Goal: Task Accomplishment & Management: Manage account settings

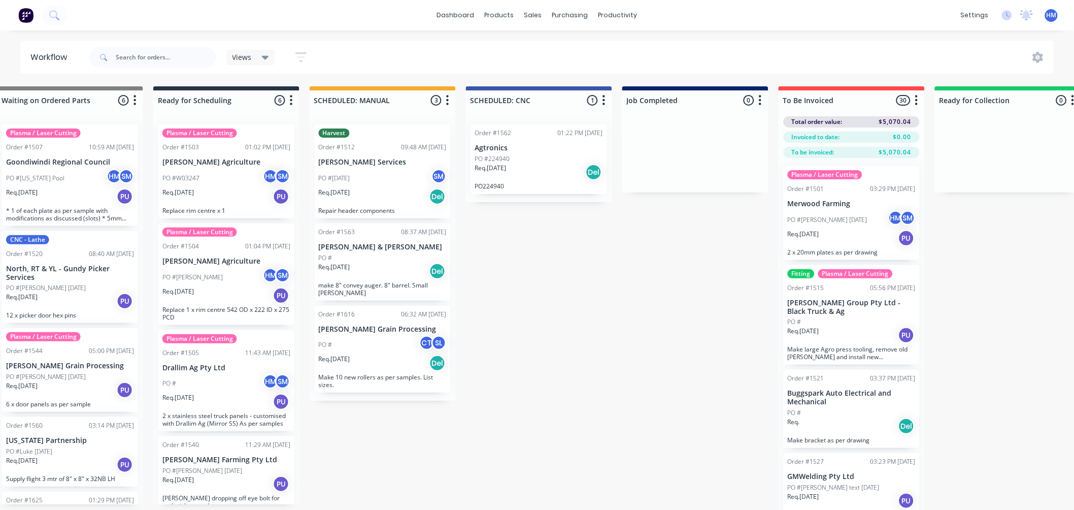
scroll to position [1241, 0]
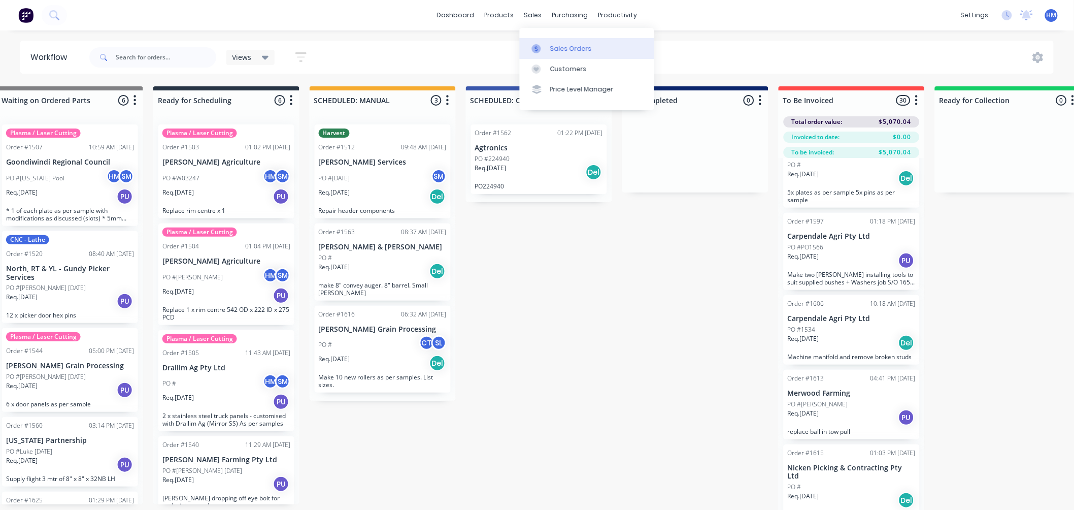
click at [561, 46] on div "Sales Orders" at bounding box center [571, 48] width 42 height 9
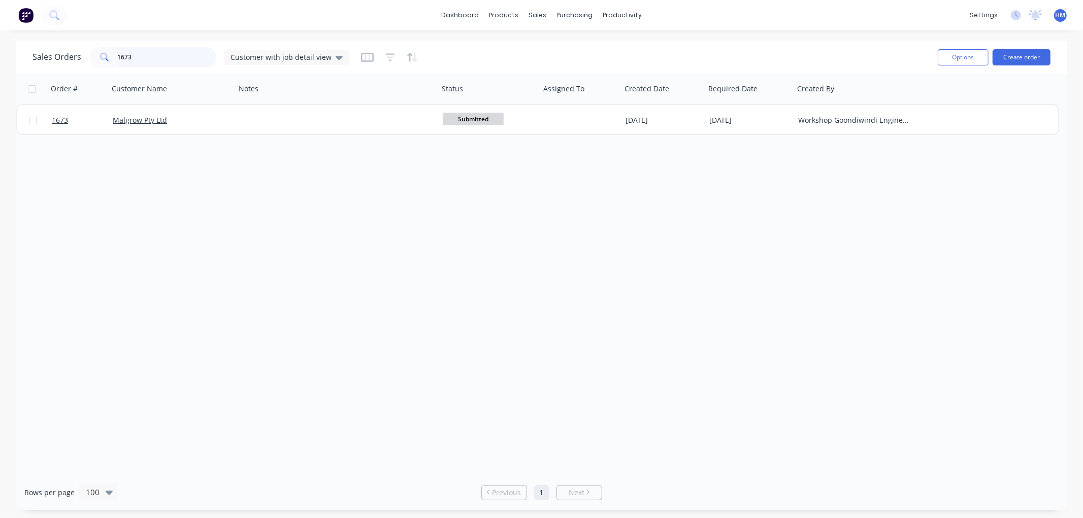
click at [151, 56] on input "1673" at bounding box center [167, 57] width 99 height 20
drag, startPoint x: 155, startPoint y: 56, endPoint x: 38, endPoint y: 58, distance: 117.3
click at [38, 58] on div "Sales Orders 1673 Customer with job detail view" at bounding box center [190, 57] width 316 height 20
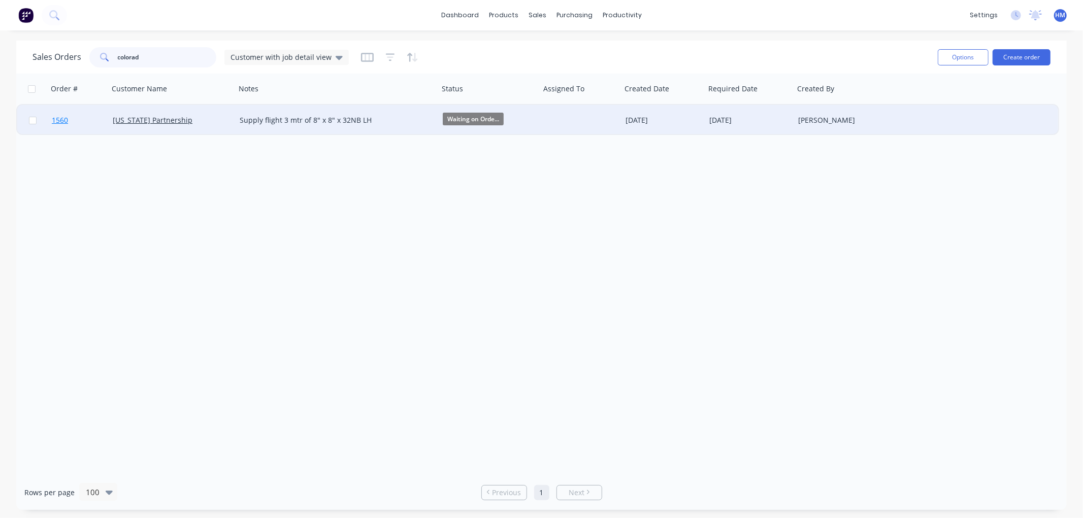
type input "colorad"
click at [93, 118] on link "1560" at bounding box center [82, 120] width 61 height 30
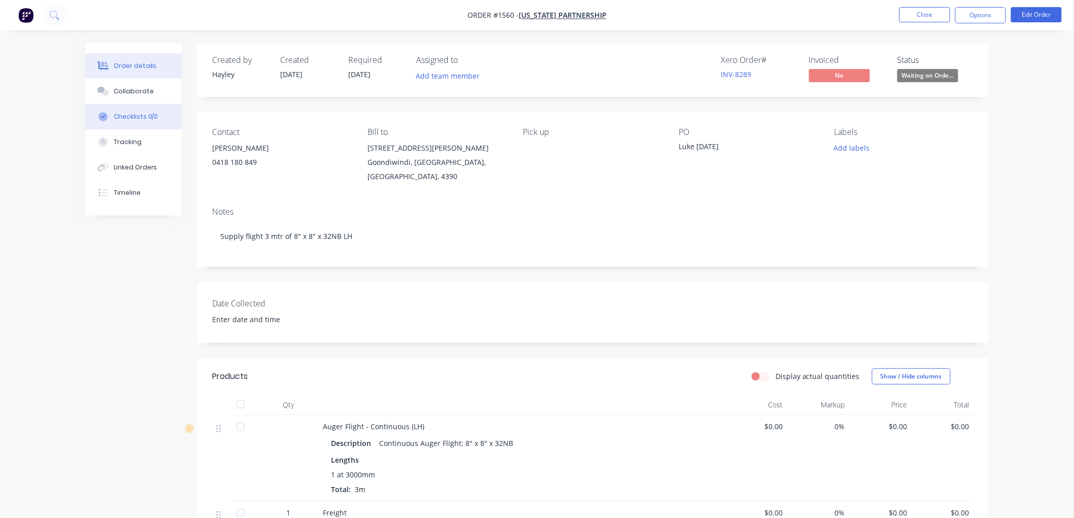
click at [150, 120] on div "Checklists 0/0" at bounding box center [136, 116] width 45 height 9
type textarea "x"
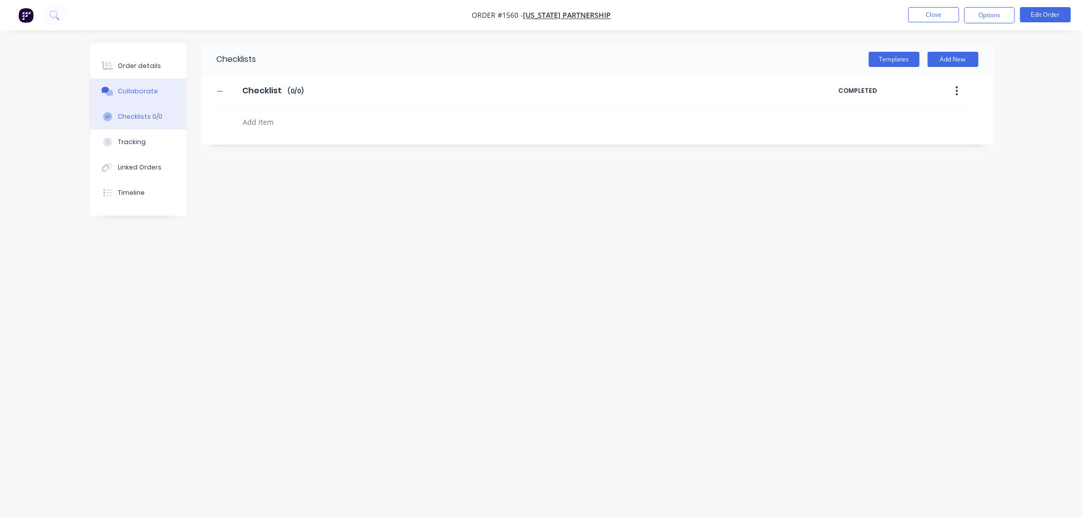
click at [139, 90] on div "Collaborate" at bounding box center [138, 91] width 40 height 9
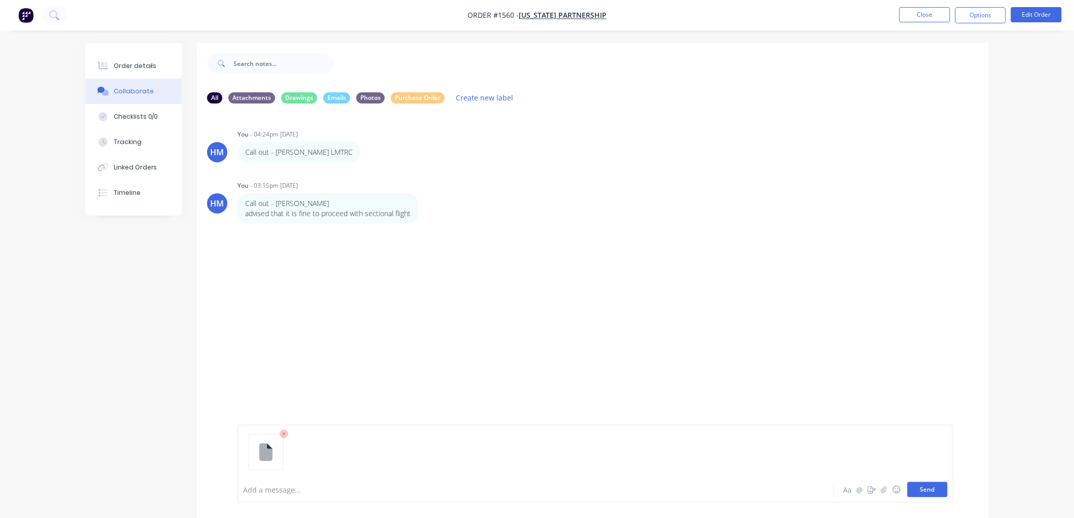
click at [937, 489] on button "Send" at bounding box center [928, 489] width 40 height 15
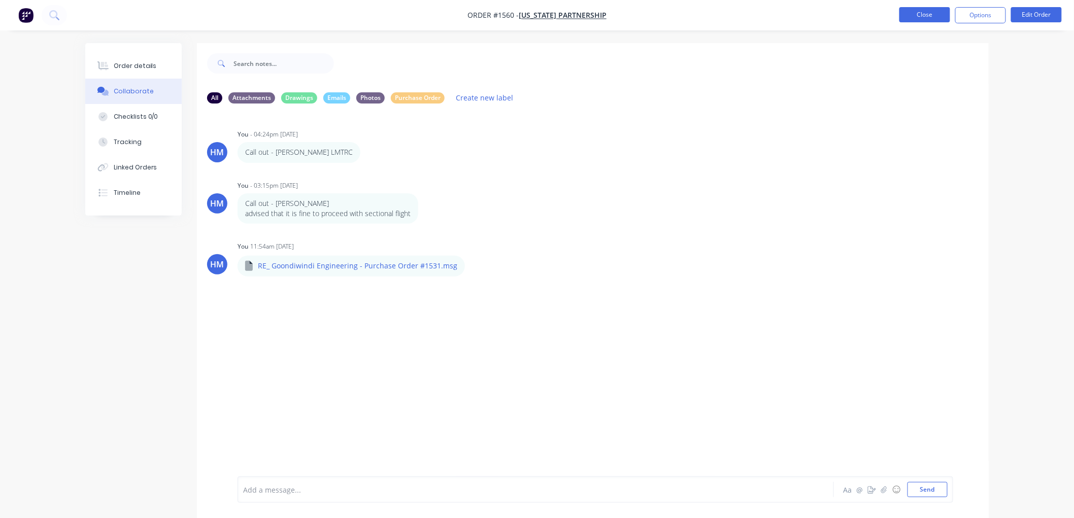
click at [931, 19] on button "Close" at bounding box center [925, 14] width 51 height 15
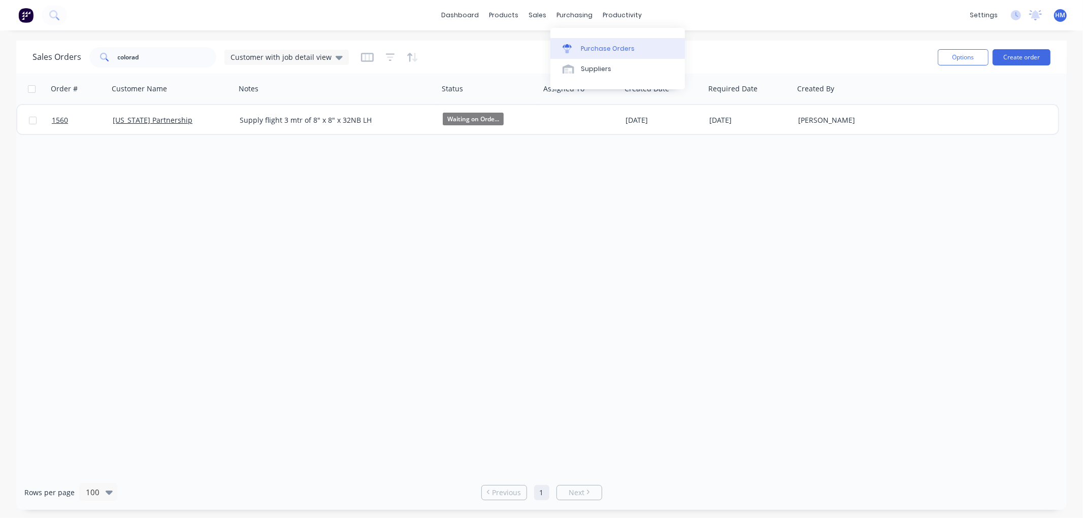
click at [598, 49] on div "Purchase Orders" at bounding box center [608, 48] width 54 height 9
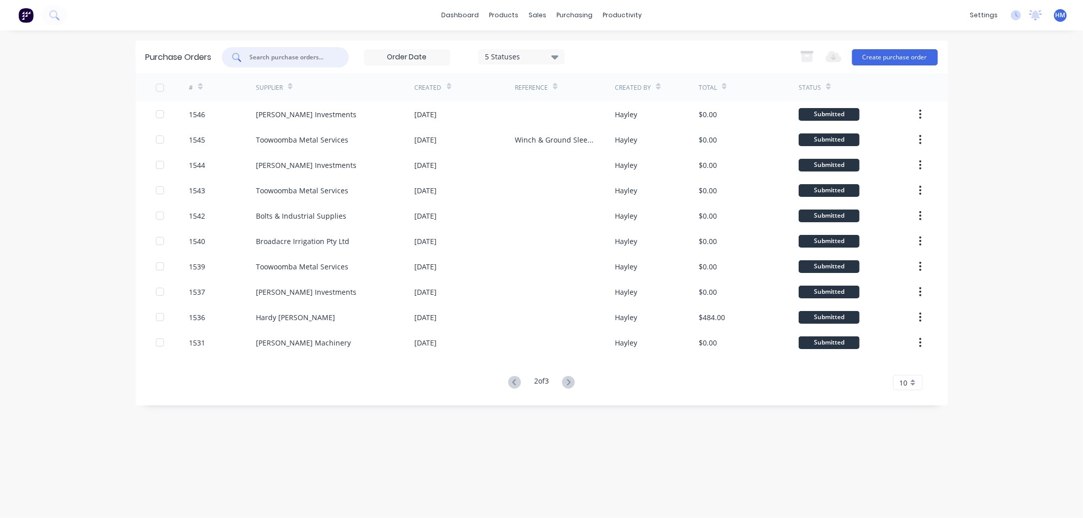
click at [263, 56] on input "text" at bounding box center [291, 57] width 84 height 10
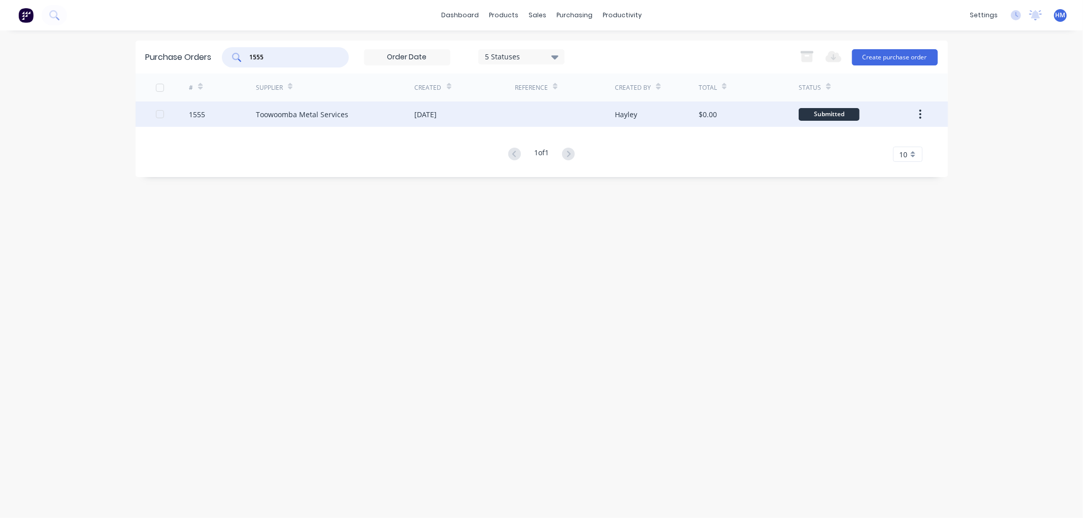
type input "1555"
click at [229, 112] on div "1555" at bounding box center [222, 114] width 67 height 25
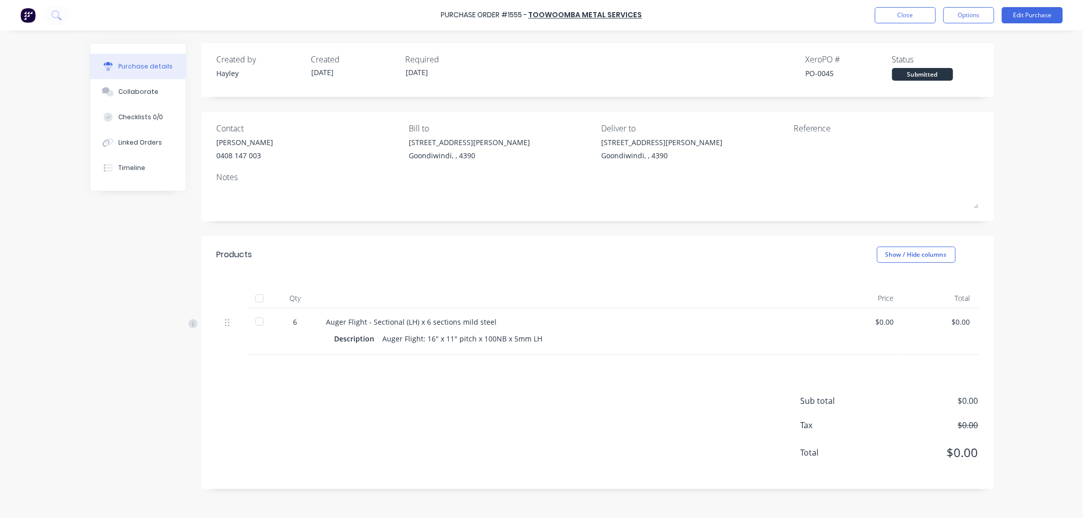
drag, startPoint x: 144, startPoint y: 94, endPoint x: 15, endPoint y: 113, distance: 129.8
click at [143, 94] on div "Collaborate" at bounding box center [138, 91] width 40 height 9
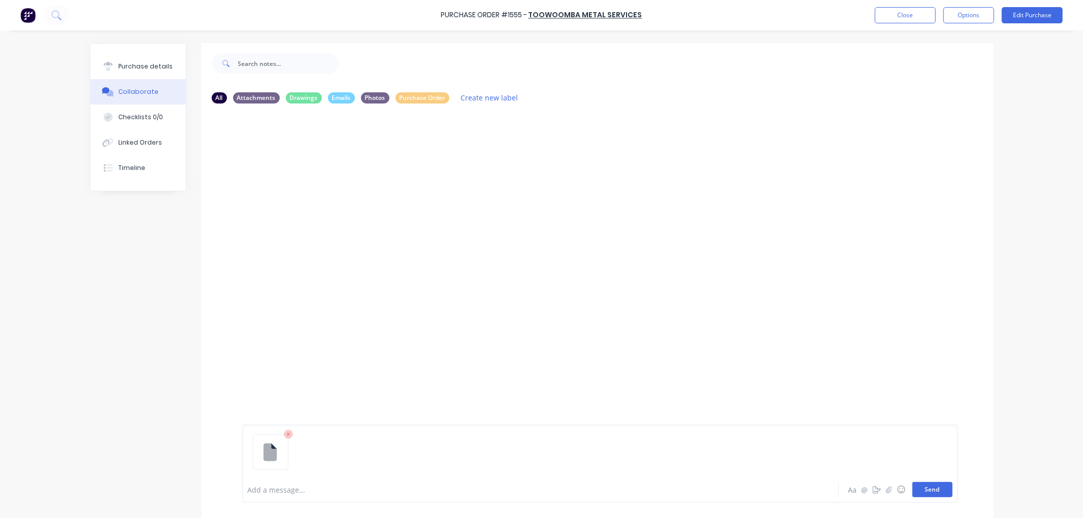
click at [926, 489] on button "Send" at bounding box center [932, 489] width 40 height 15
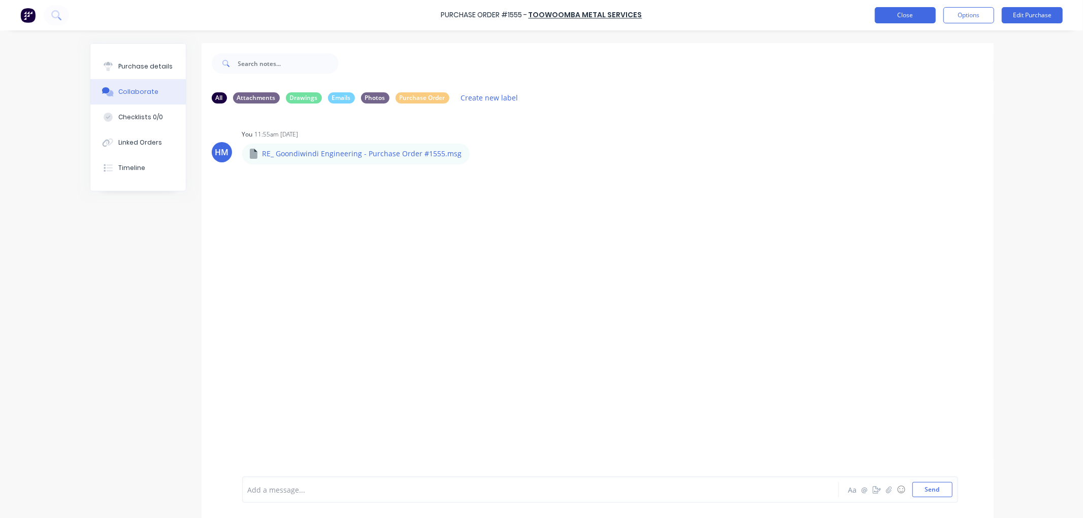
click at [901, 14] on button "Close" at bounding box center [905, 15] width 61 height 16
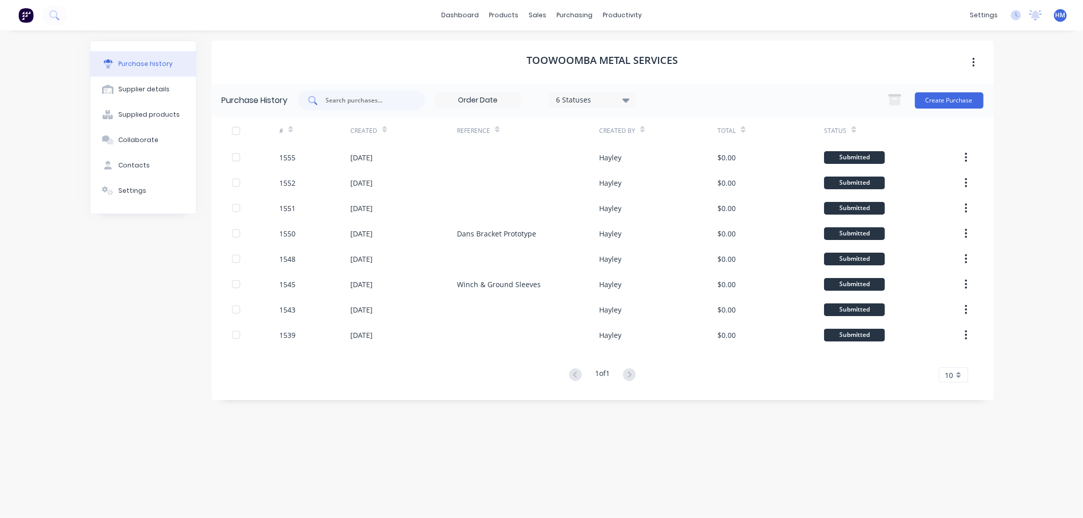
click at [336, 104] on input "text" at bounding box center [367, 100] width 84 height 10
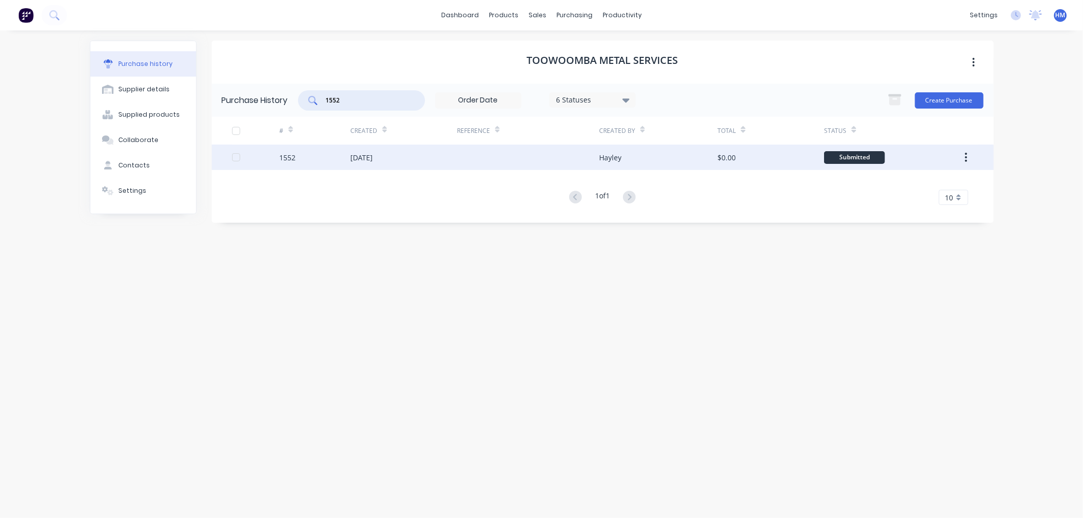
type input "1552"
click at [313, 151] on div "1552" at bounding box center [314, 157] width 71 height 25
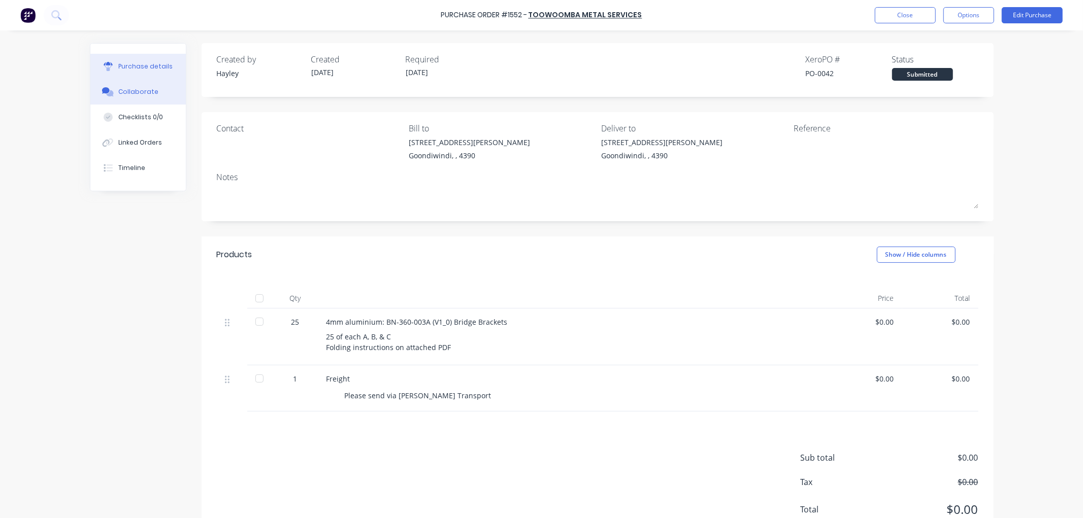
click at [113, 91] on button "Collaborate" at bounding box center [137, 91] width 95 height 25
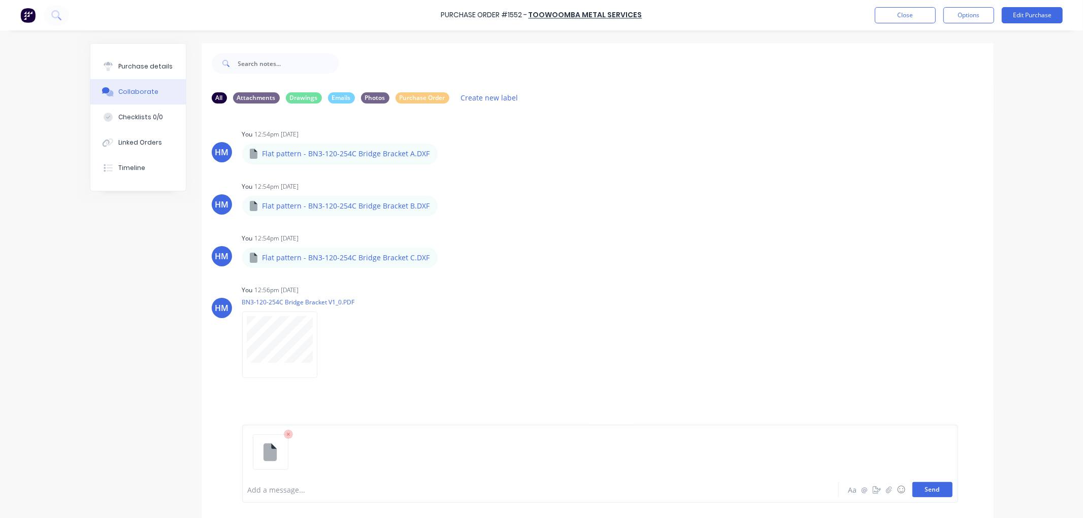
click at [927, 483] on button "Send" at bounding box center [932, 489] width 40 height 15
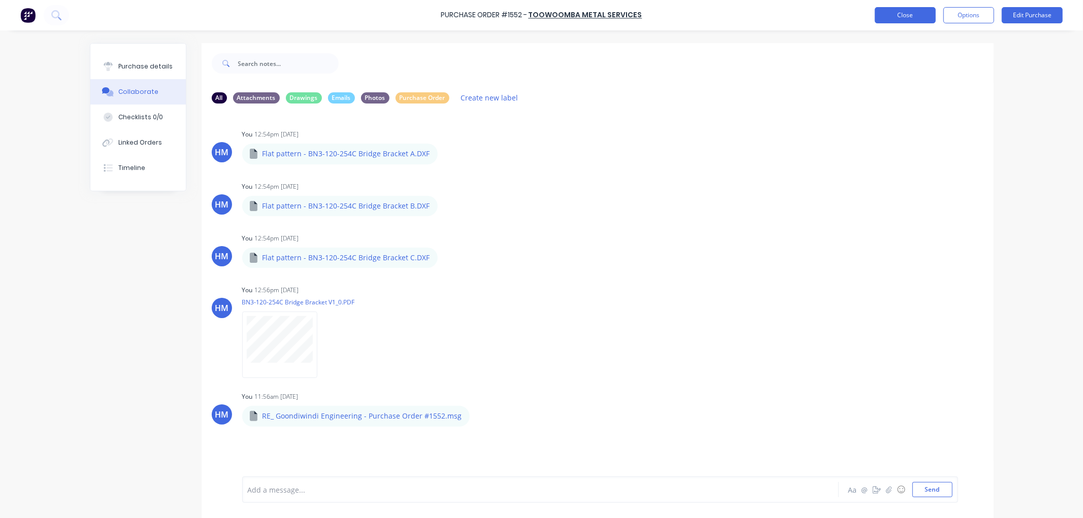
click at [920, 8] on button "Close" at bounding box center [905, 15] width 61 height 16
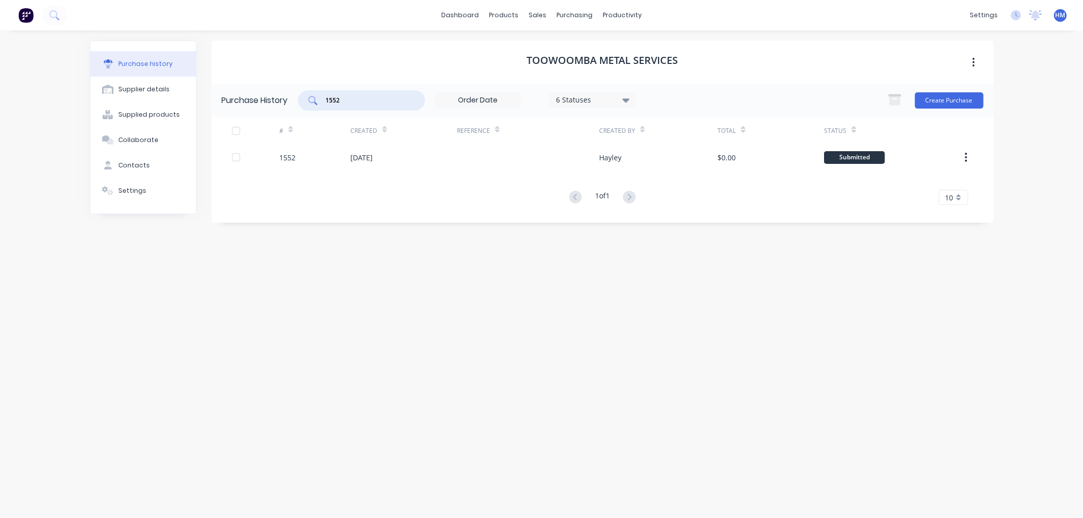
drag, startPoint x: 349, startPoint y: 103, endPoint x: 207, endPoint y: 93, distance: 142.5
click at [207, 93] on div "Purchase history Supplier details Supplied products Collaborate Contacts Settin…" at bounding box center [542, 270] width 904 height 458
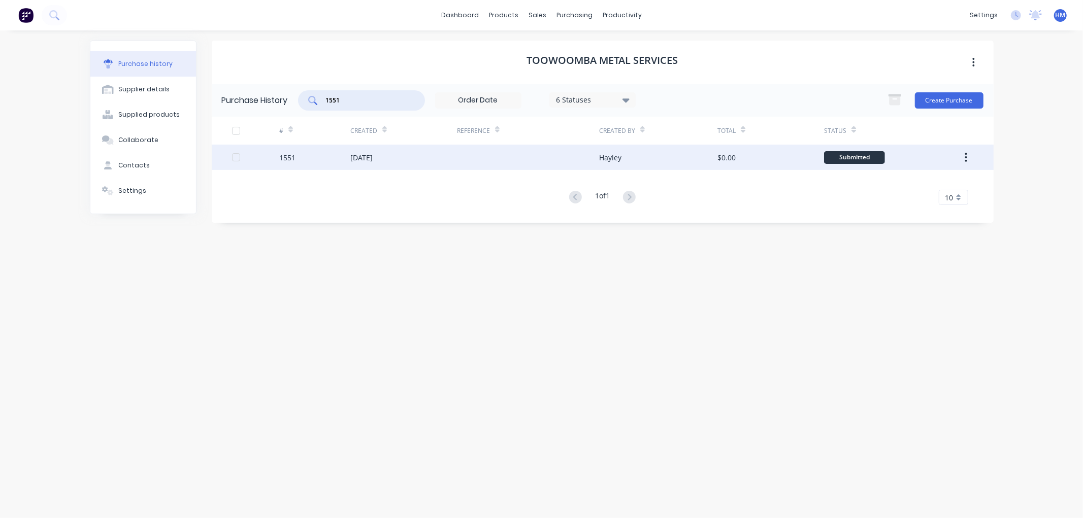
type input "1551"
click at [313, 160] on div "1551" at bounding box center [314, 157] width 71 height 25
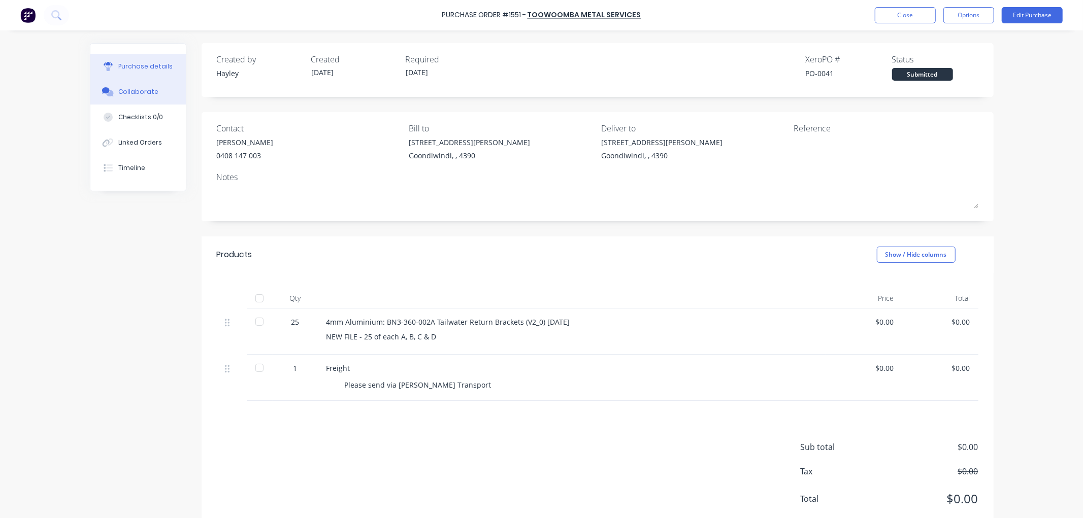
click at [144, 90] on div "Collaborate" at bounding box center [138, 91] width 40 height 9
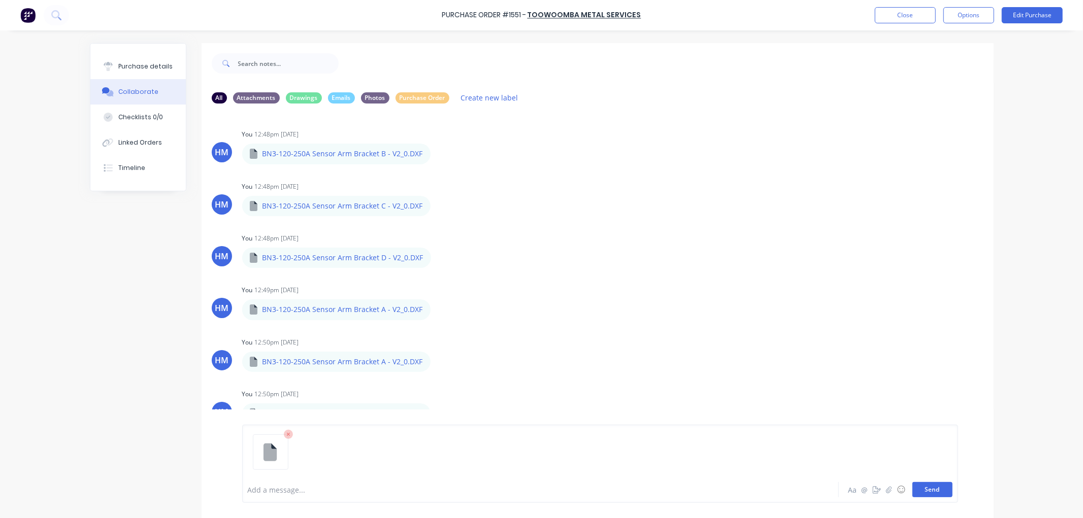
click at [929, 493] on button "Send" at bounding box center [932, 489] width 40 height 15
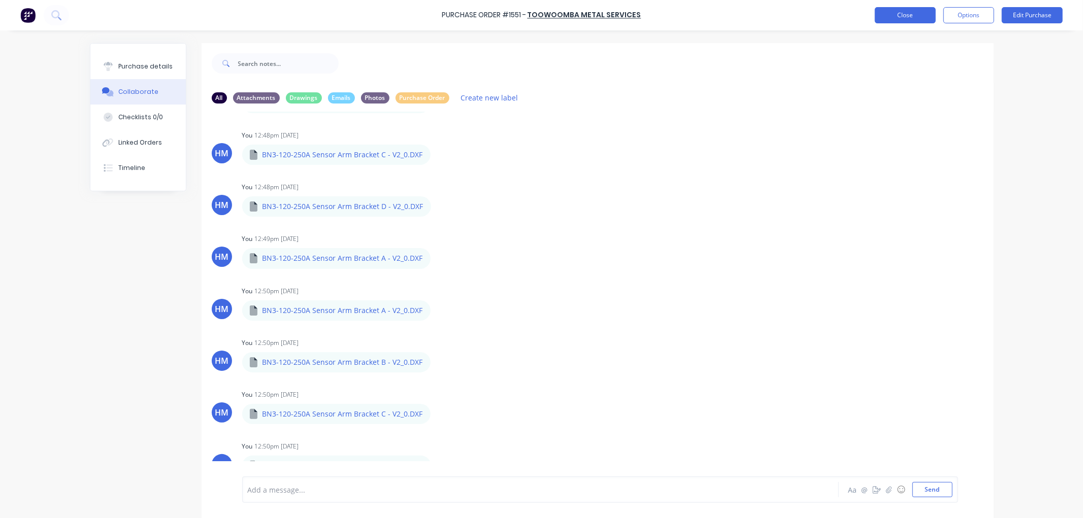
click at [895, 16] on button "Close" at bounding box center [905, 15] width 61 height 16
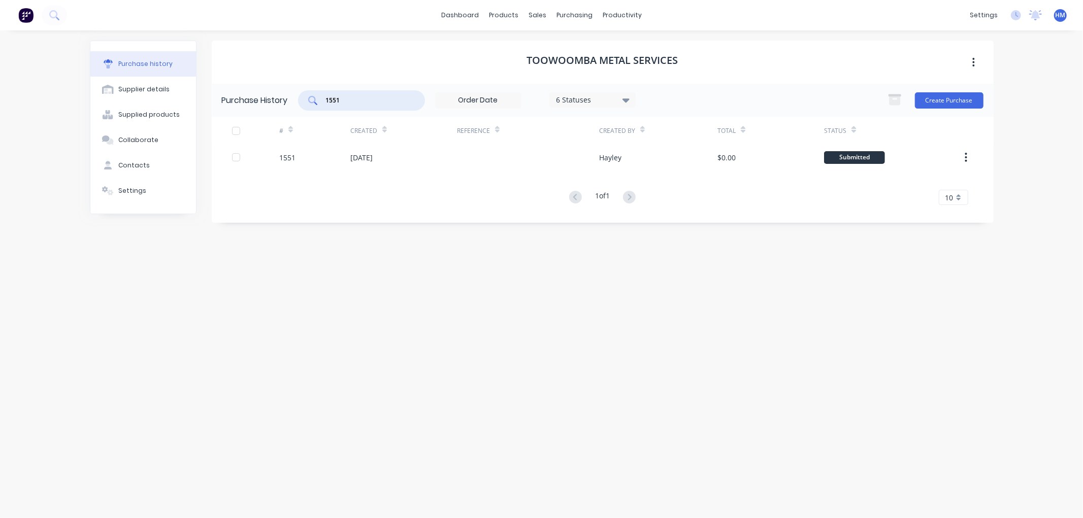
drag, startPoint x: 362, startPoint y: 100, endPoint x: 281, endPoint y: 106, distance: 80.5
click at [282, 106] on div "Purchase History 1551 6 Statuses 6 Statuses Create Purchase" at bounding box center [603, 100] width 782 height 33
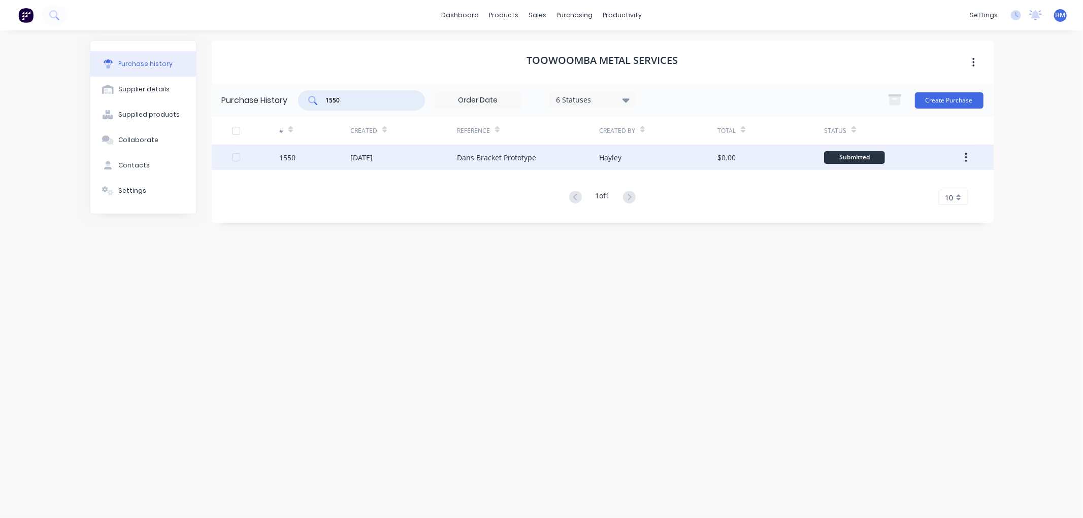
type input "1550"
click at [267, 161] on div at bounding box center [255, 157] width 47 height 25
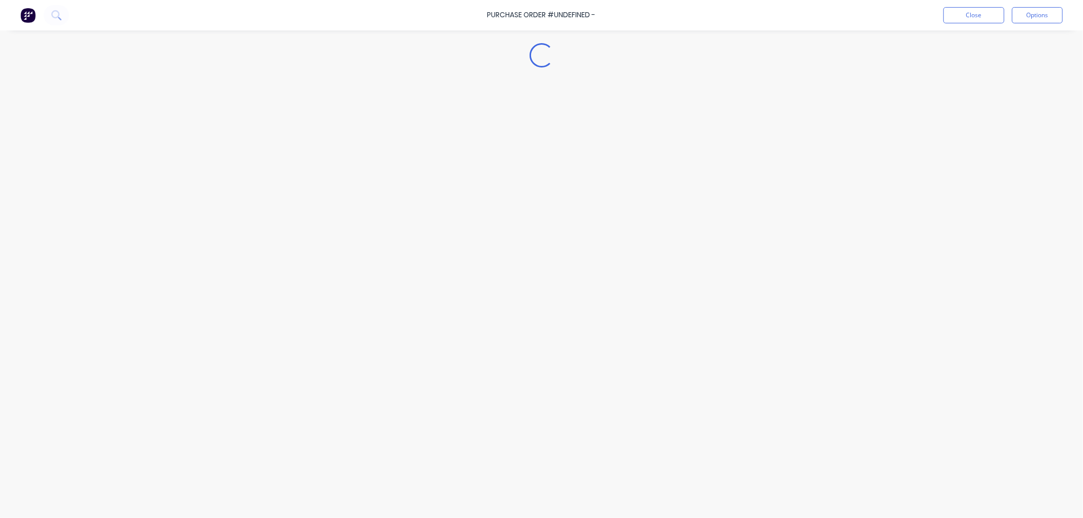
type textarea "x"
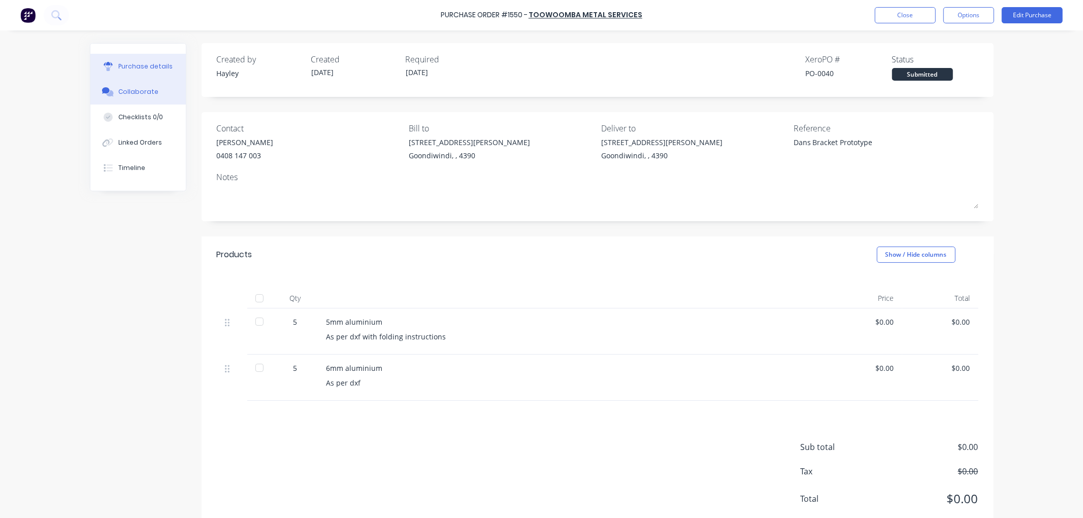
click at [141, 94] on div "Collaborate" at bounding box center [138, 91] width 40 height 9
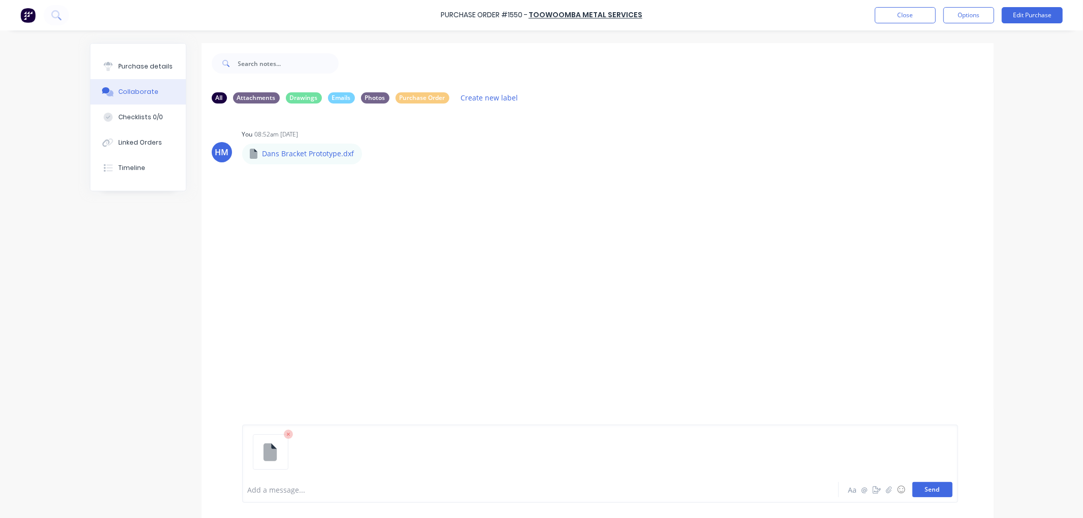
click at [926, 490] on button "Send" at bounding box center [932, 489] width 40 height 15
click at [932, 490] on button "Send" at bounding box center [932, 489] width 40 height 15
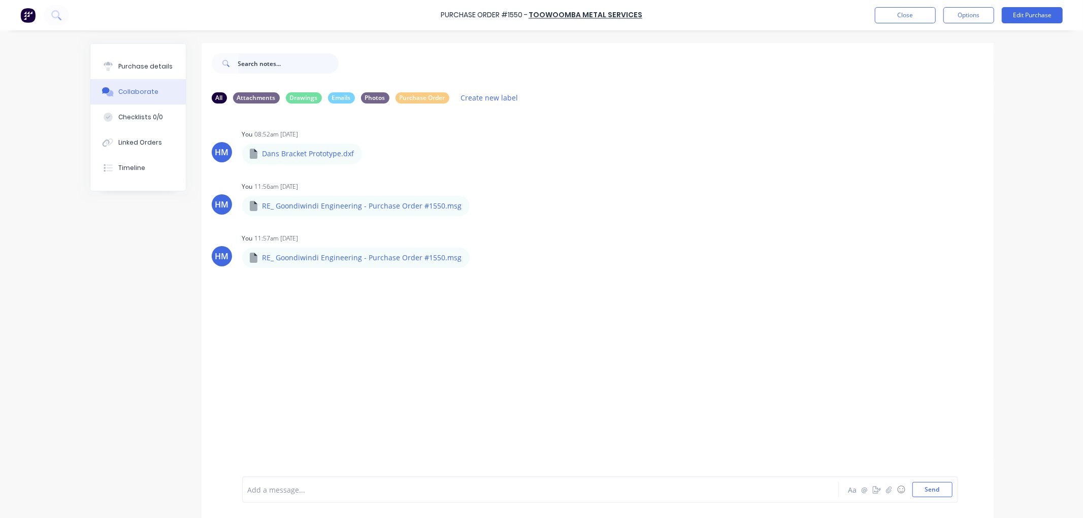
click at [270, 64] on input "text" at bounding box center [288, 63] width 101 height 20
click at [906, 12] on button "Close" at bounding box center [905, 15] width 61 height 16
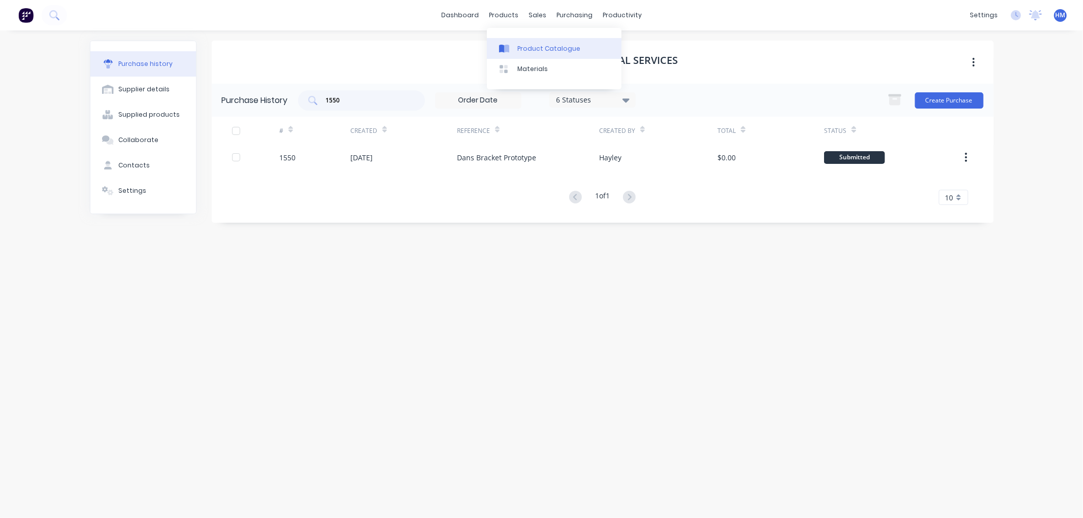
click at [532, 52] on div "Product Catalogue" at bounding box center [548, 48] width 63 height 9
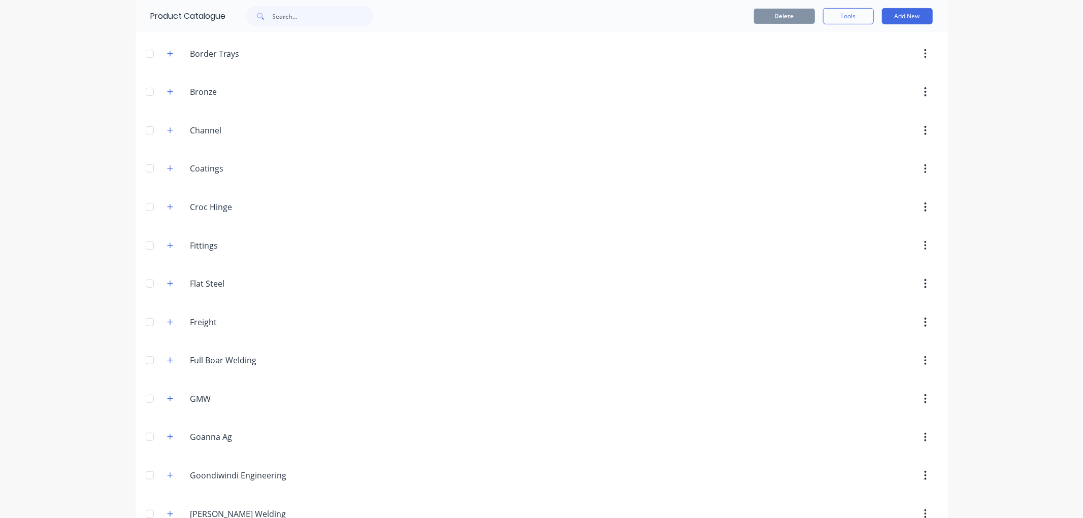
scroll to position [395, 0]
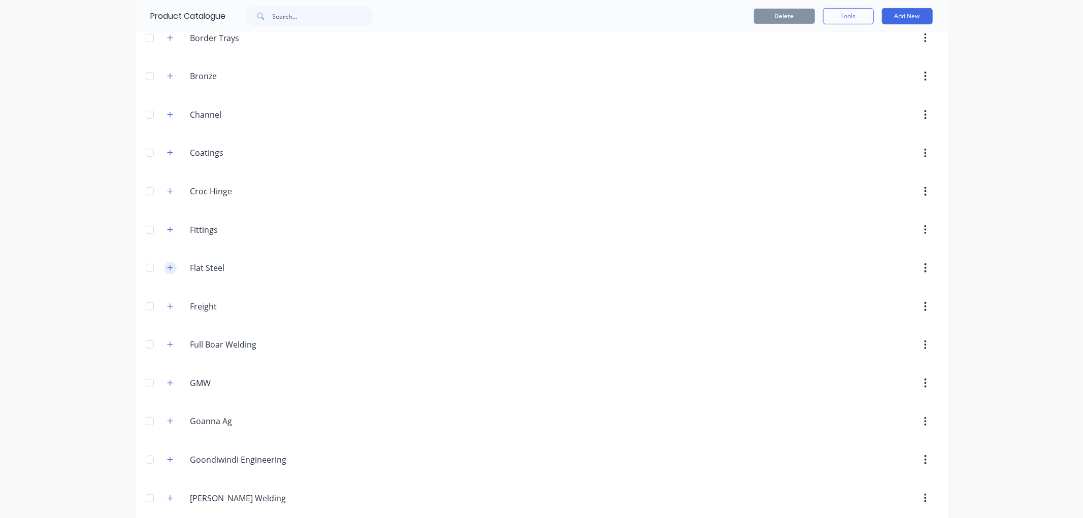
click at [166, 273] on button "button" at bounding box center [170, 268] width 13 height 13
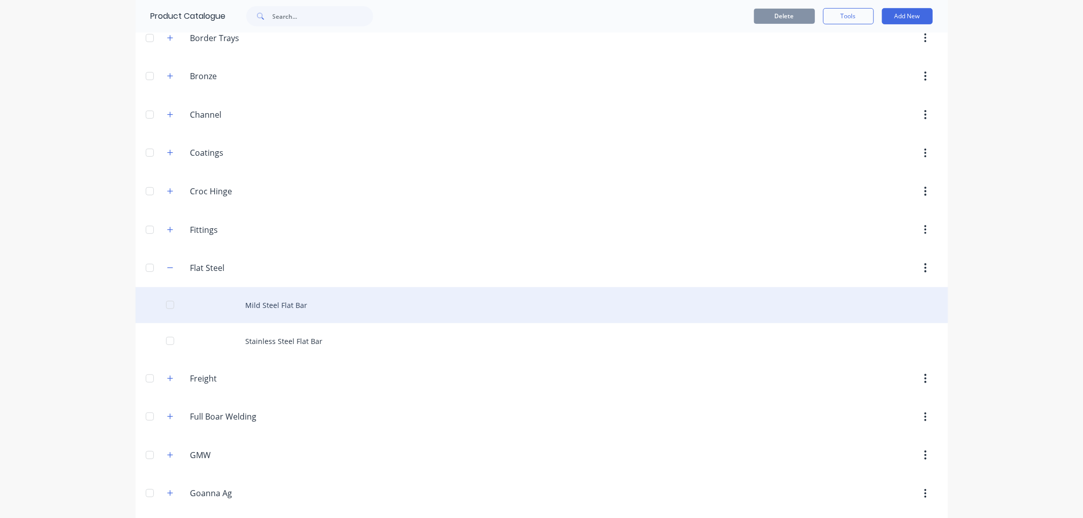
scroll to position [451, 0]
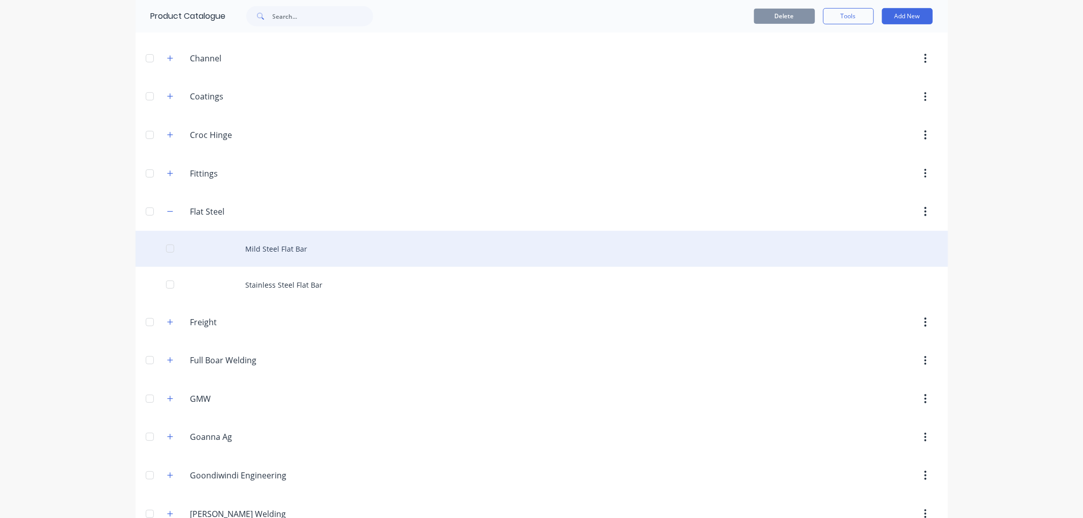
click at [290, 245] on div "Mild Steel Flat Bar" at bounding box center [542, 249] width 812 height 36
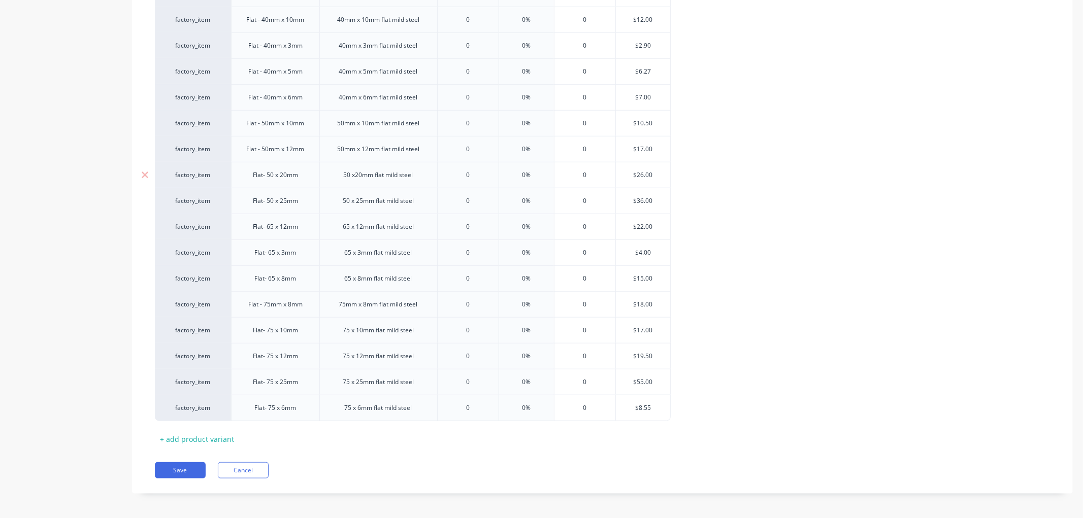
scroll to position [763, 0]
click at [287, 404] on div "Flat- 75 x 6mm" at bounding box center [275, 404] width 58 height 13
click at [306, 407] on div "Flat- 75 x 6mm" at bounding box center [275, 404] width 88 height 26
drag, startPoint x: 300, startPoint y: 201, endPoint x: 242, endPoint y: 199, distance: 57.9
click at [242, 199] on div "Flat- 50 x 25mm" at bounding box center [275, 197] width 88 height 26
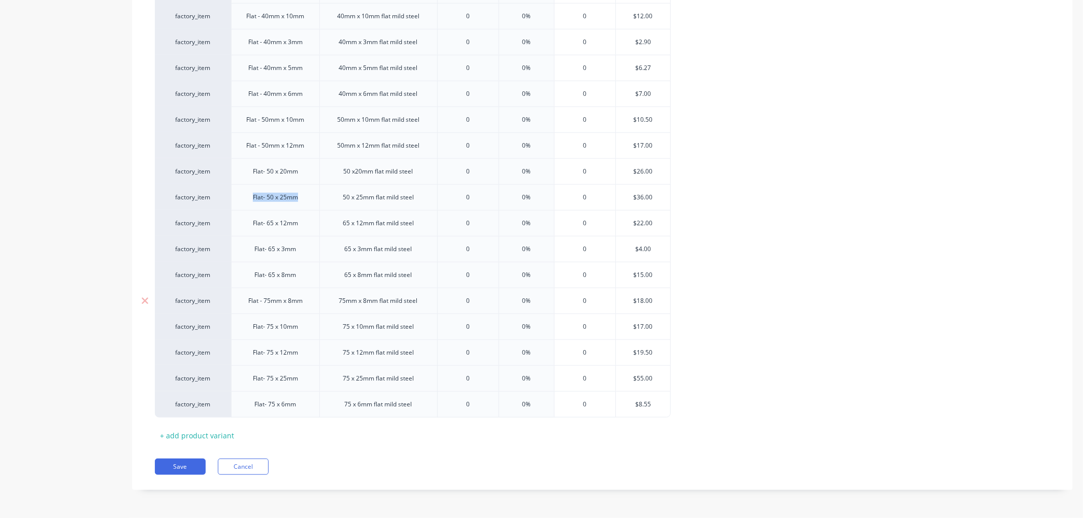
copy div "Flat- 50 x 25mm"
click at [191, 434] on div "+ add product variant" at bounding box center [197, 436] width 84 height 16
type textarea "x"
click at [281, 435] on div at bounding box center [275, 428] width 51 height 13
paste div
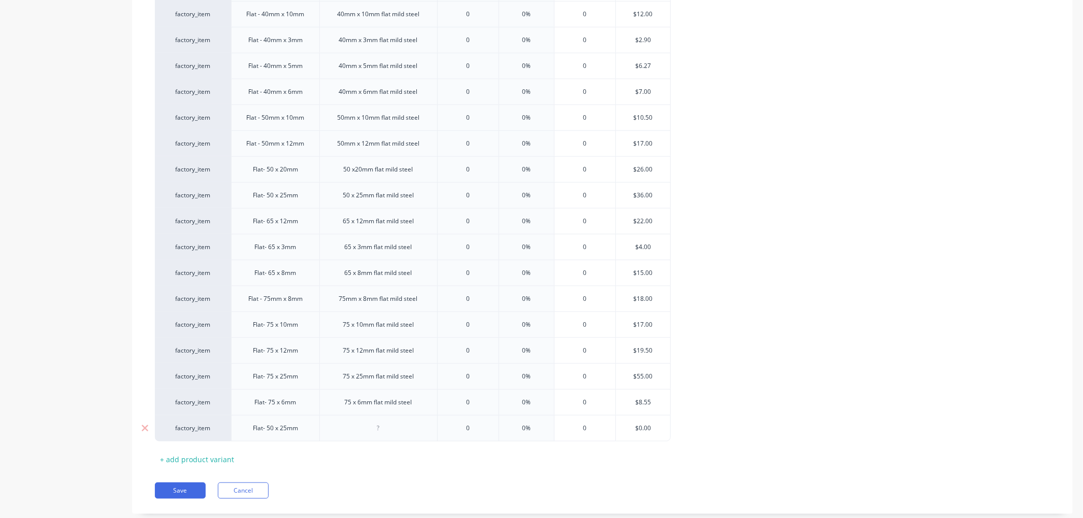
click at [262, 435] on div "Flat- 50 x 25mm" at bounding box center [275, 428] width 61 height 13
click at [286, 431] on div "Flat - 50 x 25mm" at bounding box center [275, 428] width 63 height 13
drag, startPoint x: 299, startPoint y: 434, endPoint x: 240, endPoint y: 431, distance: 59.0
click at [240, 431] on div "Flat - 50 x 5mm" at bounding box center [275, 428] width 88 height 26
copy div "Flat - 50 x 5mm"
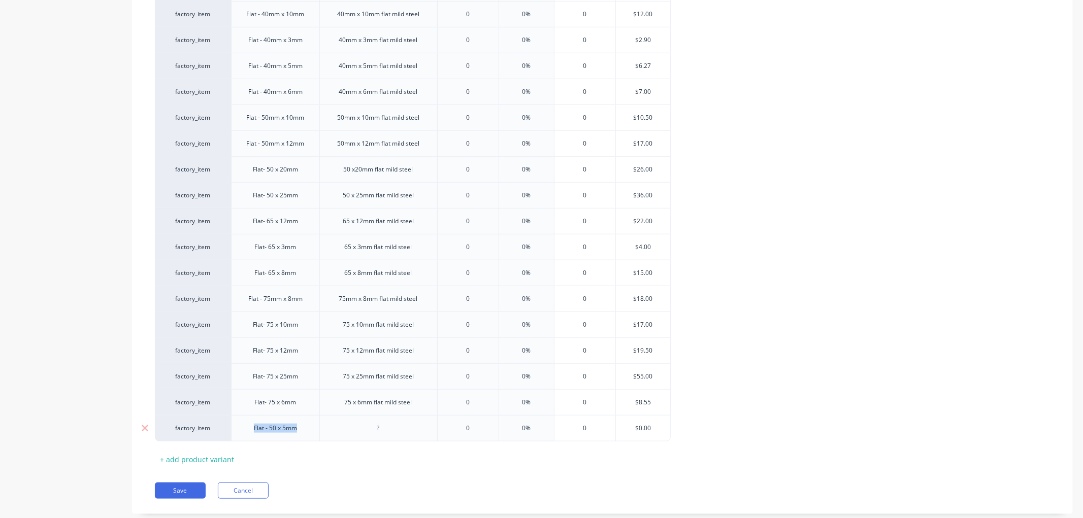
click at [358, 435] on div at bounding box center [378, 428] width 51 height 13
drag, startPoint x: 419, startPoint y: 405, endPoint x: 298, endPoint y: 405, distance: 121.4
click at [298, 405] on div "factory_item Flat- 75 x 6mm 75 x 6mm flat mild steel 0 0% 0 $8.55" at bounding box center [413, 402] width 516 height 26
copy div "75 x 6mm flat mild steel"
click at [371, 422] on div at bounding box center [378, 428] width 118 height 26
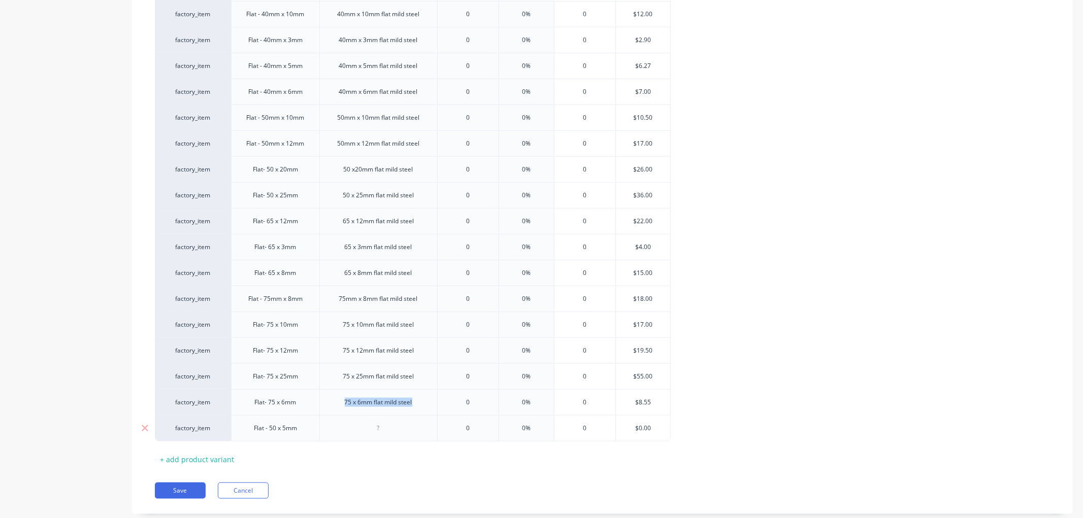
click at [375, 433] on div at bounding box center [378, 428] width 51 height 13
type textarea "x"
paste div
click at [349, 432] on div "75 x 6mm flat mild steel" at bounding box center [379, 428] width 84 height 13
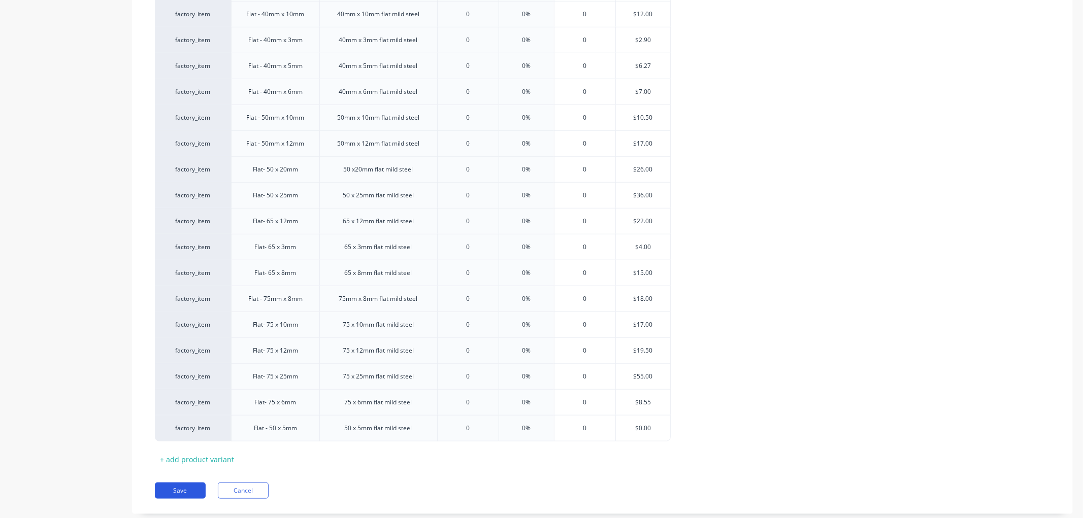
click at [193, 493] on button "Save" at bounding box center [180, 491] width 51 height 16
type textarea "x"
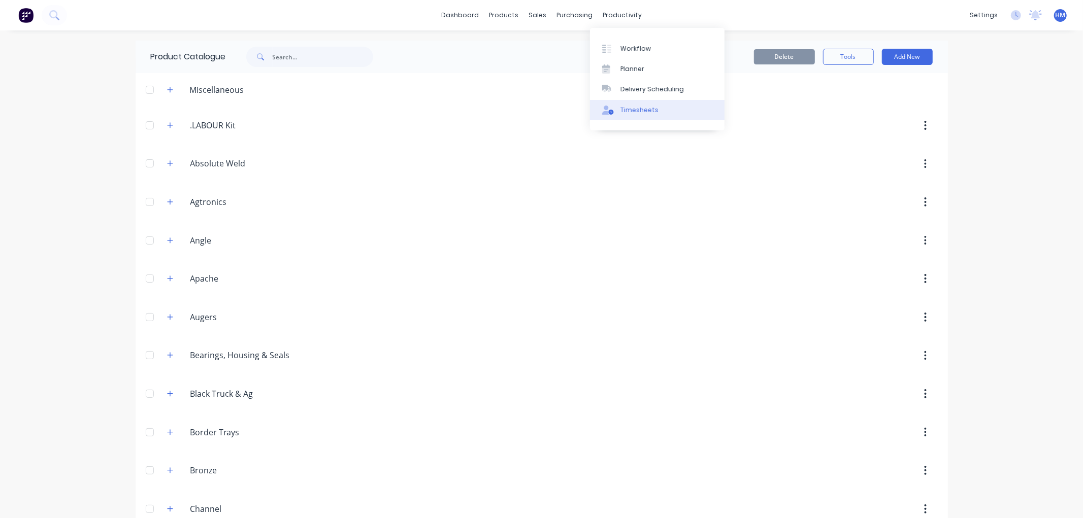
click at [661, 111] on link "Timesheets" at bounding box center [657, 110] width 135 height 20
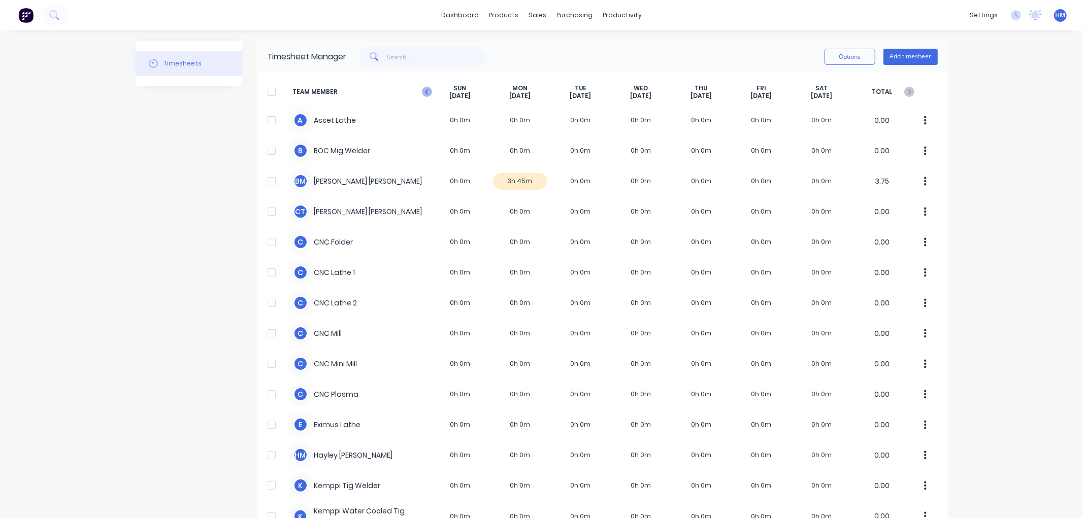
click at [423, 93] on icon at bounding box center [427, 92] width 10 height 10
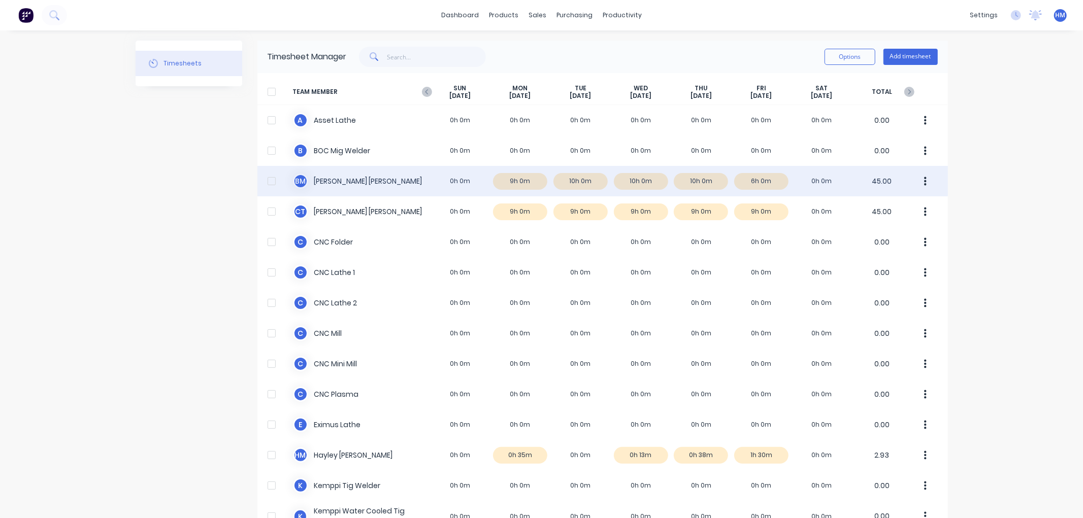
click at [760, 177] on div "B M [PERSON_NAME] 0h 0m 9h 0m 10h 0m 10h 0m 10h 0m 6h 0m 0h 0m 45.00" at bounding box center [602, 181] width 691 height 30
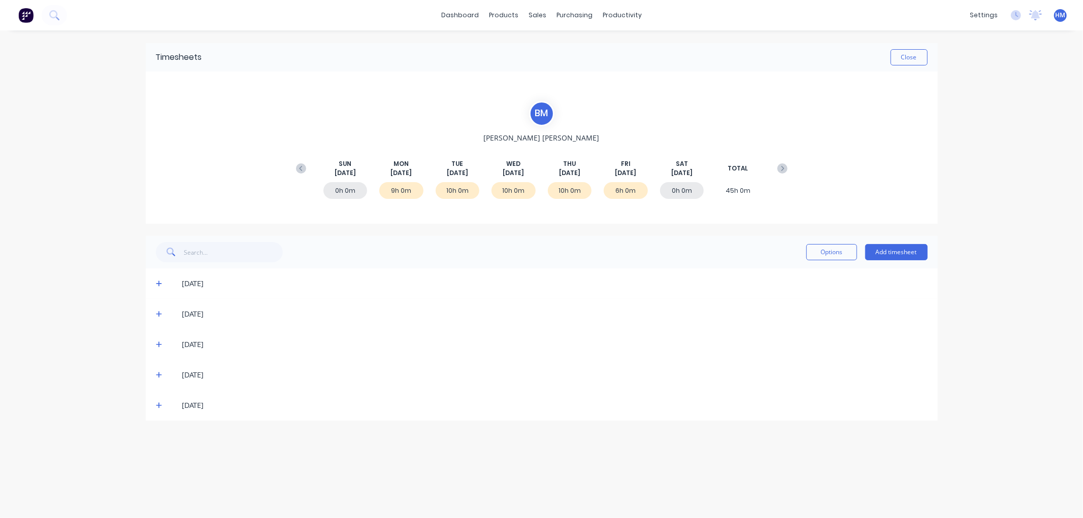
click at [156, 408] on icon at bounding box center [159, 405] width 7 height 7
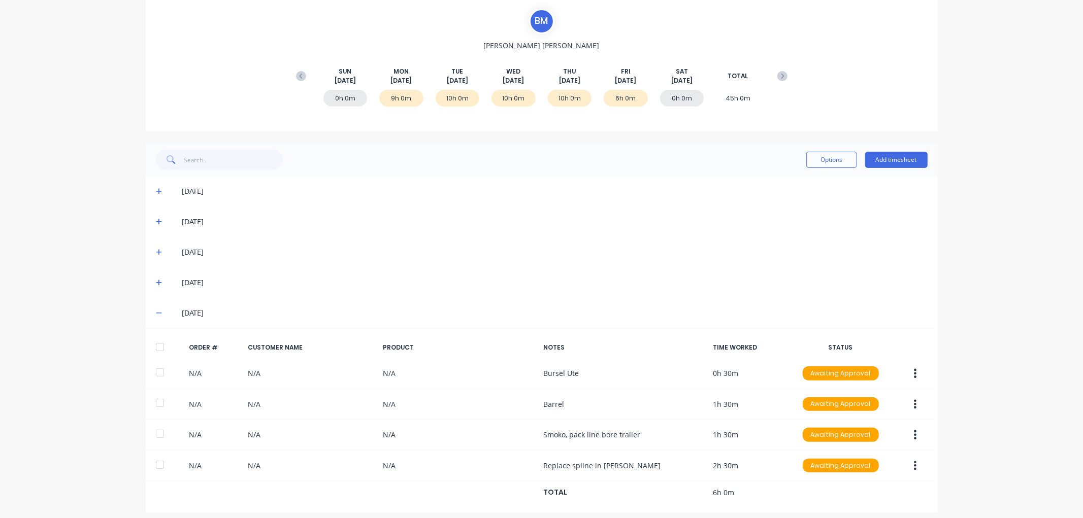
scroll to position [100, 0]
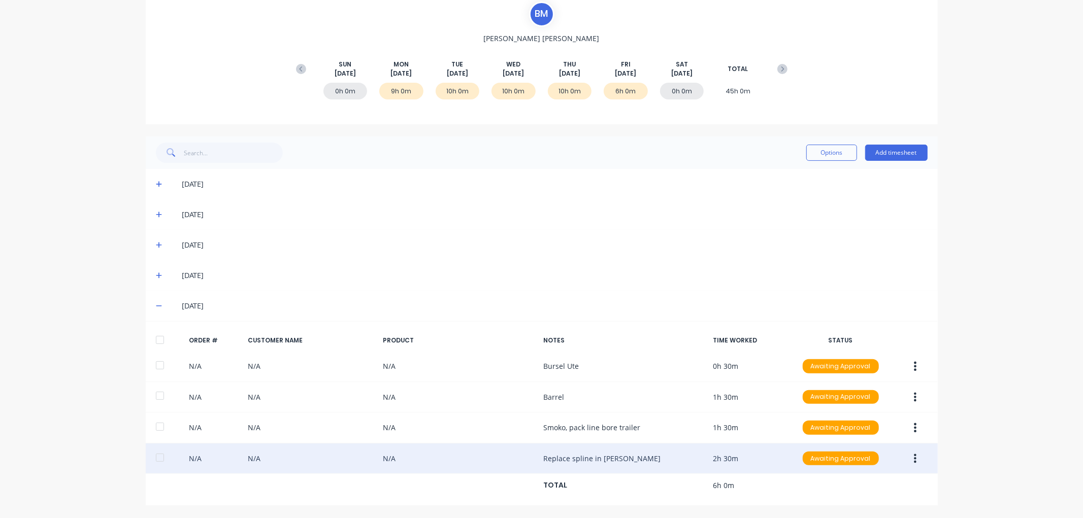
click at [914, 454] on icon "button" at bounding box center [915, 458] width 3 height 11
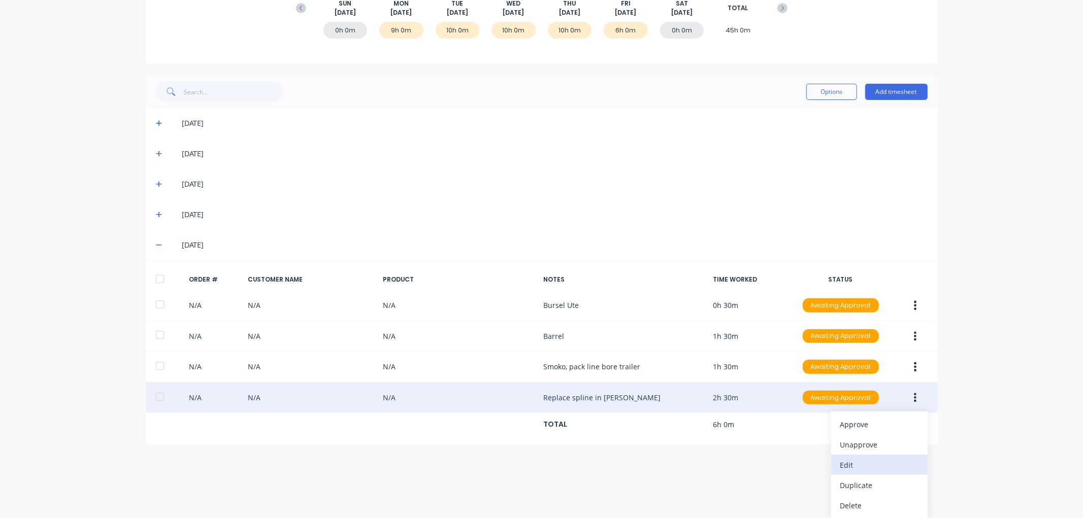
click at [872, 467] on div "Edit" at bounding box center [879, 465] width 78 height 15
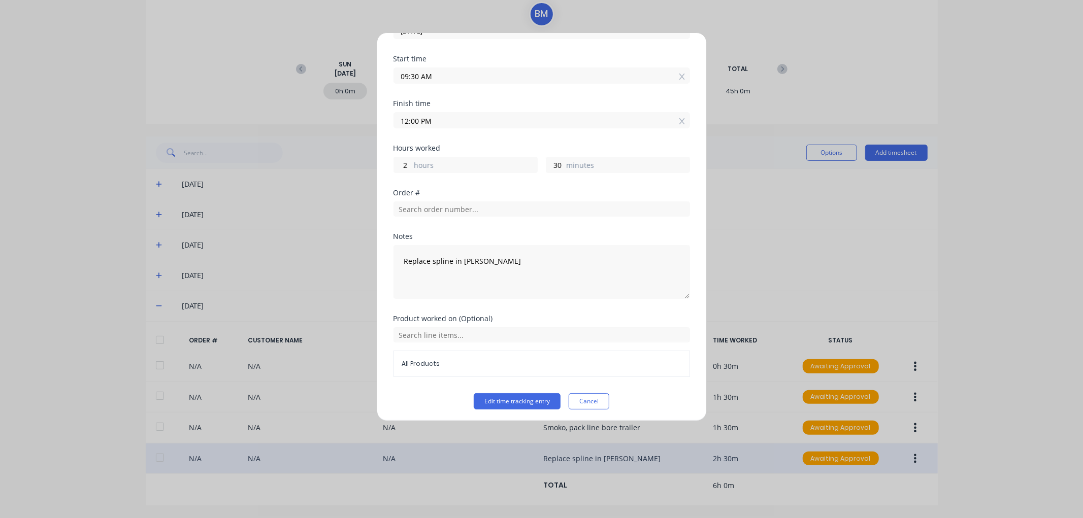
scroll to position [69, 0]
click at [473, 205] on input "text" at bounding box center [542, 206] width 297 height 15
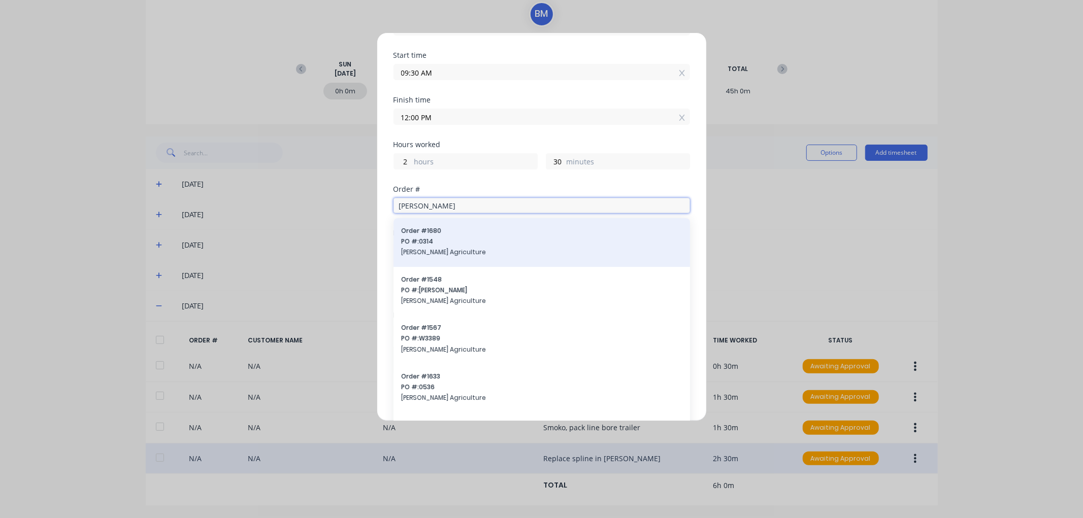
type input "[PERSON_NAME]"
click at [464, 240] on span "PO #: 0314" at bounding box center [542, 241] width 280 height 9
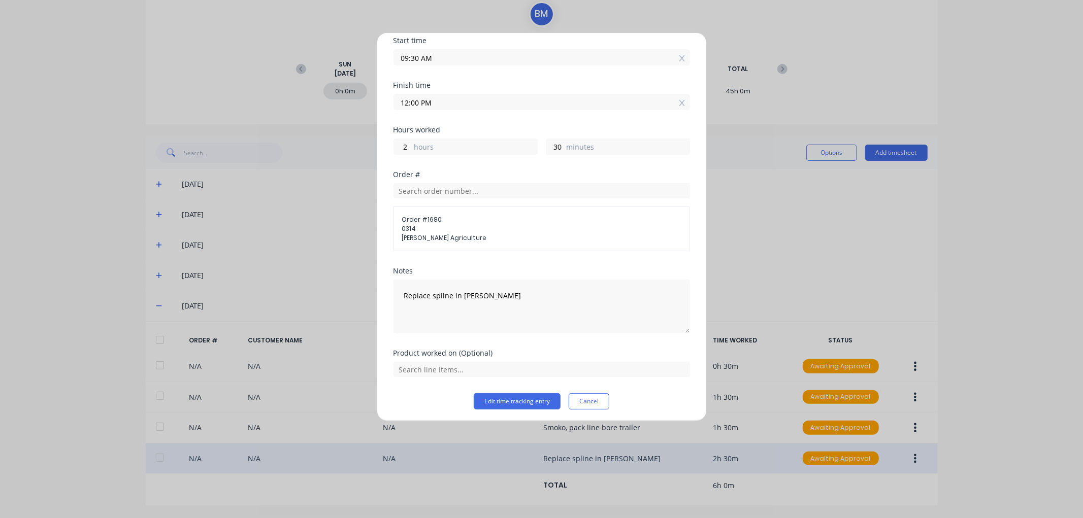
scroll to position [87, 0]
click at [586, 401] on button "Cancel" at bounding box center [589, 398] width 41 height 16
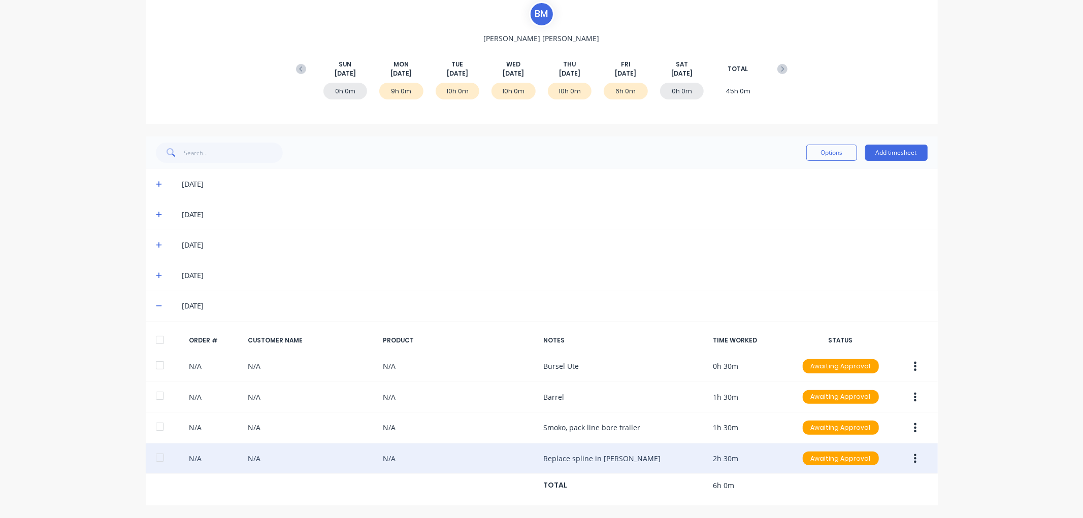
click at [1049, 235] on div "dashboard products sales purchasing productivity dashboard products Product Cat…" at bounding box center [541, 259] width 1083 height 518
click at [911, 458] on button "button" at bounding box center [915, 459] width 24 height 18
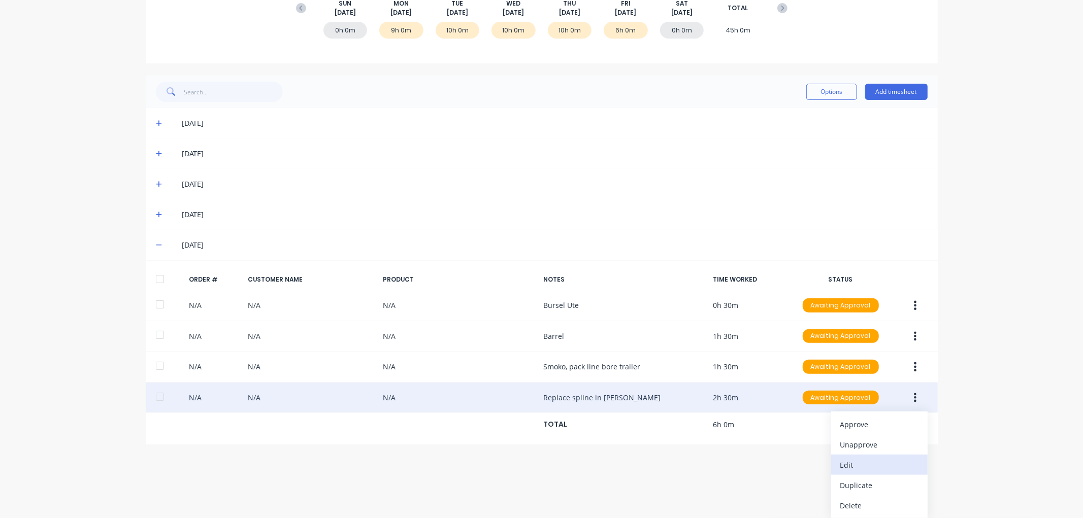
click at [878, 459] on div "Edit" at bounding box center [879, 465] width 78 height 15
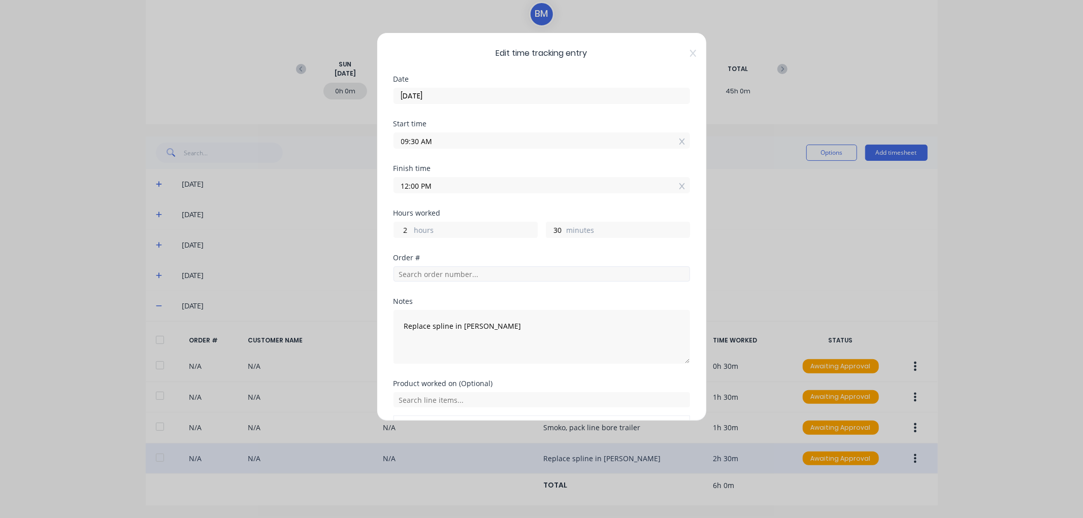
scroll to position [56, 0]
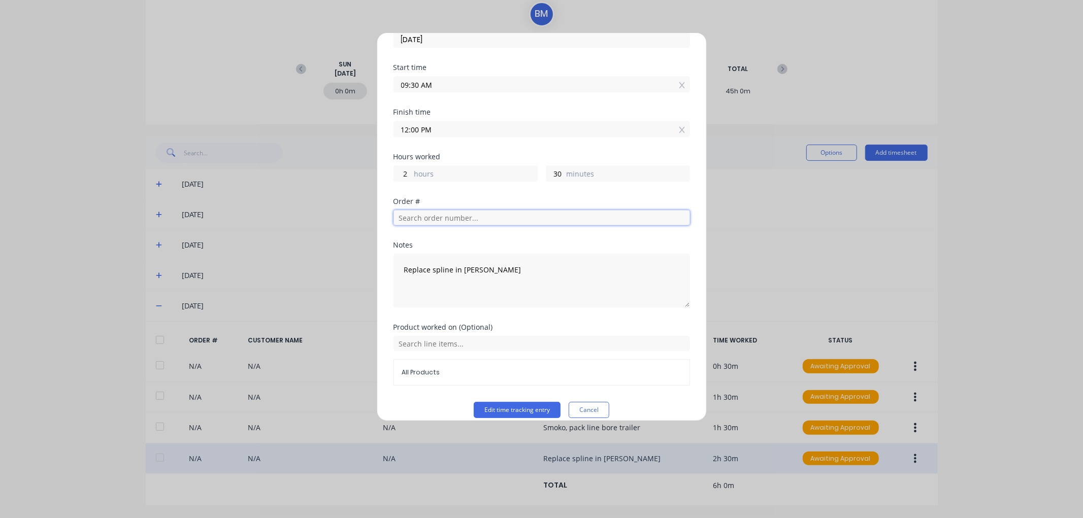
click at [441, 219] on input "text" at bounding box center [542, 217] width 297 height 15
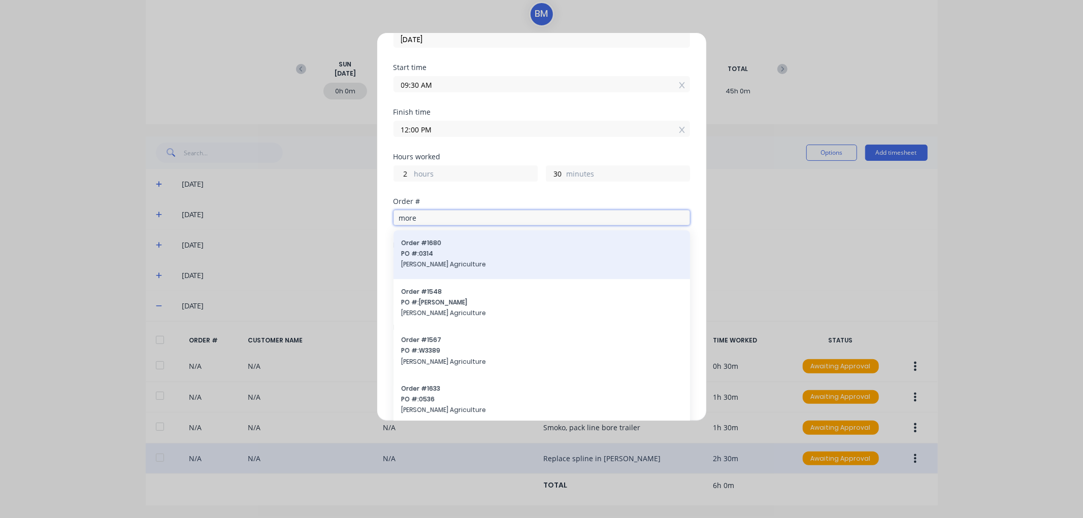
type input "more"
click at [437, 256] on span "PO #: 0314" at bounding box center [542, 253] width 280 height 9
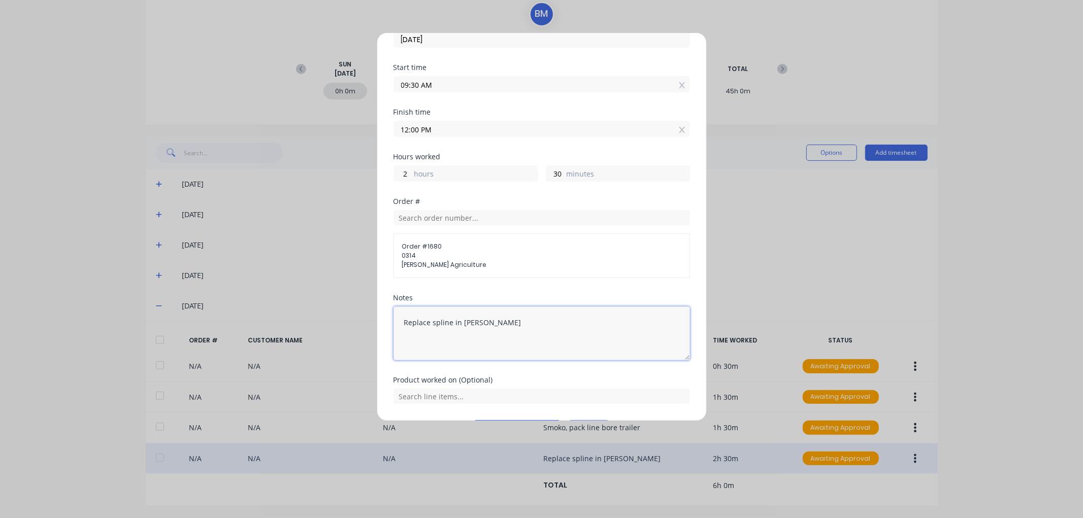
click at [470, 322] on textarea "Replace spline in [PERSON_NAME]" at bounding box center [542, 334] width 297 height 54
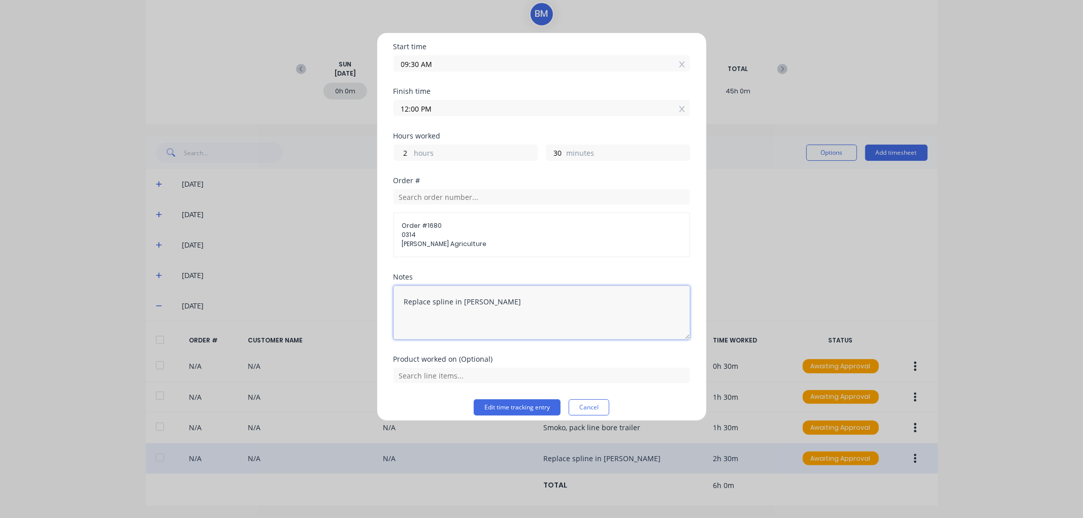
scroll to position [87, 0]
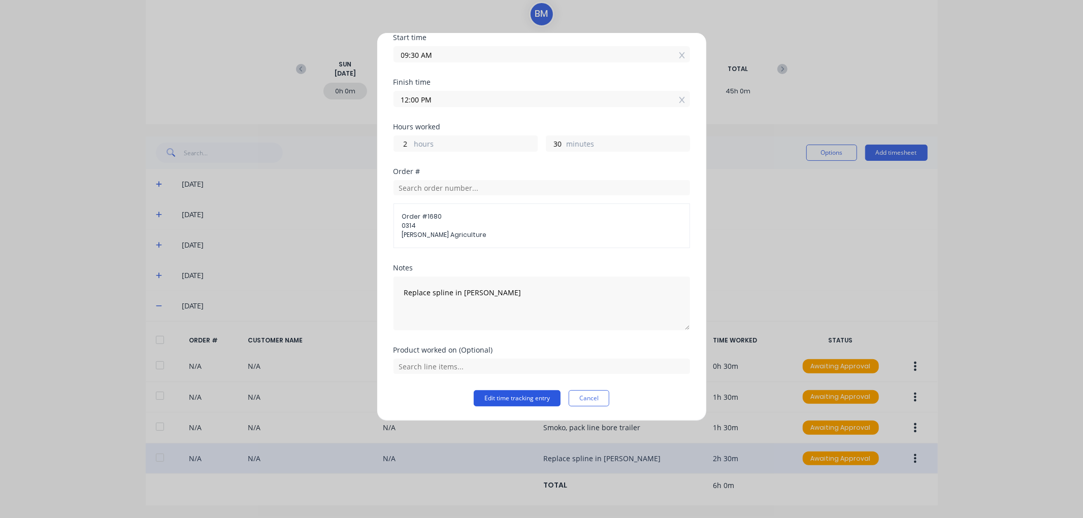
click at [519, 396] on button "Edit time tracking entry" at bounding box center [517, 398] width 87 height 16
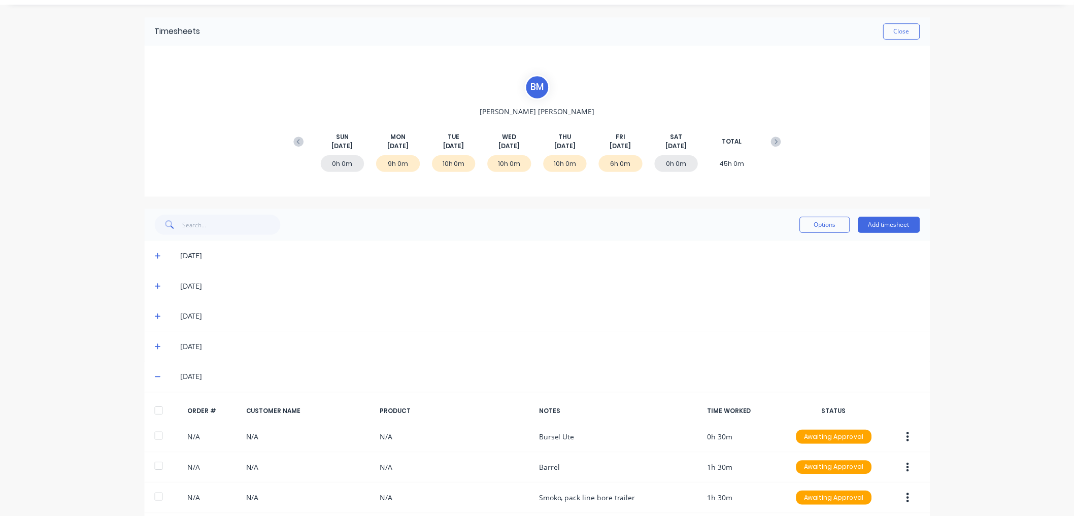
scroll to position [0, 0]
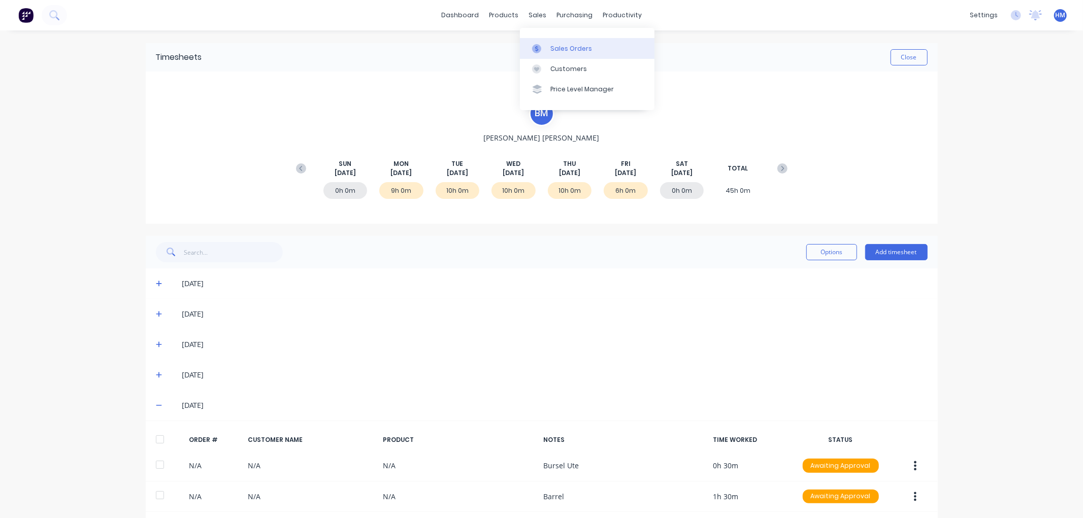
click at [565, 41] on link "Sales Orders" at bounding box center [587, 48] width 135 height 20
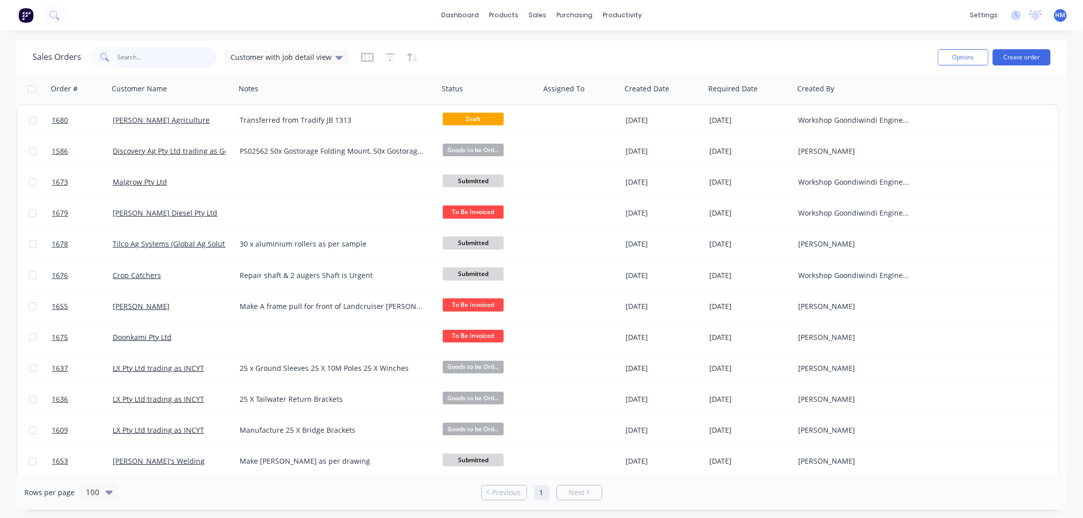
click at [154, 62] on input "text" at bounding box center [167, 57] width 99 height 20
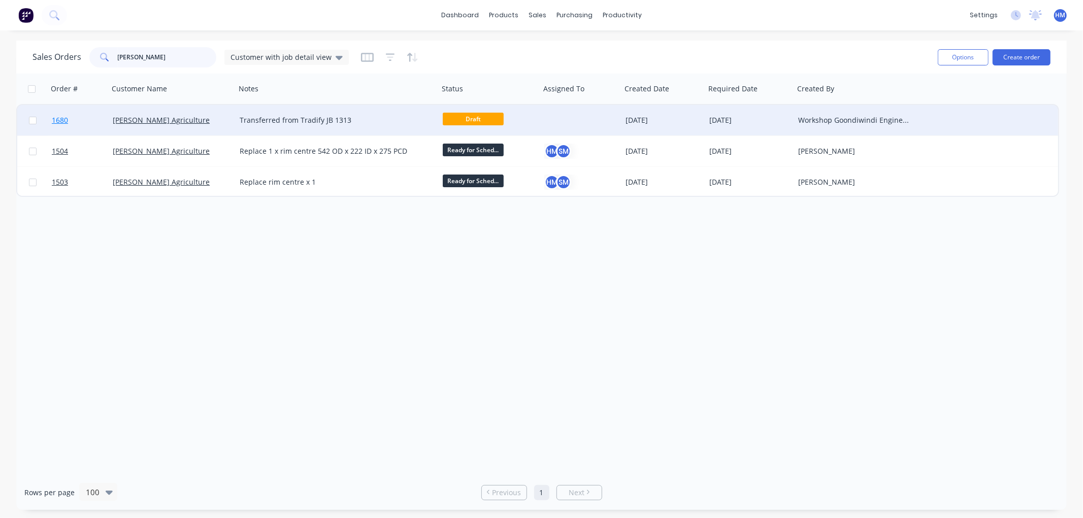
type input "[PERSON_NAME]"
click at [95, 115] on link "1680" at bounding box center [82, 120] width 61 height 30
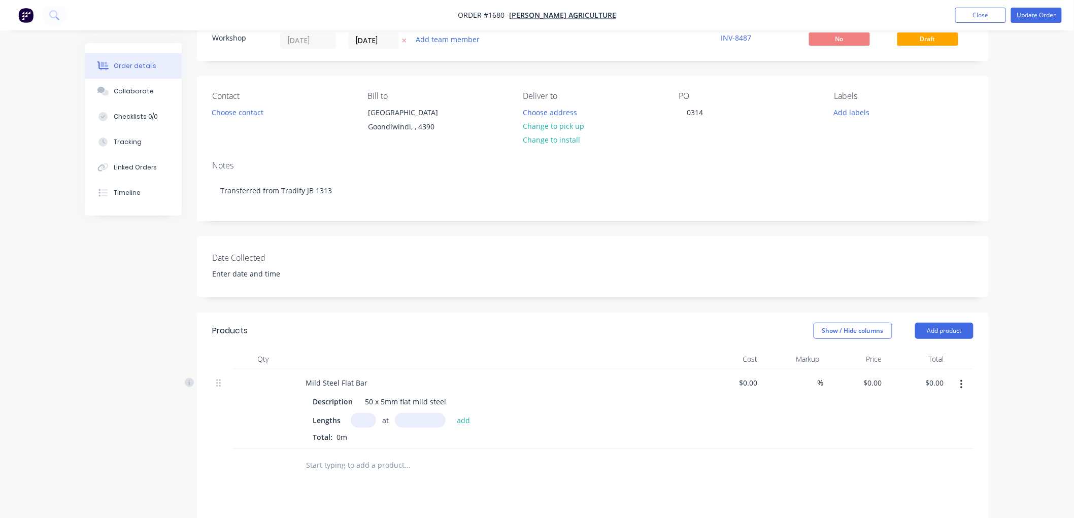
scroll to position [56, 0]
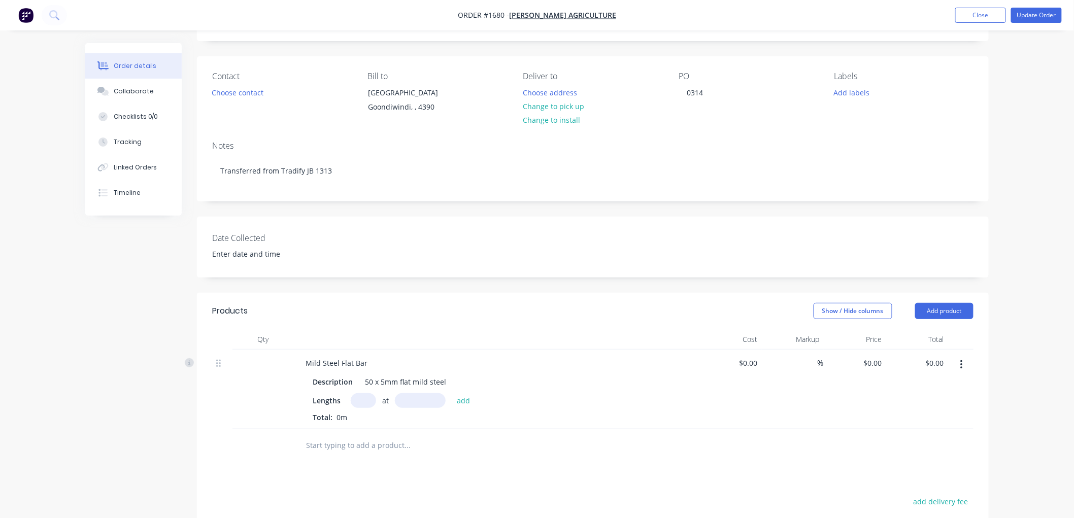
click at [348, 446] on input "text" at bounding box center [407, 446] width 203 height 20
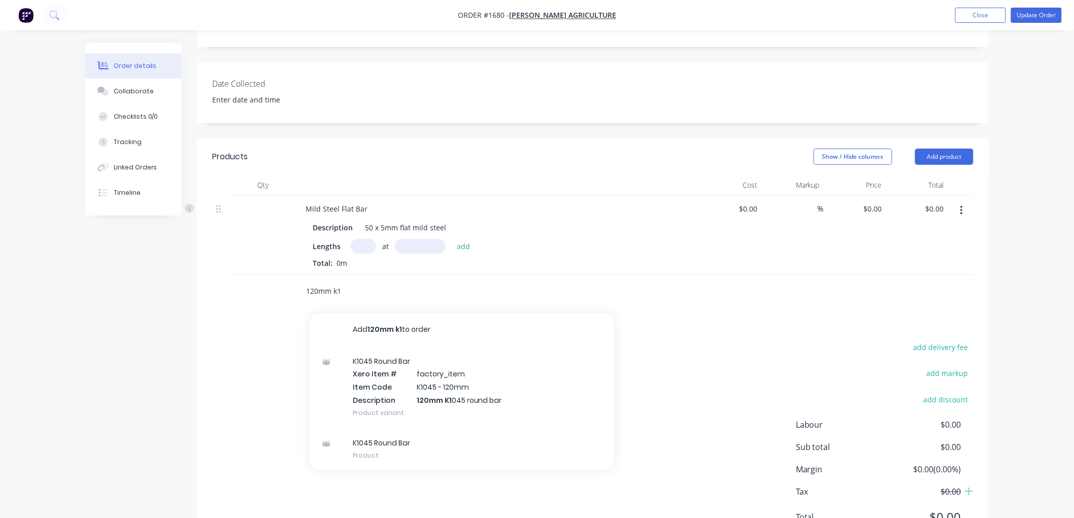
scroll to position [225, 0]
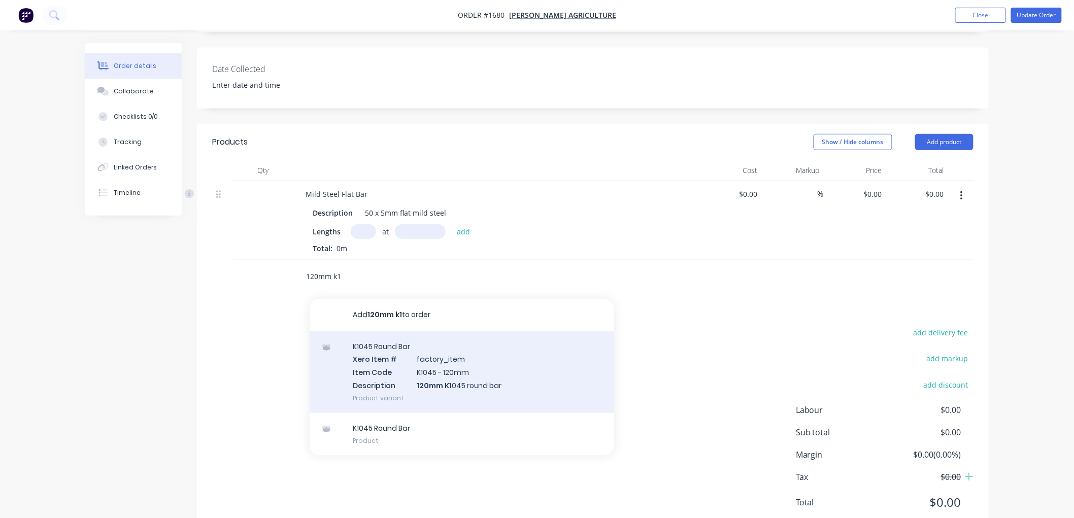
type input "120mm k1"
click at [488, 363] on div "K1045 Round Bar Xero Item # factory_item Item Code K1045 - 120mm Description 12…" at bounding box center [462, 373] width 305 height 82
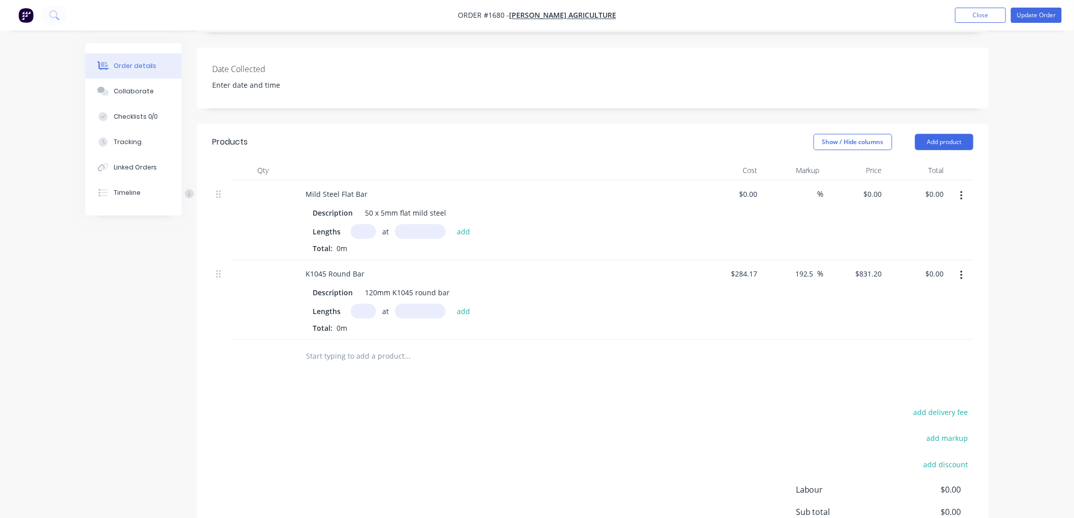
click at [366, 313] on input "text" at bounding box center [363, 311] width 25 height 15
type input "1"
type input "."
type input "100"
click at [452, 304] on button "add" at bounding box center [464, 311] width 24 height 14
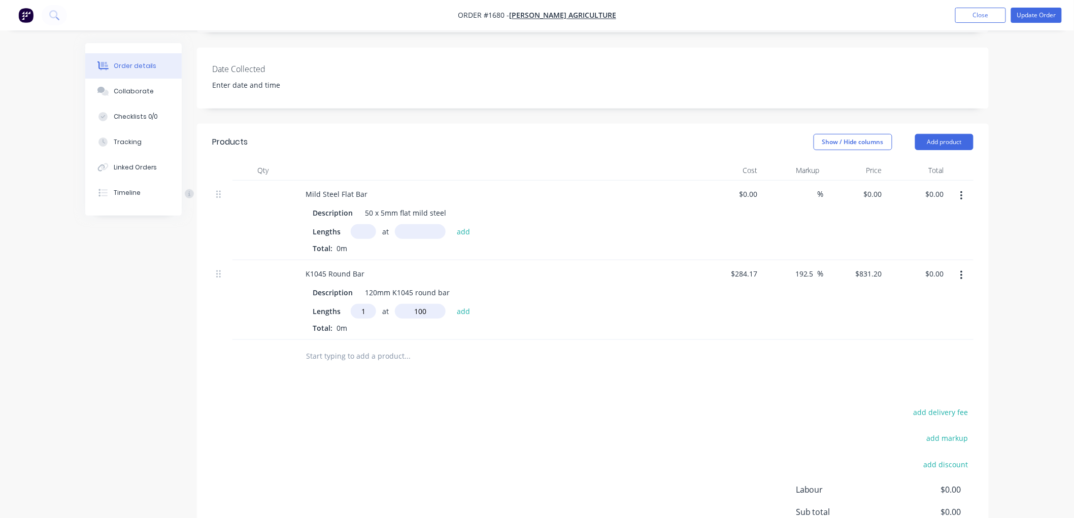
type input "$83.12"
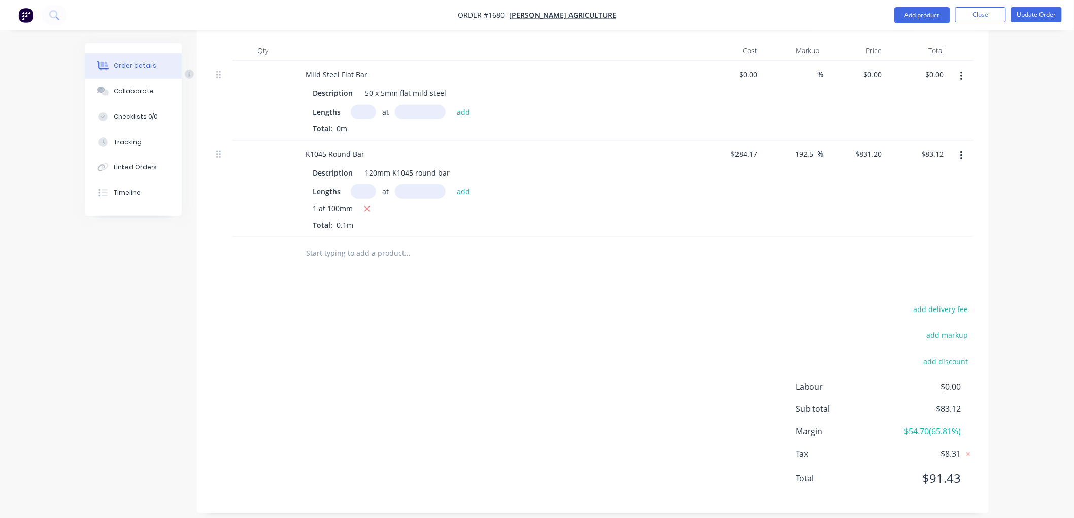
scroll to position [356, 0]
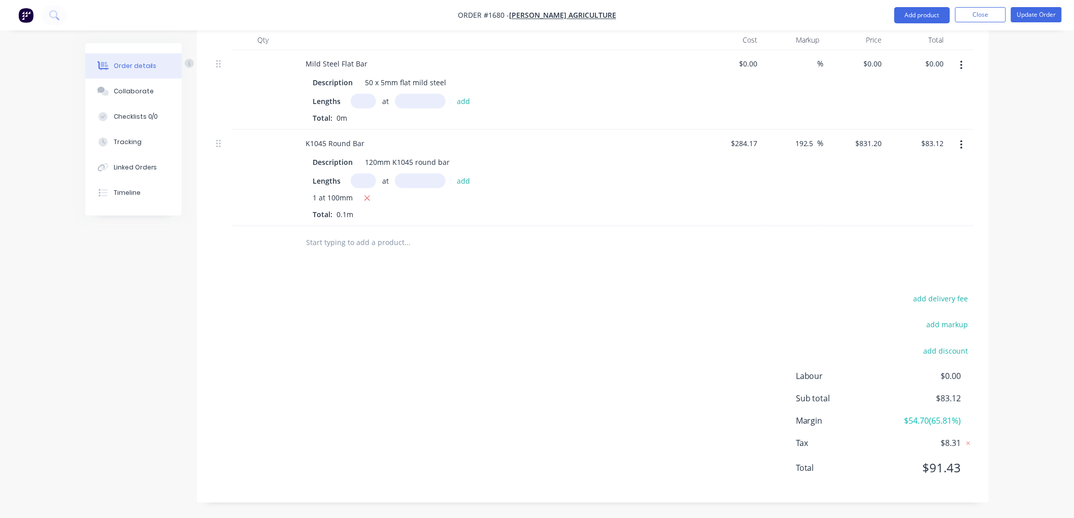
click at [336, 247] on input "text" at bounding box center [407, 243] width 203 height 20
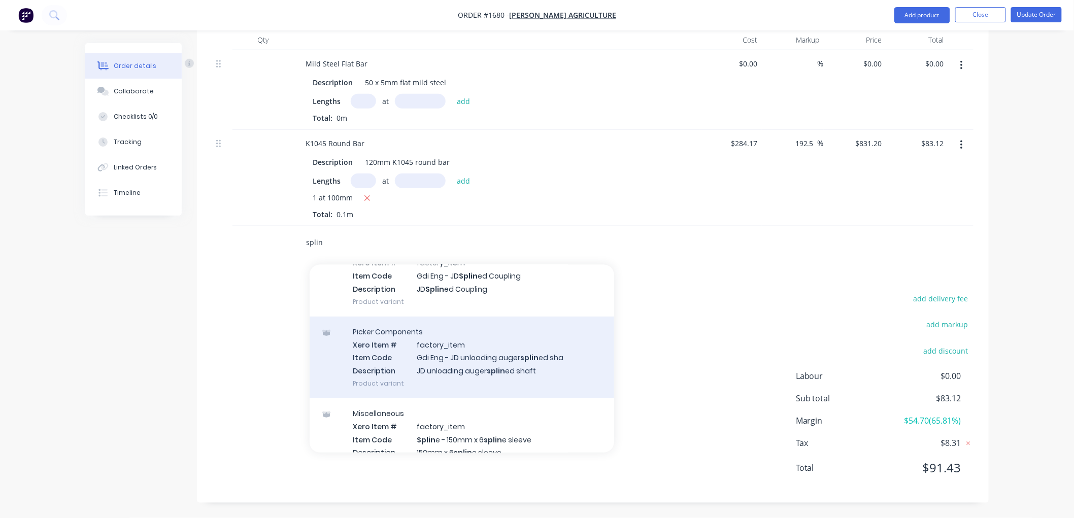
scroll to position [225, 0]
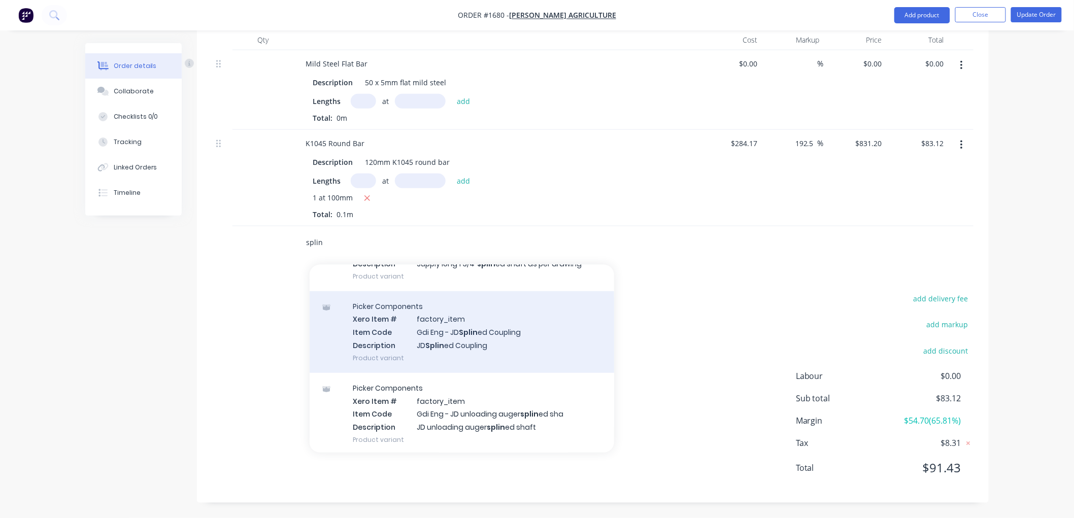
type input "splin"
click at [505, 336] on div "Picker Components Xero Item # factory_item Item Code Gdi Eng - JD Splin ed Coup…" at bounding box center [462, 332] width 305 height 82
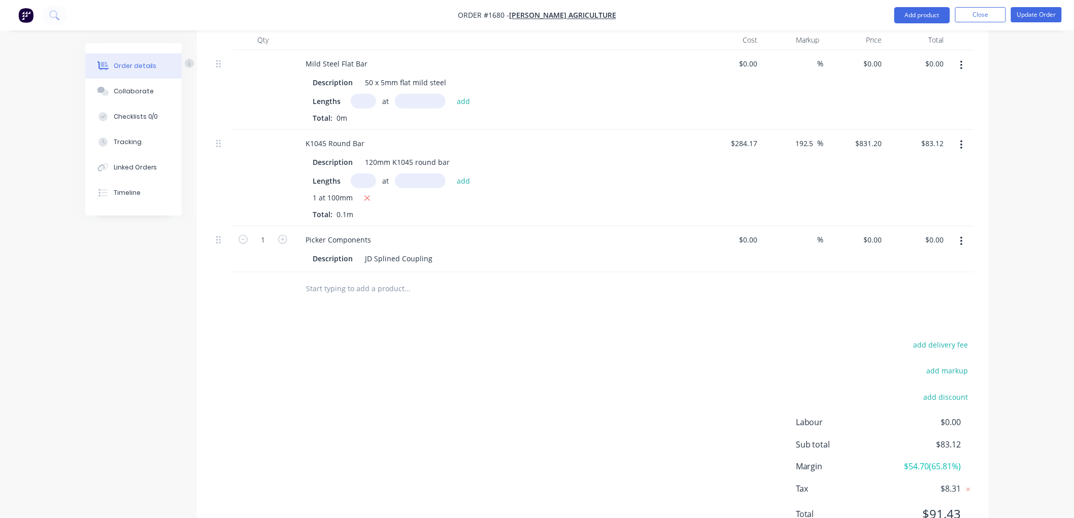
click at [401, 291] on input "text" at bounding box center [407, 289] width 203 height 20
click at [437, 256] on div "Description JD Splined Coupling" at bounding box center [495, 258] width 372 height 15
click at [347, 323] on div "Products Show / Hide columns Add product Qty Cost Markup Price Total Mild Steel…" at bounding box center [593, 271] width 792 height 556
click at [1031, 13] on button "Update Order" at bounding box center [1037, 14] width 51 height 15
type input "$284.17"
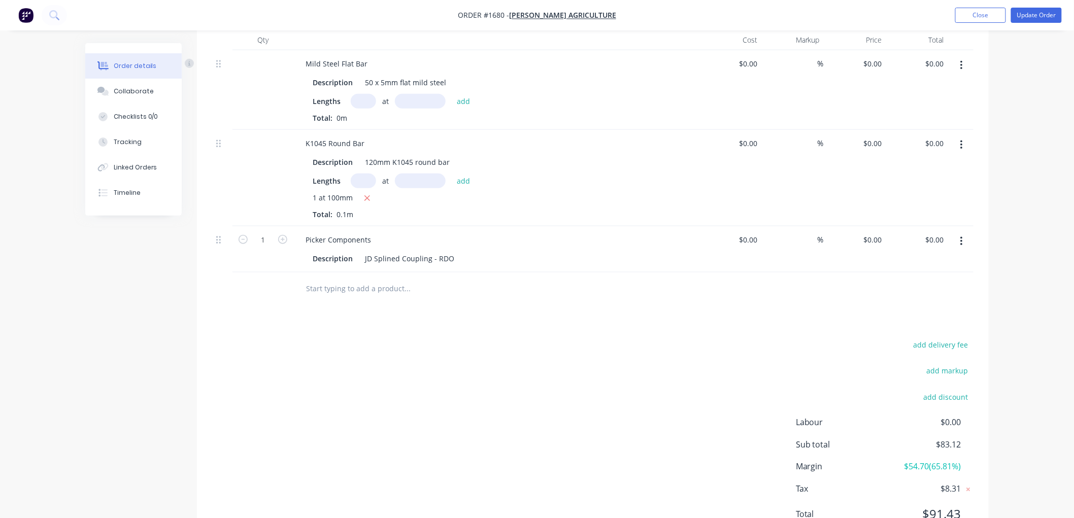
type input "192.5"
type input "$831.20"
type input "$83.12"
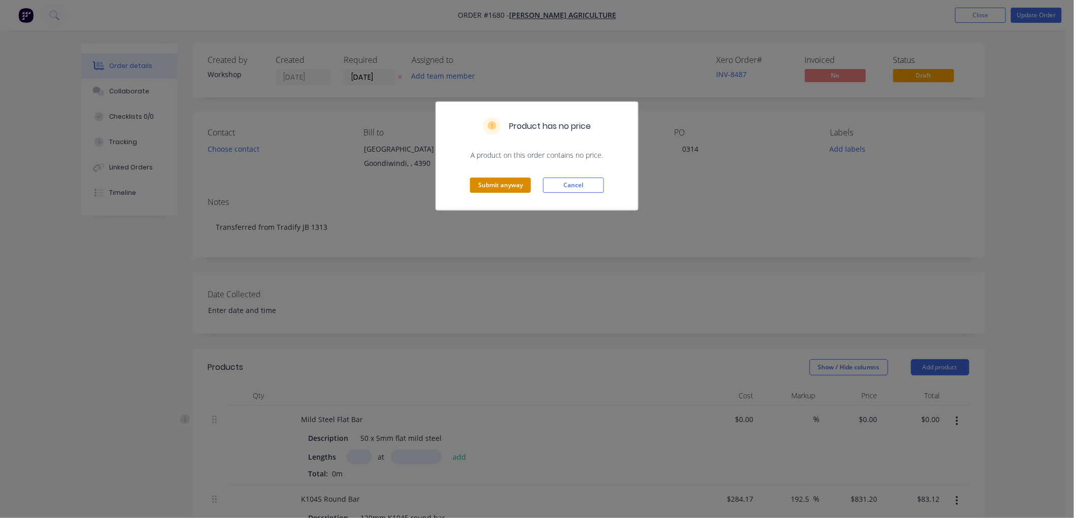
click at [512, 181] on button "Submit anyway" at bounding box center [500, 185] width 61 height 15
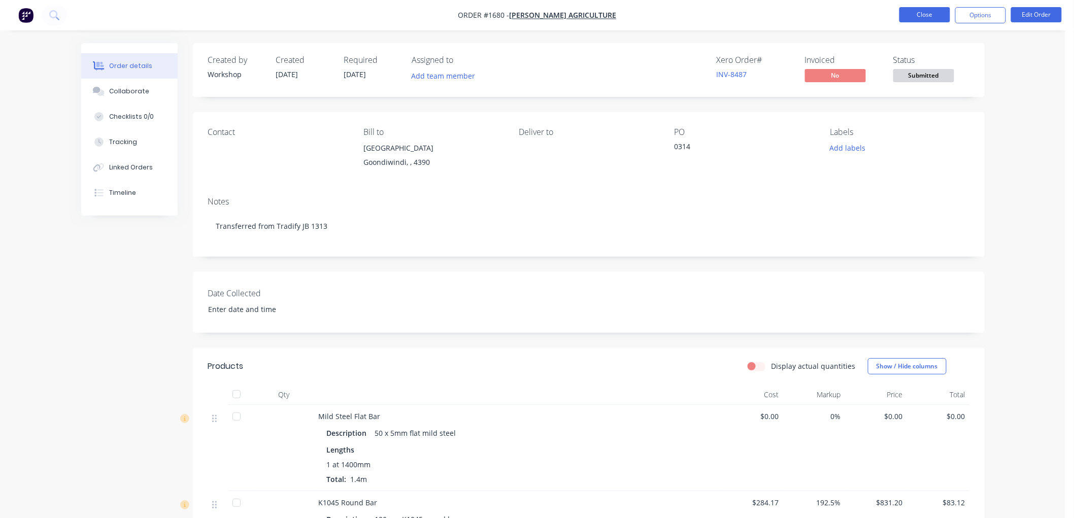
click at [909, 18] on button "Close" at bounding box center [925, 14] width 51 height 15
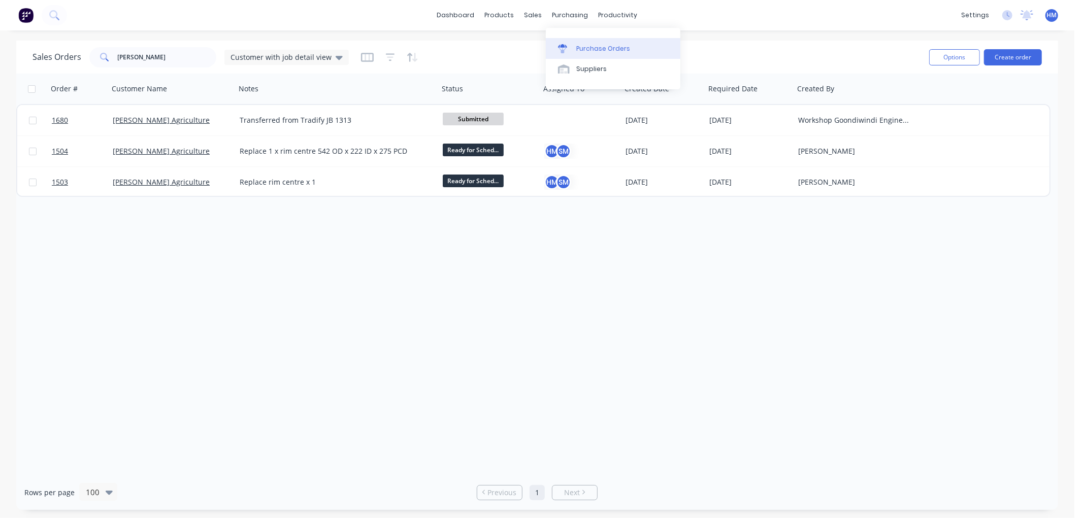
click at [592, 43] on link "Purchase Orders" at bounding box center [613, 48] width 135 height 20
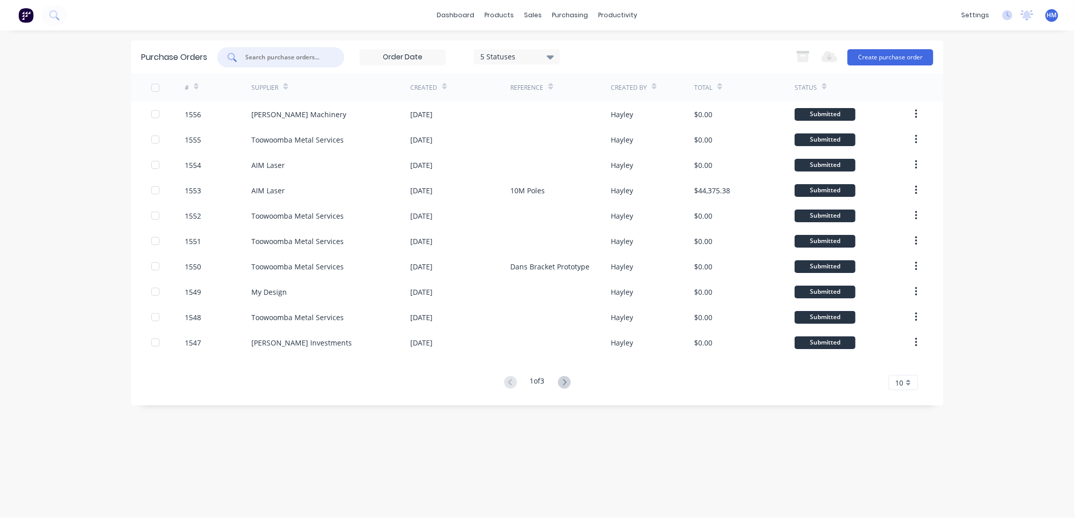
click at [267, 61] on input "text" at bounding box center [286, 57] width 84 height 10
type input "1545"
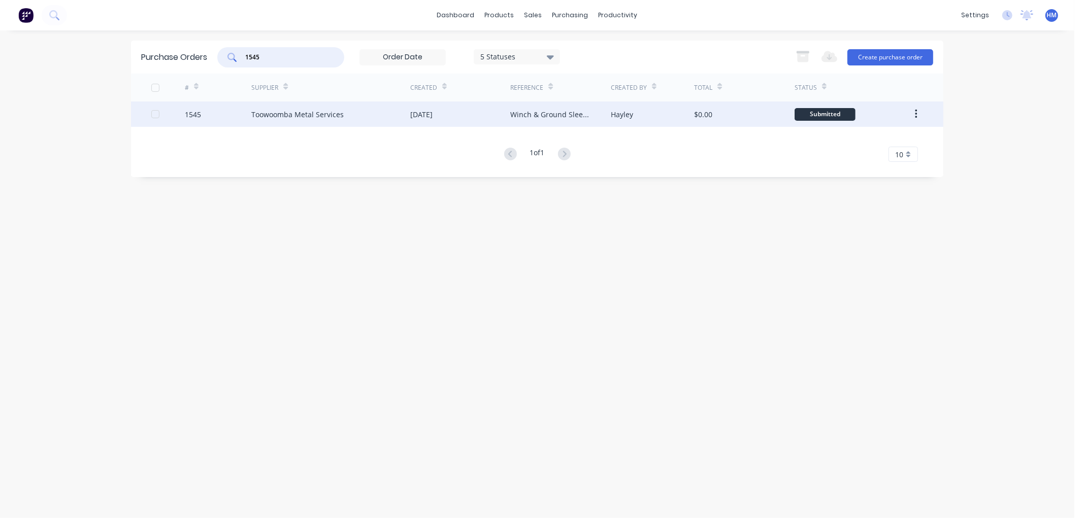
click at [225, 109] on div "1545" at bounding box center [218, 114] width 67 height 25
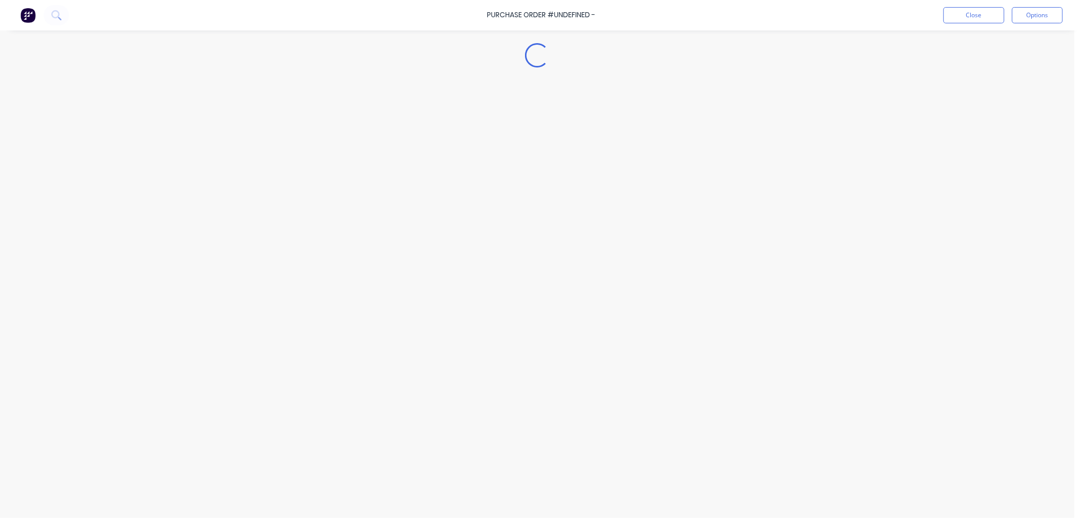
type textarea "x"
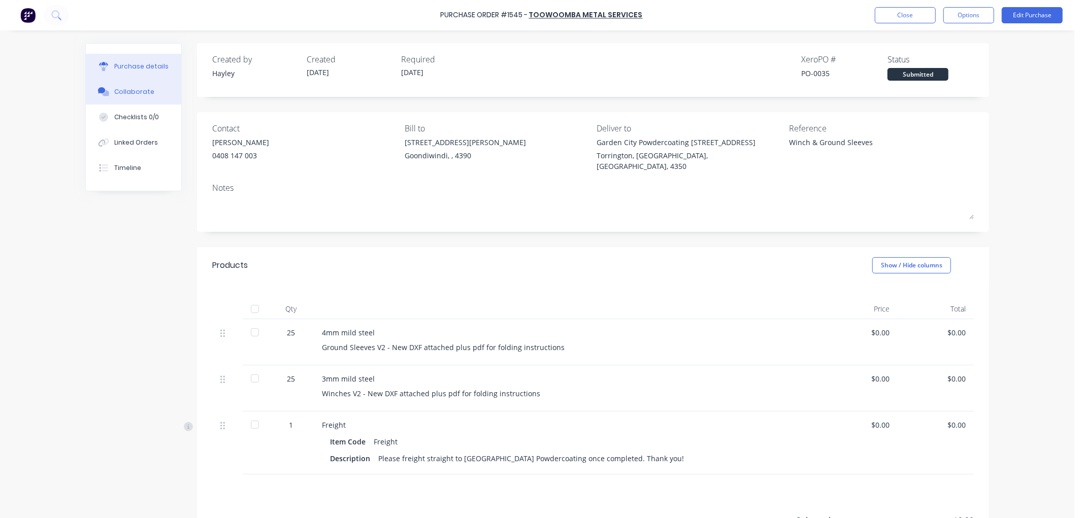
click at [130, 97] on button "Collaborate" at bounding box center [133, 91] width 95 height 25
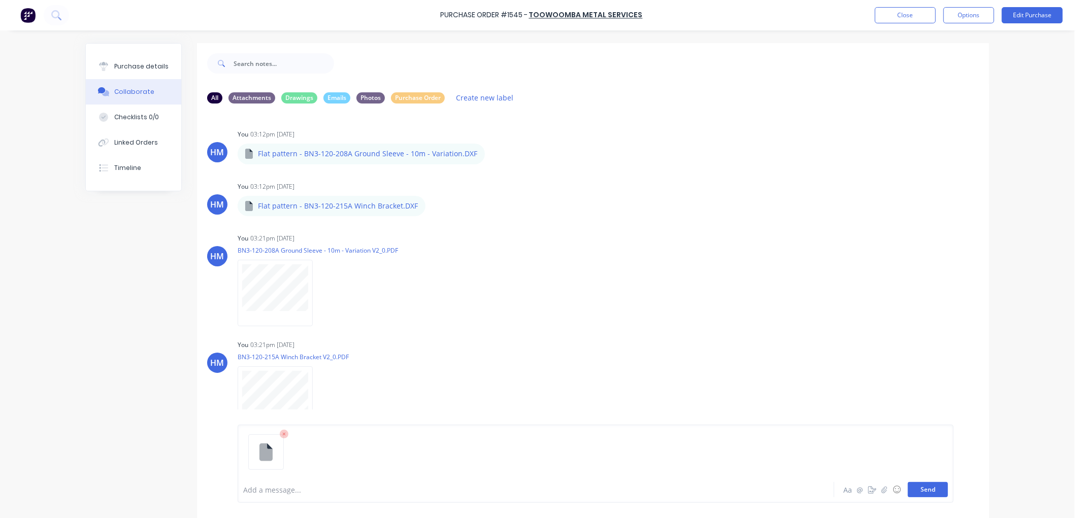
click at [916, 491] on button "Send" at bounding box center [928, 489] width 40 height 15
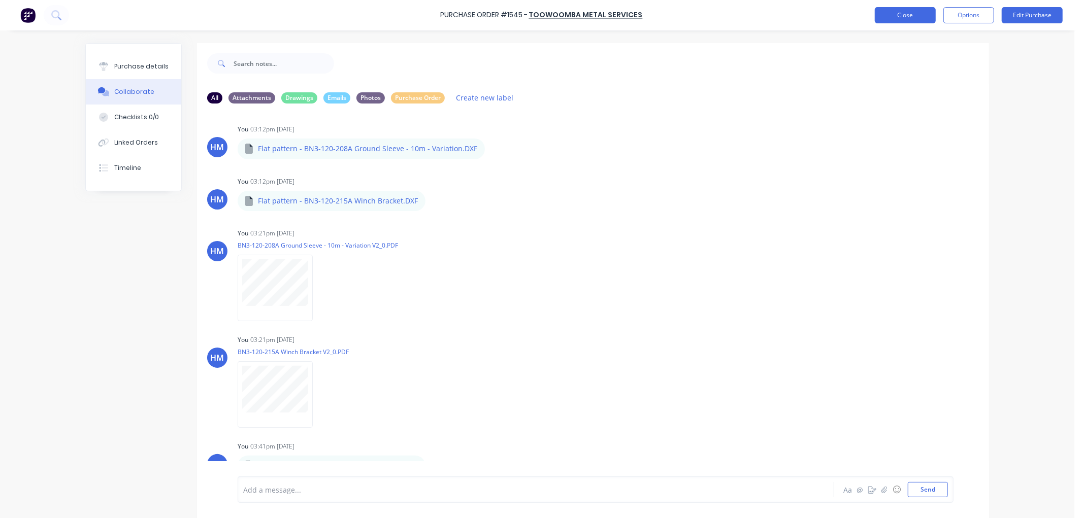
click at [905, 15] on button "Close" at bounding box center [905, 15] width 61 height 16
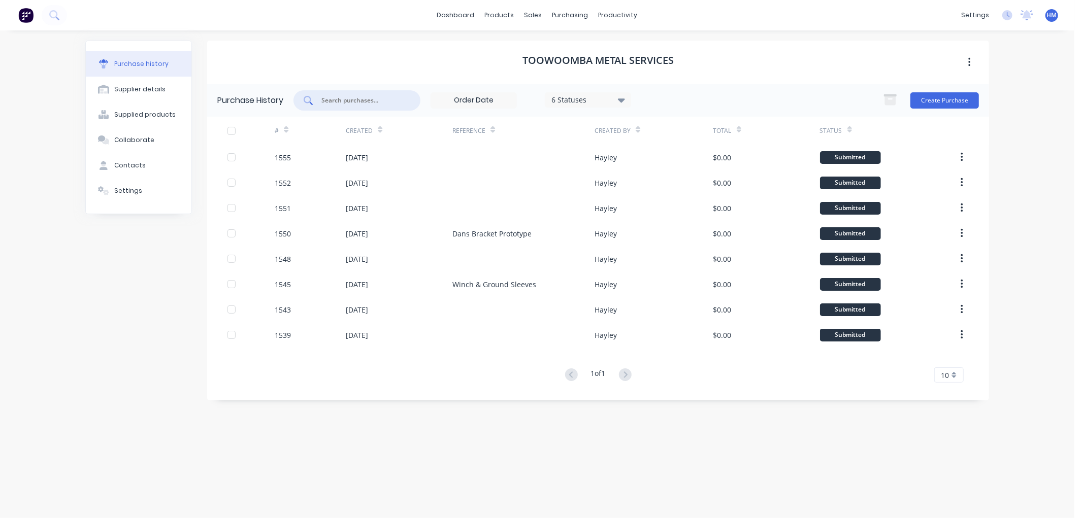
click at [353, 103] on input "text" at bounding box center [362, 100] width 84 height 10
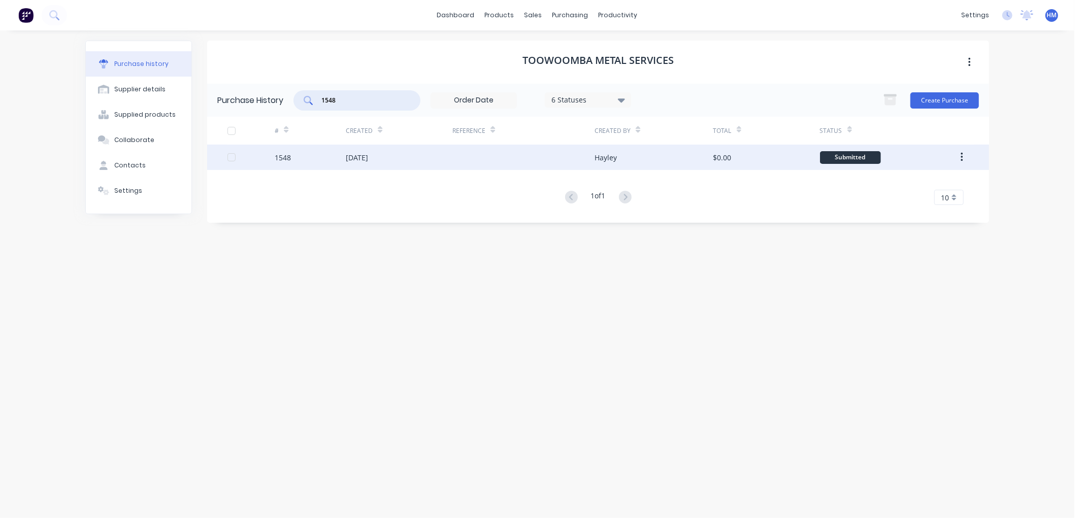
type input "1548"
click at [296, 155] on div "1548" at bounding box center [310, 157] width 71 height 25
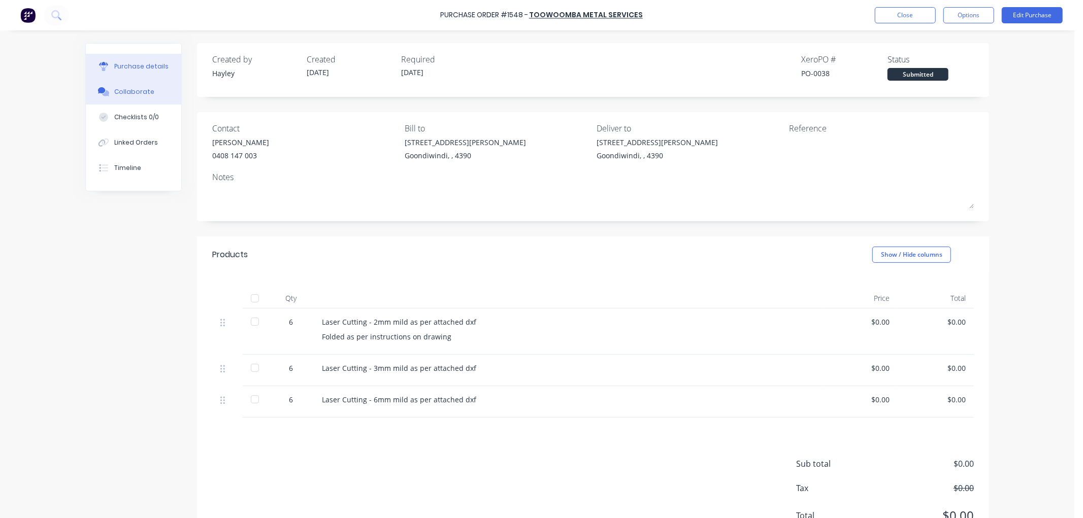
click at [142, 86] on button "Collaborate" at bounding box center [133, 91] width 95 height 25
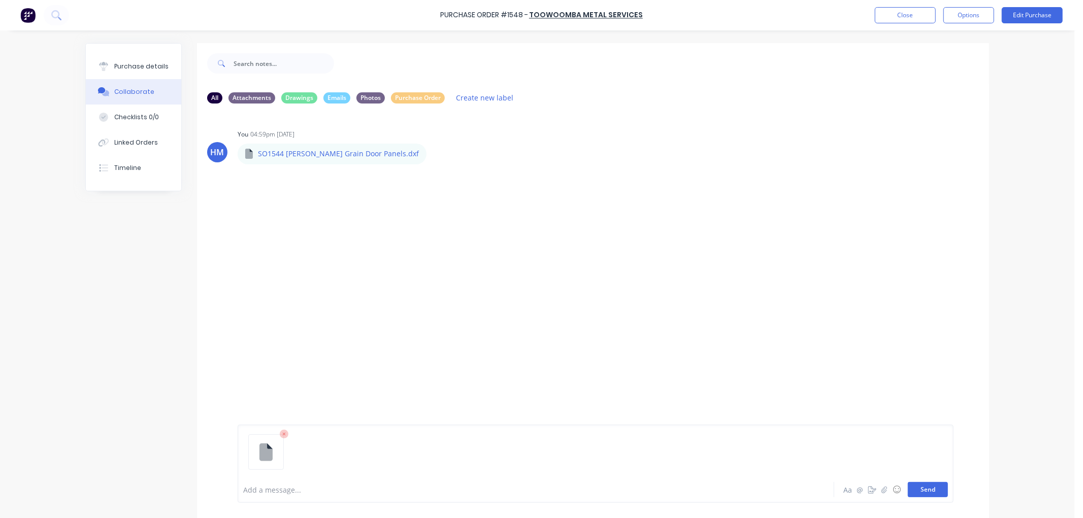
drag, startPoint x: 927, startPoint y: 489, endPoint x: 940, endPoint y: 496, distance: 14.8
click at [927, 489] on button "Send" at bounding box center [928, 489] width 40 height 15
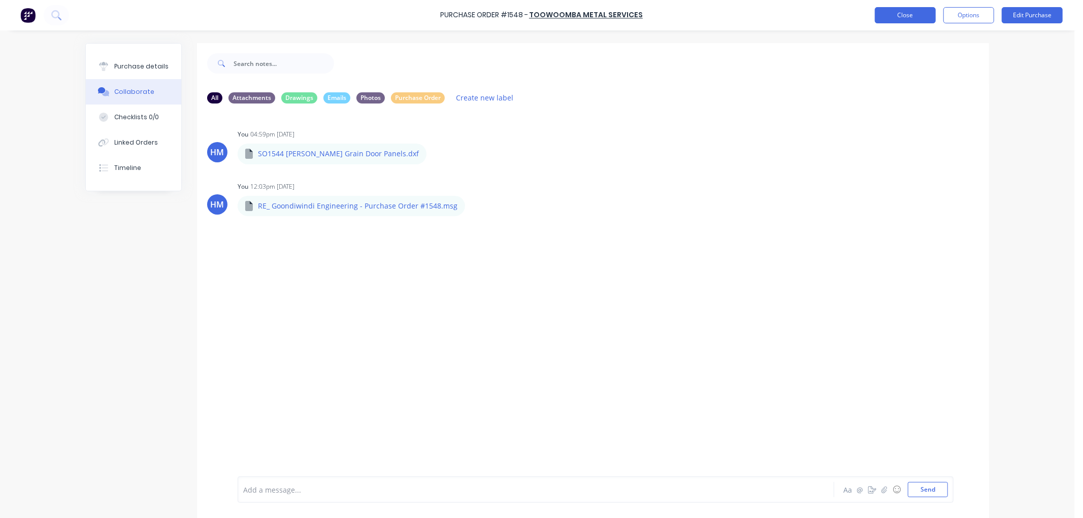
click at [894, 16] on button "Close" at bounding box center [905, 15] width 61 height 16
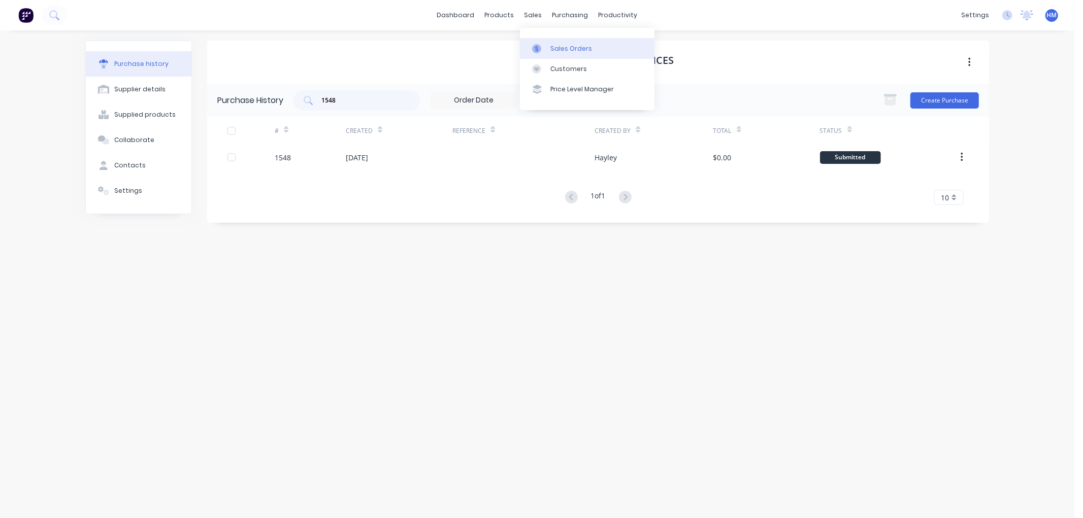
click at [563, 51] on div "Sales Orders" at bounding box center [571, 48] width 42 height 9
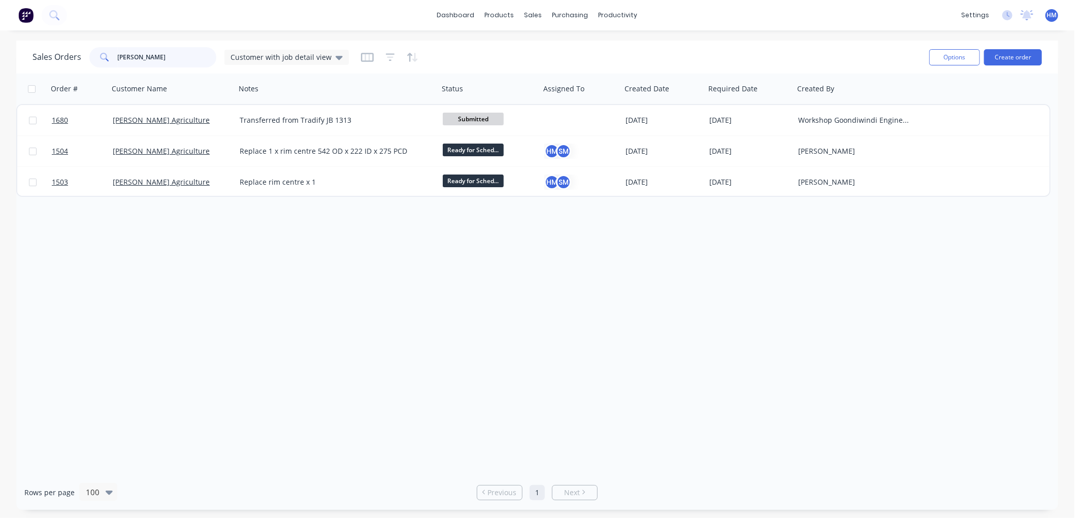
drag, startPoint x: 135, startPoint y: 57, endPoint x: 9, endPoint y: 64, distance: 126.2
click at [9, 64] on div "Sales Orders [PERSON_NAME] Customer with job detail view Options Create order O…" at bounding box center [537, 276] width 1074 height 470
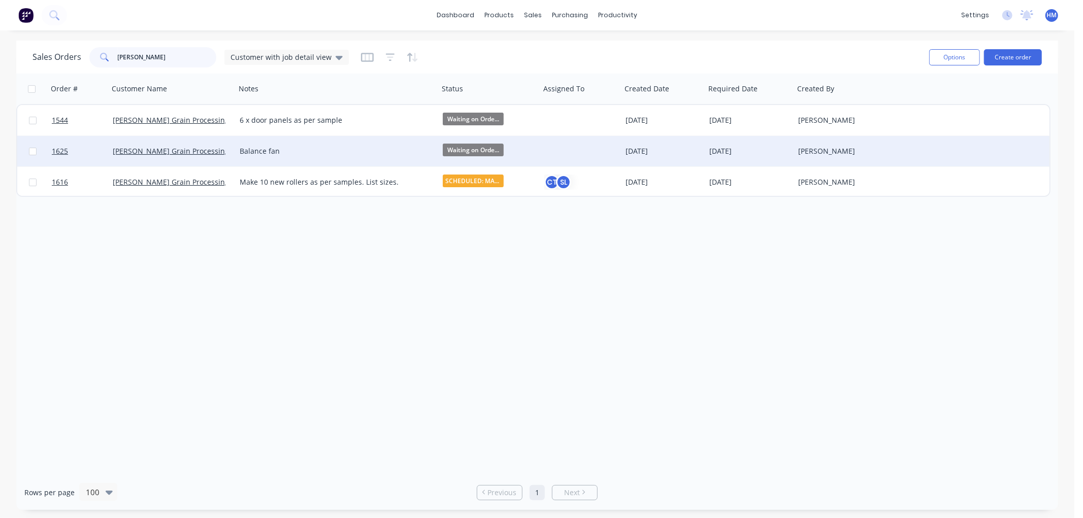
type input "[PERSON_NAME]"
click at [215, 144] on div "[PERSON_NAME] Grain Processing" at bounding box center [172, 151] width 127 height 30
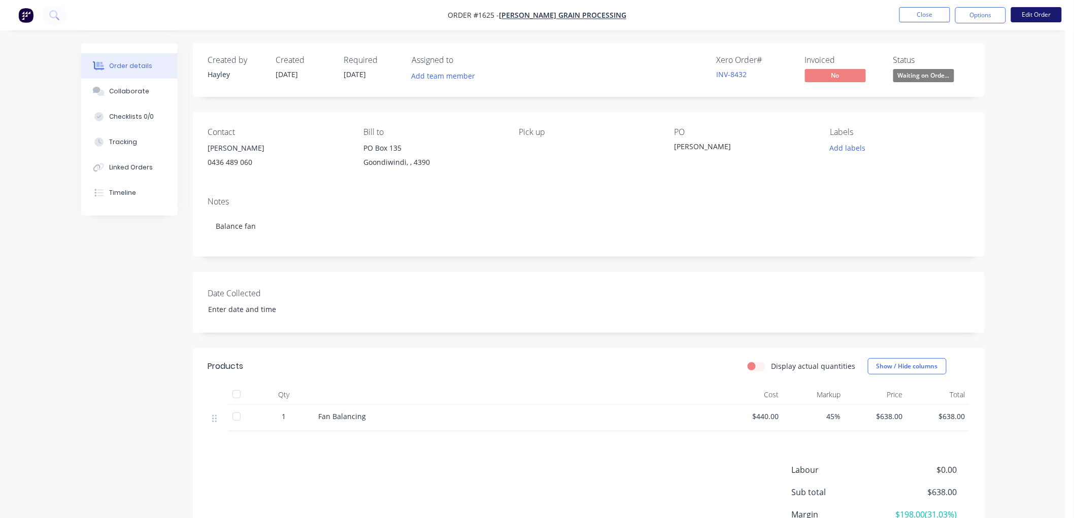
click at [1053, 14] on button "Edit Order" at bounding box center [1037, 14] width 51 height 15
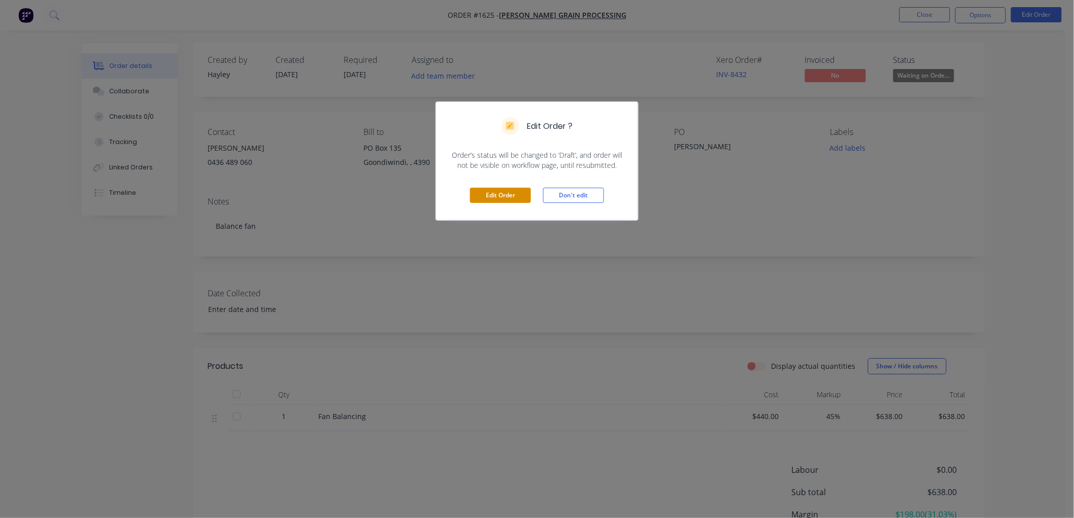
click at [496, 192] on button "Edit Order" at bounding box center [500, 195] width 61 height 15
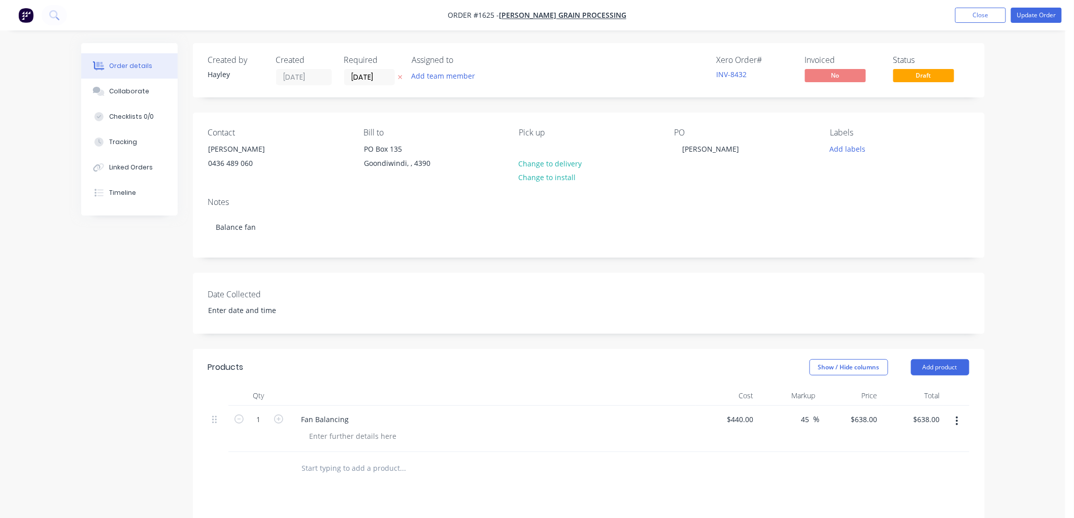
scroll to position [113, 0]
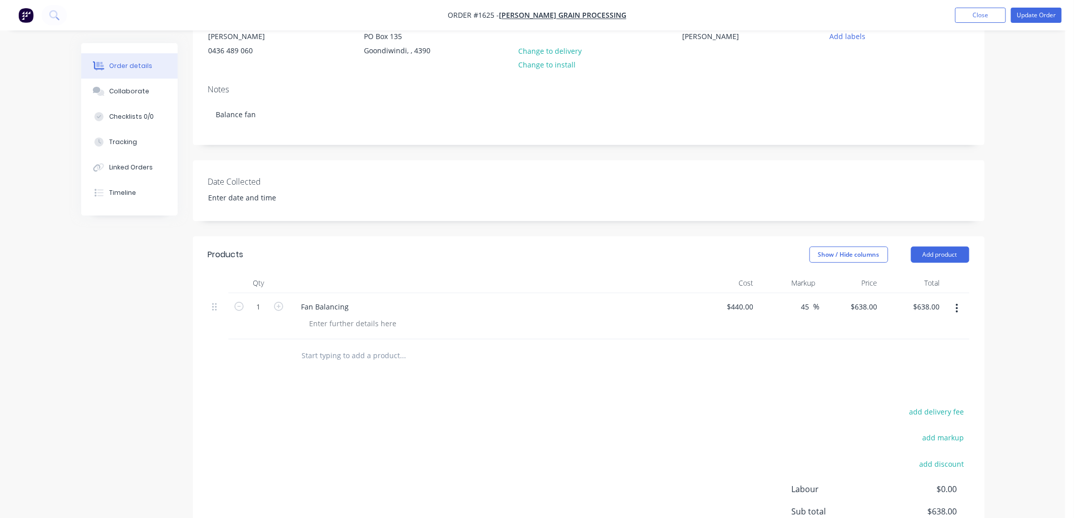
click at [339, 351] on input "text" at bounding box center [403, 356] width 203 height 20
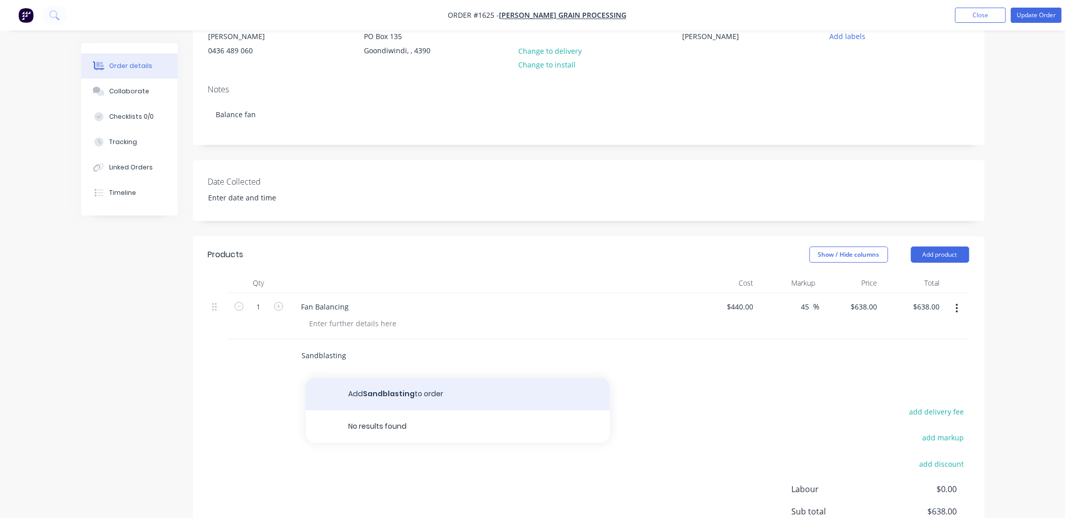
type input "Sandblasting"
click at [373, 392] on button "Add Sandblasting to order" at bounding box center [458, 394] width 305 height 32
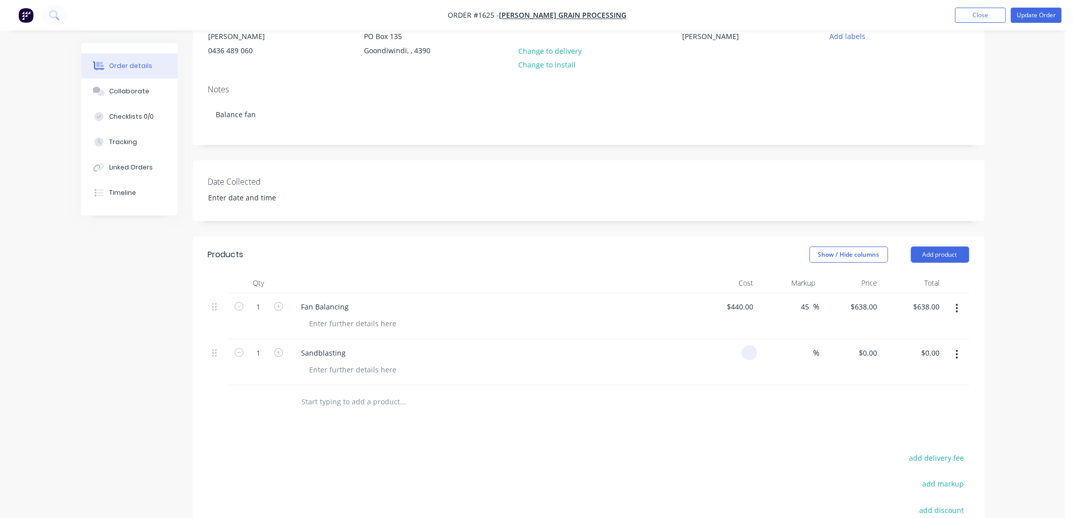
click at [739, 353] on div at bounding box center [727, 363] width 62 height 46
type input "$100.00"
type input "30"
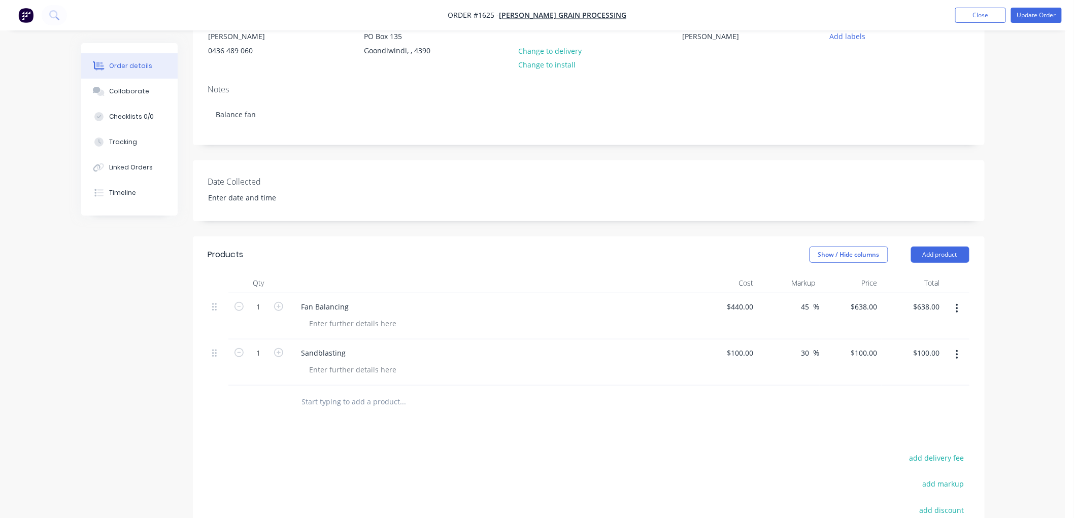
type input "130"
type input "$130.00"
click at [739, 403] on div at bounding box center [589, 402] width 762 height 33
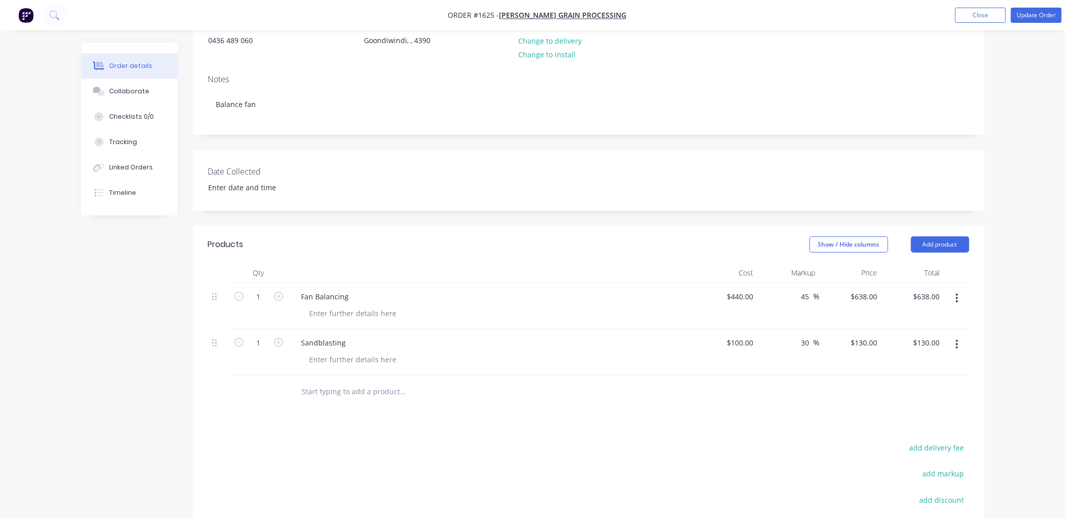
scroll to position [103, 0]
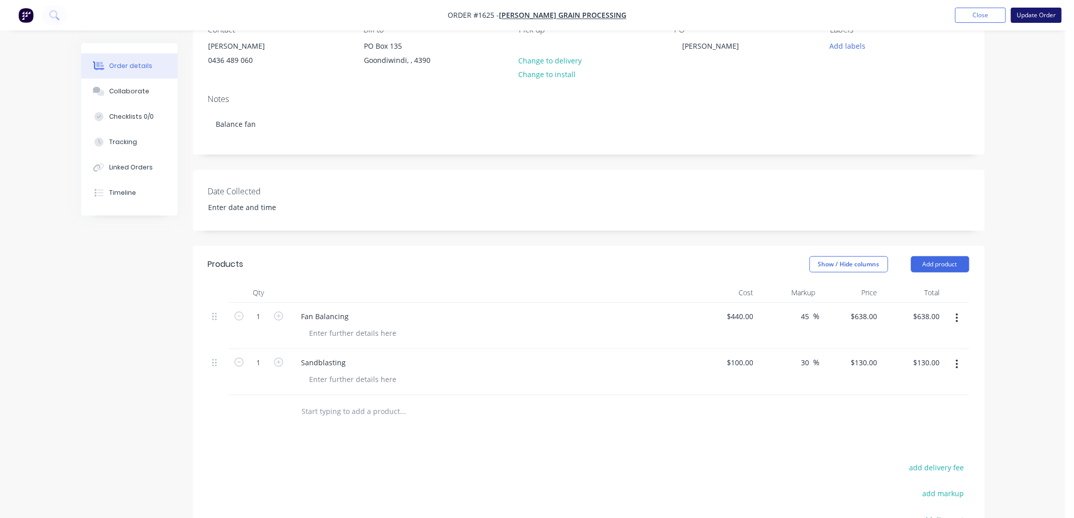
click at [1033, 18] on button "Update Order" at bounding box center [1037, 15] width 51 height 15
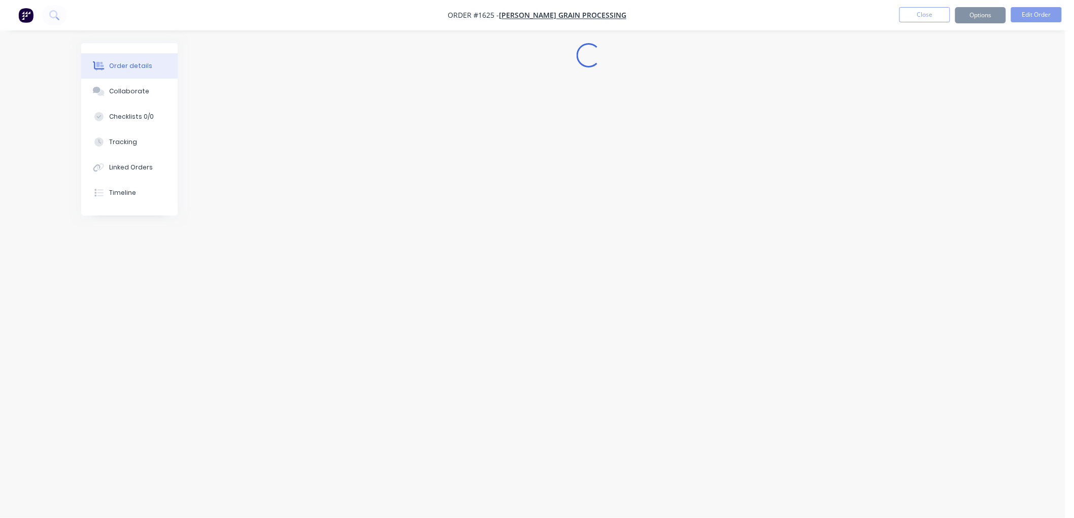
scroll to position [0, 0]
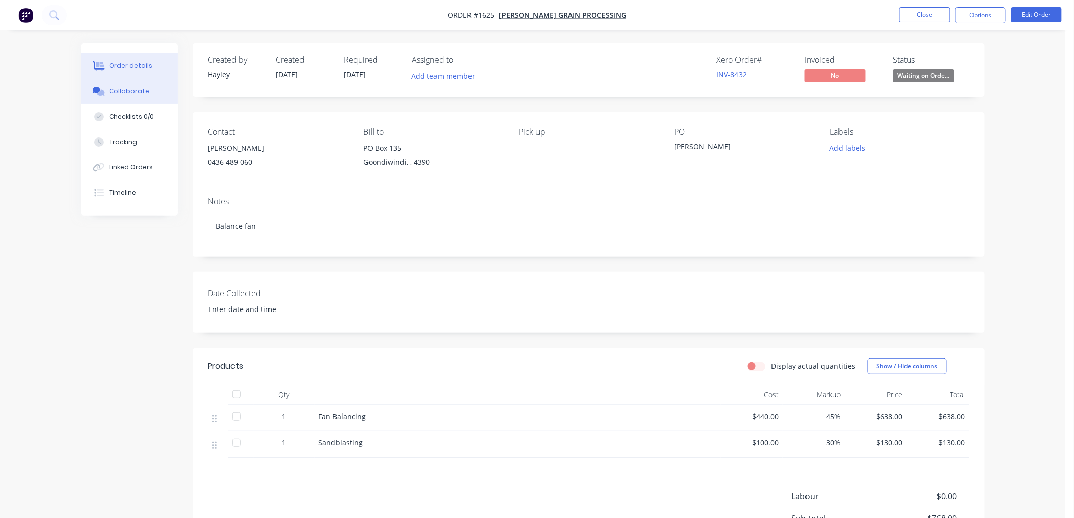
click at [154, 89] on button "Collaborate" at bounding box center [129, 91] width 96 height 25
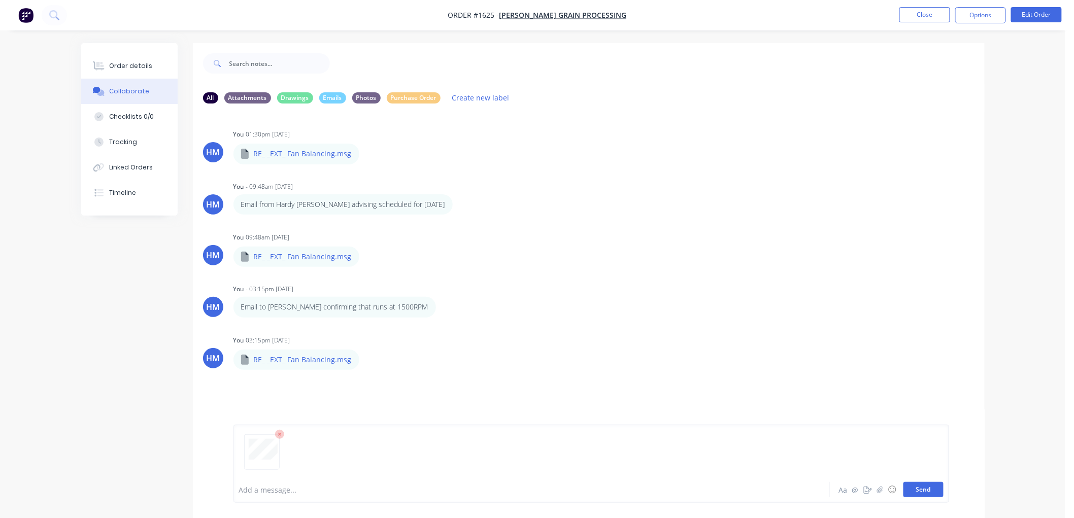
click at [925, 488] on button "Send" at bounding box center [924, 489] width 40 height 15
click at [316, 444] on icon "button" at bounding box center [315, 447] width 3 height 12
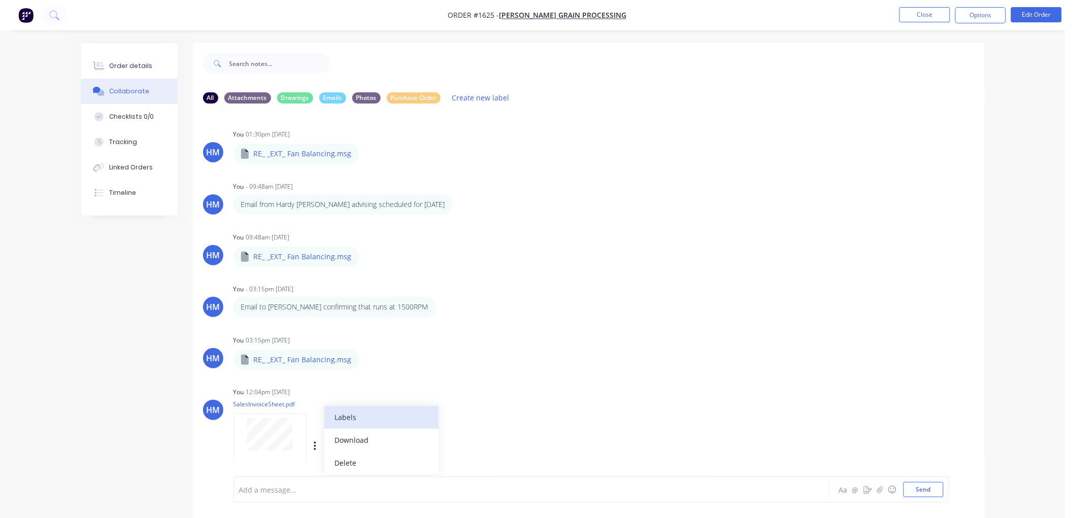
click at [377, 422] on button "Labels" at bounding box center [381, 417] width 114 height 23
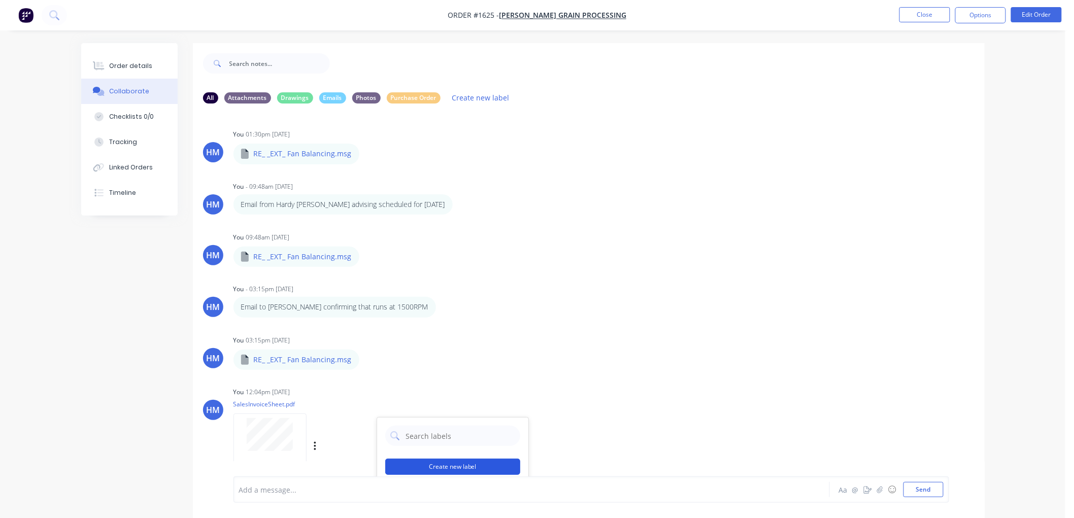
click at [456, 469] on button "Create new label" at bounding box center [452, 467] width 135 height 16
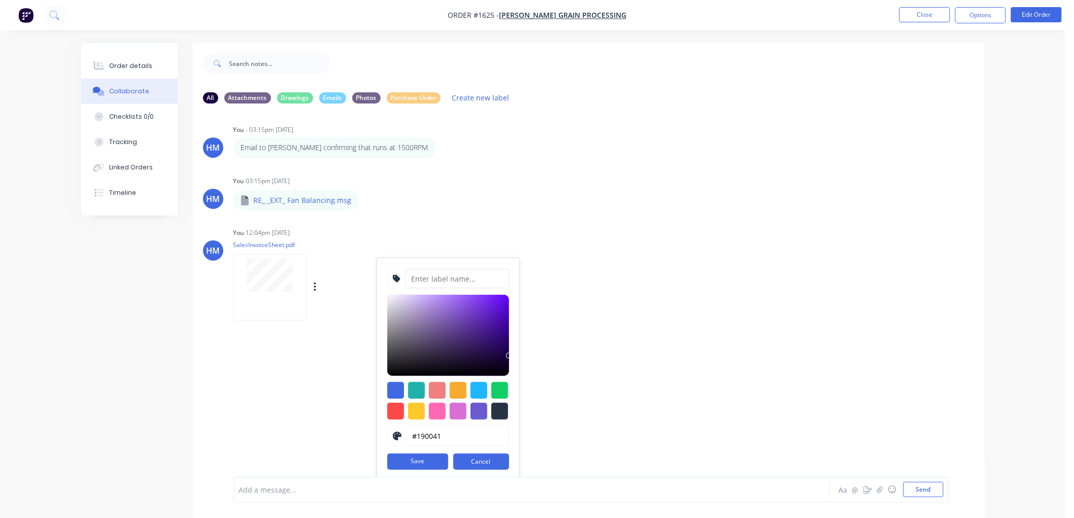
scroll to position [164, 0]
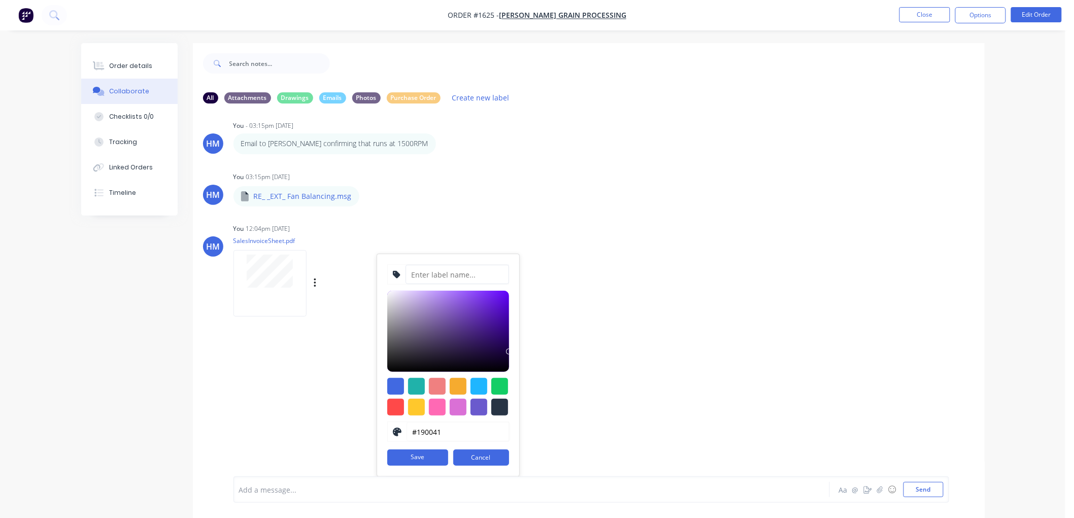
click at [425, 279] on input at bounding box center [458, 274] width 104 height 19
type input "Costs"
click at [396, 410] on div at bounding box center [395, 407] width 17 height 17
type input "#FF4949"
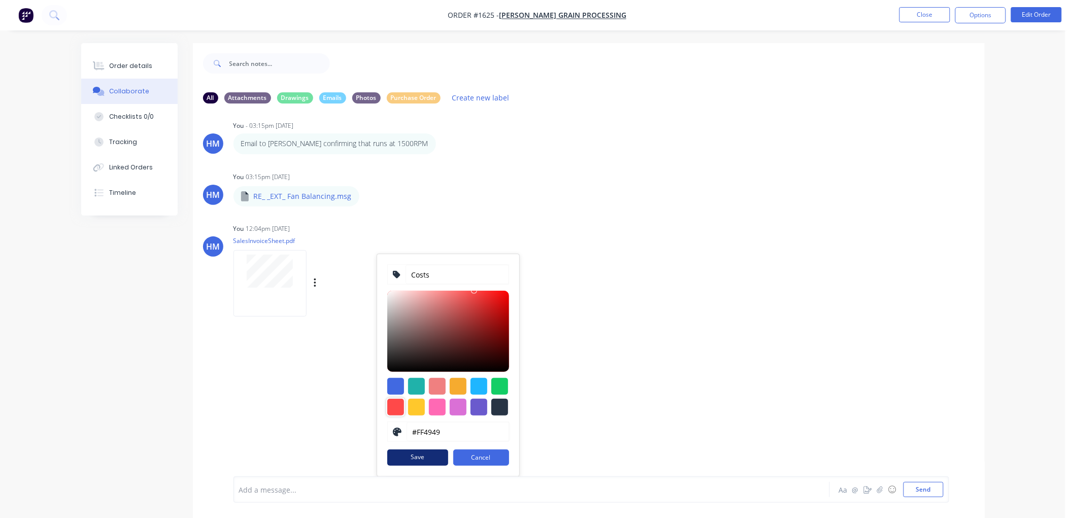
click at [429, 463] on button "Save" at bounding box center [417, 458] width 61 height 16
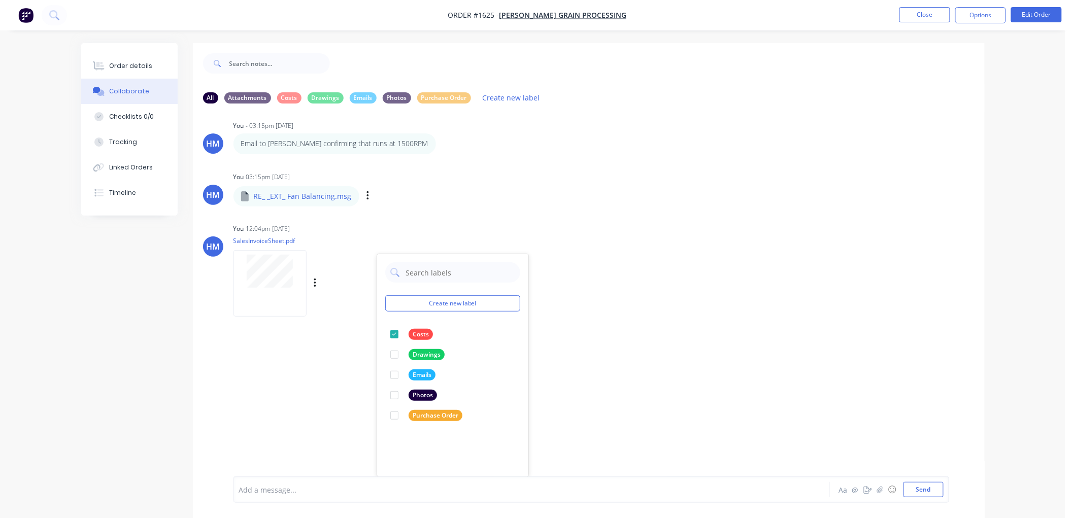
click at [433, 184] on div "HM You 01:30pm [DATE] RE_ _EXT_ Fan Balancing.msg RE_ _EXT_ Fan Balancing.msg L…" at bounding box center [589, 294] width 792 height 365
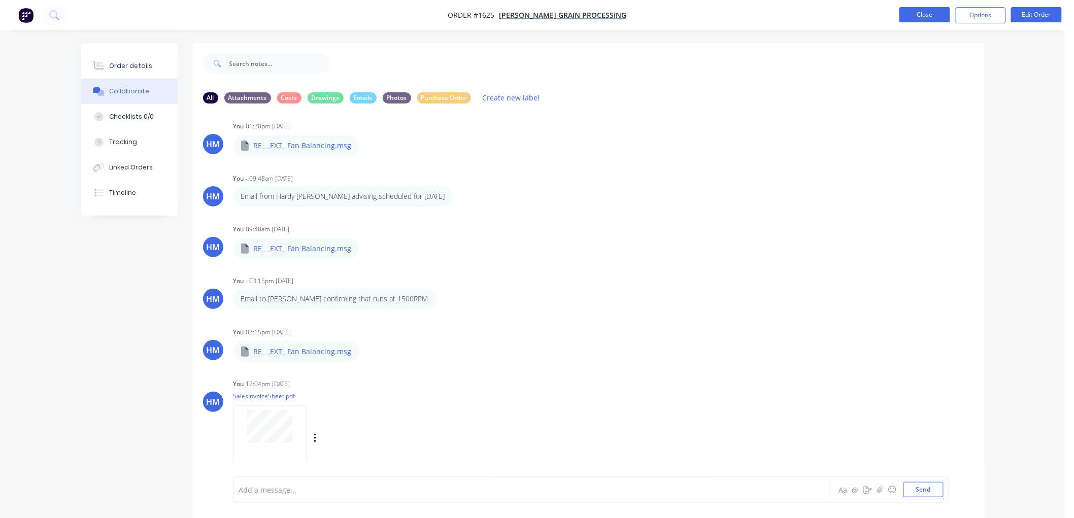
click at [912, 17] on button "Close" at bounding box center [925, 14] width 51 height 15
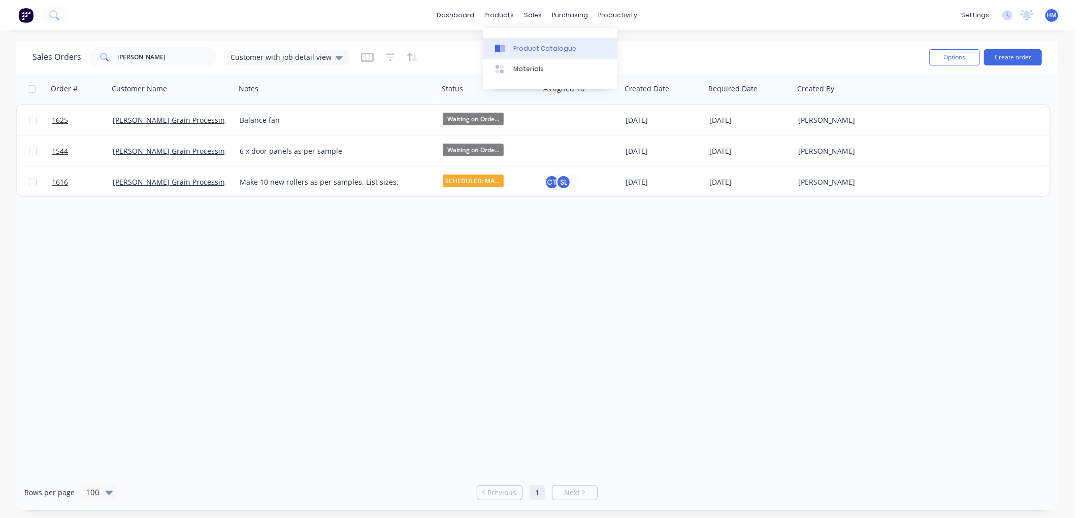
click at [542, 50] on div "Product Catalogue" at bounding box center [544, 48] width 63 height 9
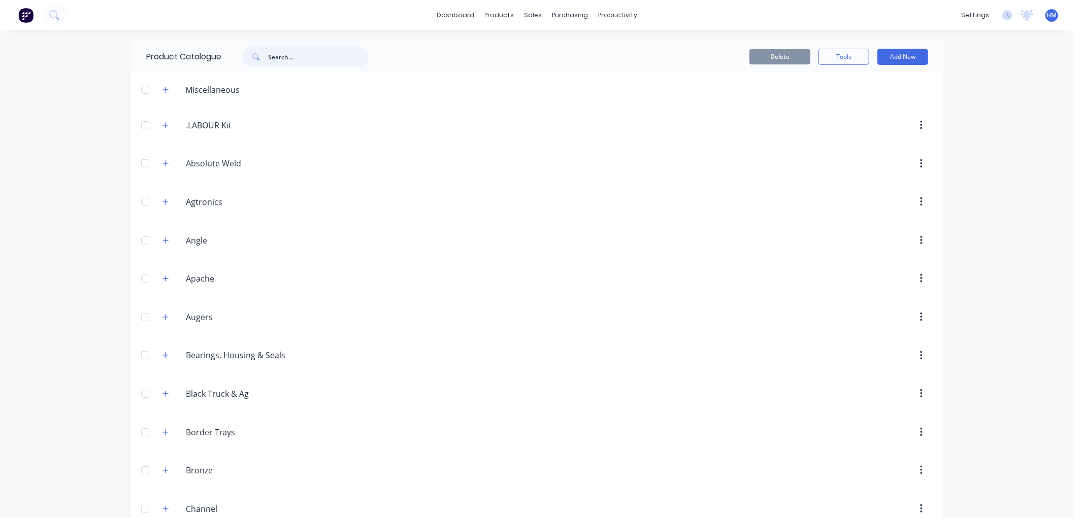
click at [290, 56] on input "text" at bounding box center [318, 57] width 101 height 20
drag, startPoint x: 295, startPoint y: 55, endPoint x: 187, endPoint y: 54, distance: 107.7
click at [187, 54] on div "Product Catalogue 100NB" at bounding box center [262, 57] width 263 height 32
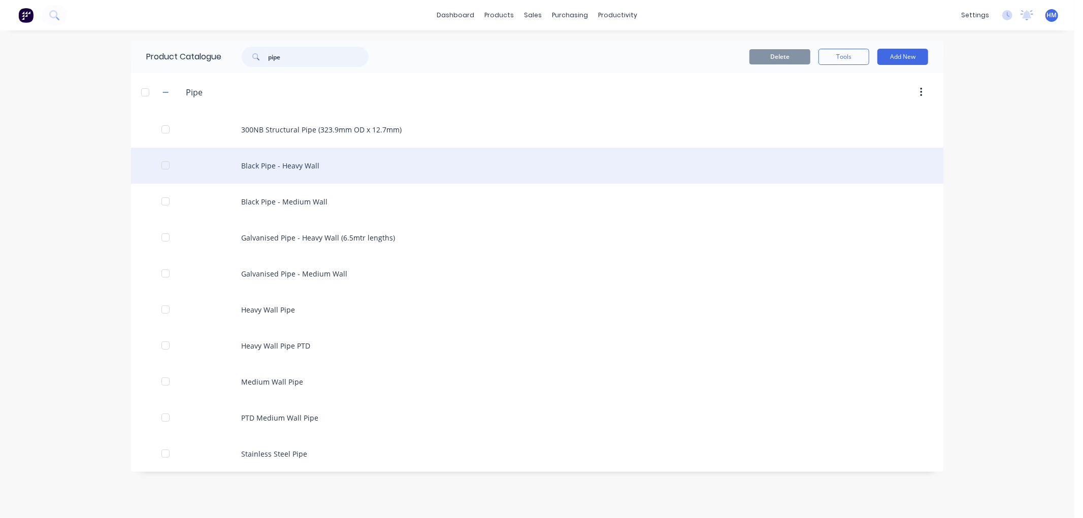
type input "pipe"
click at [275, 168] on div "Black Pipe - Heavy Wall" at bounding box center [537, 166] width 812 height 36
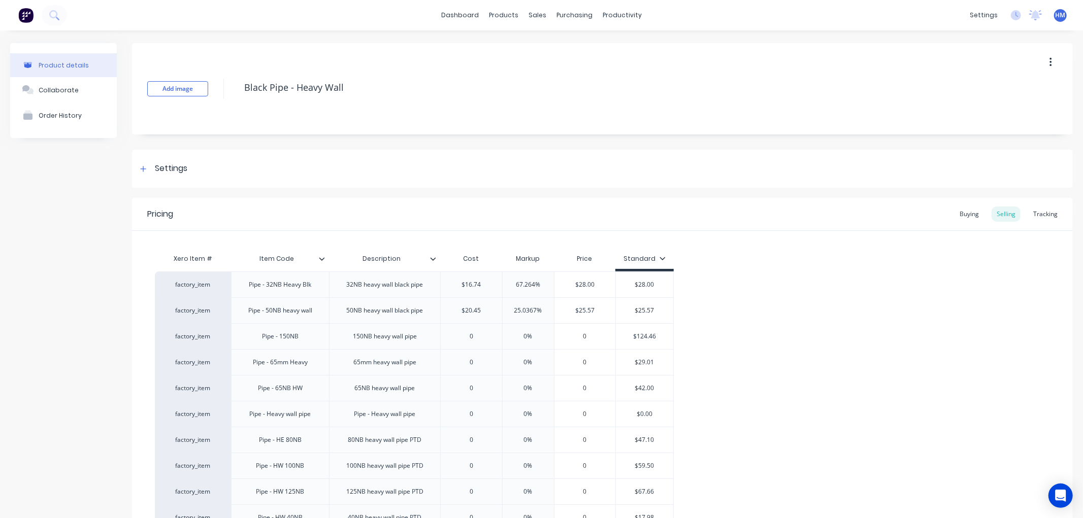
type textarea "x"
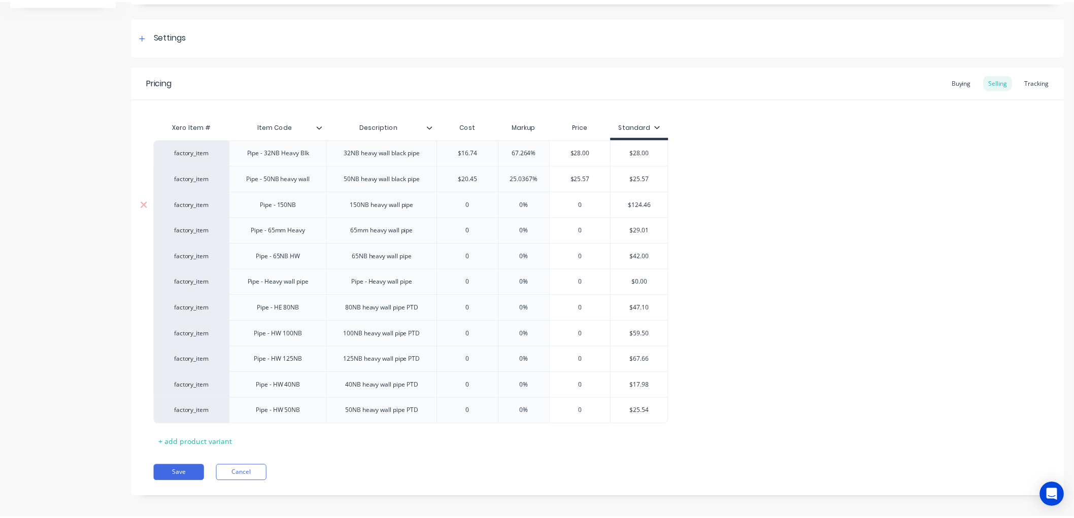
scroll to position [140, 0]
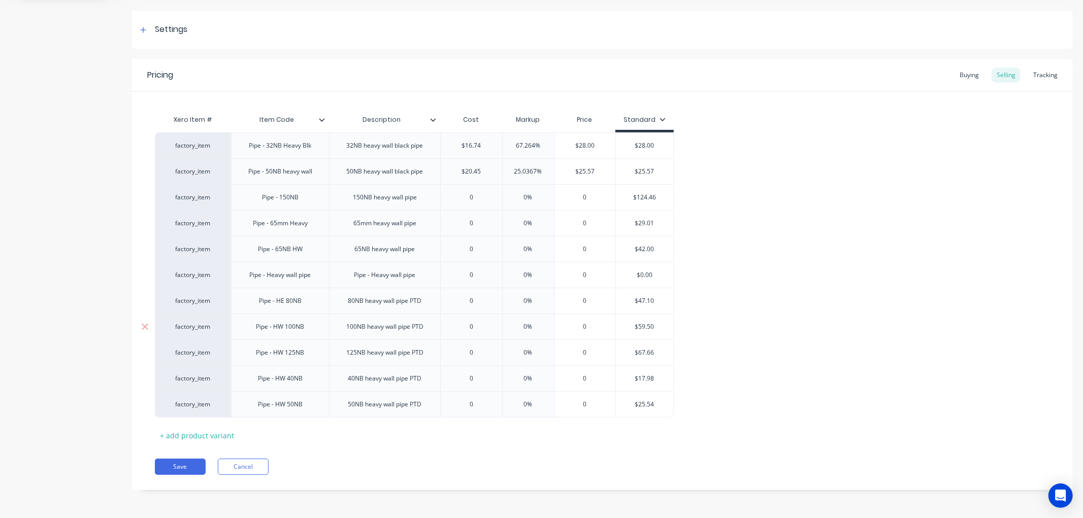
type input "0"
drag, startPoint x: 496, startPoint y: 327, endPoint x: 486, endPoint y: 327, distance: 9.6
click at [491, 327] on input "0" at bounding box center [471, 326] width 61 height 9
drag, startPoint x: 485, startPoint y: 327, endPoint x: 448, endPoint y: 322, distance: 37.3
click at [448, 322] on input "0" at bounding box center [471, 326] width 61 height 9
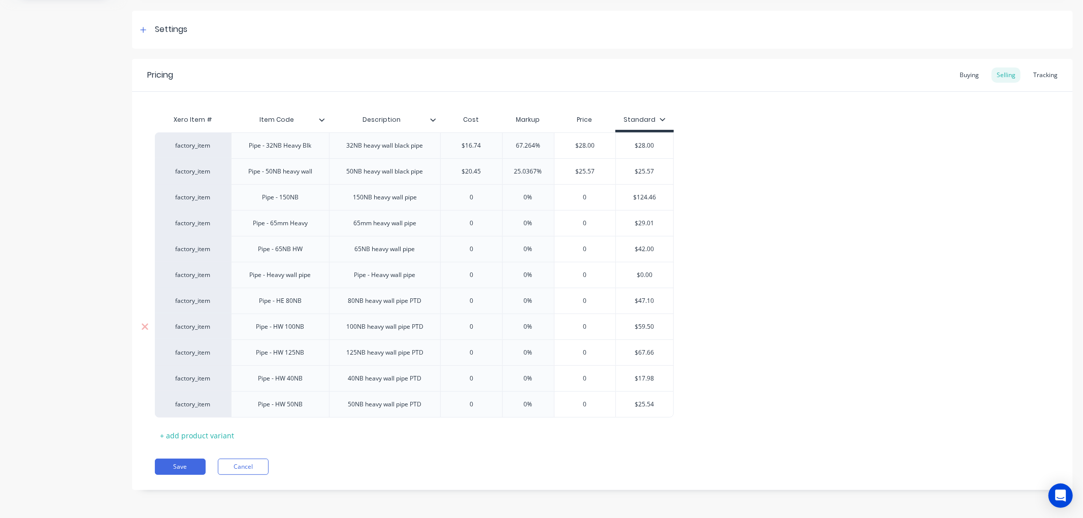
drag, startPoint x: 479, startPoint y: 331, endPoint x: 455, endPoint y: 323, distance: 24.7
click at [455, 323] on input "0" at bounding box center [471, 326] width 61 height 9
type textarea "x"
type input "5"
type textarea "x"
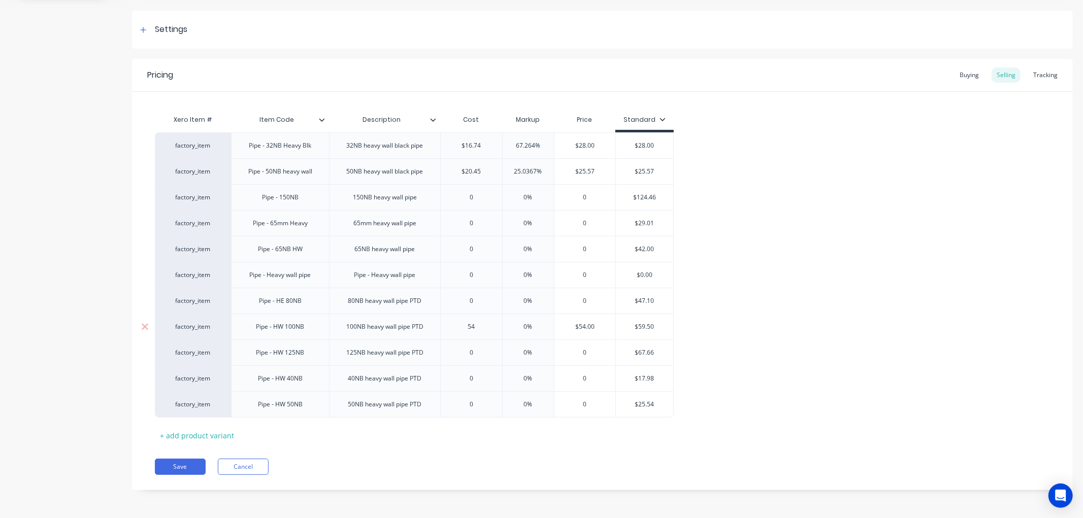
type input "54."
type textarea "x"
type input "54.3"
type textarea "x"
type input "54.36"
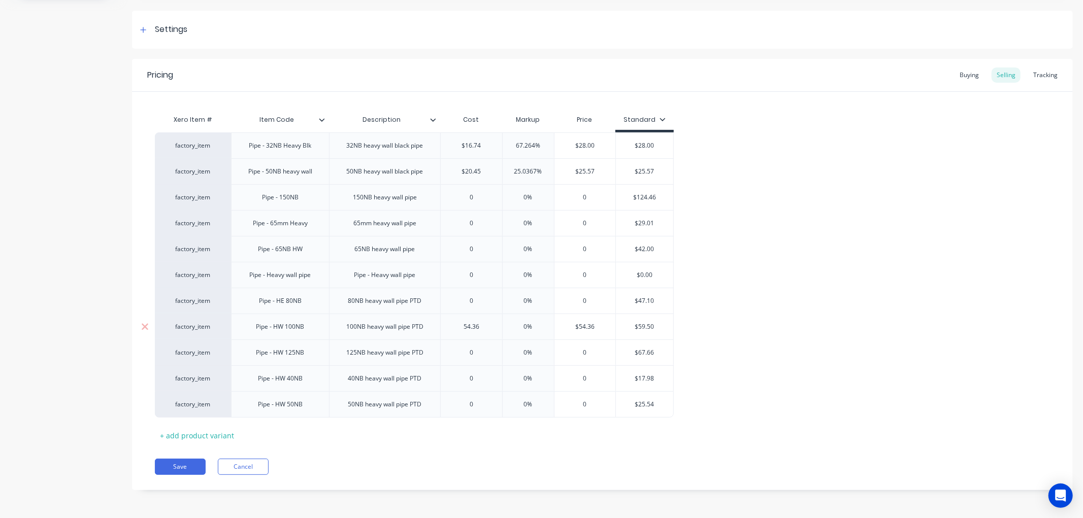
type input "0%"
type input "$54.36"
type textarea "x"
type input "$54.3"
type textarea "x"
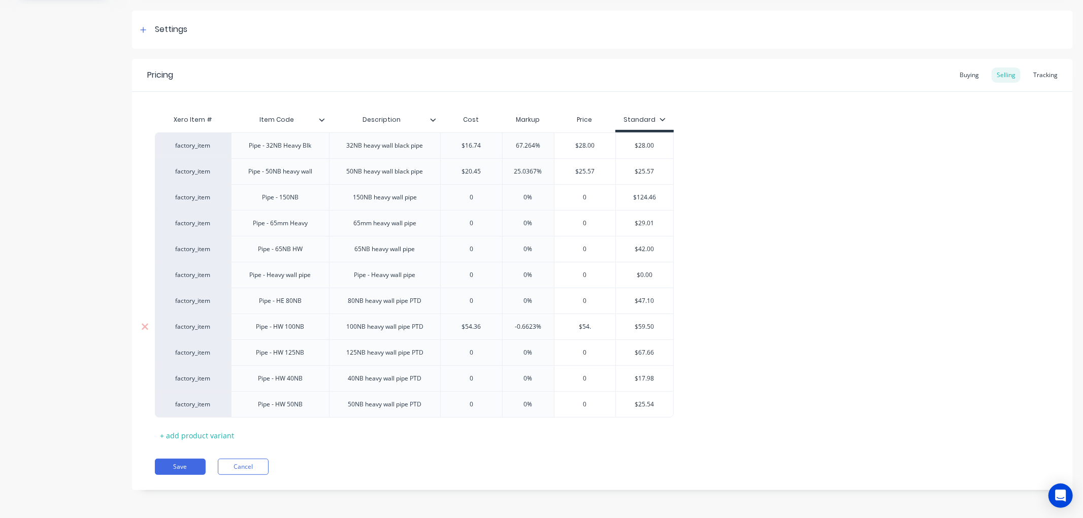
type input "$54"
type textarea "x"
type input "$5"
type textarea "x"
type input "$"
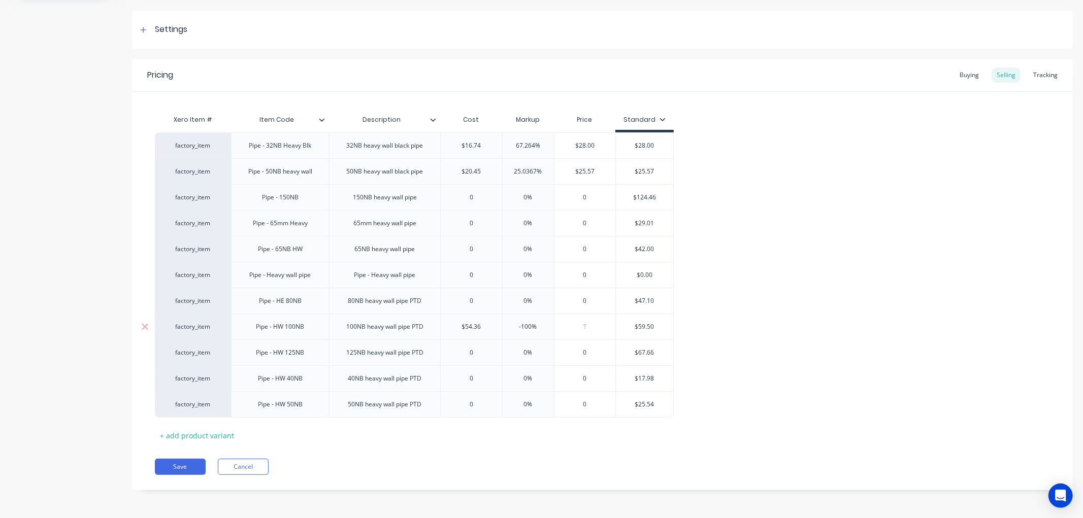
type textarea "x"
type input "7"
type textarea "x"
type input "72."
type textarea "x"
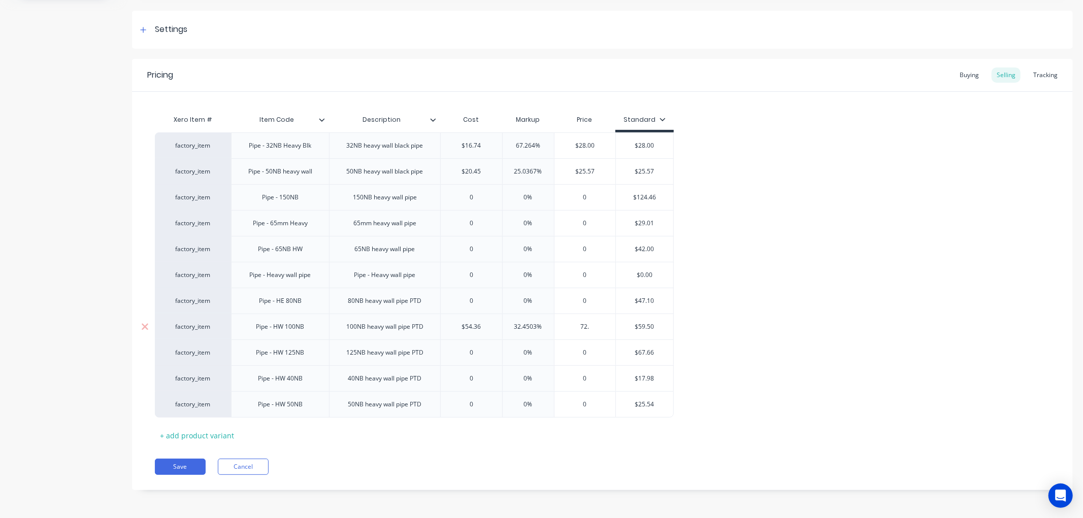
type input "72.4"
type textarea "x"
type input "72.48"
click at [778, 283] on div "factory_item Pipe - 32NB Heavy Blk 32NB heavy wall black pipe $16.74 67.264% $2…" at bounding box center [602, 275] width 895 height 285
click at [182, 469] on button "Save" at bounding box center [180, 467] width 51 height 16
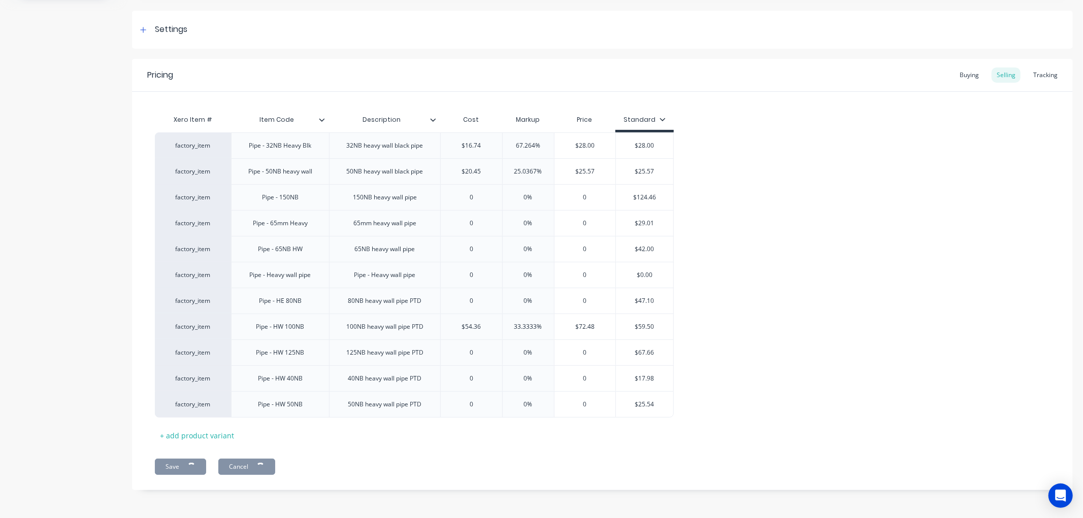
type textarea "x"
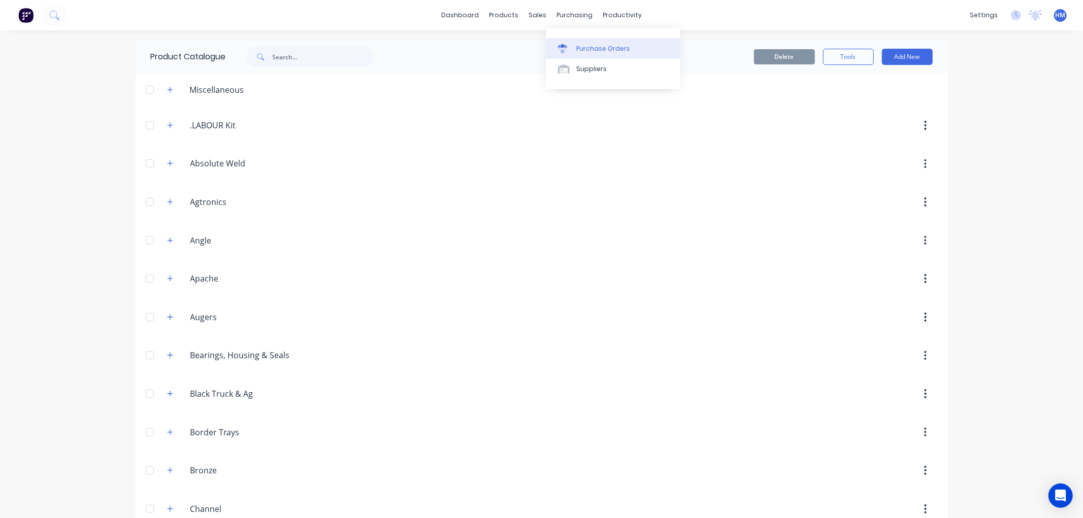
click at [603, 49] on div "Purchase Orders" at bounding box center [603, 48] width 54 height 9
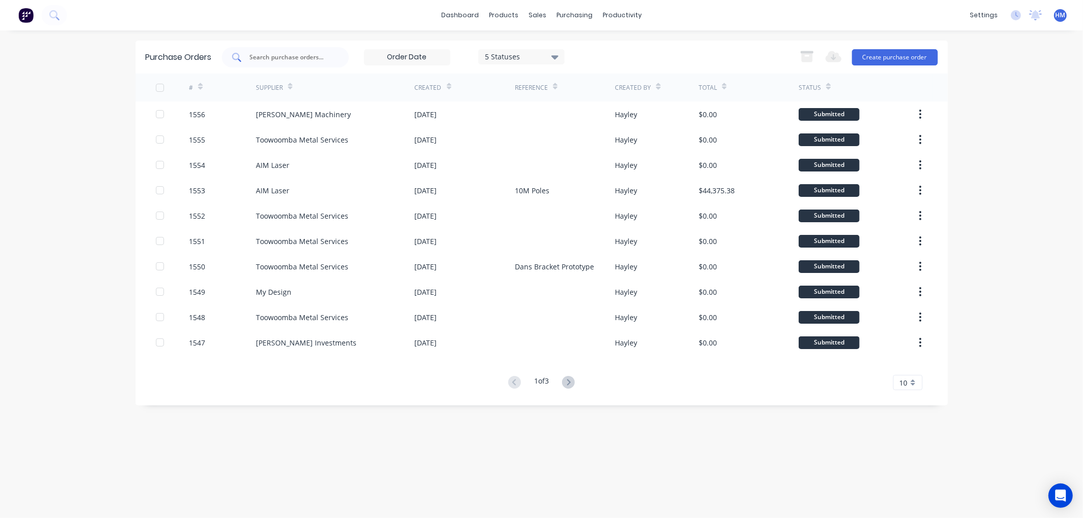
click at [310, 53] on input "text" at bounding box center [291, 57] width 84 height 10
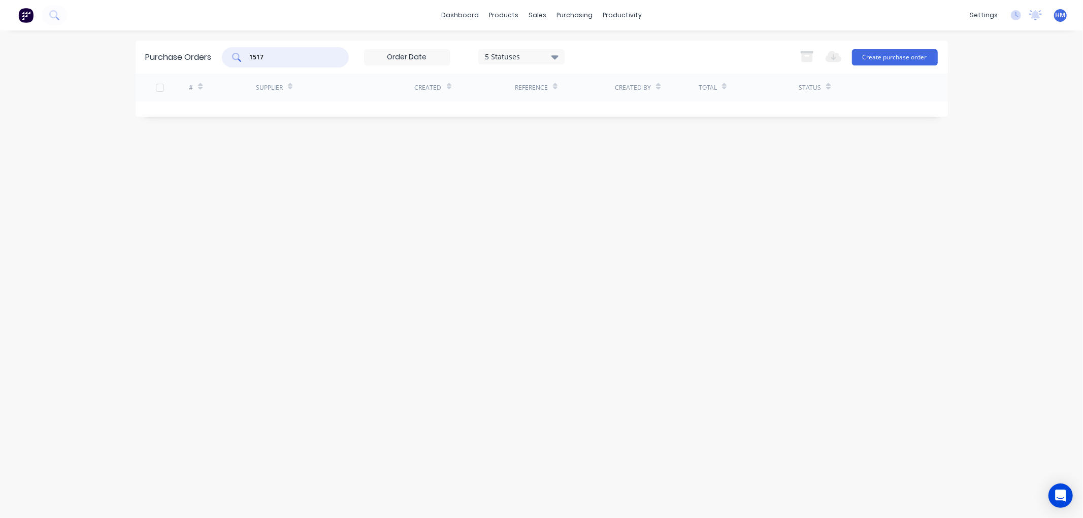
drag, startPoint x: 278, startPoint y: 55, endPoint x: 209, endPoint y: 55, distance: 69.6
click at [209, 55] on div "Purchase Orders 1517 5 Statuses 5 Statuses Export to Excel (XLSX) Create purcha…" at bounding box center [542, 57] width 812 height 33
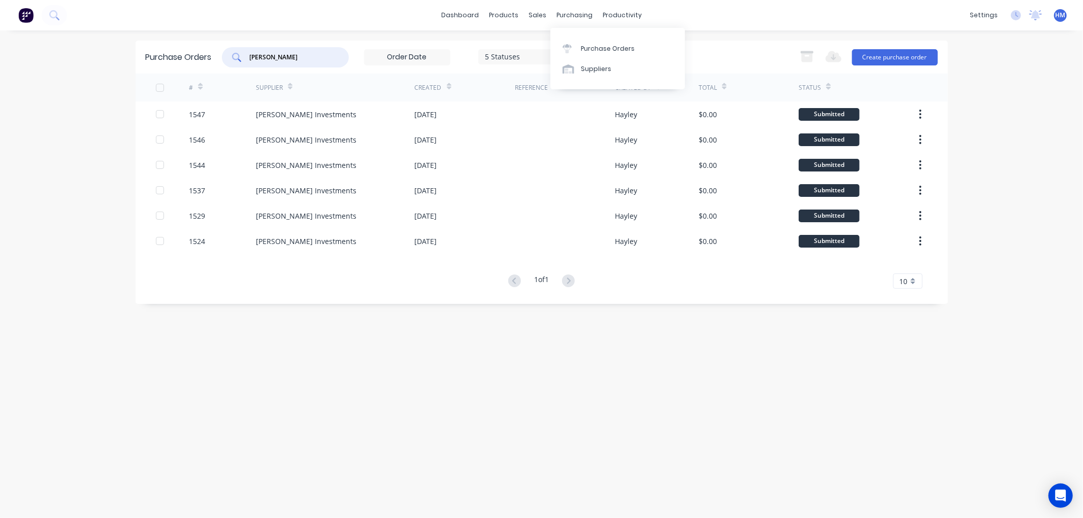
type input "tait"
click at [518, 53] on div "5 Statuses" at bounding box center [521, 56] width 73 height 11
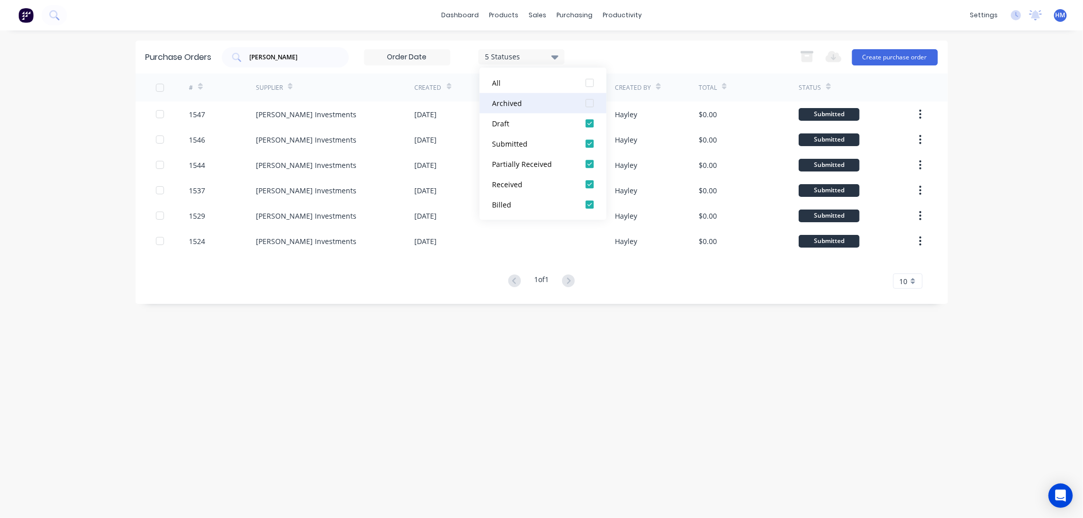
click at [592, 105] on div at bounding box center [589, 103] width 20 height 20
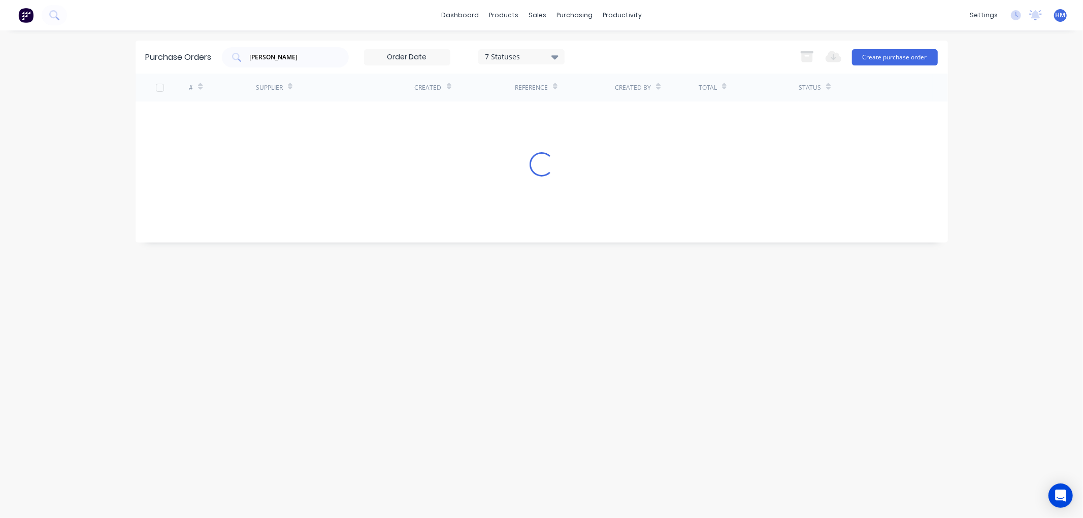
click at [672, 52] on div "tait 7 Statuses 7 Statuses Export to Excel (XLSX) Create purchase order" at bounding box center [580, 57] width 716 height 20
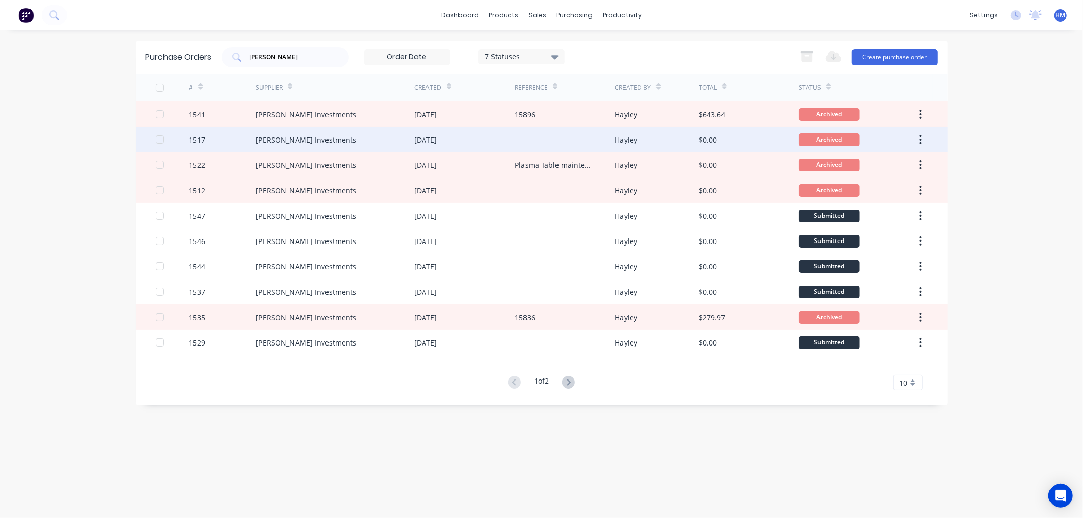
click at [225, 136] on div "1517" at bounding box center [222, 139] width 67 height 25
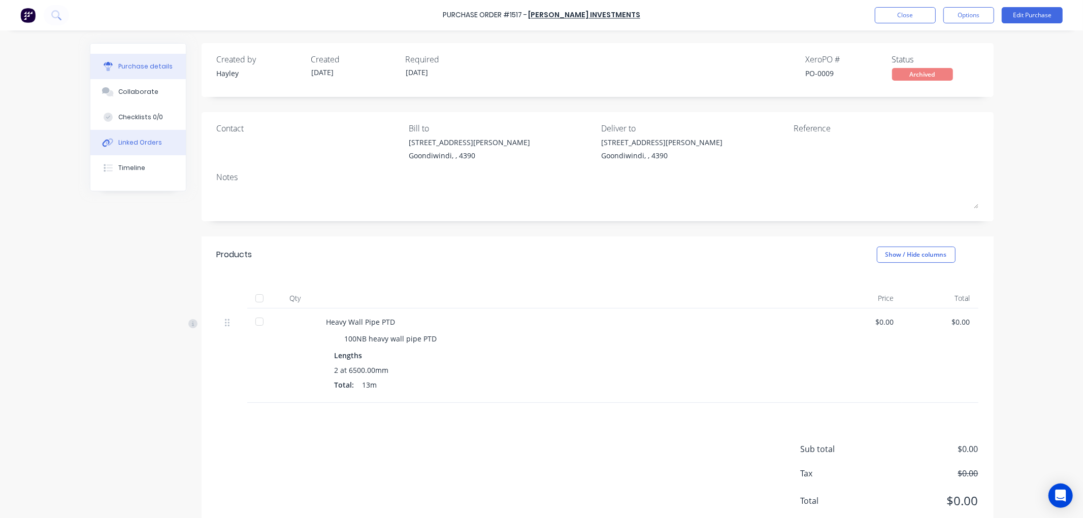
click at [149, 139] on div "Linked Orders" at bounding box center [140, 142] width 44 height 9
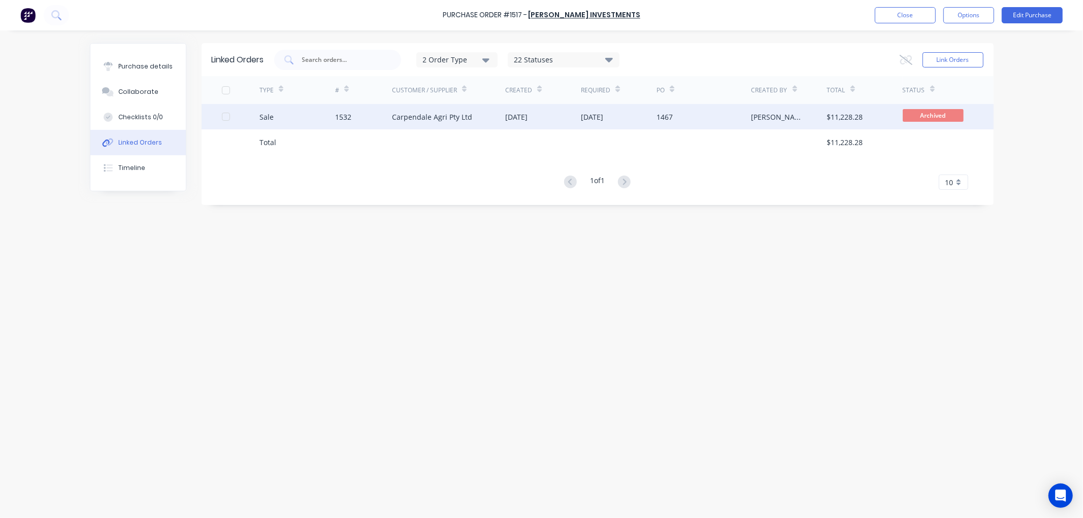
click at [303, 117] on div "Sale" at bounding box center [297, 116] width 76 height 25
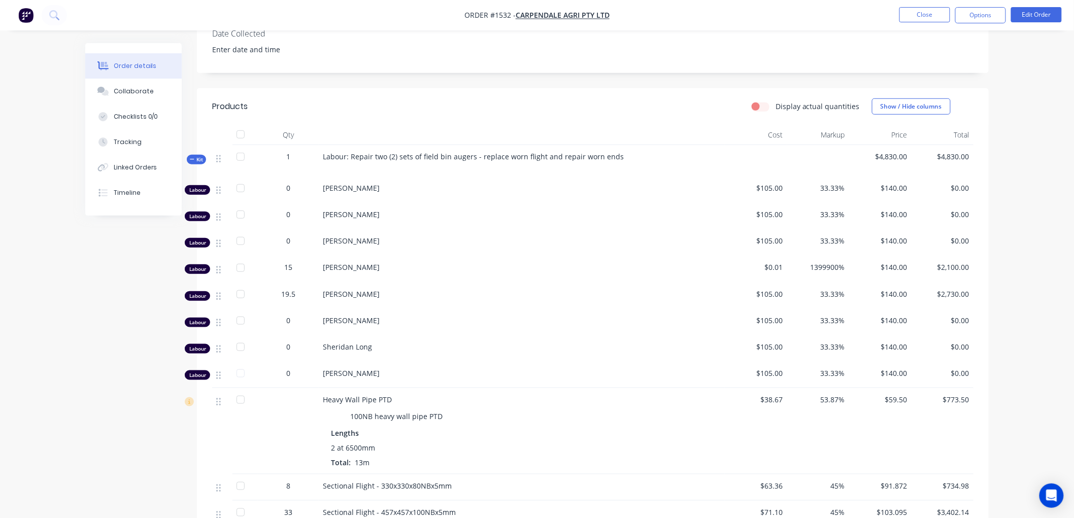
scroll to position [56, 0]
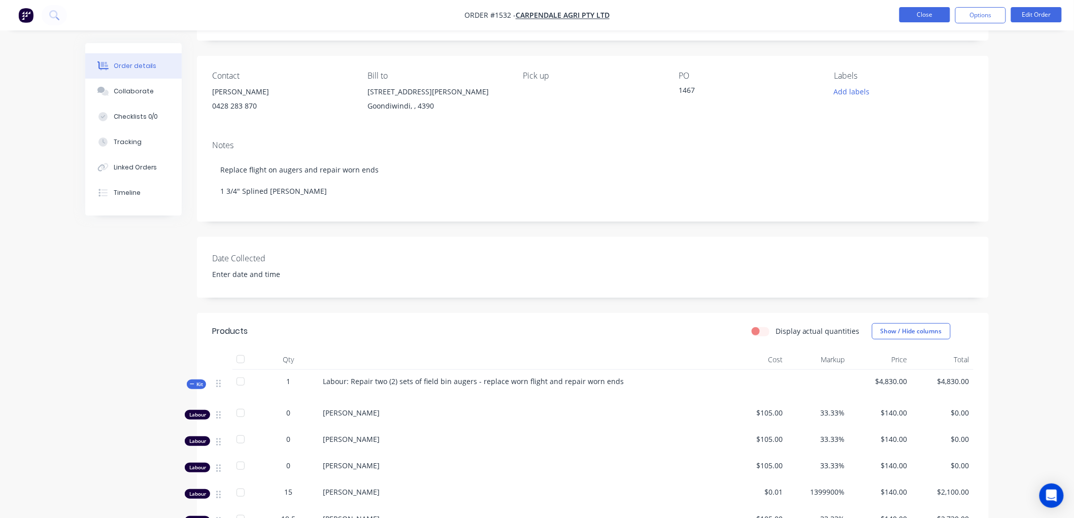
click at [921, 13] on button "Close" at bounding box center [925, 14] width 51 height 15
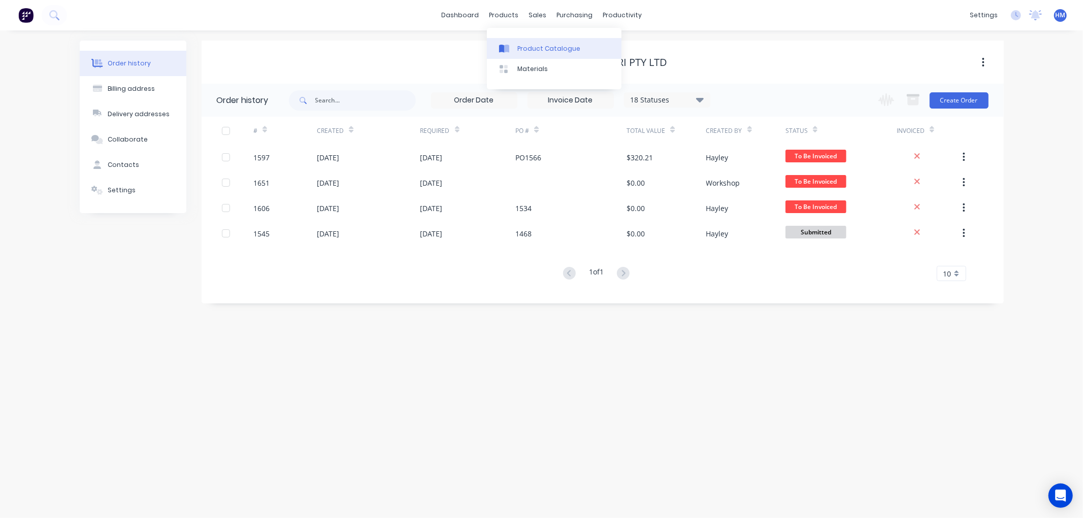
click at [553, 46] on div "Product Catalogue" at bounding box center [548, 48] width 63 height 9
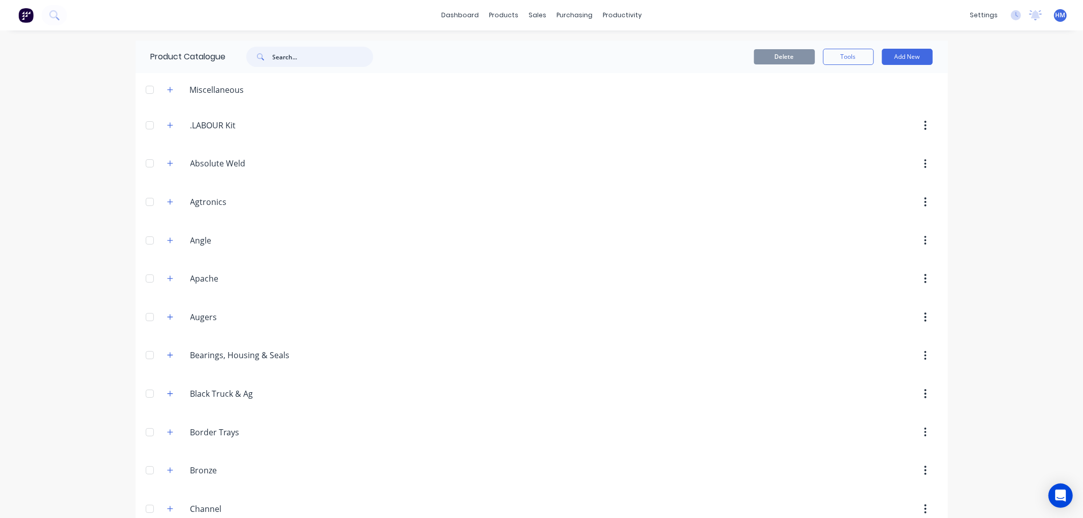
click at [291, 62] on input "text" at bounding box center [323, 57] width 101 height 20
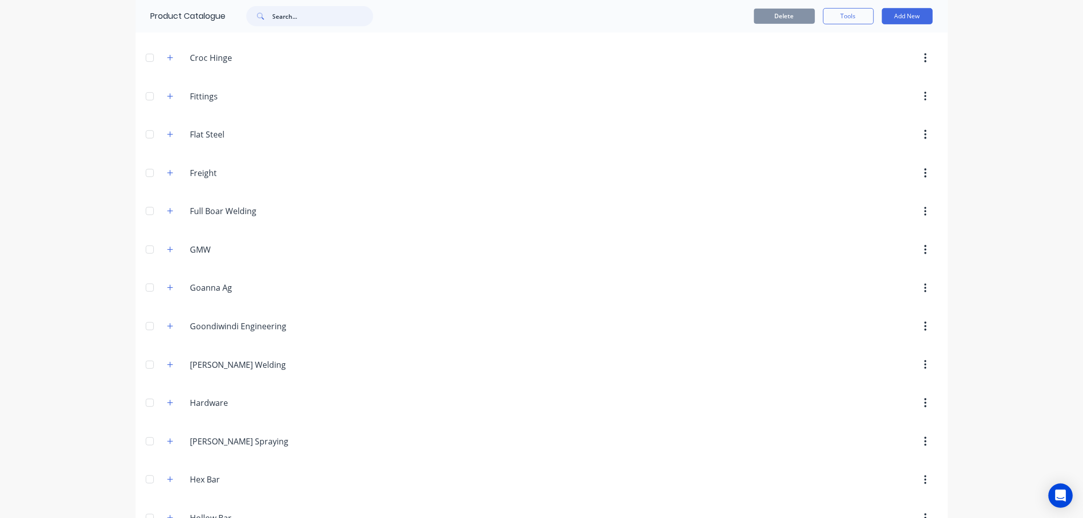
scroll to position [508, 0]
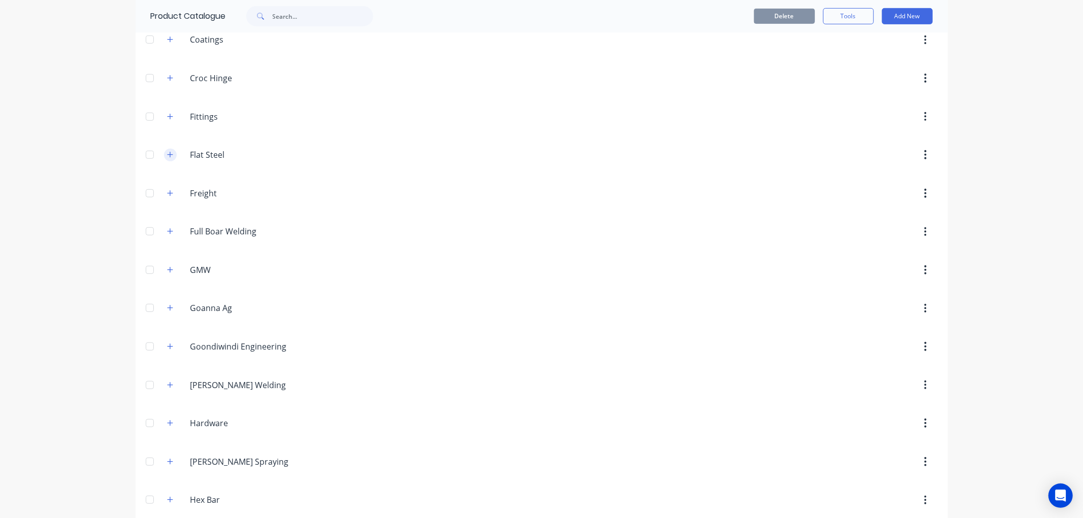
click at [167, 155] on icon "button" at bounding box center [170, 154] width 6 height 7
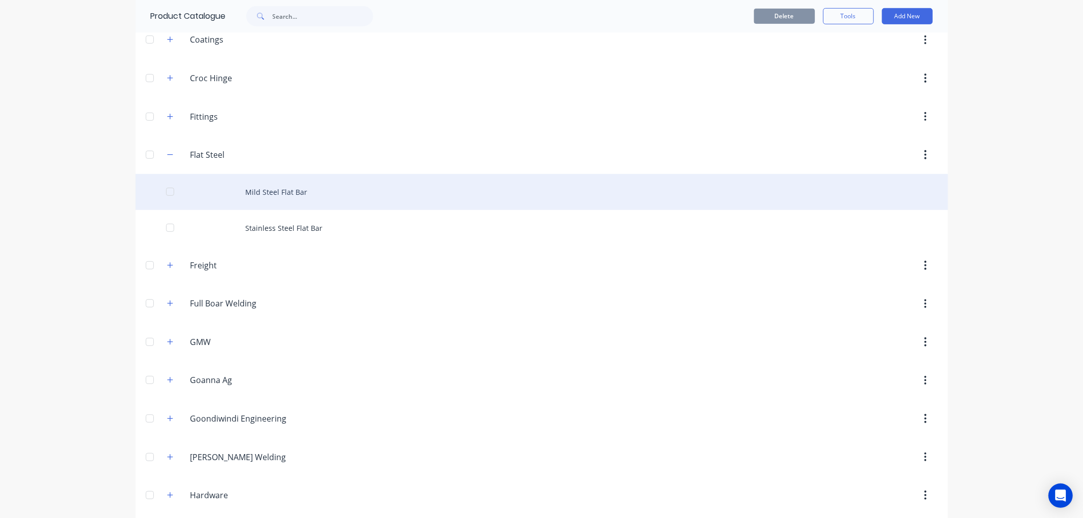
click at [278, 193] on div "Mild Steel Flat Bar" at bounding box center [542, 192] width 812 height 36
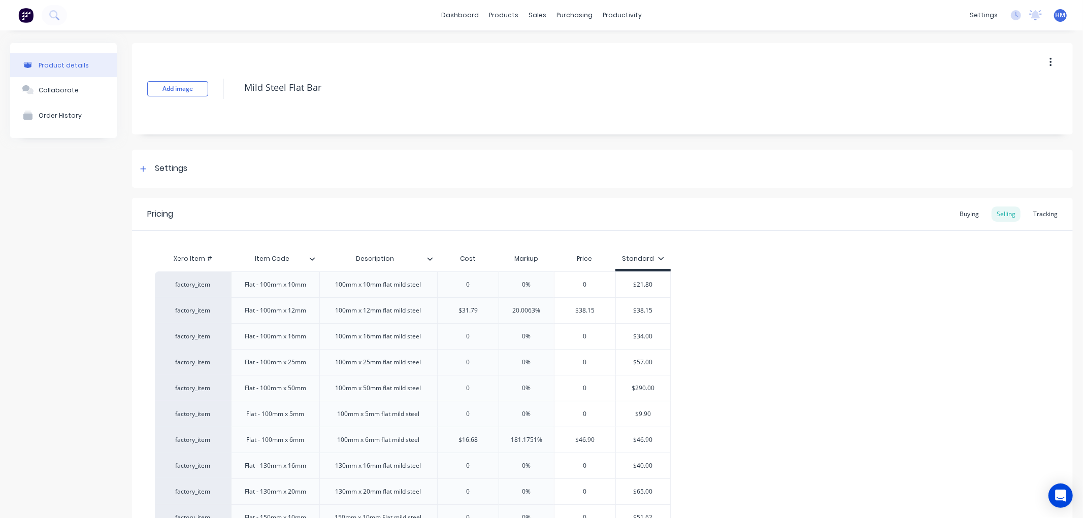
type textarea "x"
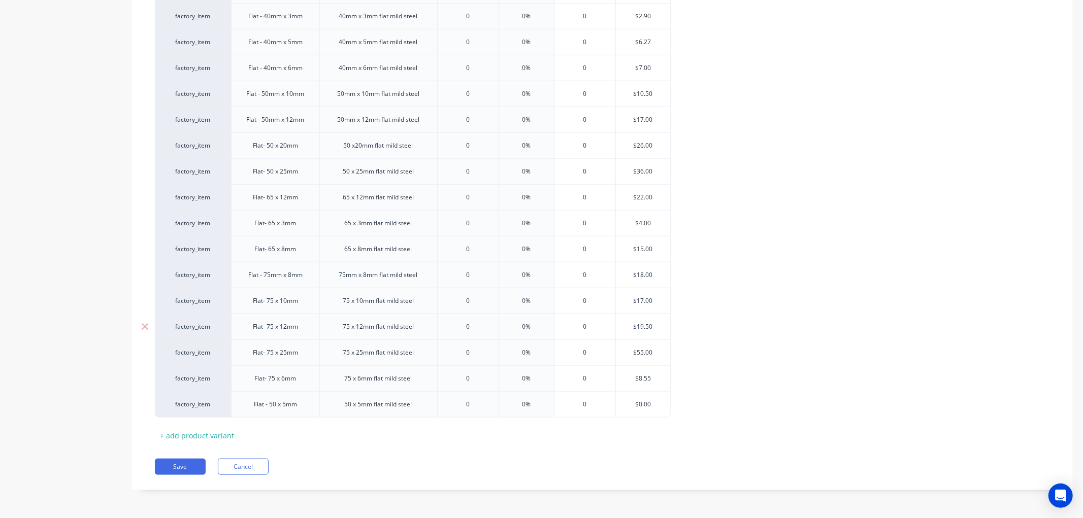
scroll to position [732, 0]
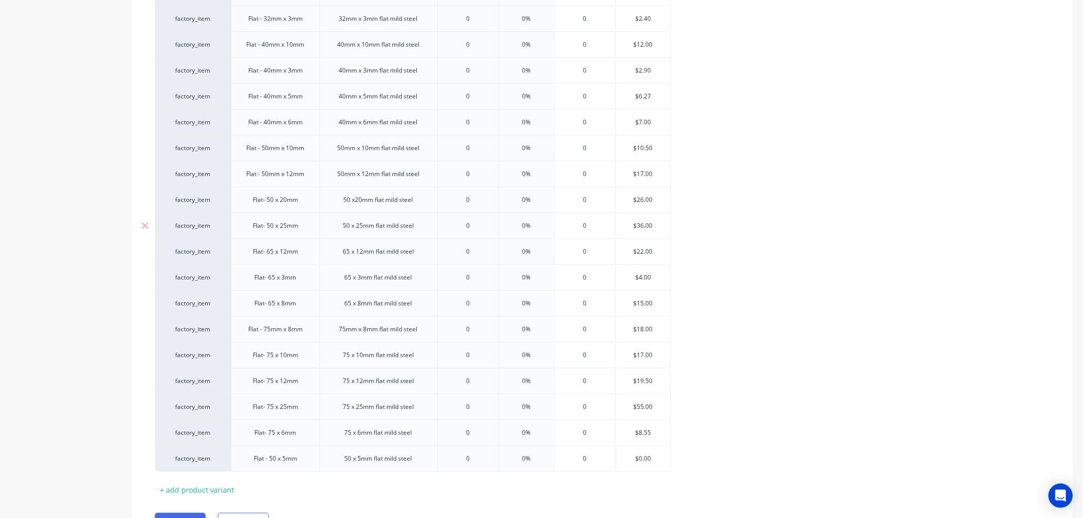
click at [476, 224] on input "0" at bounding box center [468, 225] width 61 height 9
drag, startPoint x: 481, startPoint y: 231, endPoint x: 452, endPoint y: 230, distance: 29.0
click at [452, 230] on input "0" at bounding box center [468, 225] width 61 height 9
type input "26"
type textarea "x"
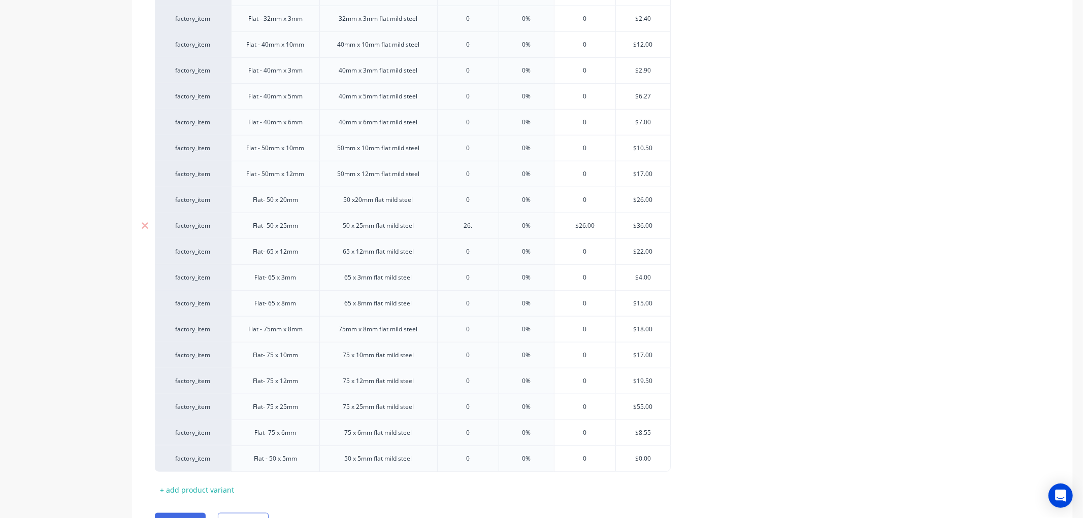
type input "26.1"
type textarea "x"
type input "26.10"
type input "0%"
type input "$26."
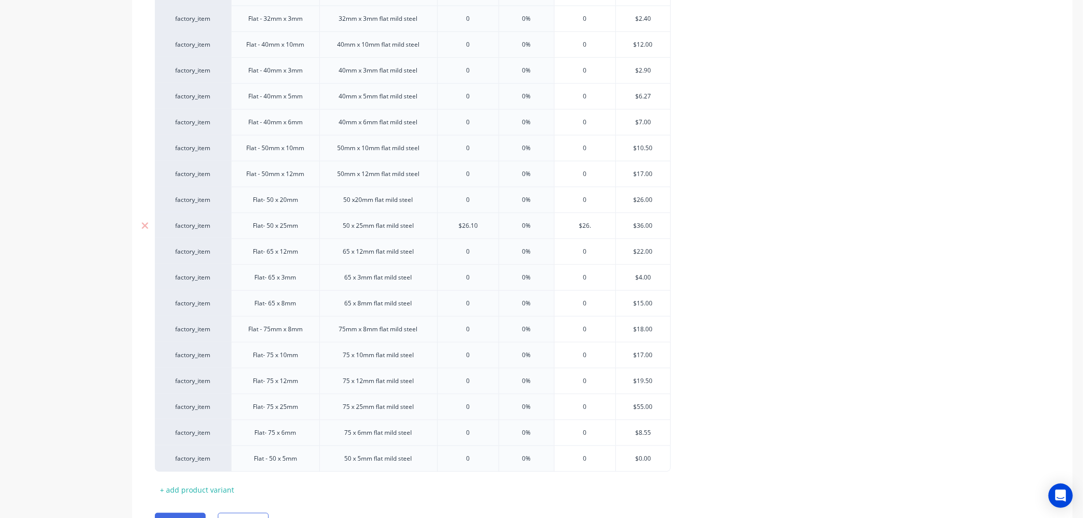
type textarea "x"
type input "$2"
type textarea "x"
type input "$"
type textarea "x"
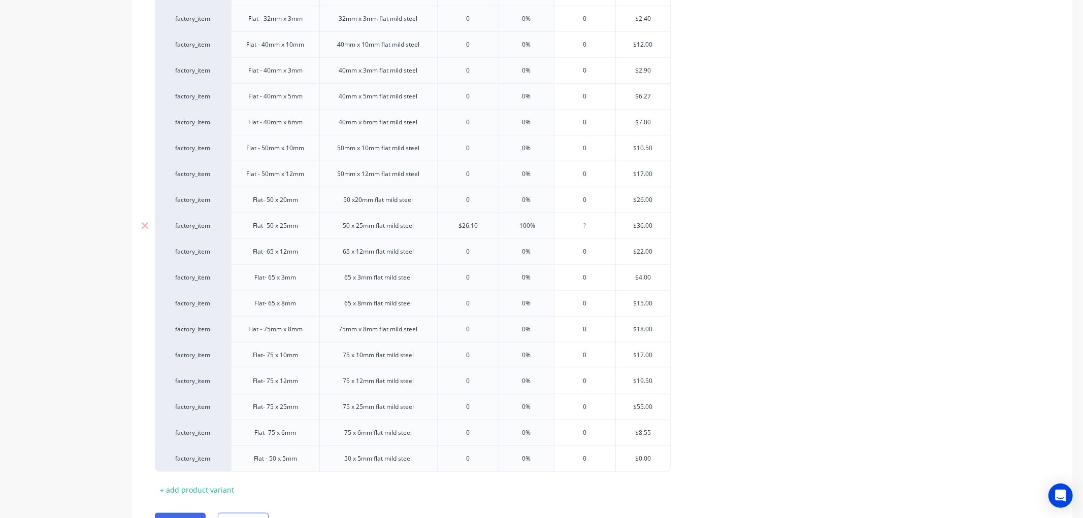
type textarea "x"
type input "3"
type textarea "x"
type input "37.2"
type textarea "x"
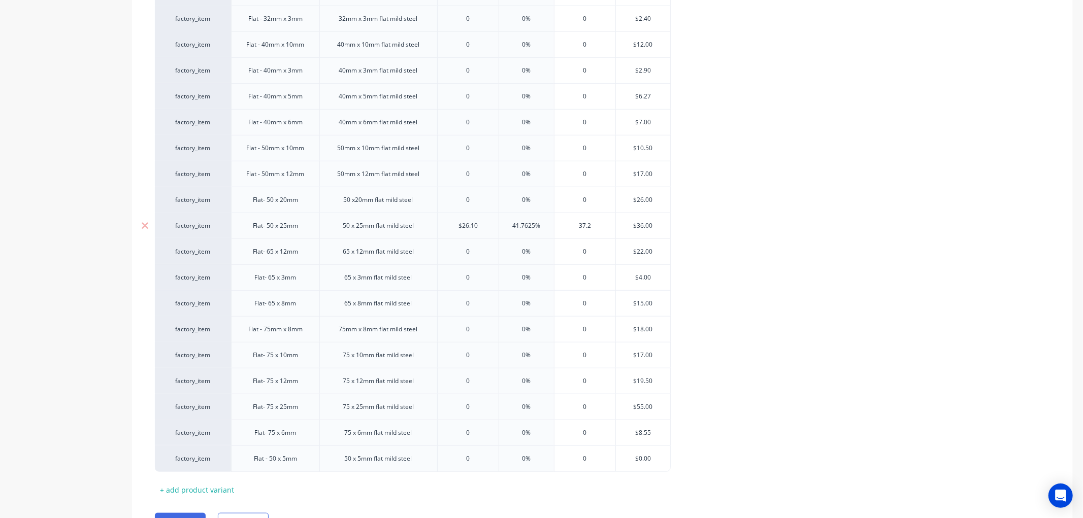
type input "37.28"
type textarea "x"
type input "37.28"
click at [799, 216] on div "factory_item Flat - 100mm x 10mm 100mm x 10mm flat mild steel 0 0% 0 $21.80 fac…" at bounding box center [602, 5] width 895 height 933
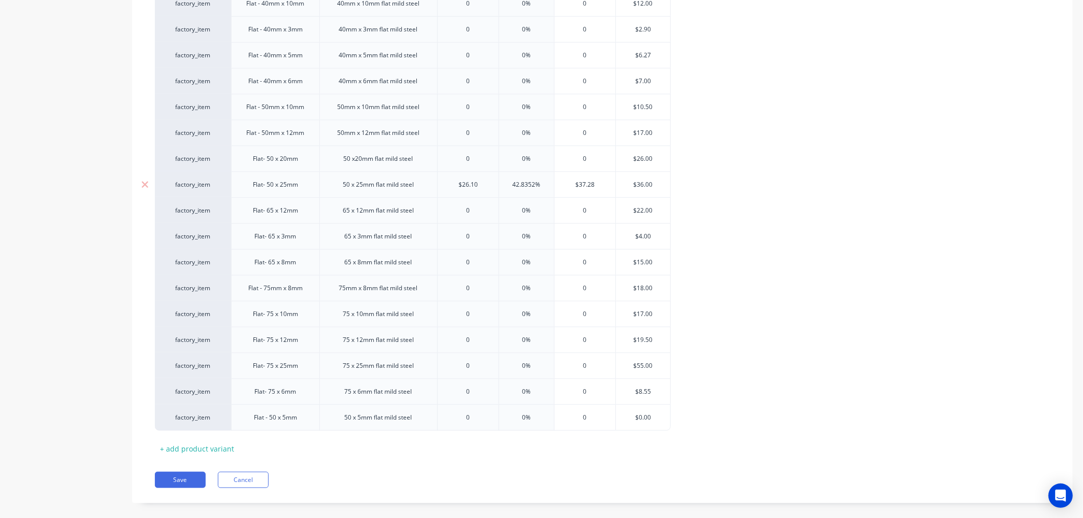
scroll to position [789, 0]
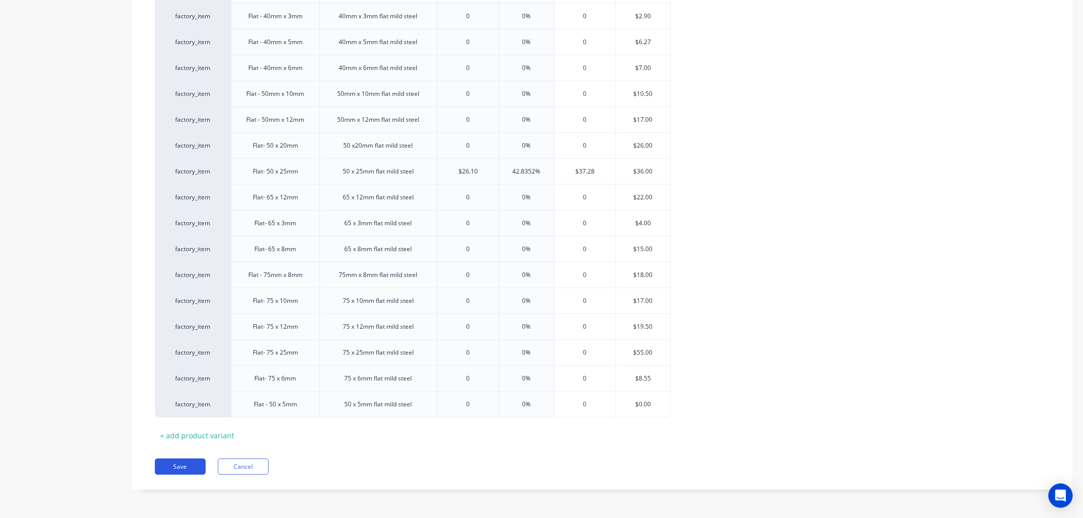
click at [173, 466] on button "Save" at bounding box center [180, 467] width 51 height 16
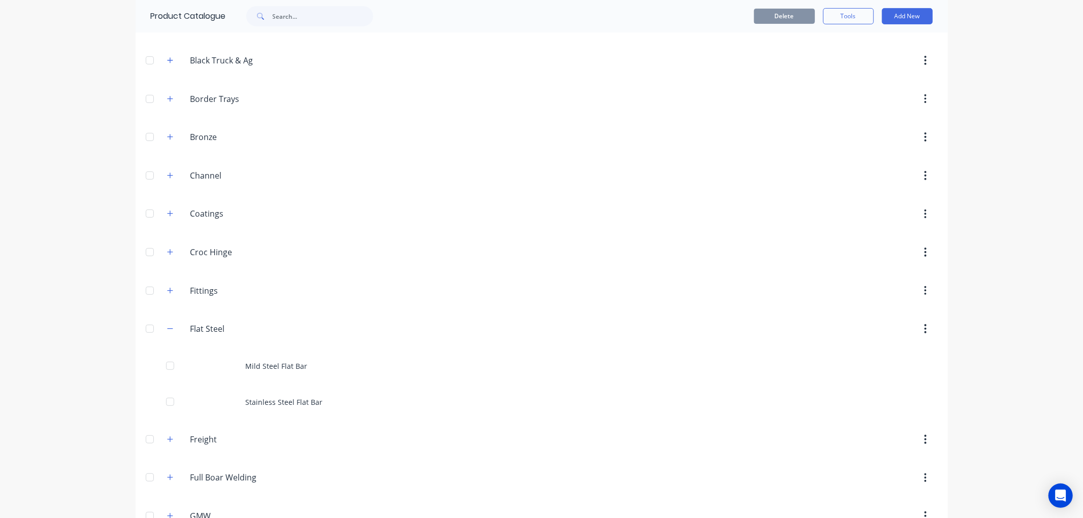
scroll to position [338, 0]
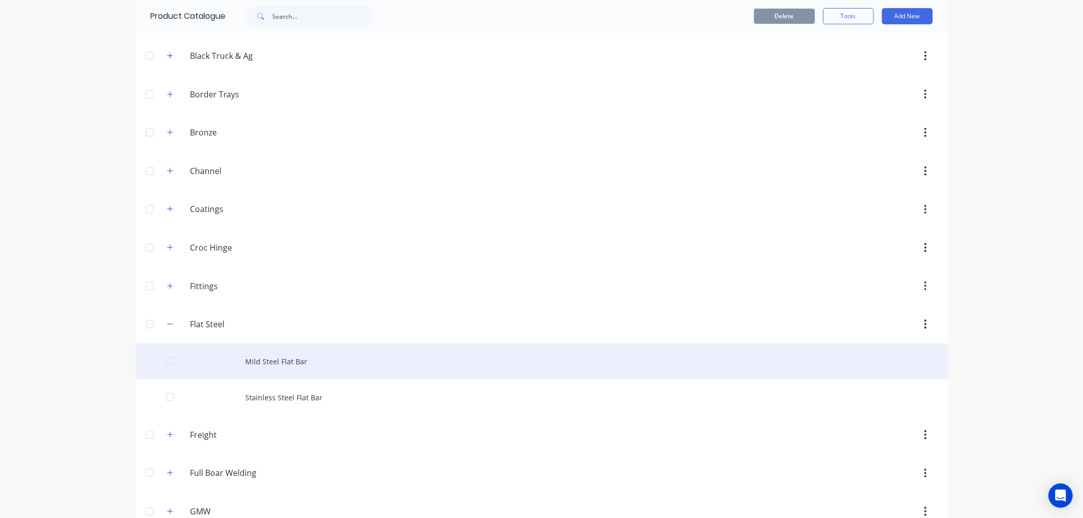
click at [273, 356] on div "Mild Steel Flat Bar" at bounding box center [542, 362] width 812 height 36
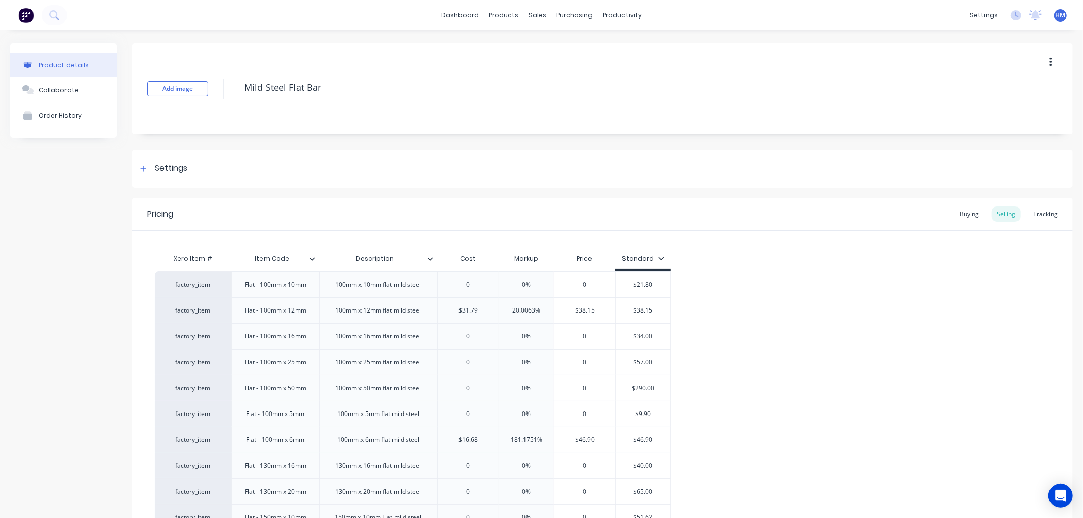
click at [430, 260] on icon at bounding box center [430, 259] width 6 height 6
click at [311, 260] on icon at bounding box center [312, 259] width 6 height 6
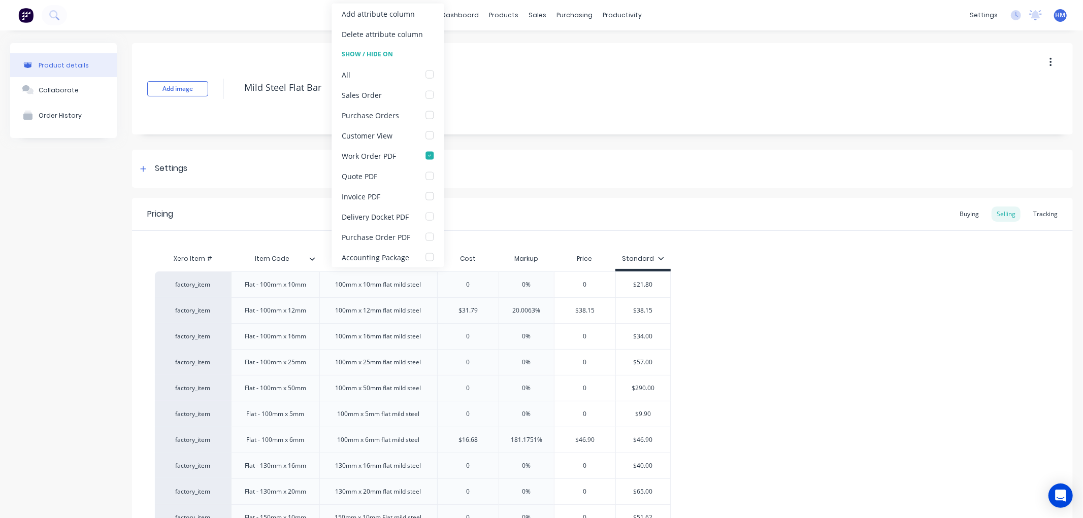
click at [311, 260] on icon at bounding box center [312, 259] width 6 height 6
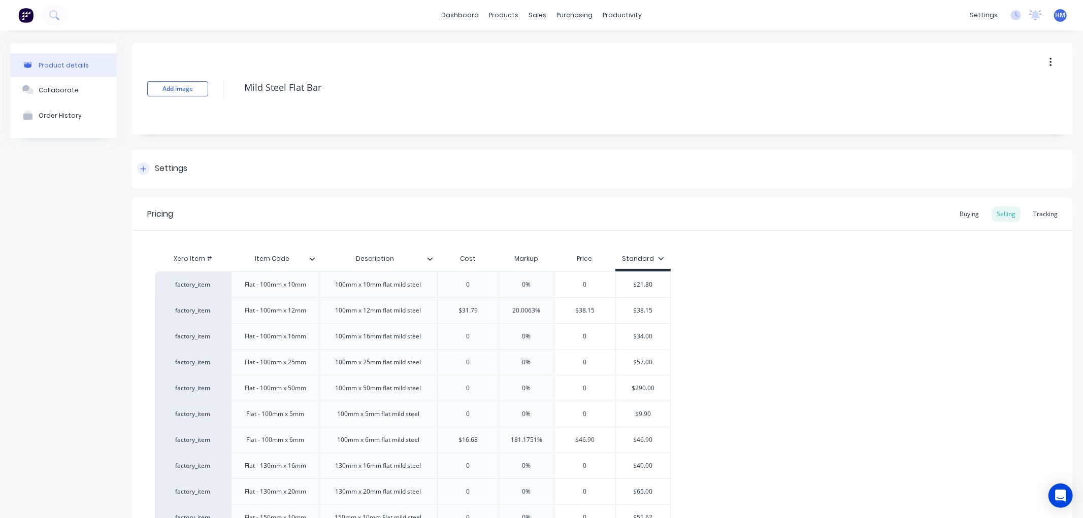
click at [147, 165] on div at bounding box center [143, 168] width 13 height 13
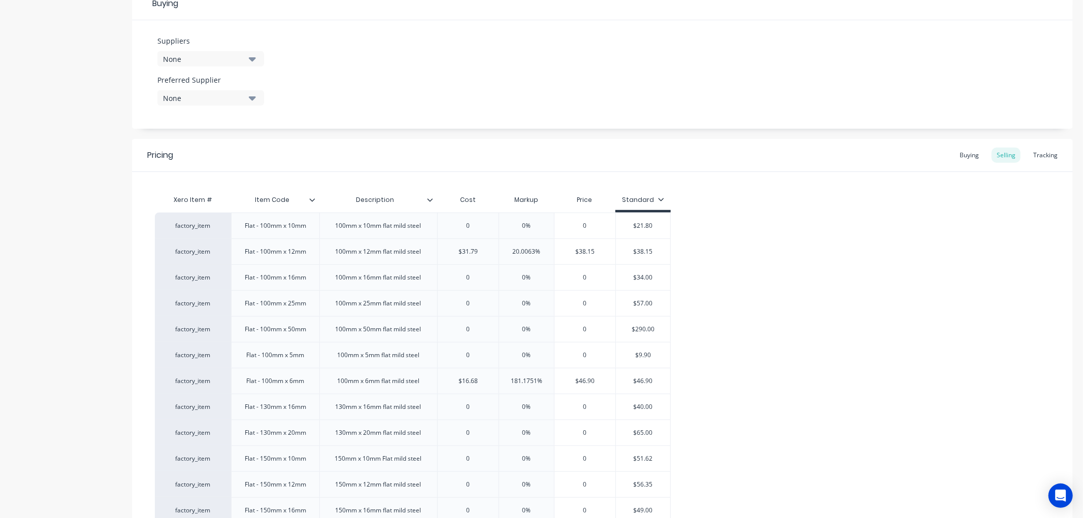
scroll to position [508, 0]
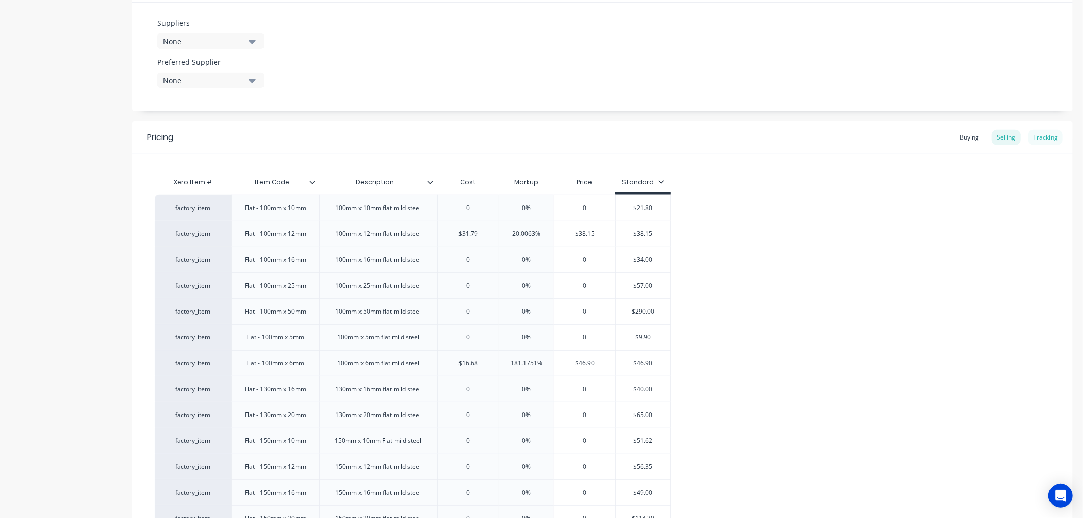
click at [1036, 137] on div "Tracking" at bounding box center [1045, 137] width 35 height 15
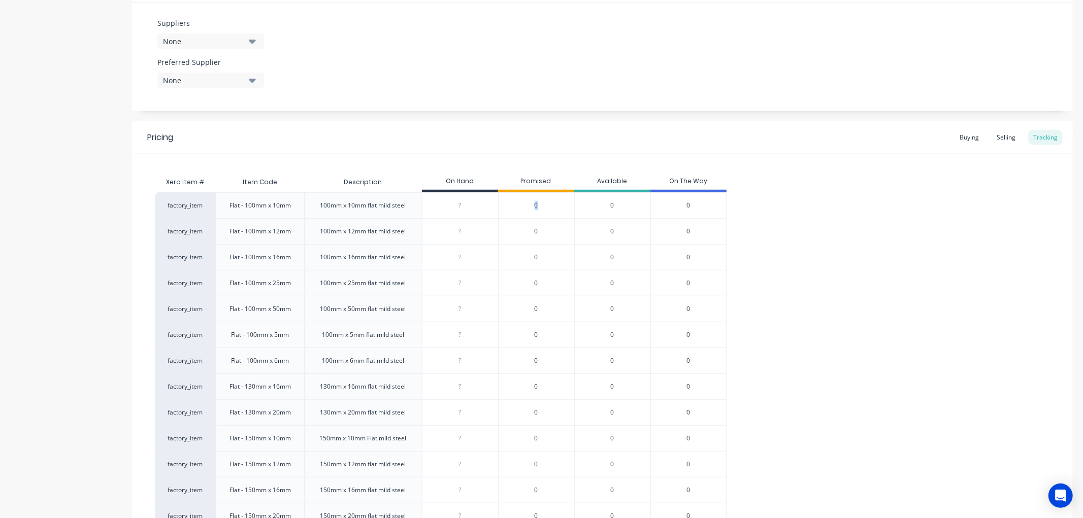
drag, startPoint x: 538, startPoint y: 200, endPoint x: 528, endPoint y: 204, distance: 10.9
click at [528, 204] on div "0" at bounding box center [536, 205] width 76 height 26
drag, startPoint x: 614, startPoint y: 202, endPoint x: 655, endPoint y: 197, distance: 41.0
click at [615, 202] on div "0" at bounding box center [612, 205] width 76 height 26
drag, startPoint x: 957, startPoint y: 135, endPoint x: 965, endPoint y: 134, distance: 7.6
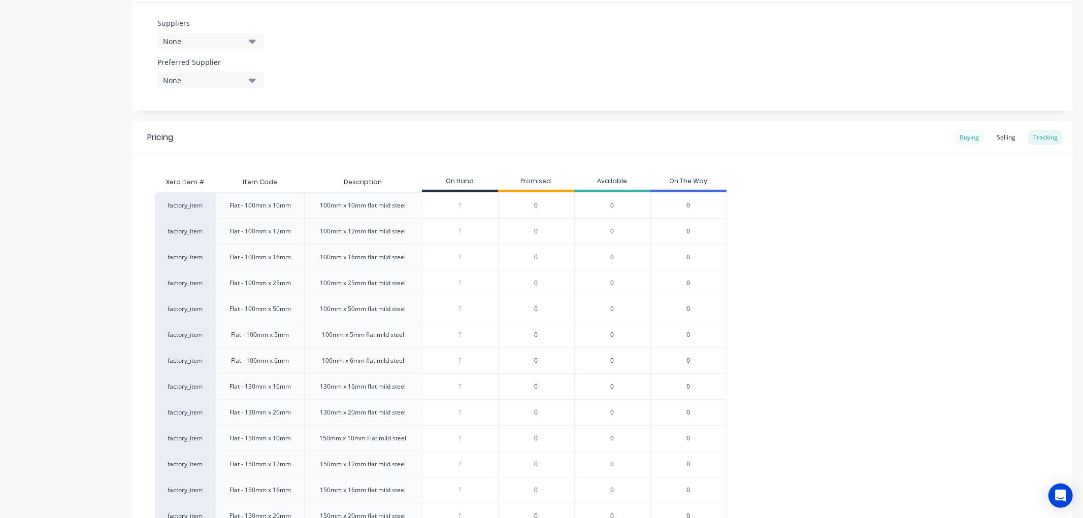
click at [958, 135] on div "Buying" at bounding box center [969, 137] width 29 height 15
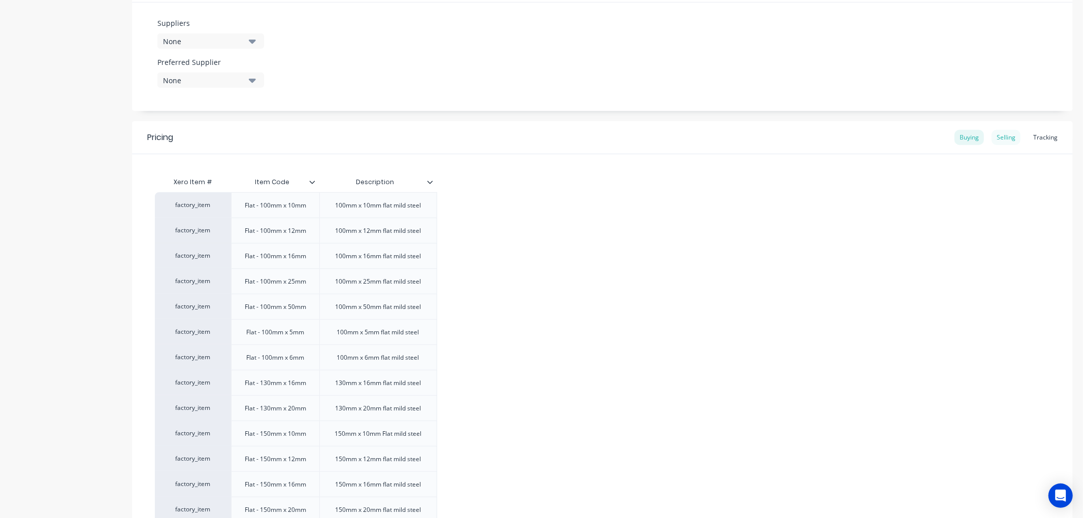
click at [992, 139] on div "Selling" at bounding box center [1006, 137] width 29 height 15
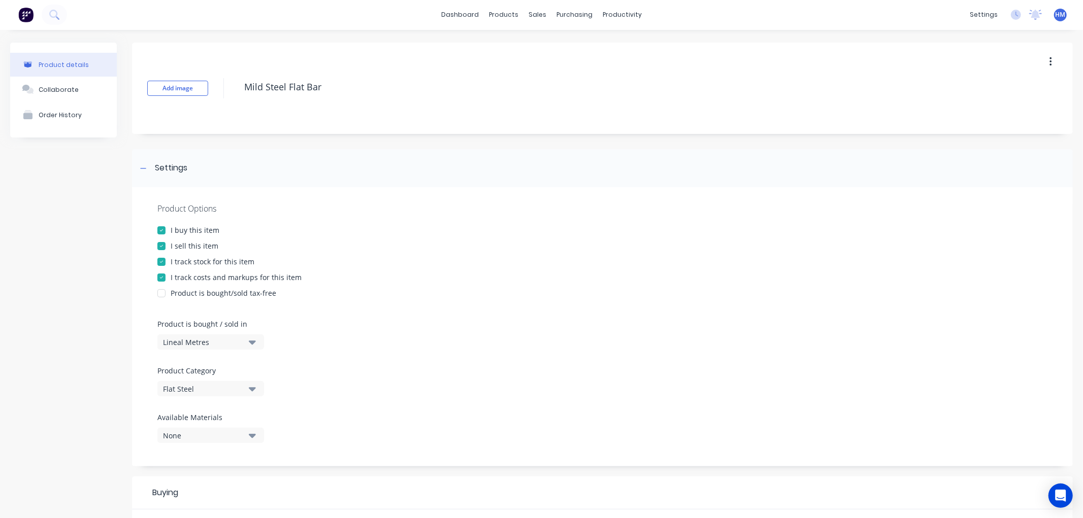
scroll to position [0, 0]
drag, startPoint x: 536, startPoint y: 15, endPoint x: 570, endPoint y: 24, distance: 34.6
click at [536, 15] on div "sales" at bounding box center [538, 15] width 28 height 15
click at [566, 49] on div "Sales Orders" at bounding box center [571, 48] width 42 height 9
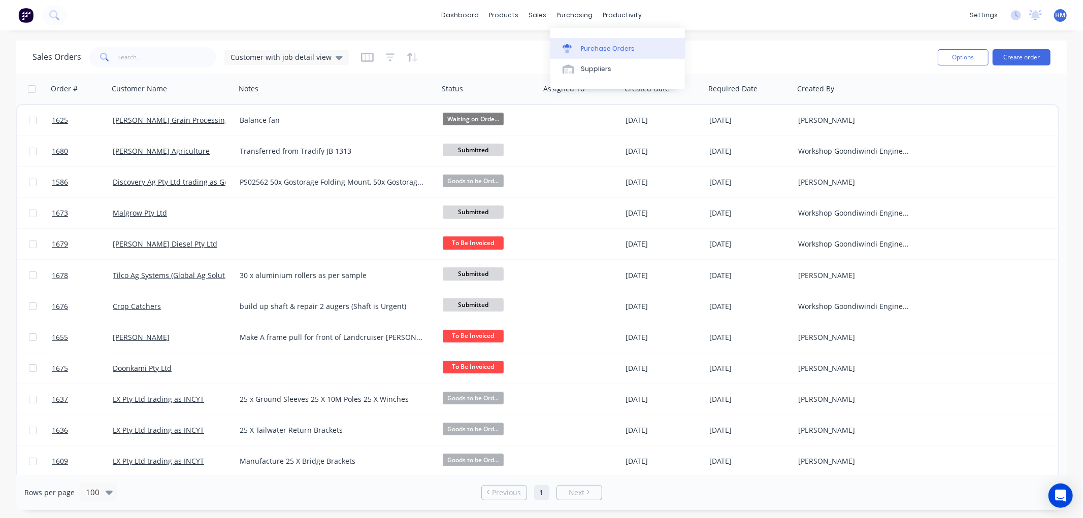
click at [598, 46] on div "Purchase Orders" at bounding box center [608, 48] width 54 height 9
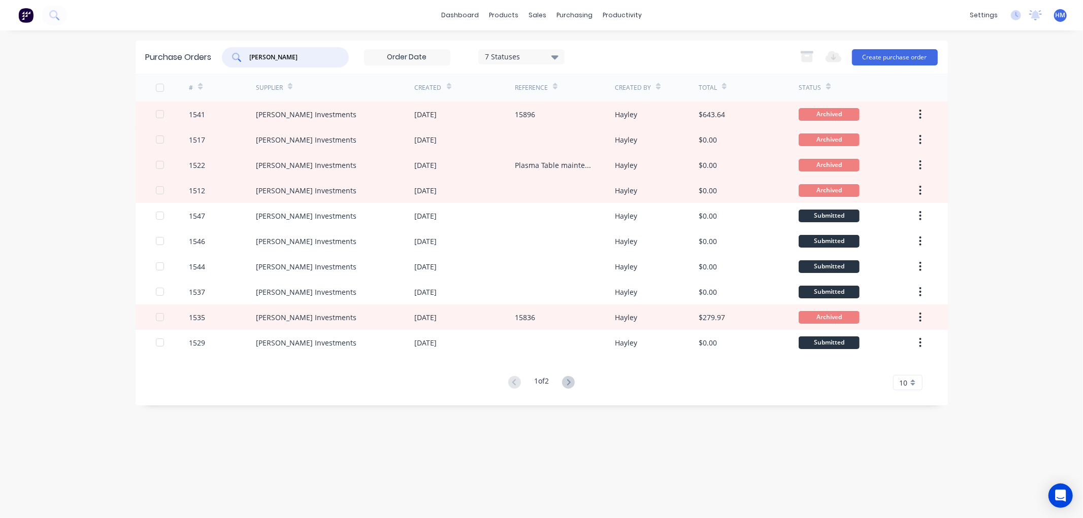
drag, startPoint x: 292, startPoint y: 56, endPoint x: 103, endPoint y: 72, distance: 190.1
click at [103, 72] on div "dashboard products sales purchasing productivity dashboard products Product Cat…" at bounding box center [541, 259] width 1083 height 518
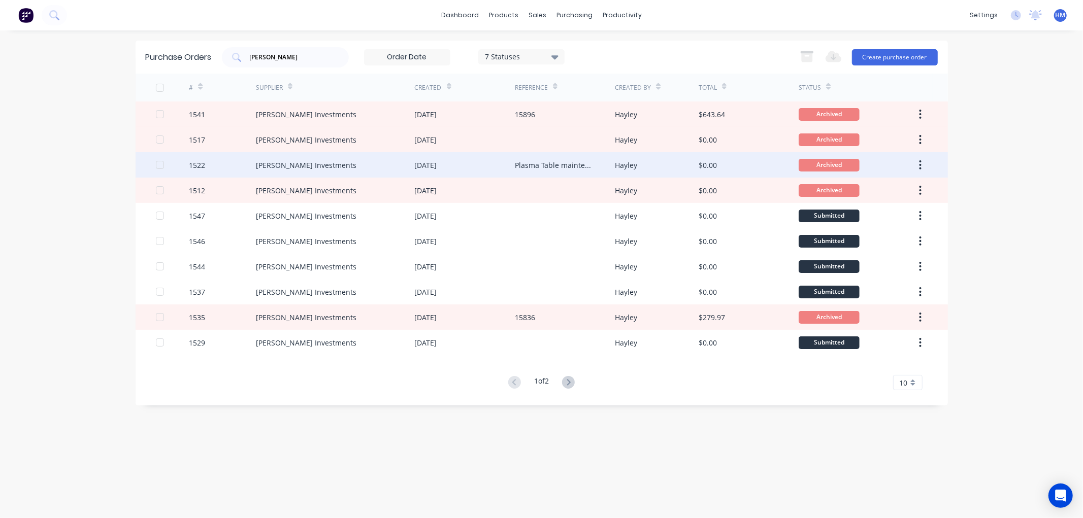
click at [233, 165] on div "1522" at bounding box center [222, 164] width 67 height 25
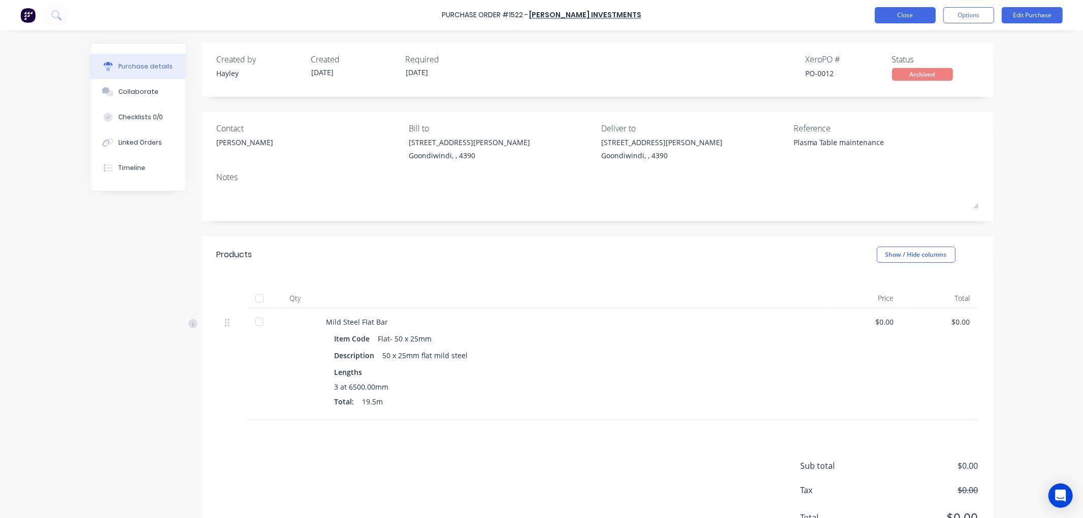
click at [897, 18] on button "Close" at bounding box center [905, 15] width 61 height 16
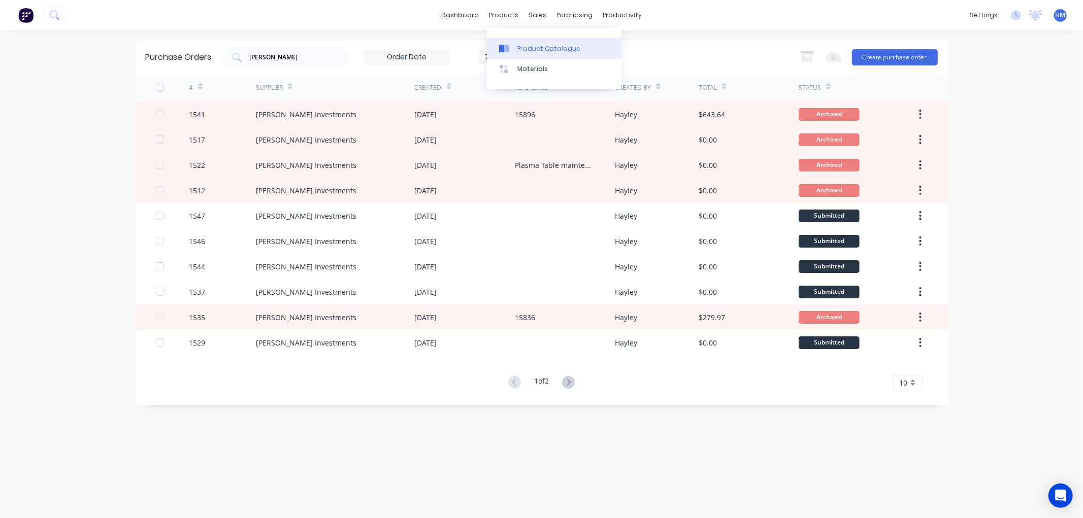
click at [538, 48] on div "Product Catalogue" at bounding box center [548, 48] width 63 height 9
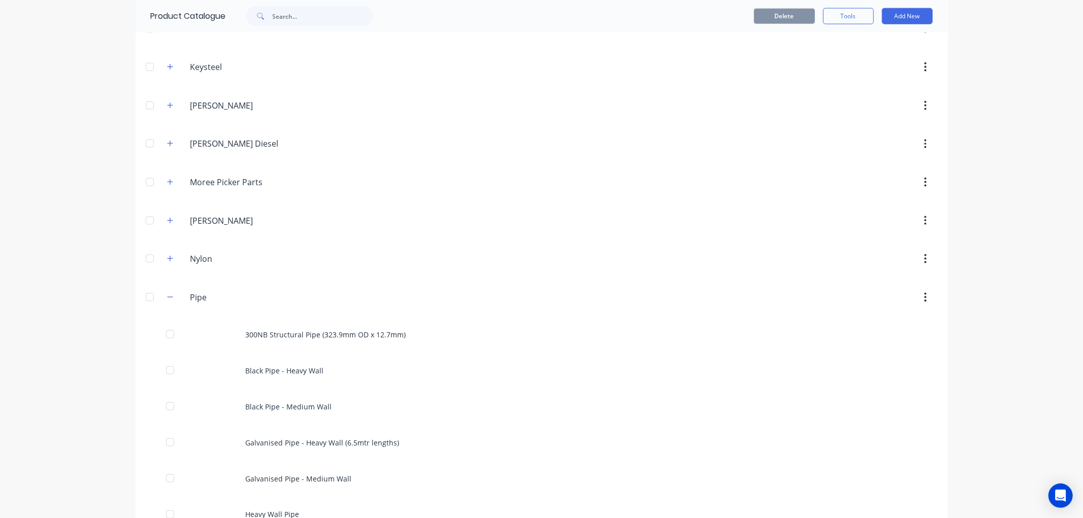
scroll to position [1185, 0]
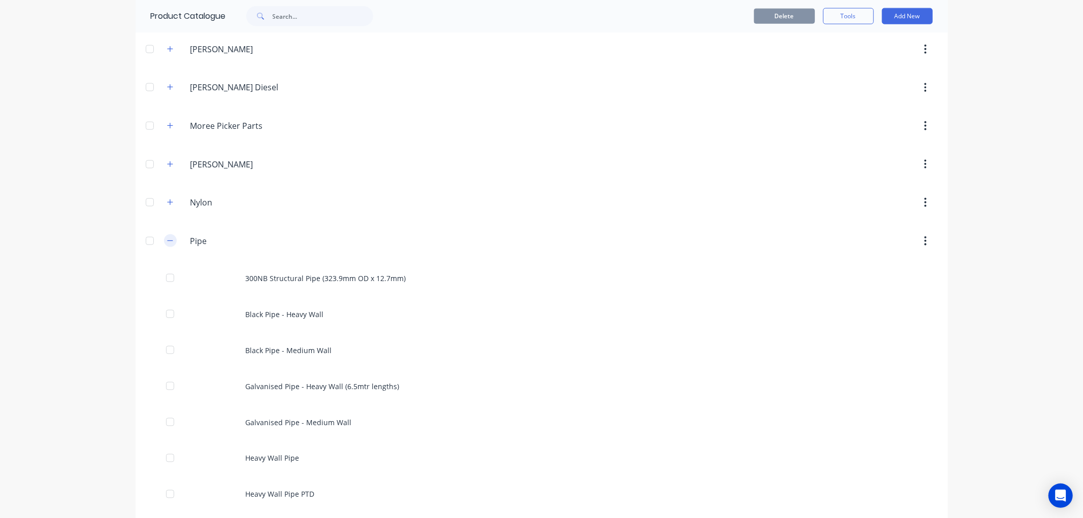
click at [167, 242] on icon "button" at bounding box center [170, 241] width 6 height 7
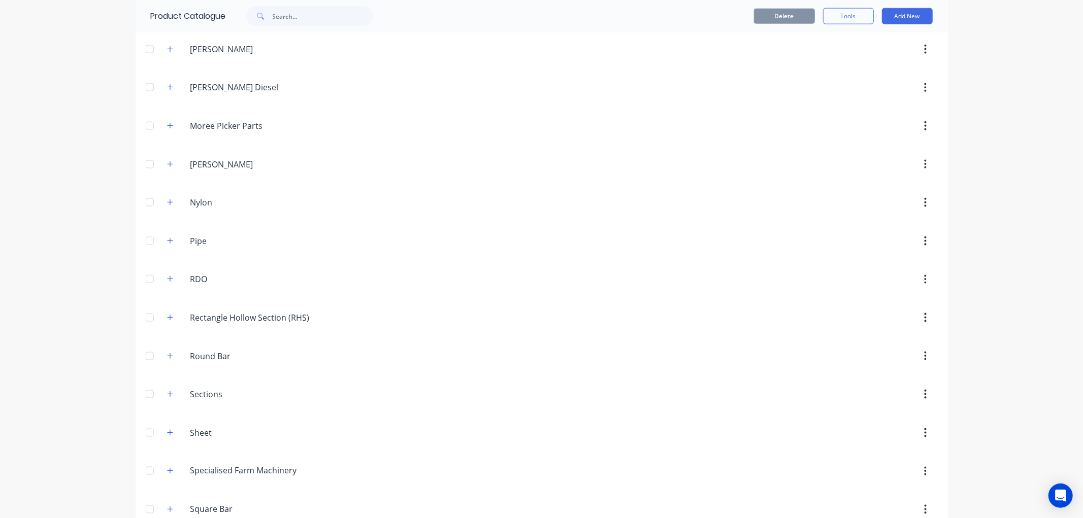
scroll to position [1241, 0]
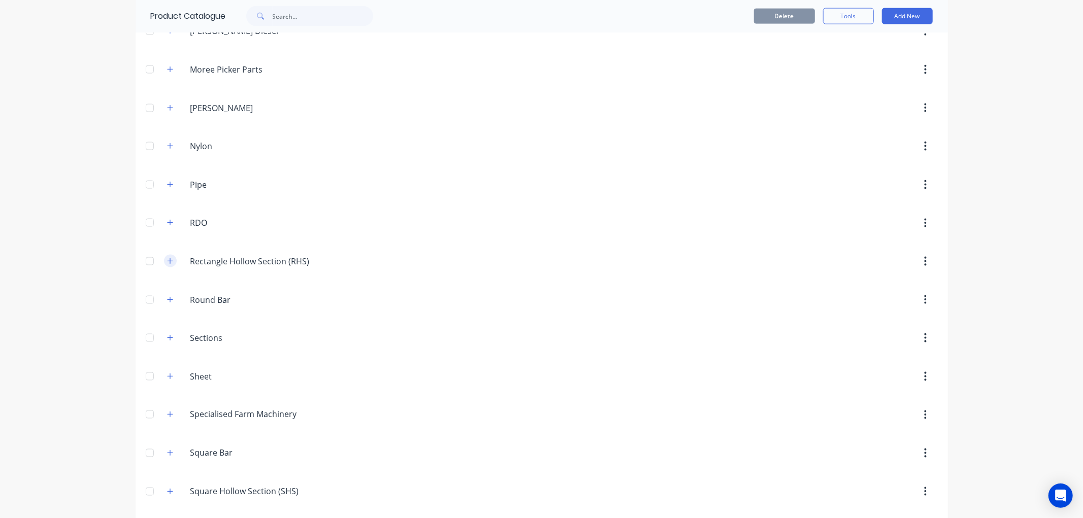
click at [167, 264] on icon "button" at bounding box center [170, 261] width 6 height 7
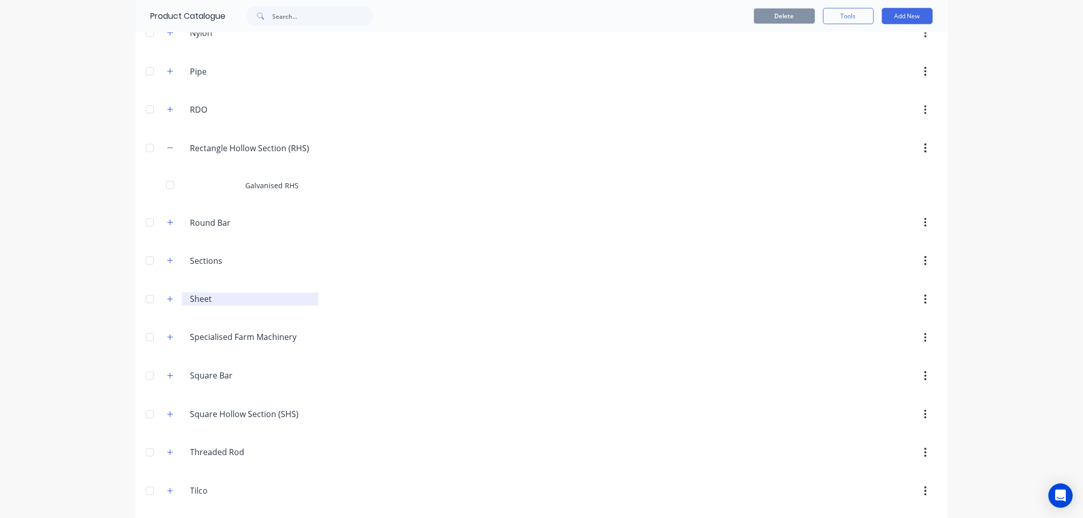
scroll to position [1399, 0]
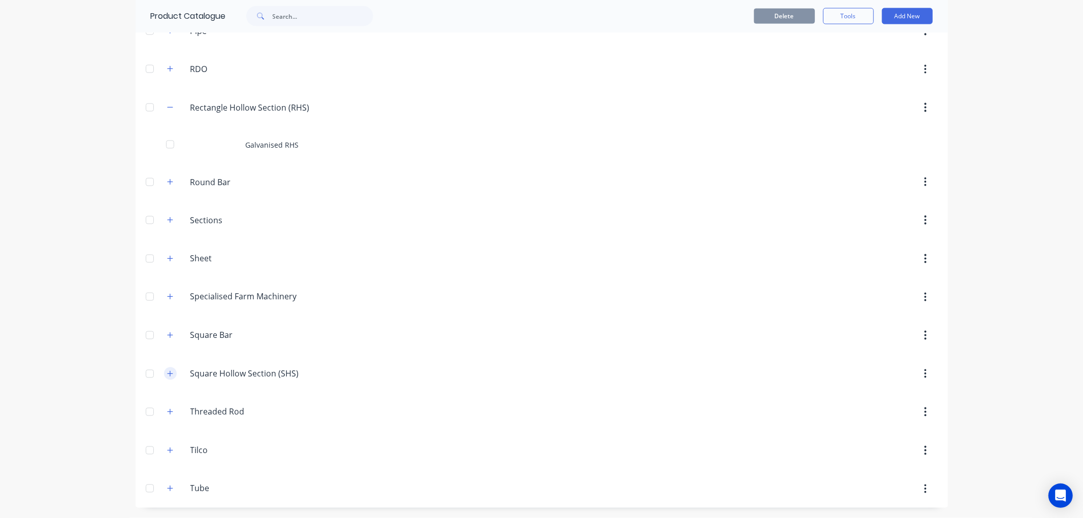
click at [167, 372] on icon "button" at bounding box center [170, 374] width 6 height 6
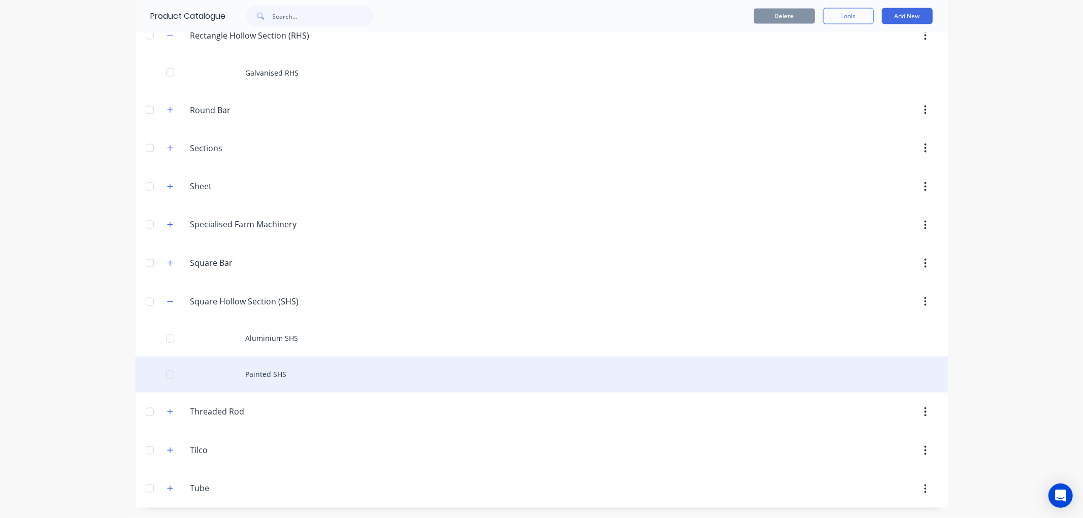
scroll to position [1471, 0]
click at [277, 375] on div "Painted SHS" at bounding box center [542, 375] width 812 height 36
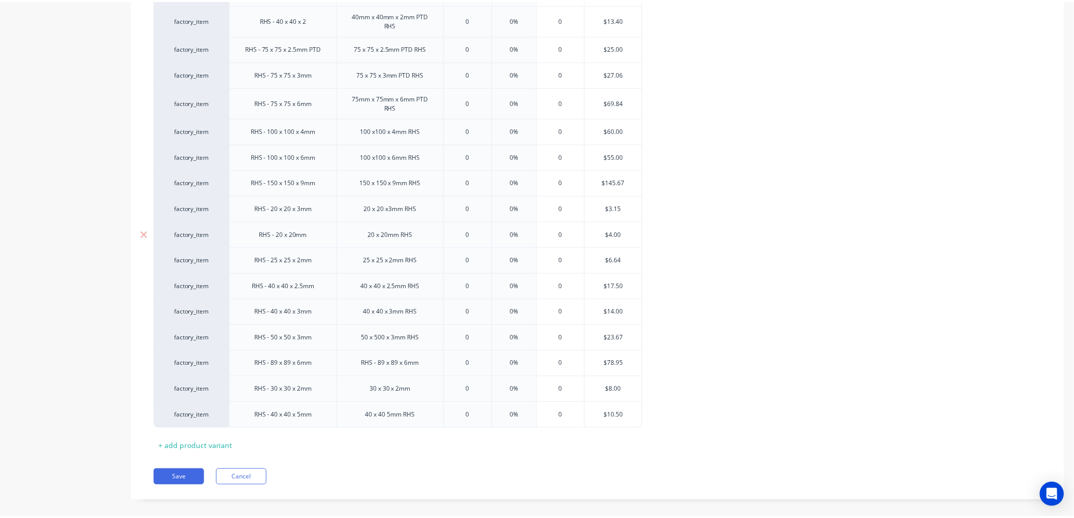
scroll to position [306, 0]
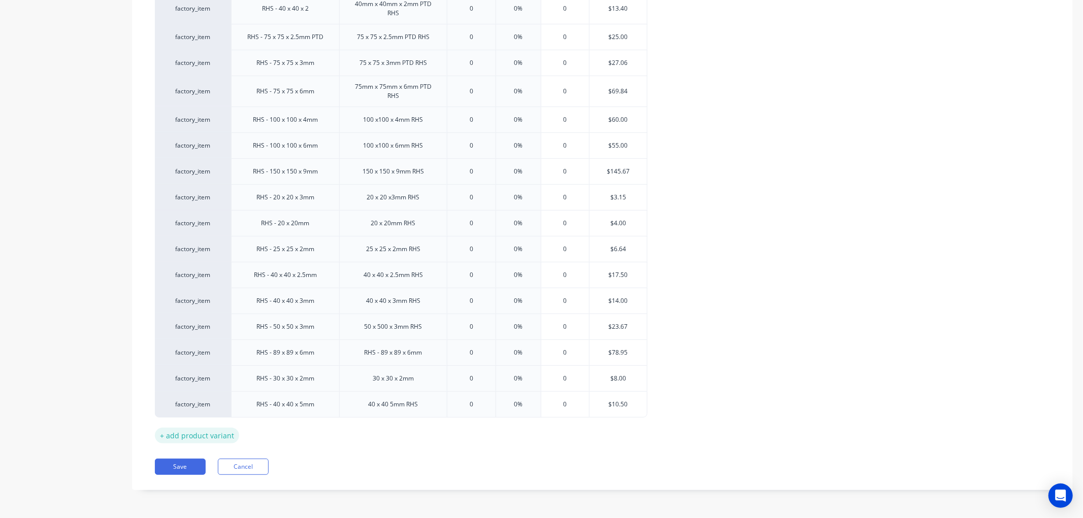
click at [219, 432] on div "+ add product variant" at bounding box center [197, 436] width 84 height 16
type textarea "x"
click at [291, 433] on div at bounding box center [285, 429] width 51 height 13
type textarea "x"
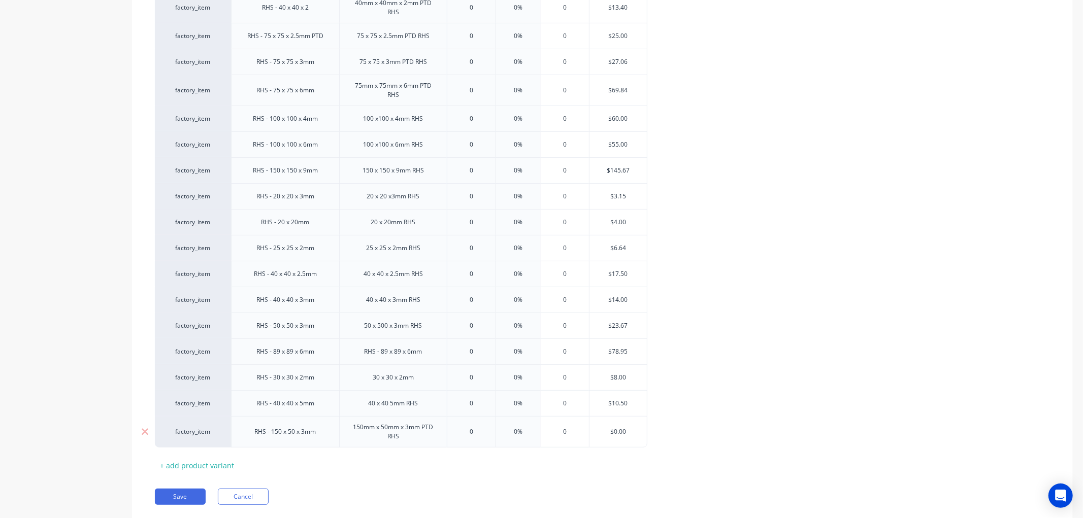
type input "0"
type textarea "x"
type input "0=="
type textarea "x"
type input "0==2"
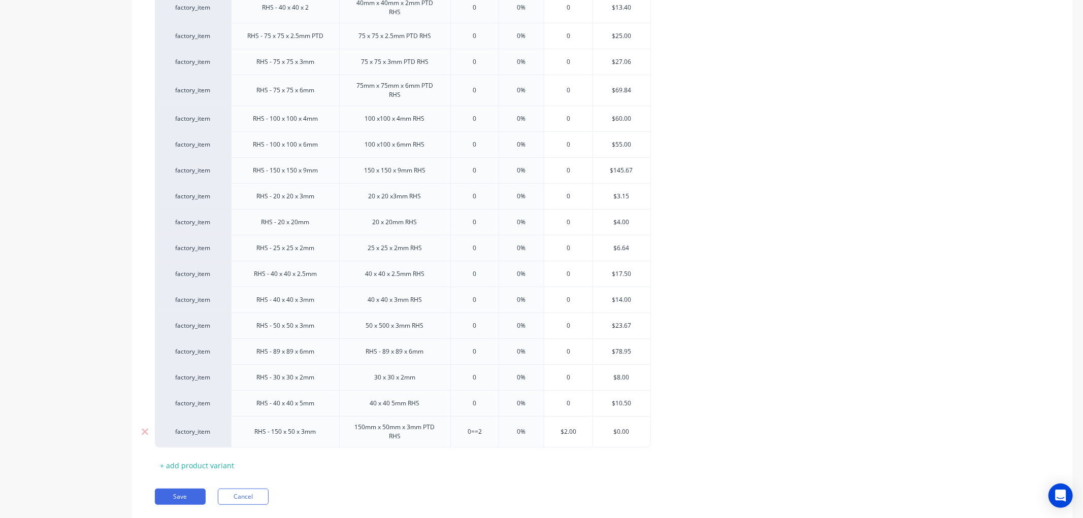
type textarea "x"
type input "0==25."
type textarea "x"
type input "0==25.7"
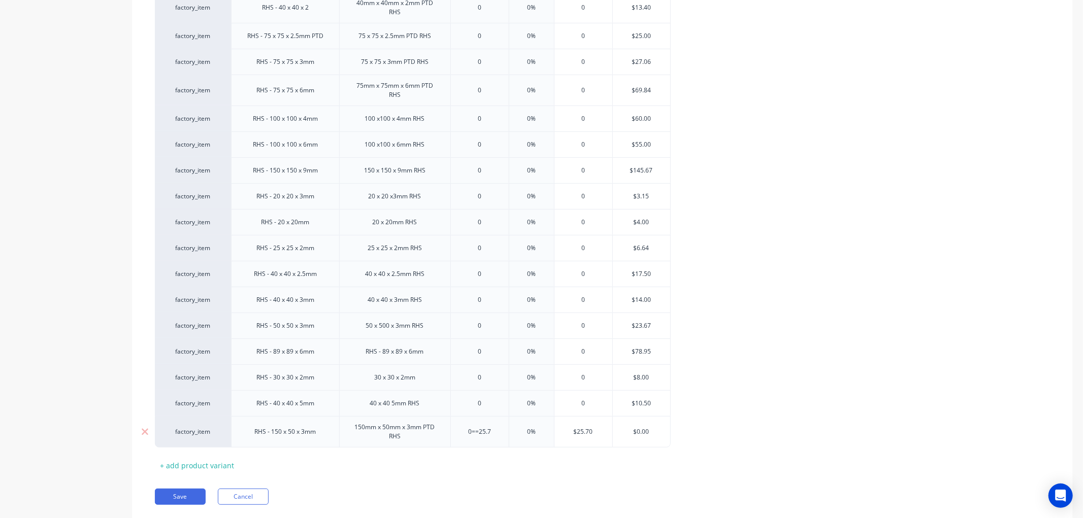
type textarea "x"
type input "0==2"
type textarea "x"
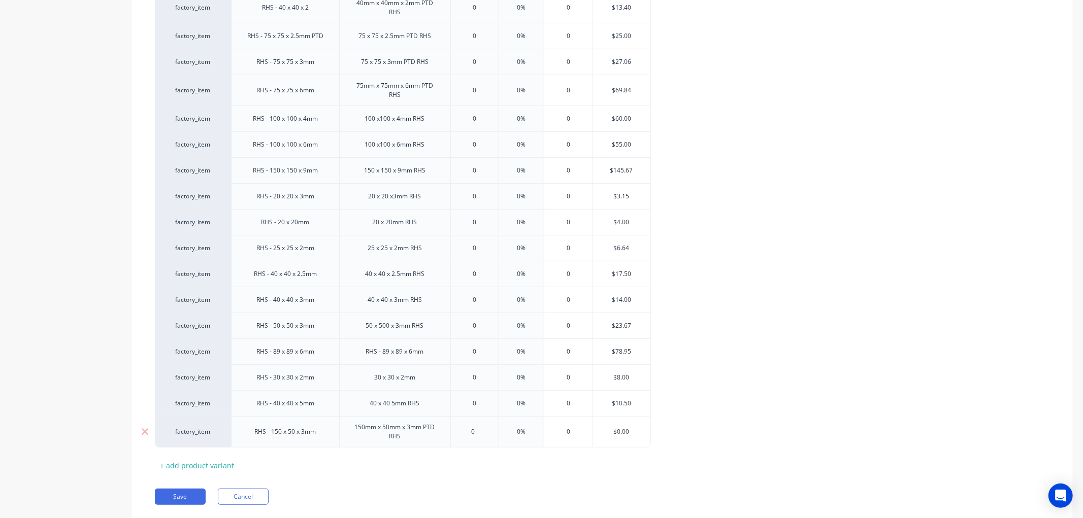
type input "0"
type textarea "x"
type input "25"
type textarea "x"
type input "25."
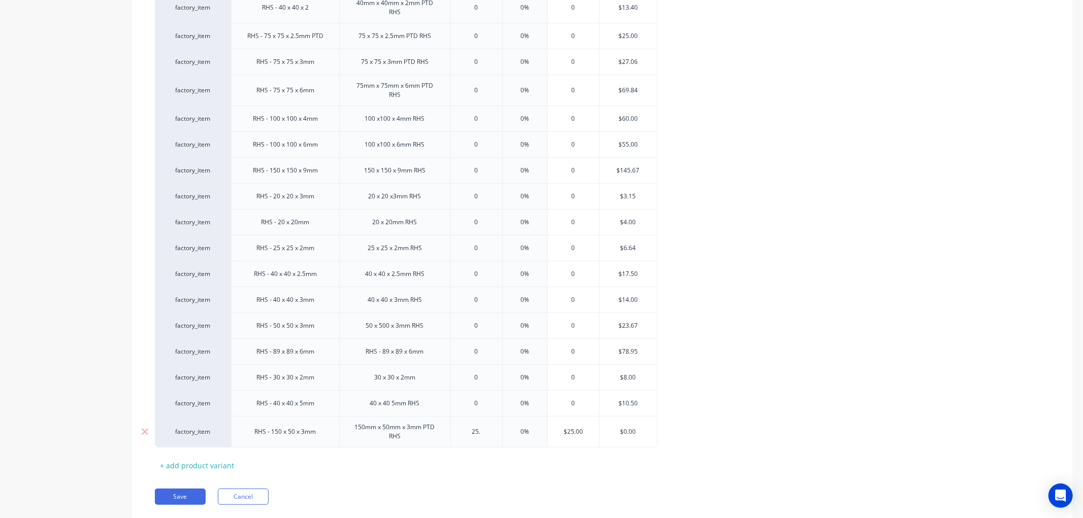
type textarea "x"
type input "25.7"
type textarea "x"
type input "25.72"
type input "0%"
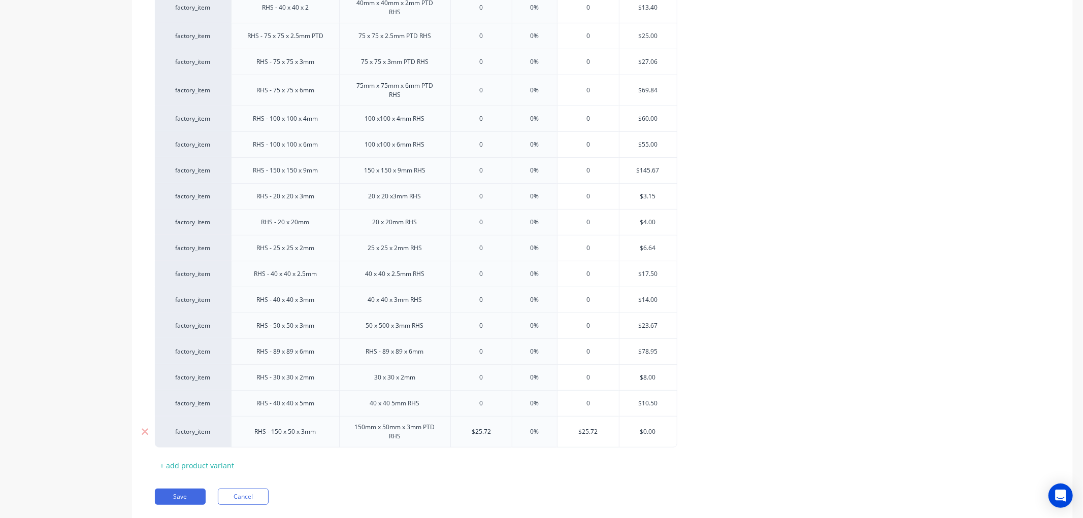
type input "$25.72"
type textarea "x"
type input "$25.7"
type textarea "x"
type input "$2"
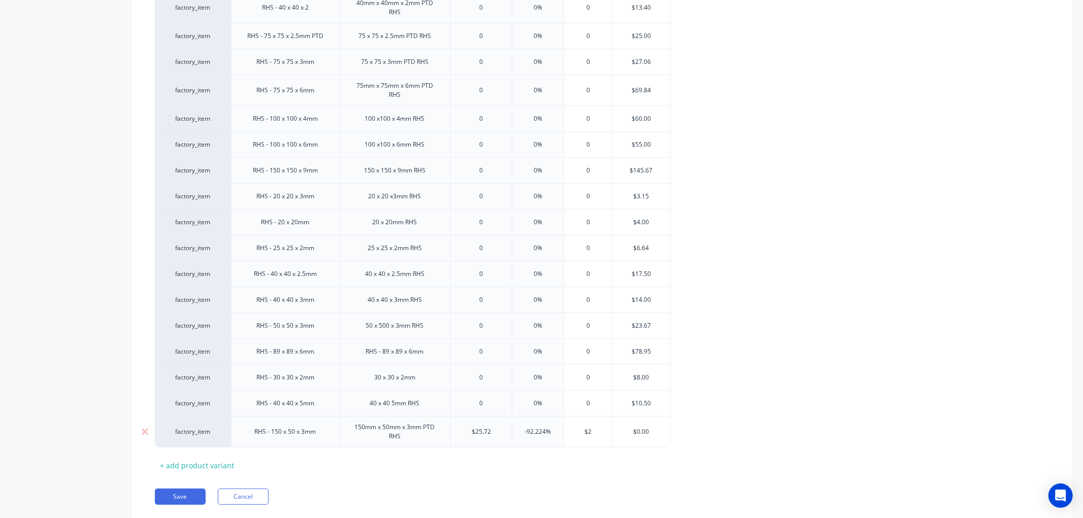
type textarea "x"
type input "$"
type textarea "x"
type input "3"
type textarea "x"
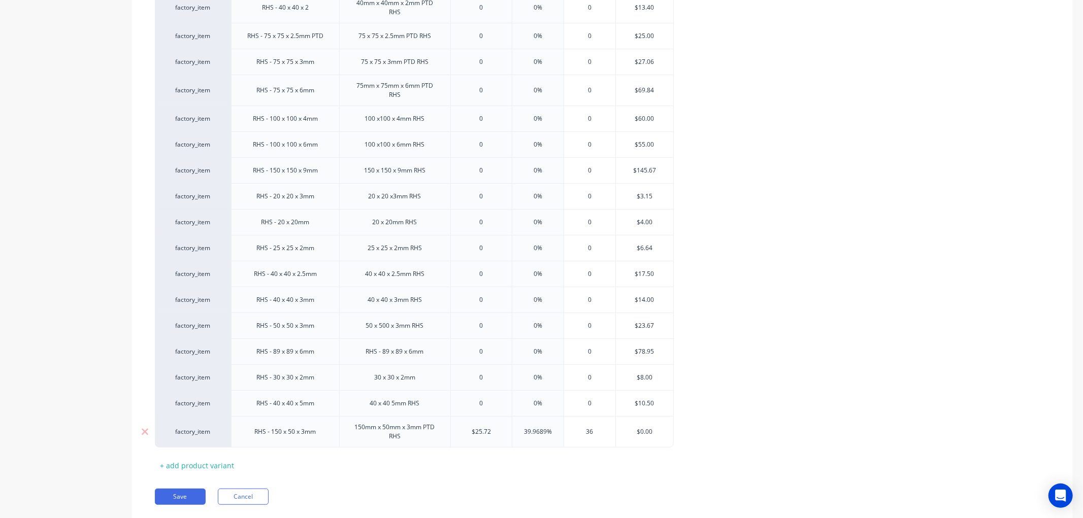
type input "36."
type textarea "x"
type input "36.7"
type textarea "x"
type input "36.74"
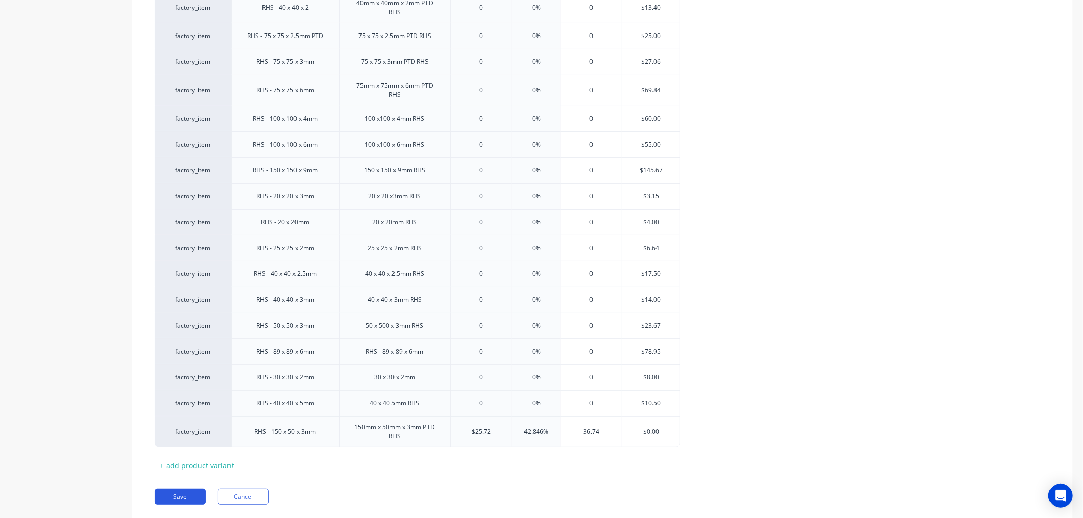
click at [176, 498] on button "Save" at bounding box center [180, 497] width 51 height 16
type textarea "x"
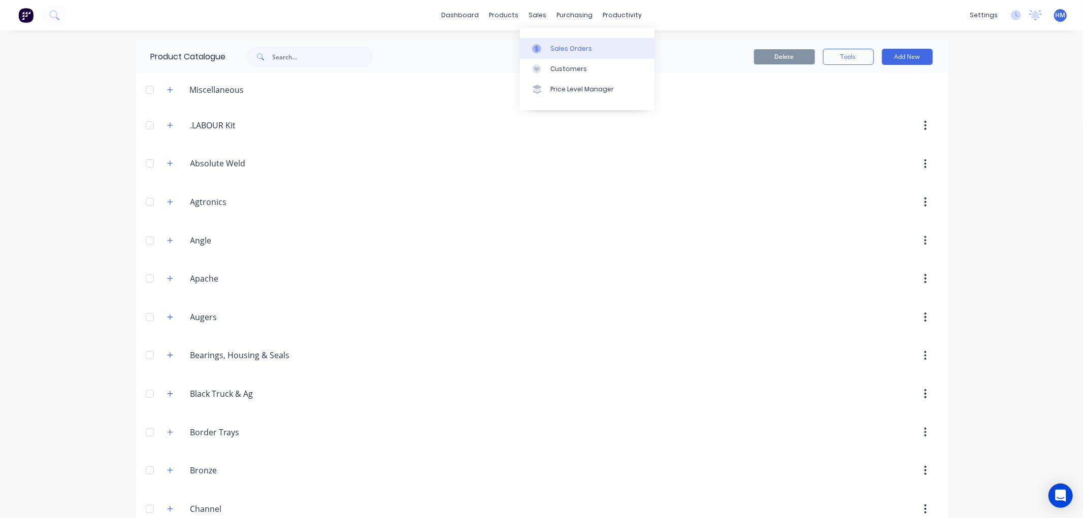
click at [552, 47] on div "Sales Orders" at bounding box center [571, 48] width 42 height 9
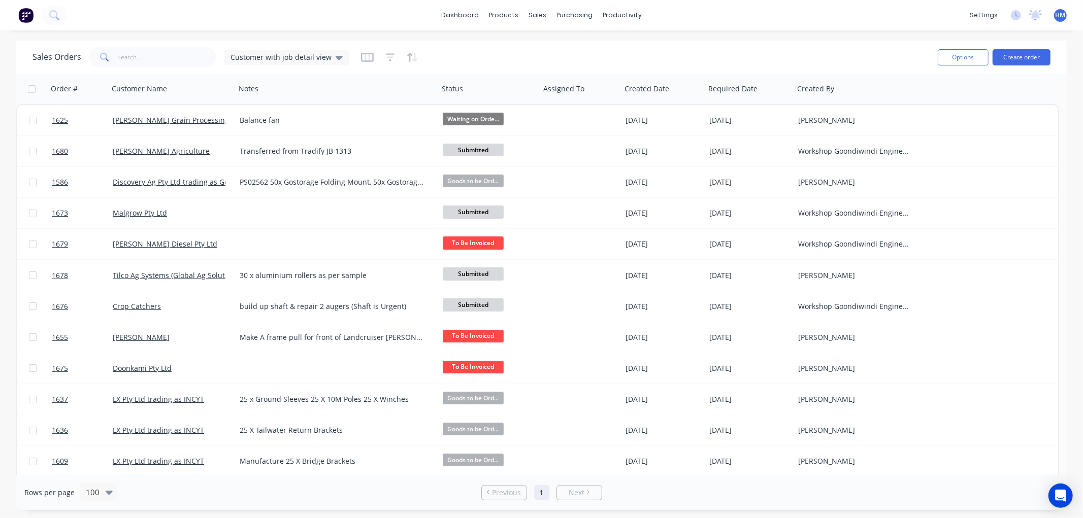
click at [114, 58] on span at bounding box center [103, 57] width 28 height 20
click at [135, 56] on input "text" at bounding box center [167, 57] width 99 height 20
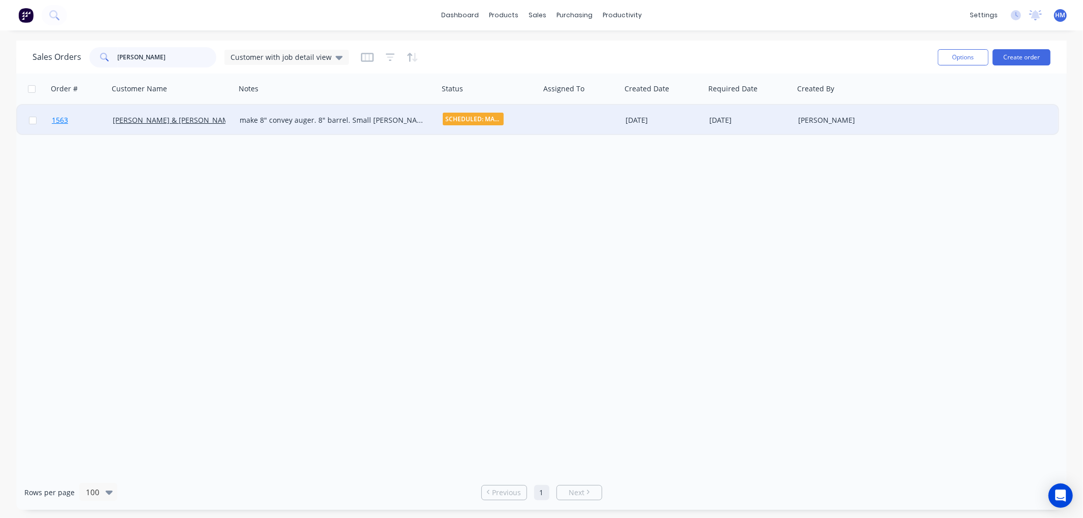
type input "kim"
click at [79, 117] on link "1563" at bounding box center [82, 120] width 61 height 30
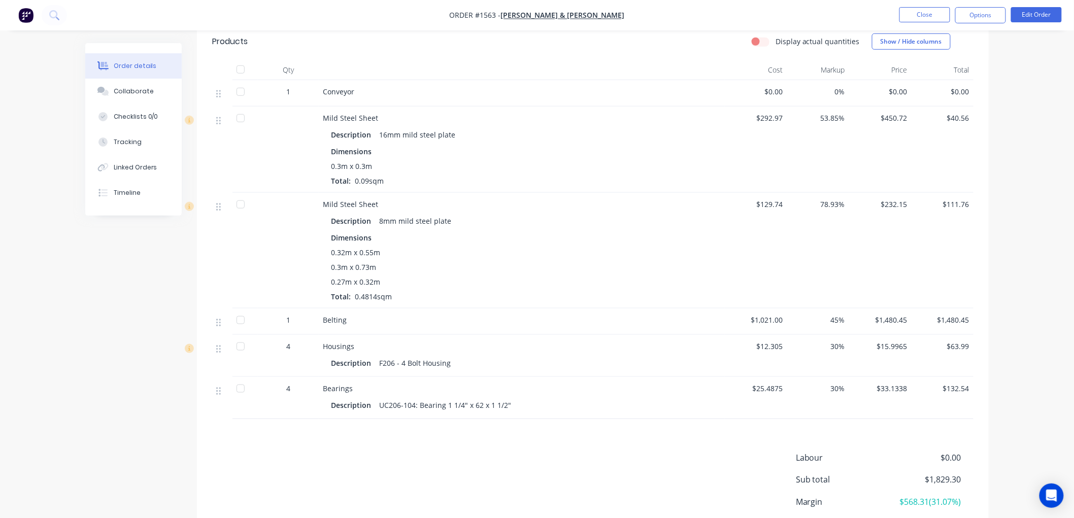
scroll to position [338, 0]
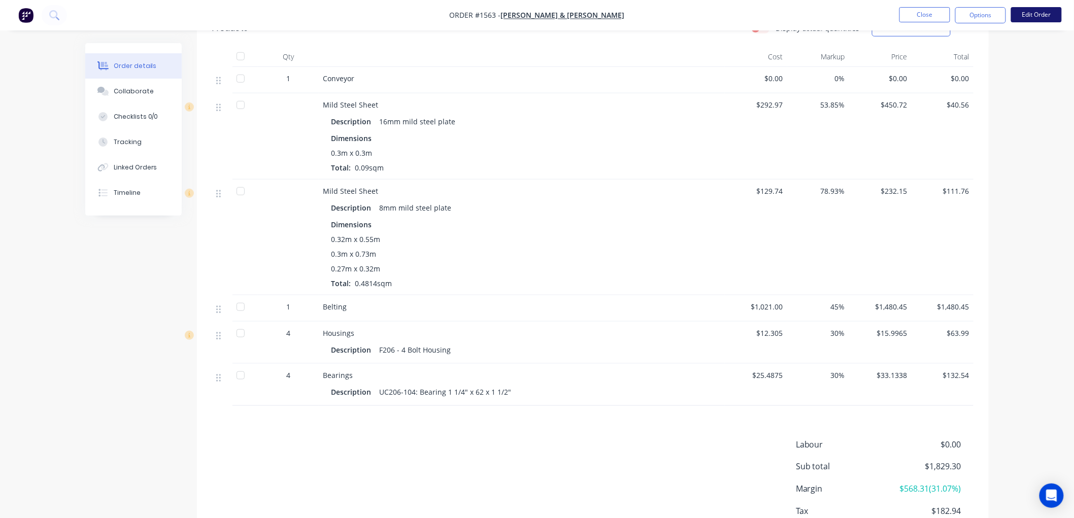
click at [1037, 14] on button "Edit Order" at bounding box center [1037, 14] width 51 height 15
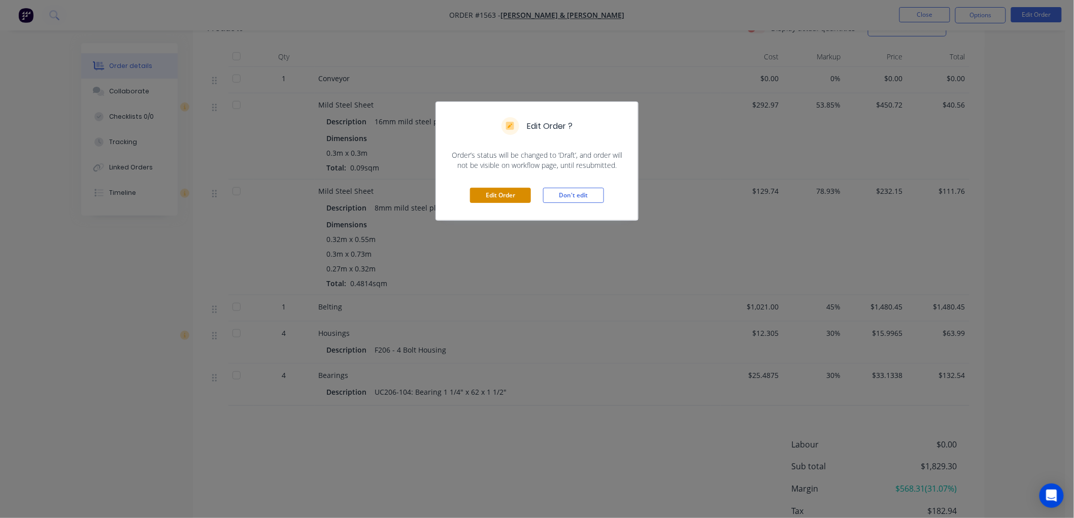
click at [503, 189] on button "Edit Order" at bounding box center [500, 195] width 61 height 15
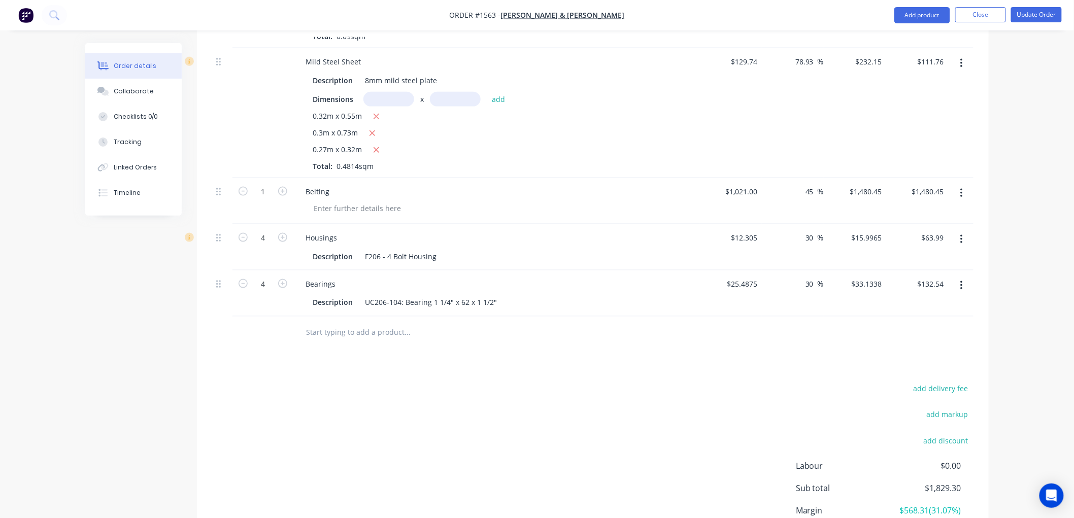
scroll to position [508, 0]
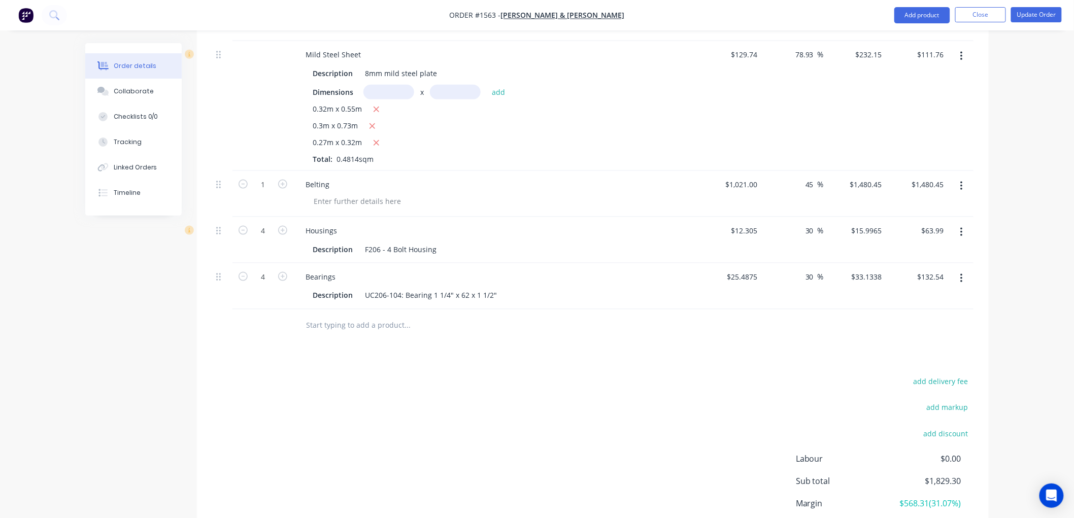
click at [329, 325] on input "text" at bounding box center [407, 326] width 203 height 20
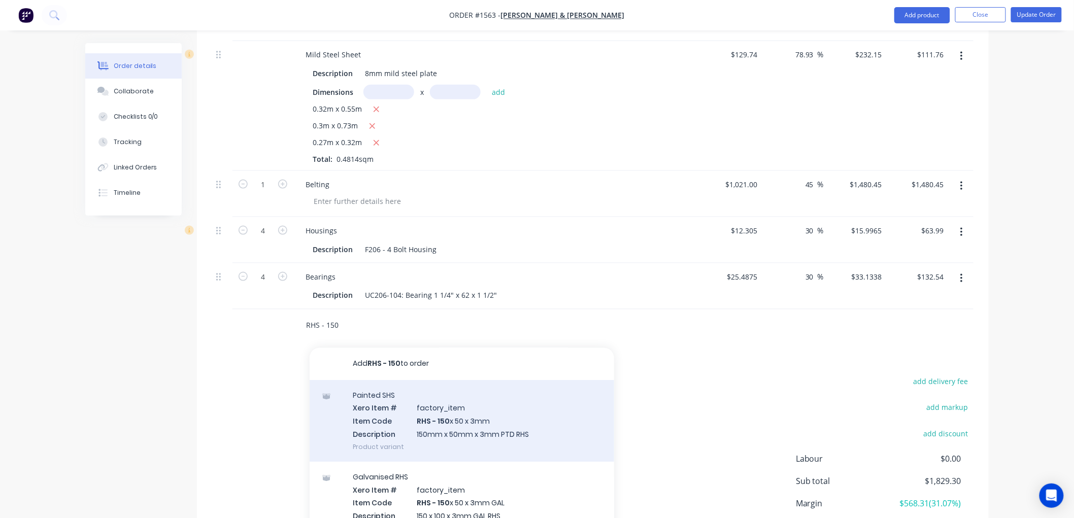
type input "RHS - 150"
click at [483, 412] on div "Painted SHS Xero Item # factory_item Item Code RHS - 150 x 50 x 3mm Description…" at bounding box center [462, 422] width 305 height 82
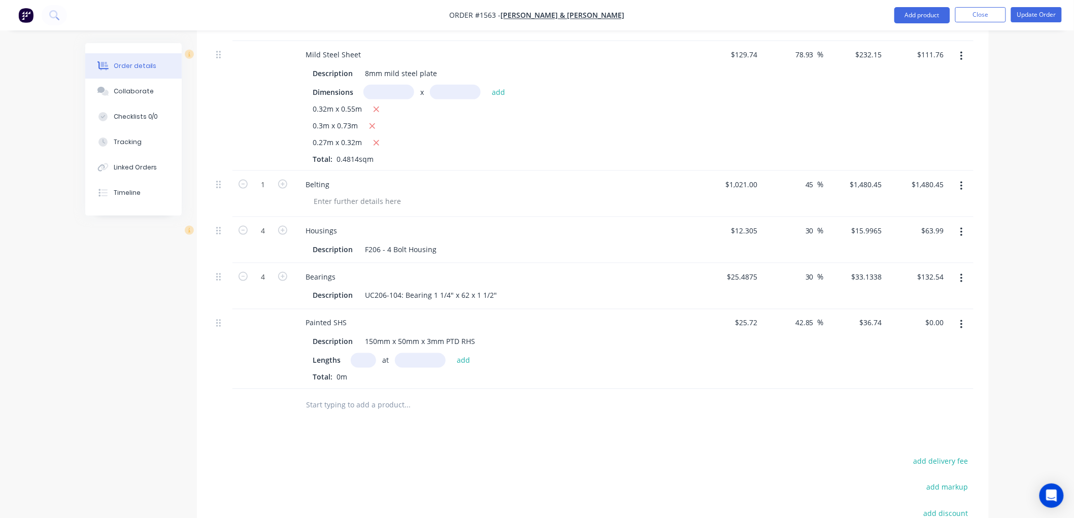
click at [364, 363] on input "text" at bounding box center [363, 360] width 25 height 15
type input "2"
type input "8000"
click at [452, 353] on button "add" at bounding box center [464, 360] width 24 height 14
type input "$587.84"
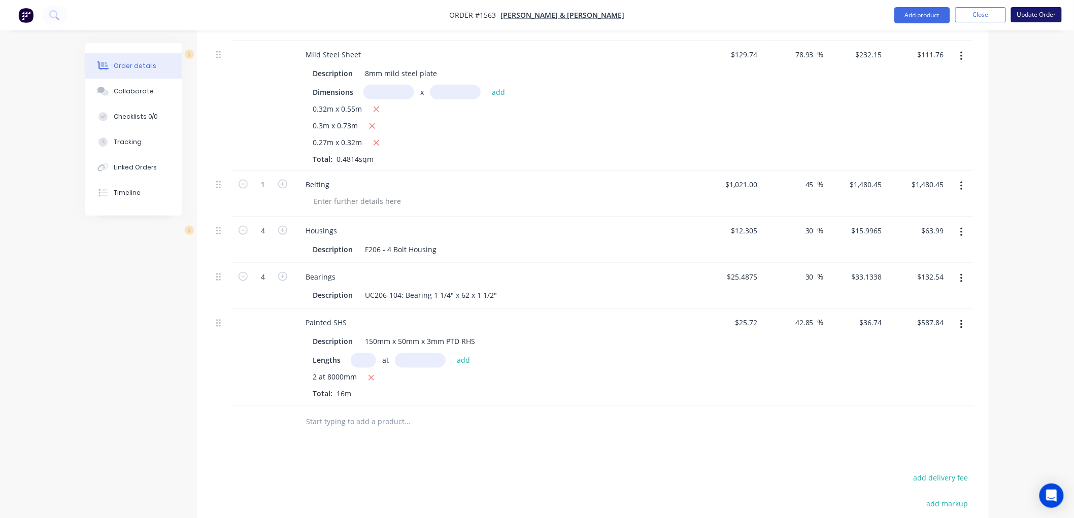
click at [1047, 12] on button "Update Order" at bounding box center [1037, 14] width 51 height 15
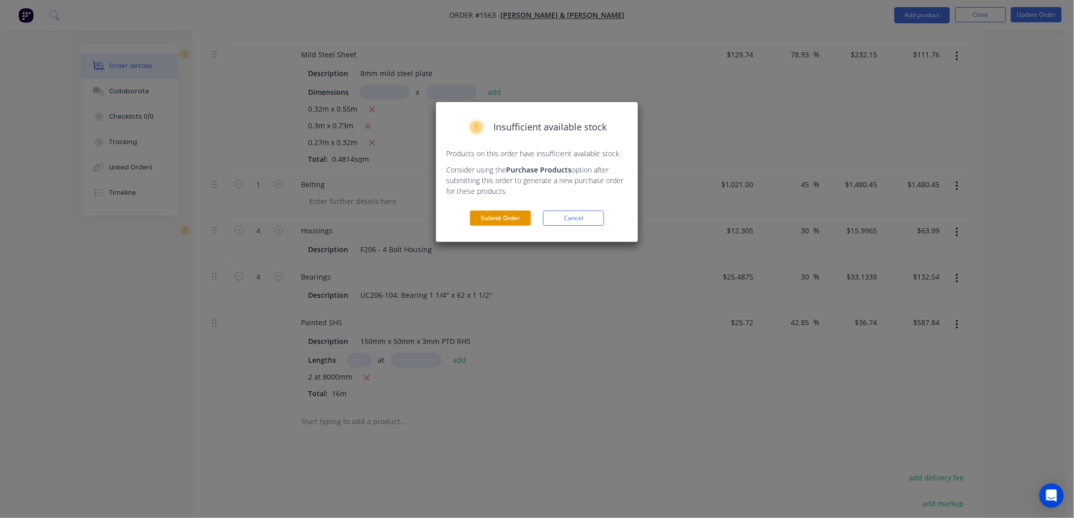
click at [499, 214] on button "Submit Order" at bounding box center [500, 218] width 61 height 15
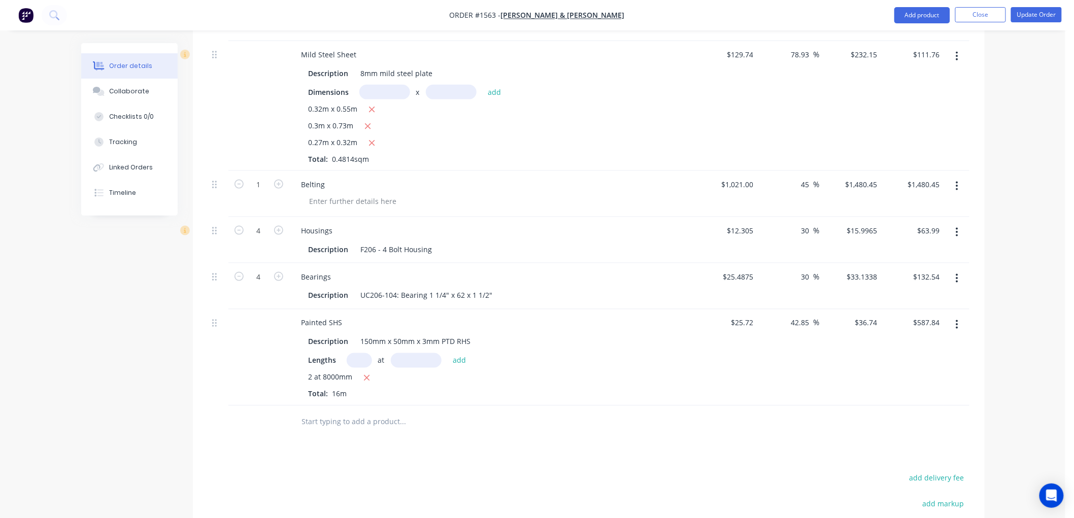
scroll to position [496, 0]
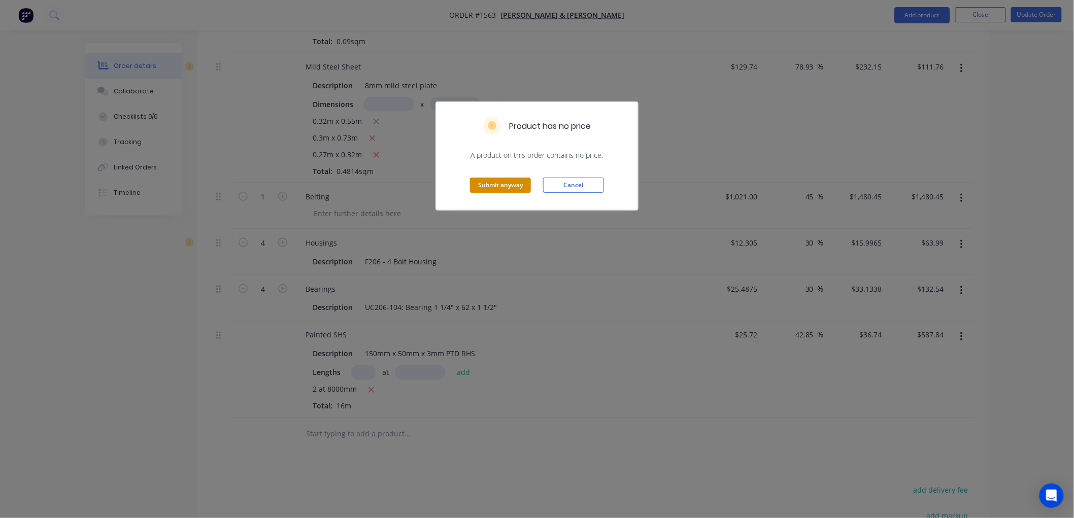
click at [509, 180] on button "Submit anyway" at bounding box center [500, 185] width 61 height 15
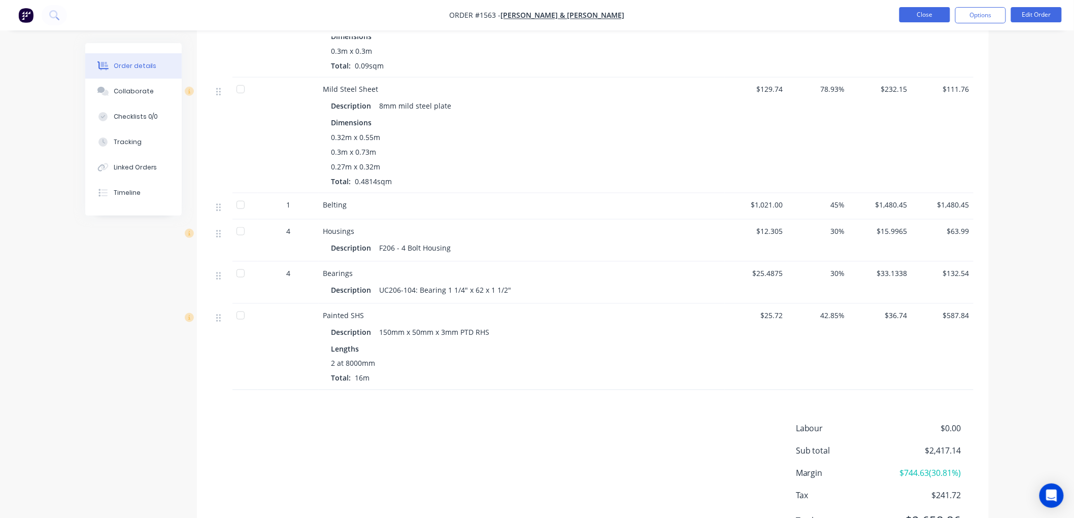
scroll to position [439, 0]
click at [918, 12] on button "Close" at bounding box center [925, 14] width 51 height 15
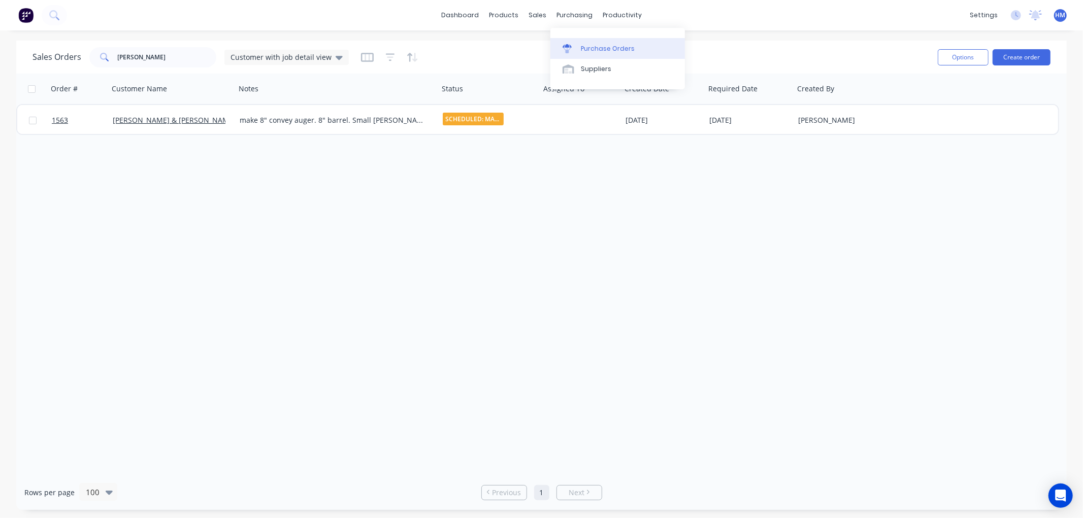
click at [603, 46] on div "Purchase Orders" at bounding box center [608, 48] width 54 height 9
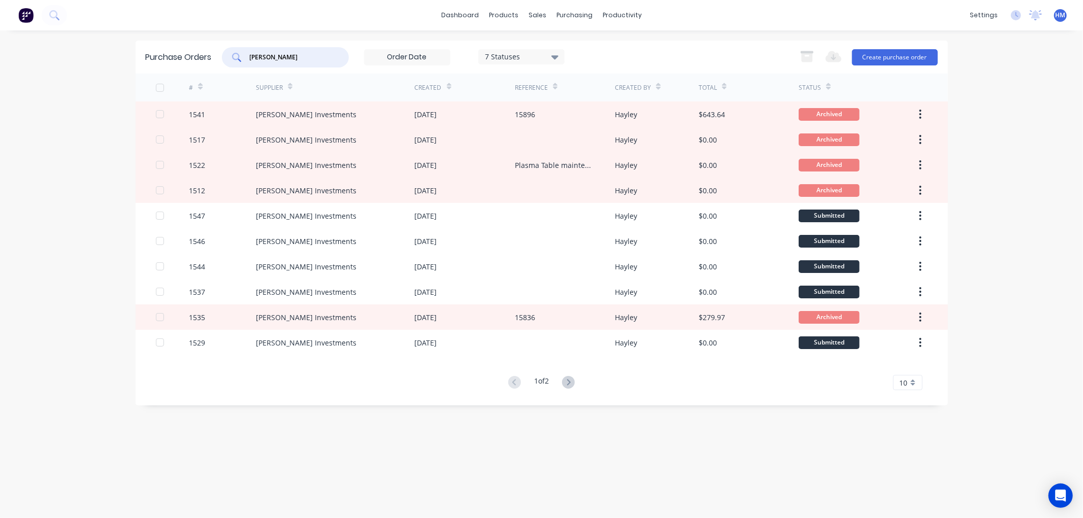
drag, startPoint x: 286, startPoint y: 57, endPoint x: 220, endPoint y: 57, distance: 66.0
click at [220, 57] on div "Purchase Orders tait 7 Statuses 7 Statuses Export to Excel (XLSX) Create purcha…" at bounding box center [542, 57] width 812 height 33
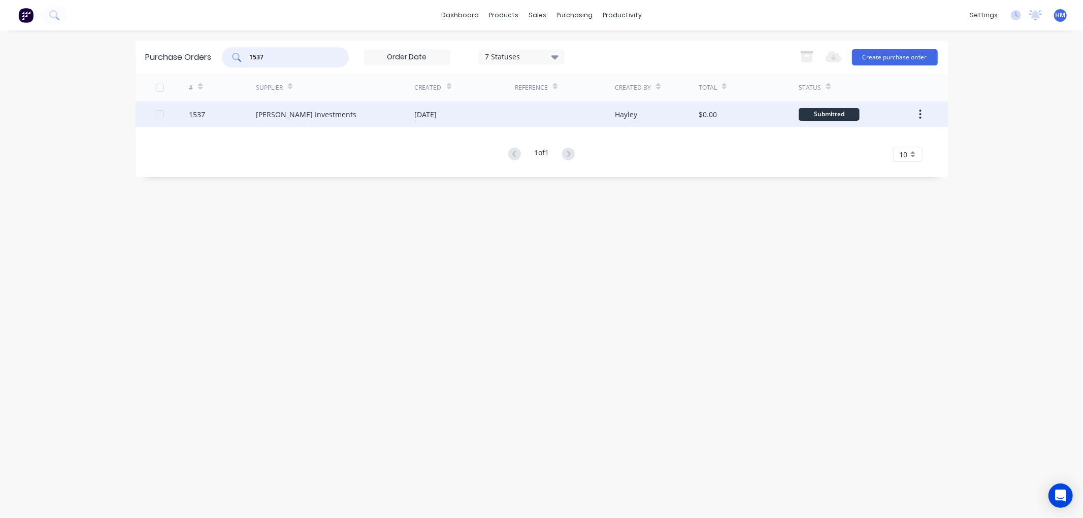
type input "1537"
click at [227, 115] on div "1537" at bounding box center [222, 114] width 67 height 25
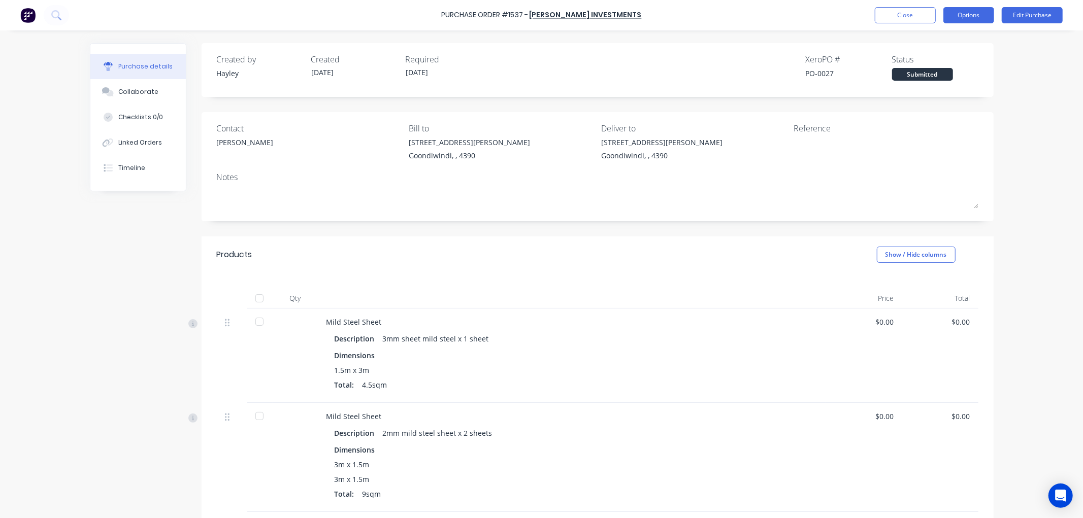
click at [961, 18] on button "Options" at bounding box center [968, 15] width 51 height 16
click at [955, 58] on div "Convert to Bill" at bounding box center [946, 61] width 78 height 15
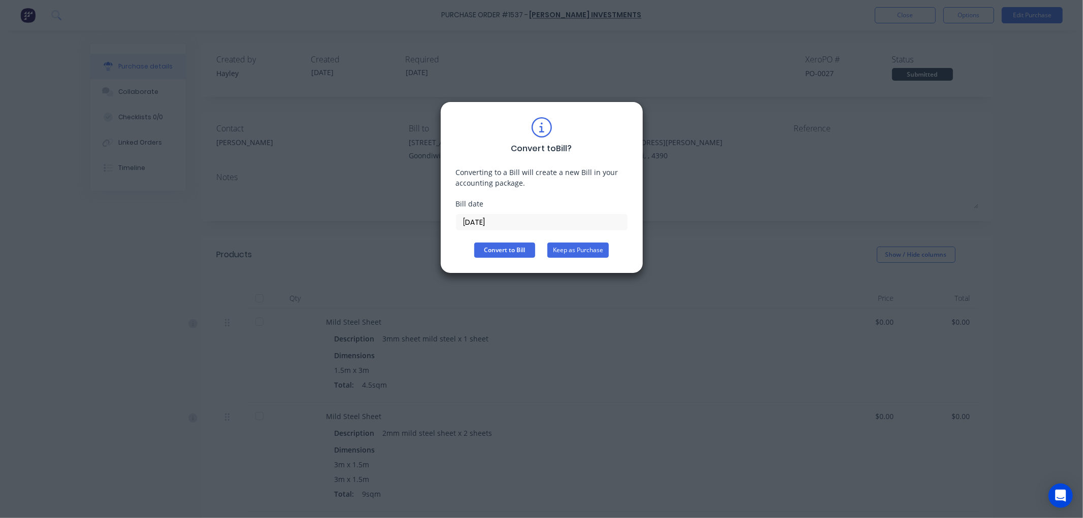
click at [595, 251] on button "Keep as Purchase" at bounding box center [577, 250] width 61 height 15
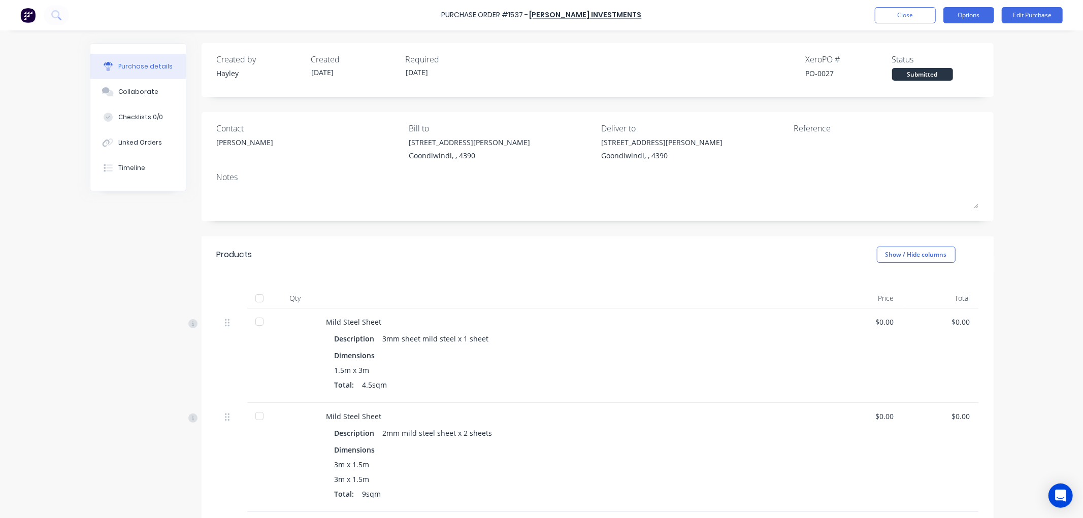
click at [975, 16] on button "Options" at bounding box center [968, 15] width 51 height 16
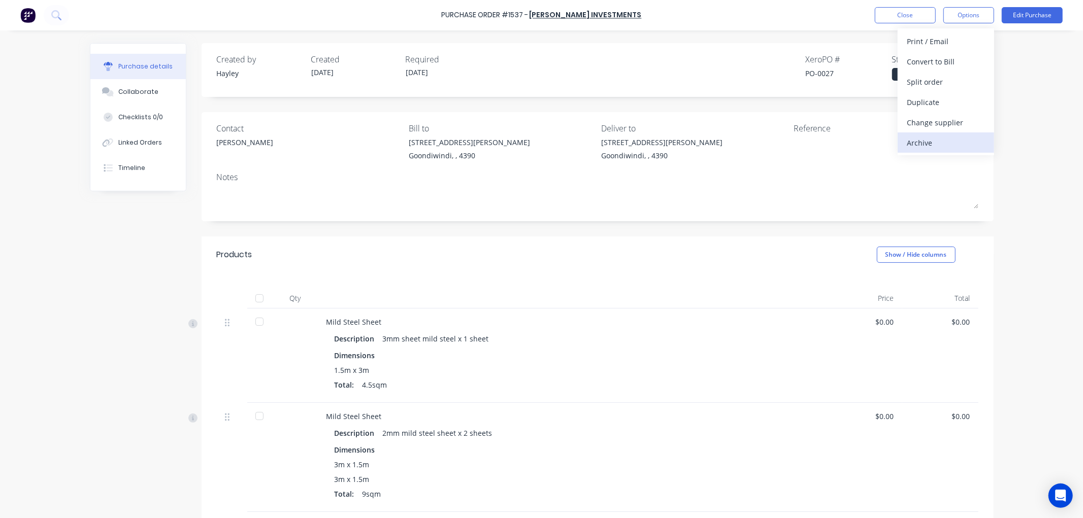
click at [935, 140] on div "Archive" at bounding box center [946, 143] width 78 height 15
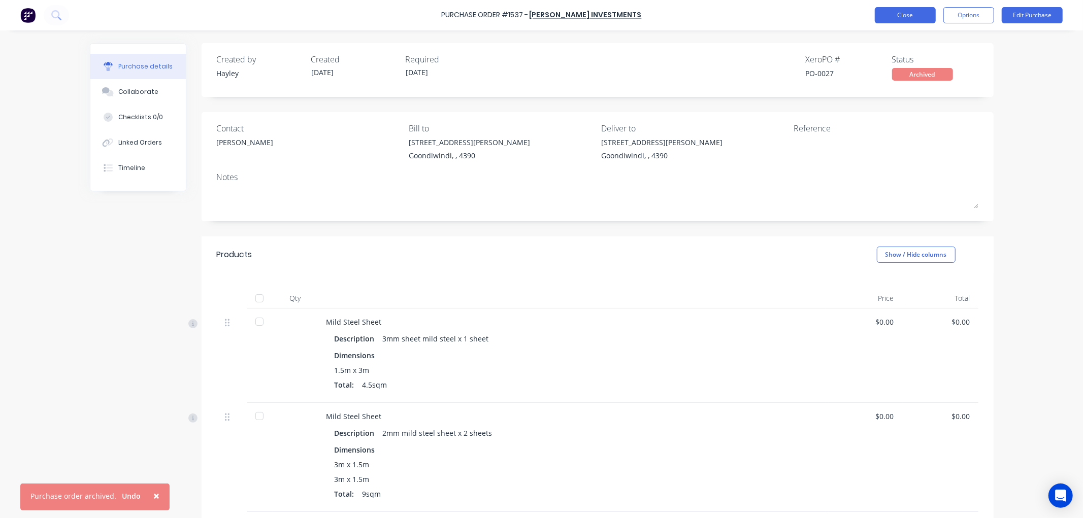
click at [906, 19] on button "Close" at bounding box center [905, 15] width 61 height 16
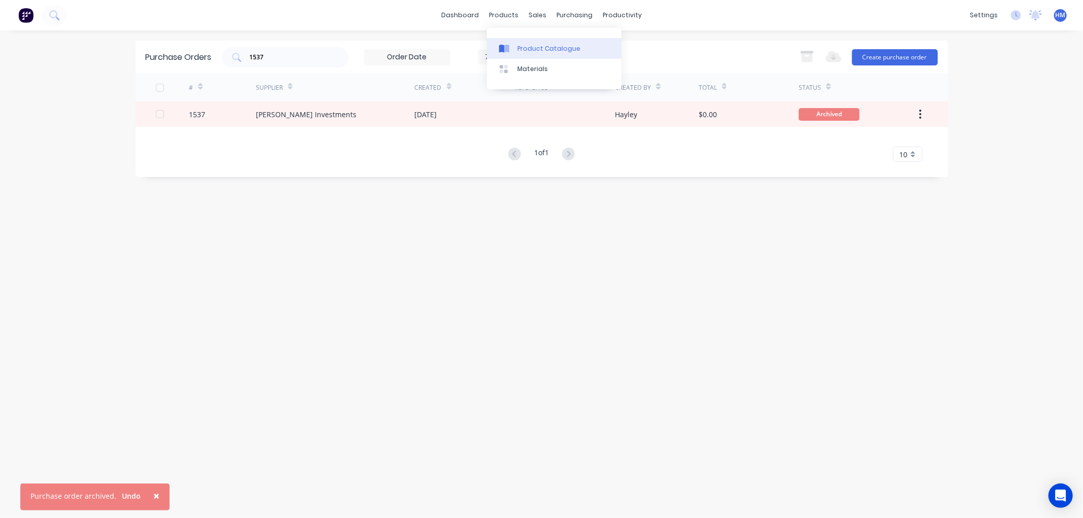
click at [548, 46] on div "Product Catalogue" at bounding box center [548, 48] width 63 height 9
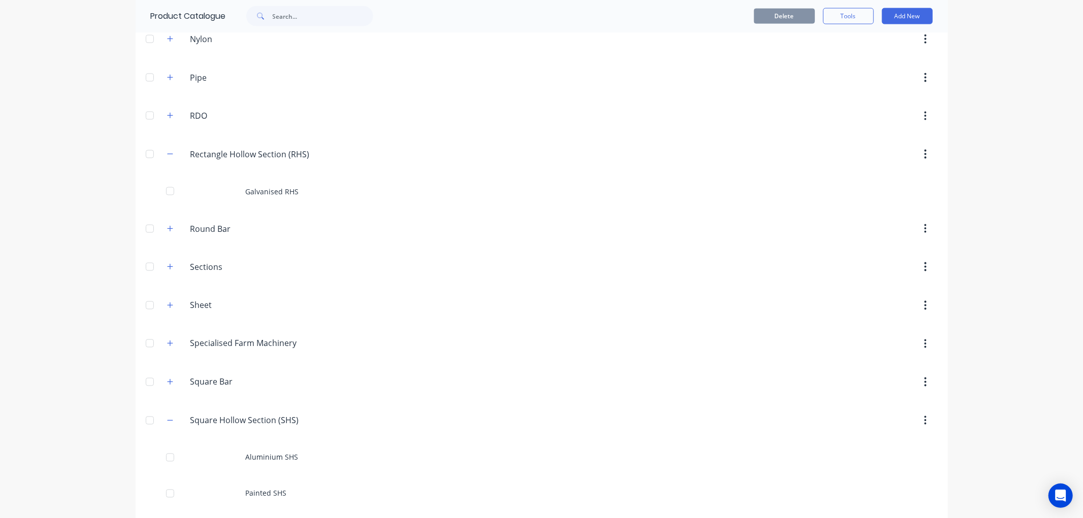
scroll to position [1354, 0]
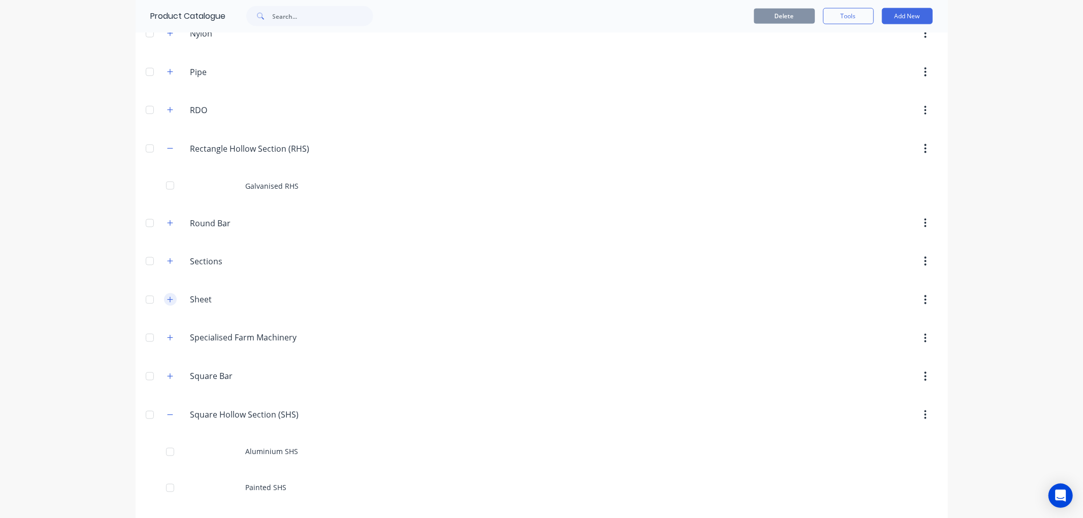
click at [167, 304] on icon "button" at bounding box center [170, 300] width 6 height 7
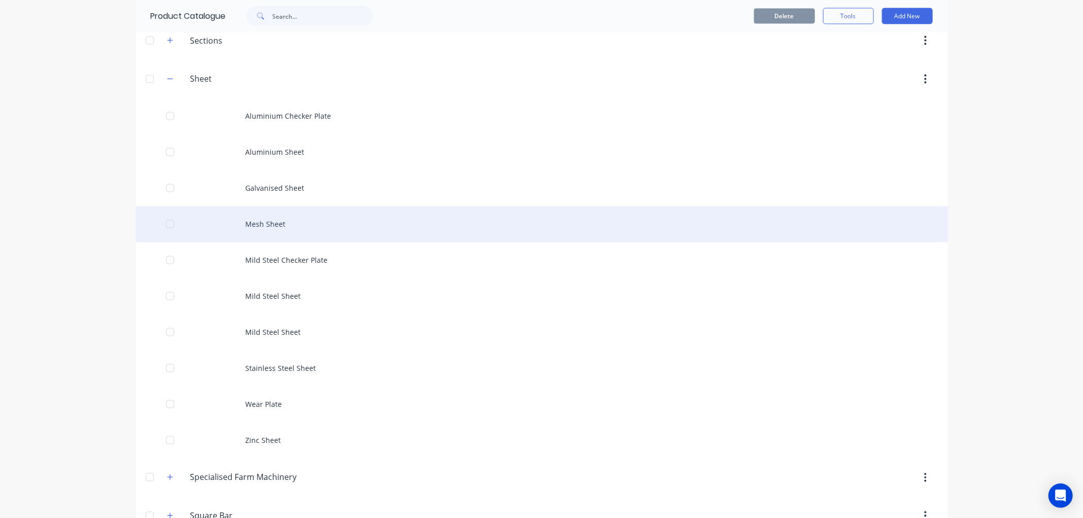
scroll to position [1580, 0]
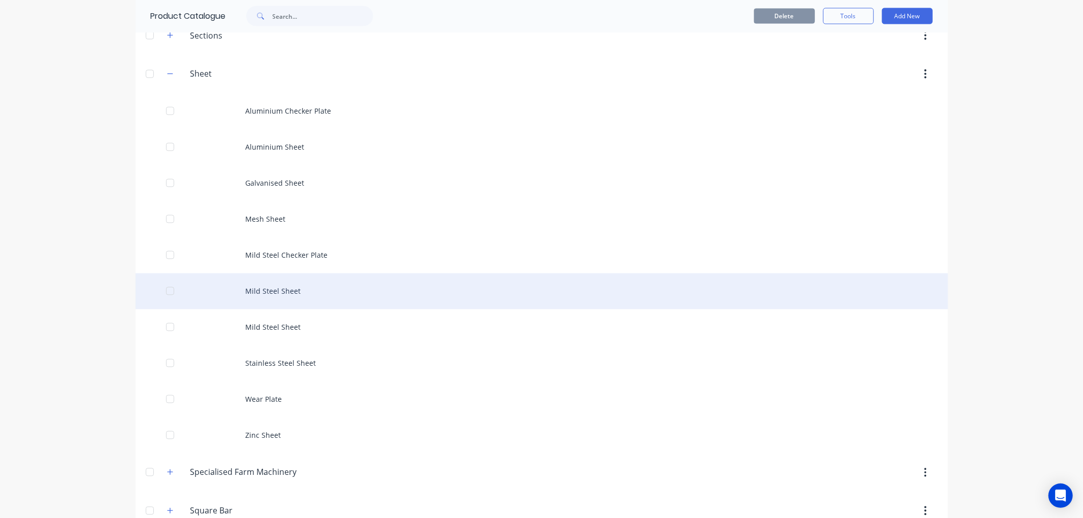
click at [281, 298] on div "Mild Steel Sheet" at bounding box center [542, 292] width 812 height 36
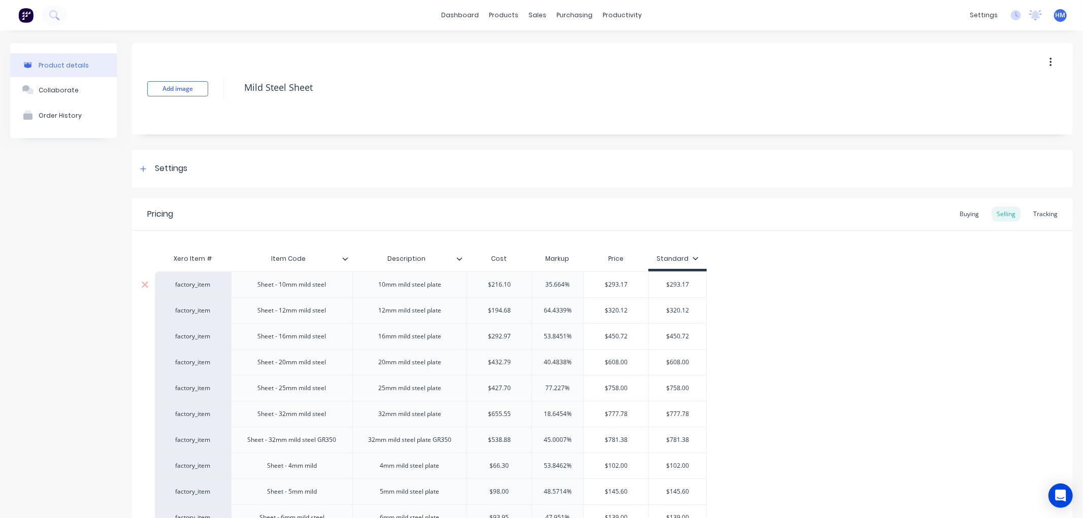
type textarea "x"
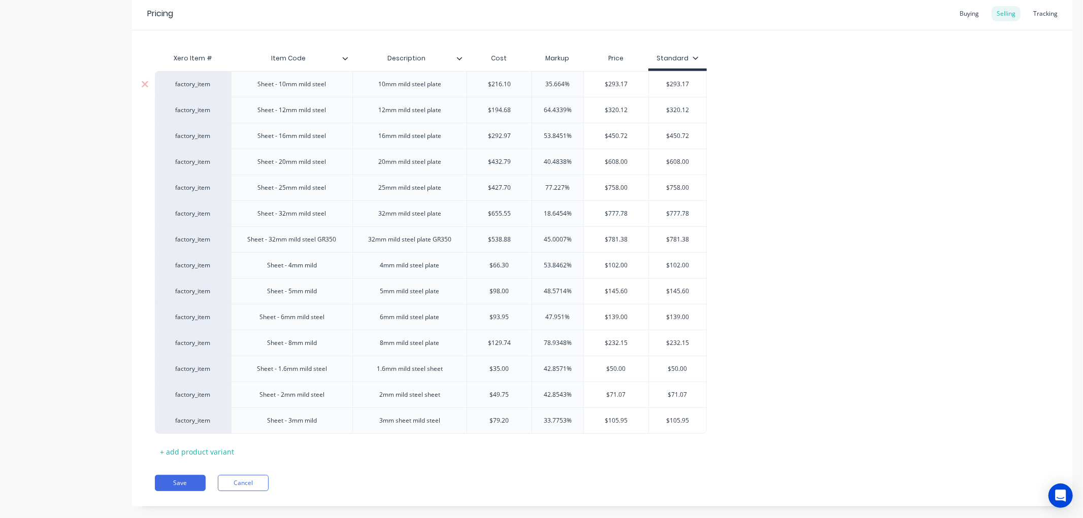
scroll to position [217, 0]
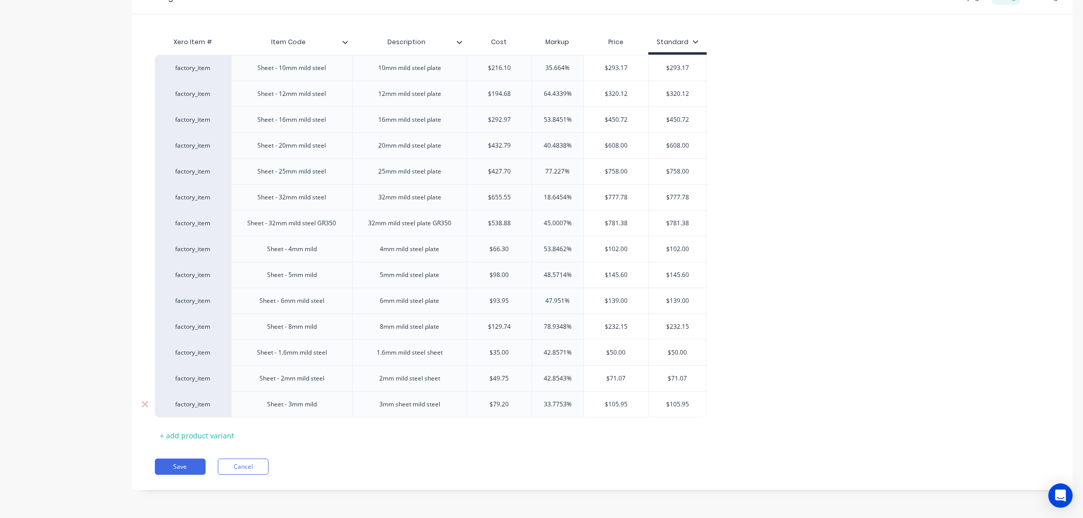
type input "$79.20"
drag, startPoint x: 518, startPoint y: 403, endPoint x: 458, endPoint y: 399, distance: 60.1
click at [458, 399] on div "factory_item Sheet - 3mm mild 3mm sheet mild steel $79.20 $79.20 33.7753% $105.…" at bounding box center [431, 404] width 552 height 26
type textarea "x"
type input "4"
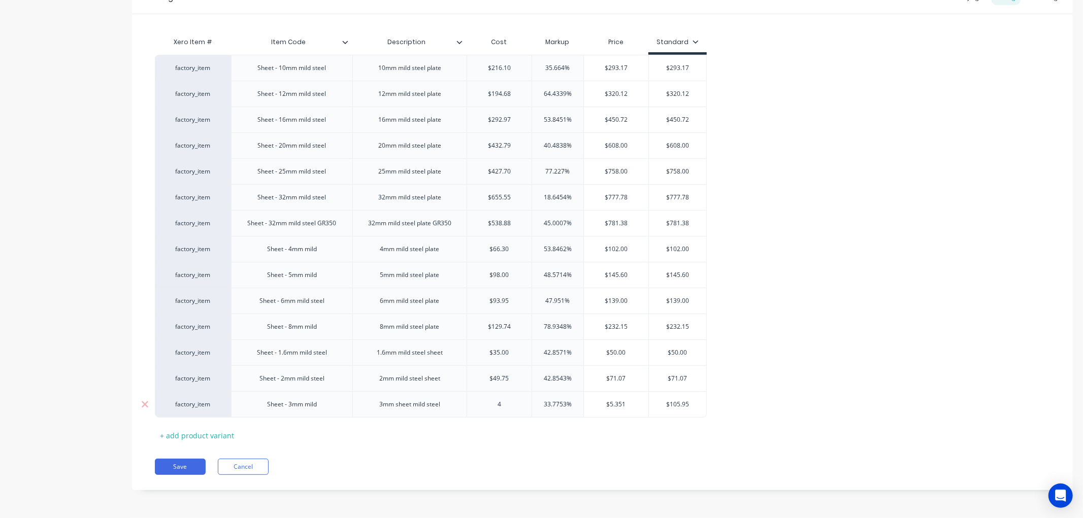
type textarea "x"
type input "48."
type textarea "x"
type input "48.2"
type textarea "x"
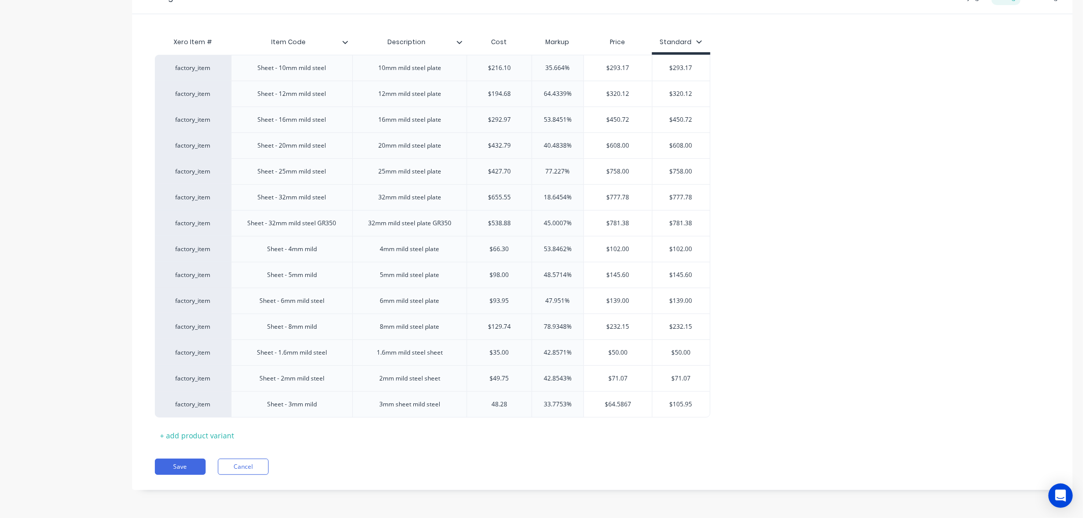
type input "48.28"
click at [586, 423] on div "Xero Item # Item Code Description Cost Markup Price Standard factory_item Sheet…" at bounding box center [602, 238] width 895 height 412
click at [626, 410] on div "$64.5867" at bounding box center [618, 404] width 68 height 25
type input "$64.5867"
drag, startPoint x: 605, startPoint y: 410, endPoint x: 621, endPoint y: 402, distance: 17.7
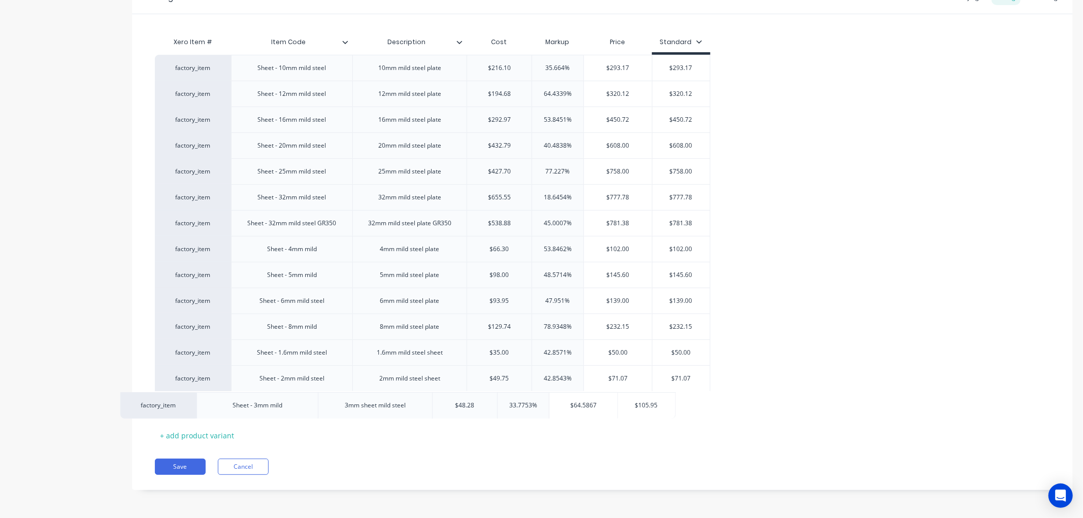
click at [599, 411] on div "factory_item Sheet - 10mm mild steel 10mm mild steel plate $216.10 35.664% $293…" at bounding box center [602, 236] width 895 height 363
drag, startPoint x: 637, startPoint y: 407, endPoint x: 641, endPoint y: 403, distance: 5.8
click at [638, 405] on input "$64.5867" at bounding box center [618, 404] width 68 height 9
drag, startPoint x: 616, startPoint y: 403, endPoint x: 595, endPoint y: 402, distance: 20.8
click at [595, 402] on input "$64.5867" at bounding box center [618, 404] width 68 height 9
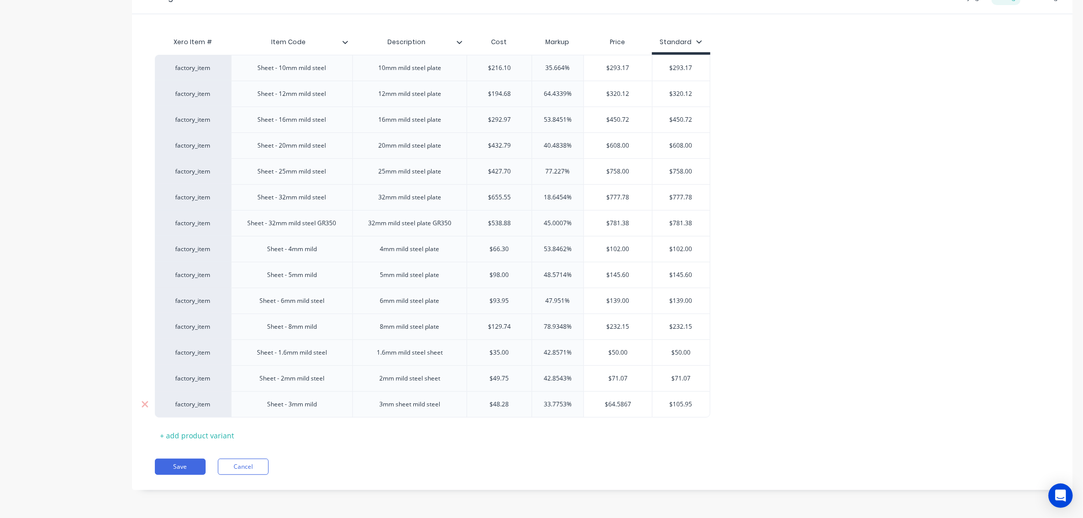
click at [627, 407] on input "$64.5867" at bounding box center [618, 404] width 68 height 9
drag, startPoint x: 603, startPoint y: 403, endPoint x: 638, endPoint y: 405, distance: 34.6
click at [651, 403] on div "factory_item Sheet - 3mm mild 3mm sheet mild steel $48.28 48.28 33.7753% $64.58…" at bounding box center [433, 404] width 556 height 26
click at [633, 405] on input "$64.5867" at bounding box center [618, 404] width 68 height 9
type textarea "x"
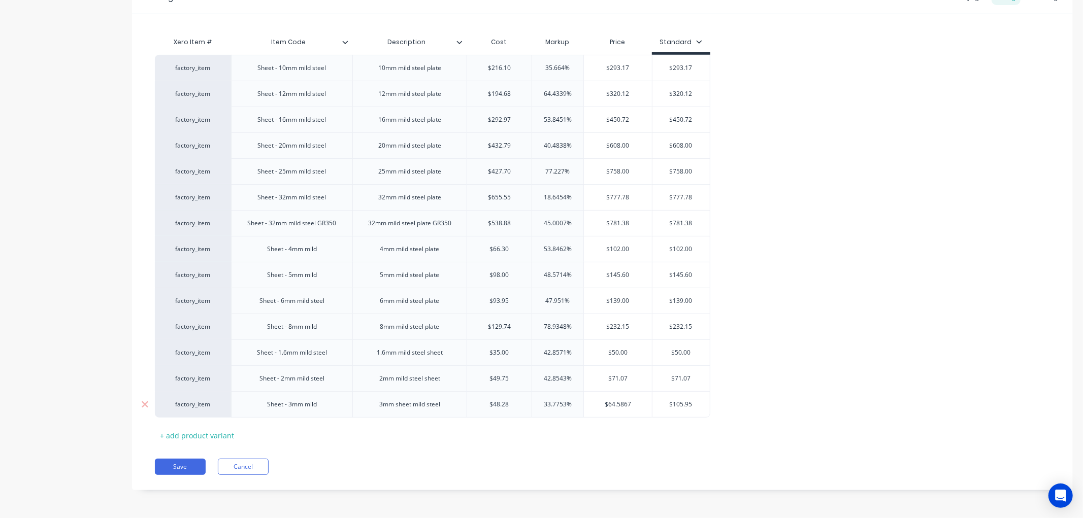
type input "$64.586"
type textarea "x"
type input "$64.58"
type textarea "x"
type input "$64."
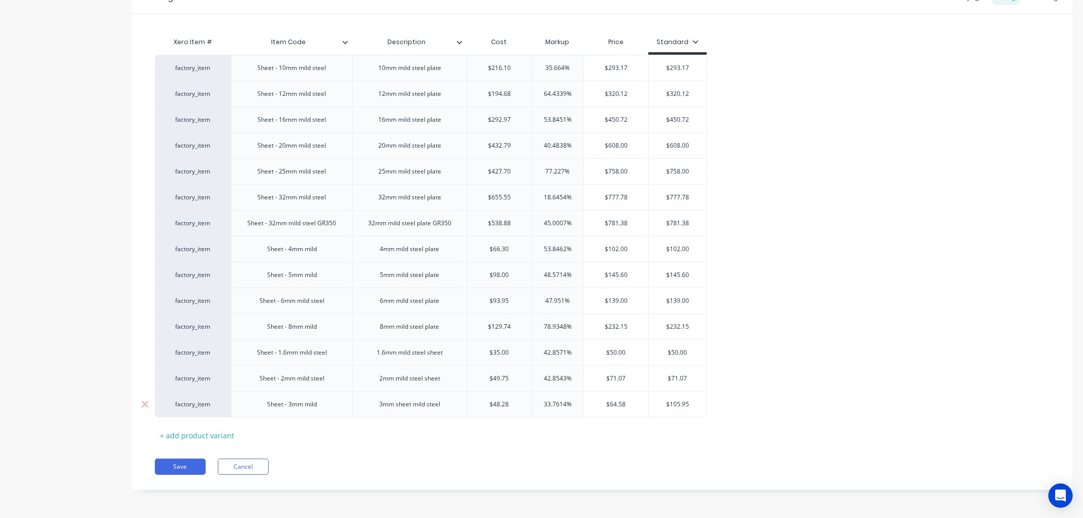
type textarea "x"
type input "$64"
type textarea "x"
type input "$6"
type textarea "x"
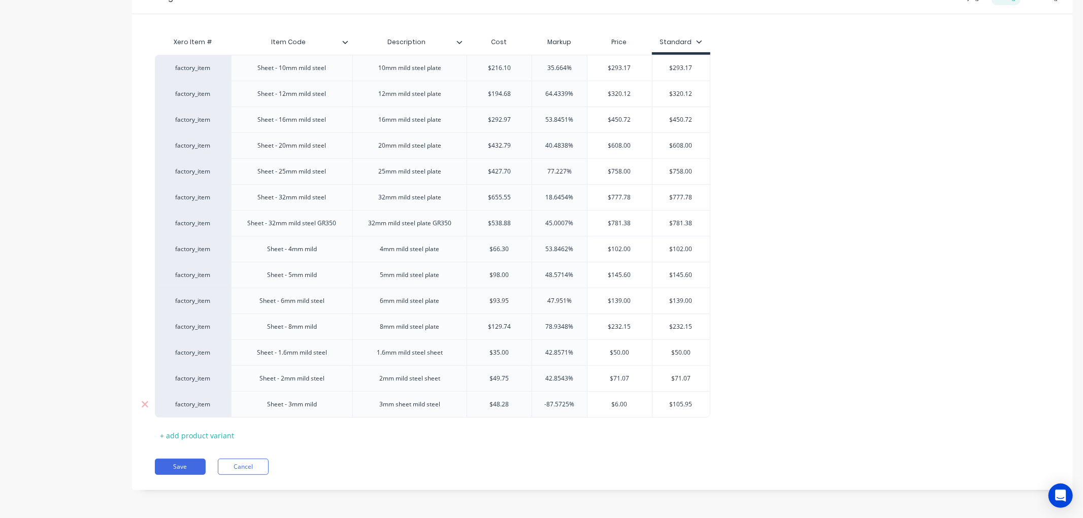
type input "$"
type textarea "x"
type input "6"
type textarea "x"
click at [634, 407] on input "68..9" at bounding box center [616, 404] width 64 height 9
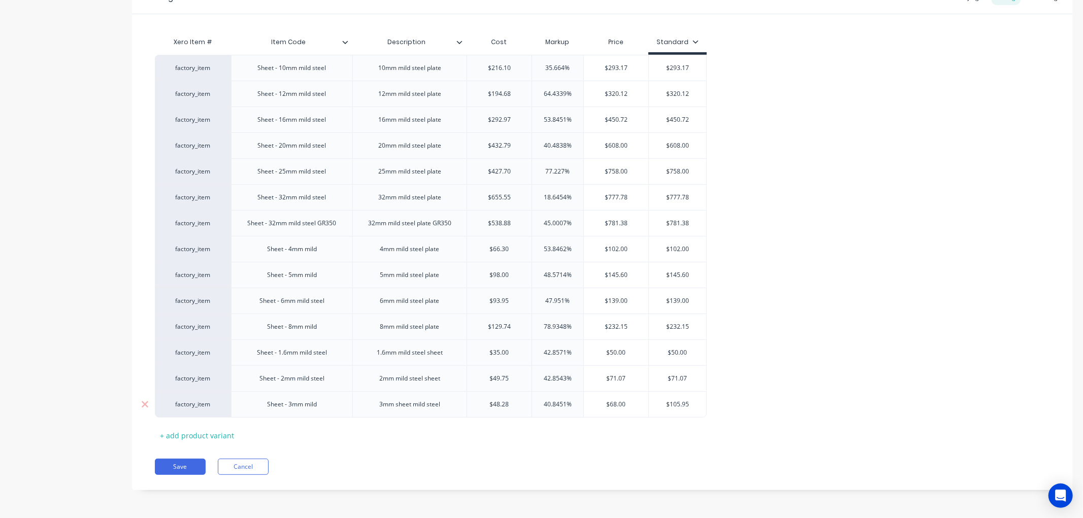
click at [634, 407] on input "68." at bounding box center [616, 404] width 64 height 9
type input "68"
type textarea "x"
type input "6"
type textarea "x"
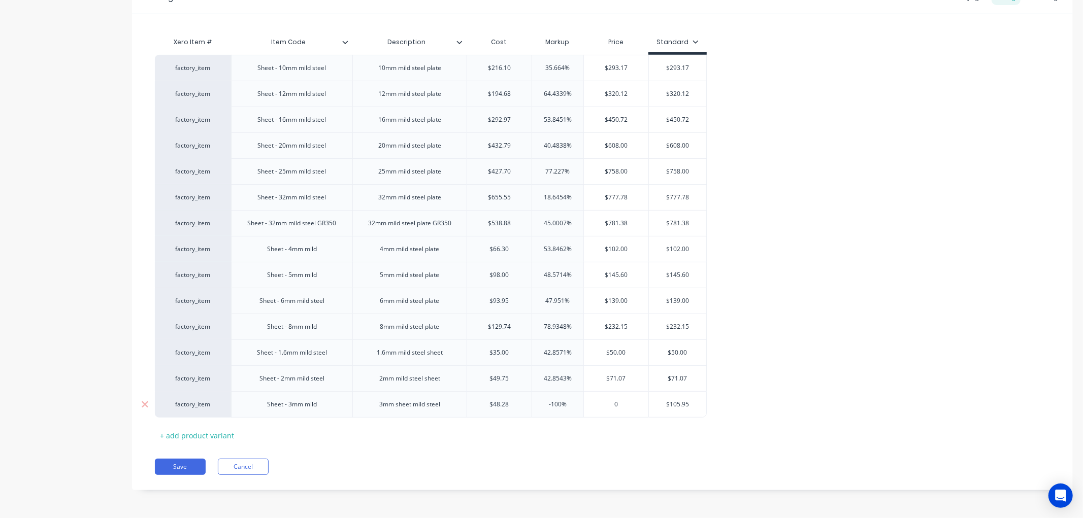
type textarea "x"
type input "6"
type textarea "x"
type input "68."
type textarea "x"
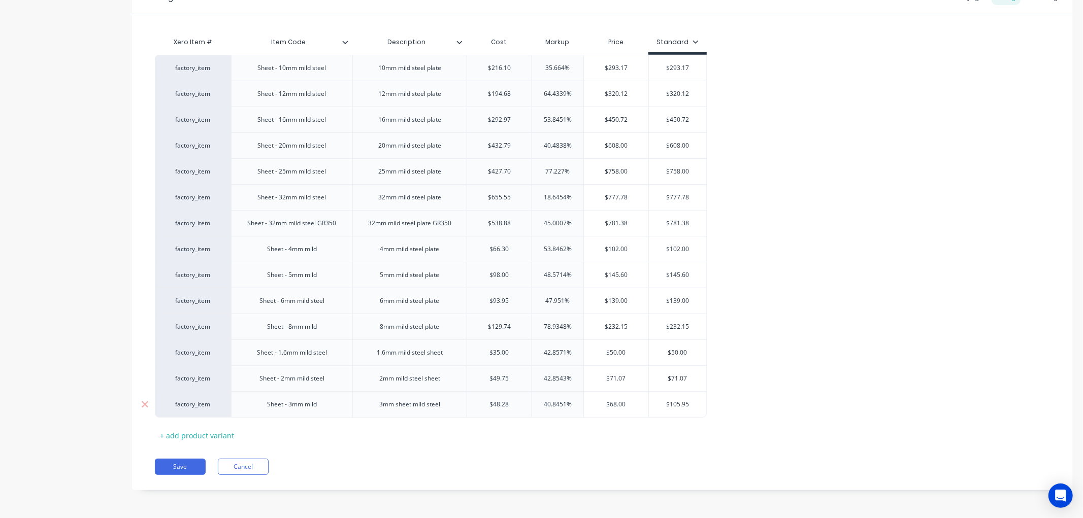
type input "68.9"
type textarea "x"
type input "68.97"
click at [546, 449] on div "Pricing Buying Selling Tracking Xero Item # Item Code Description Cost Markup P…" at bounding box center [602, 235] width 941 height 509
click at [185, 465] on button "Save" at bounding box center [180, 467] width 51 height 16
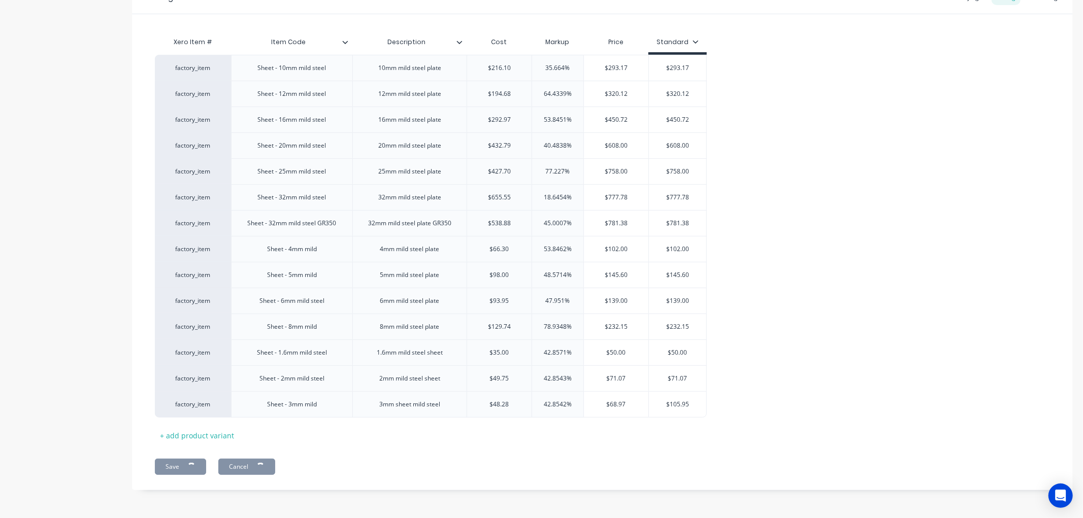
type textarea "x"
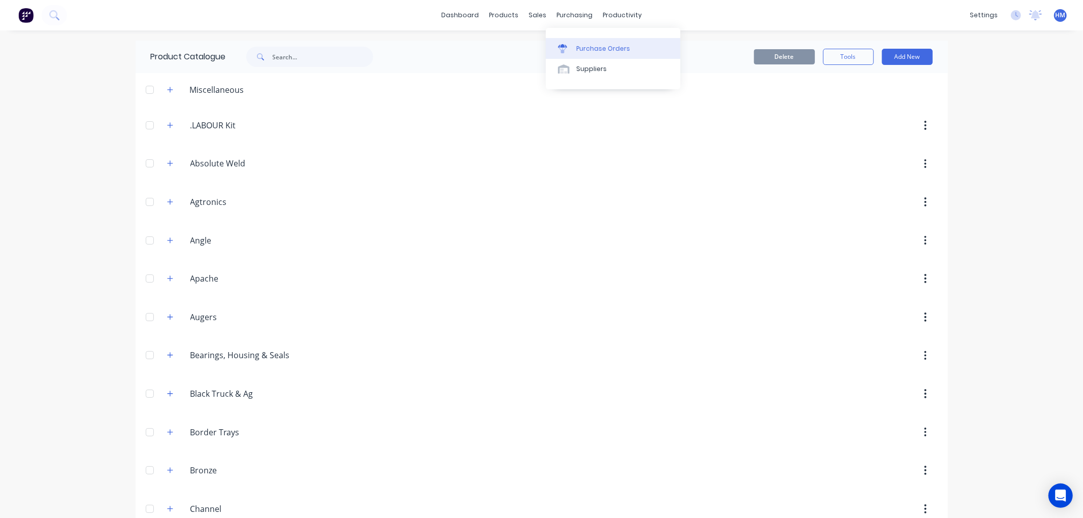
click at [578, 44] on div "Purchase Orders" at bounding box center [603, 48] width 54 height 9
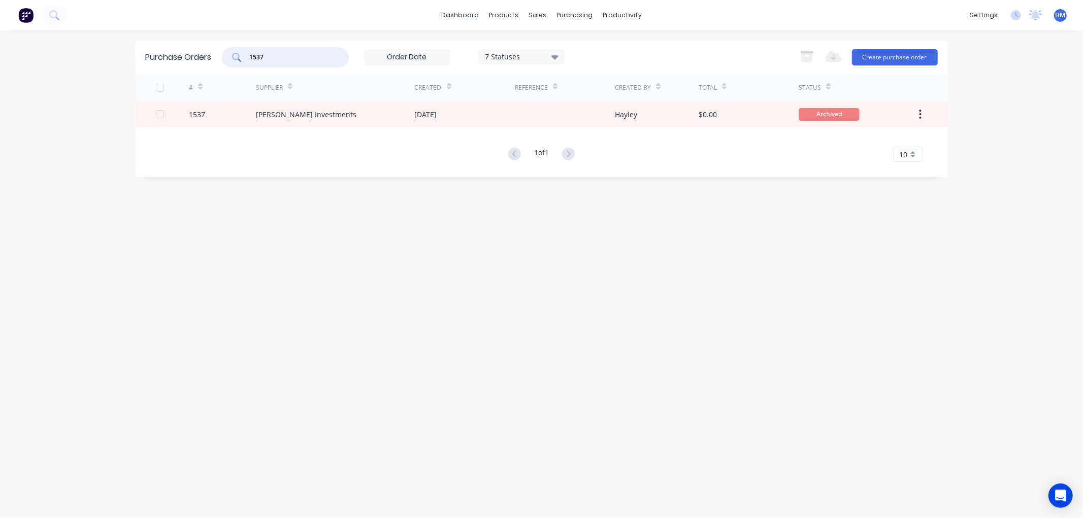
drag, startPoint x: 296, startPoint y: 58, endPoint x: 175, endPoint y: 58, distance: 120.3
click at [175, 58] on div "Purchase Orders 1537 7 Statuses 7 Statuses Export to Excel (XLSX) Create purcha…" at bounding box center [542, 57] width 812 height 33
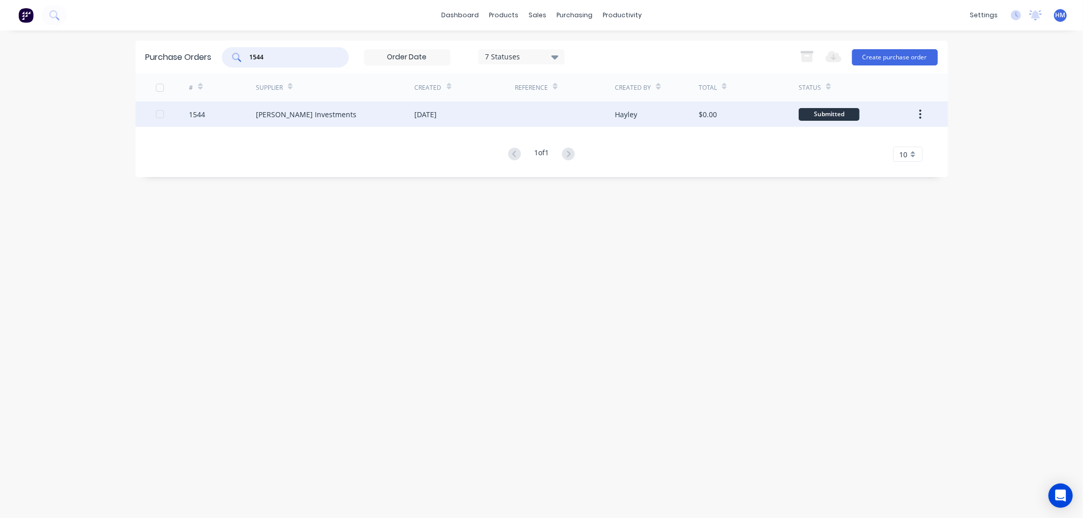
type input "1544"
click at [219, 116] on div "1544" at bounding box center [222, 114] width 67 height 25
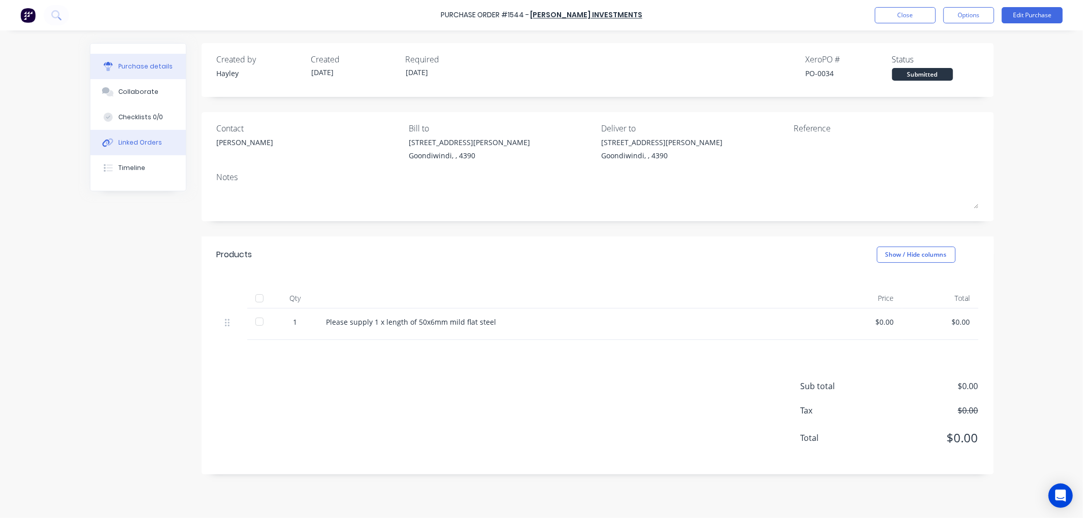
click at [149, 142] on div "Linked Orders" at bounding box center [140, 142] width 44 height 9
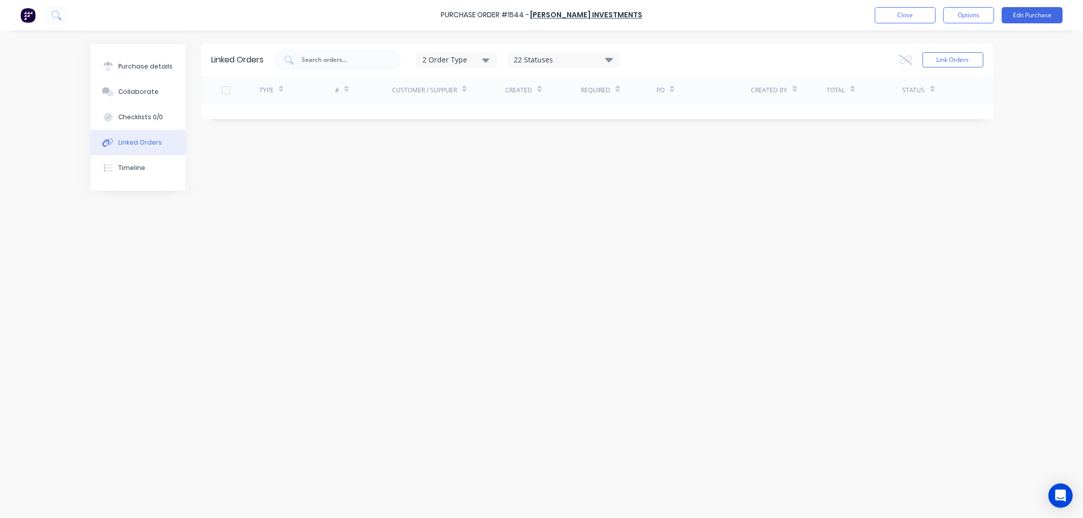
click at [145, 138] on div "Linked Orders" at bounding box center [140, 142] width 44 height 9
click at [900, 17] on button "Close" at bounding box center [905, 15] width 61 height 16
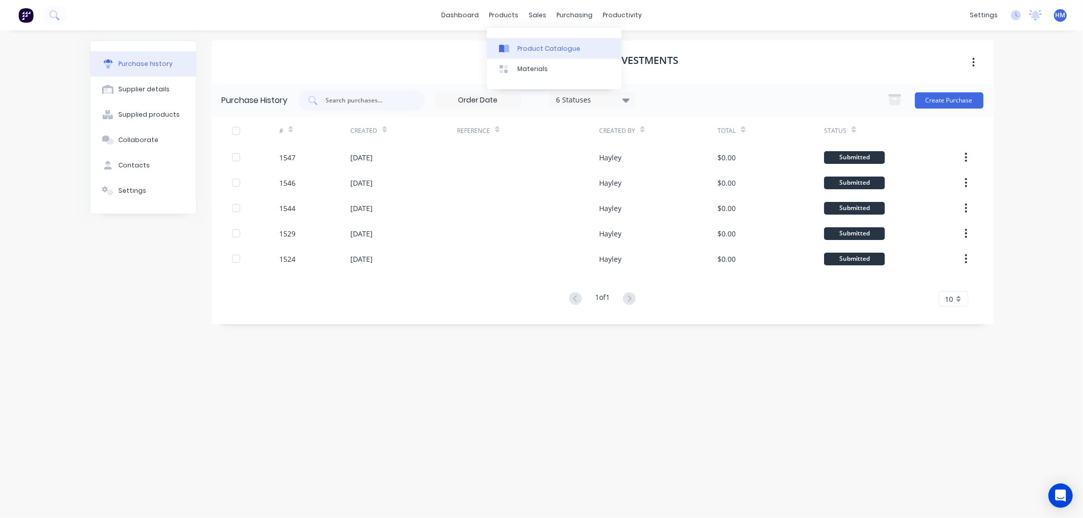
click at [537, 48] on div "Product Catalogue" at bounding box center [548, 48] width 63 height 9
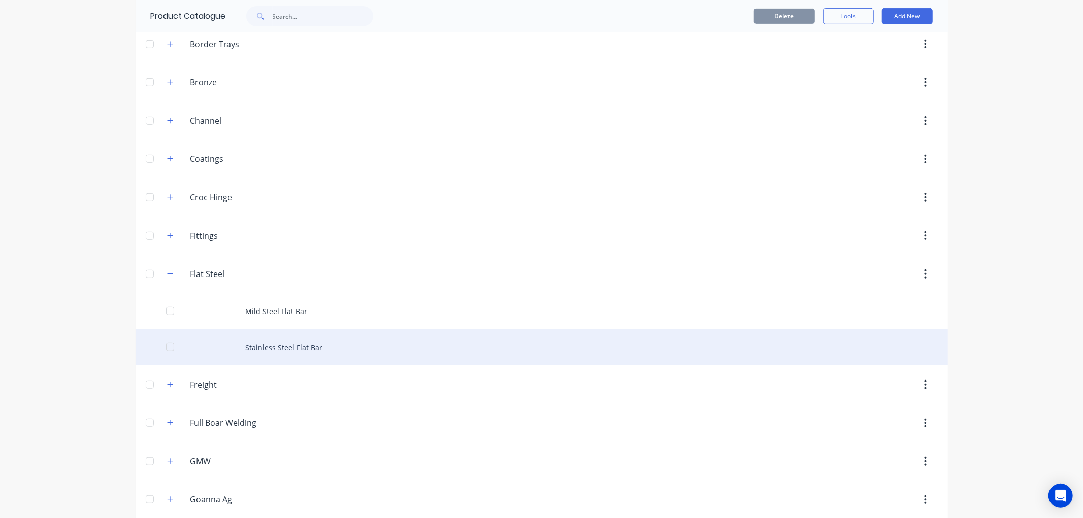
scroll to position [395, 0]
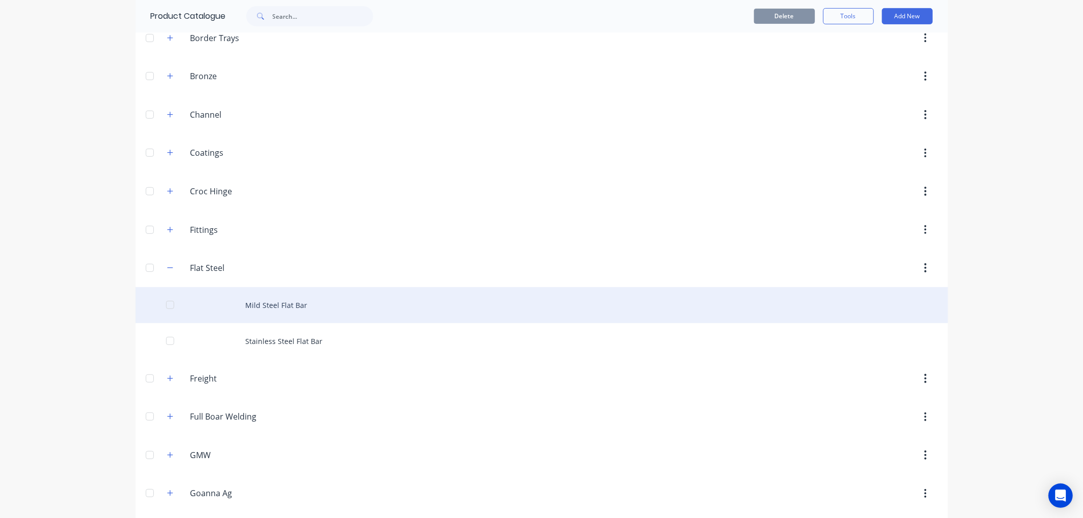
click at [285, 303] on div "Mild Steel Flat Bar" at bounding box center [542, 305] width 812 height 36
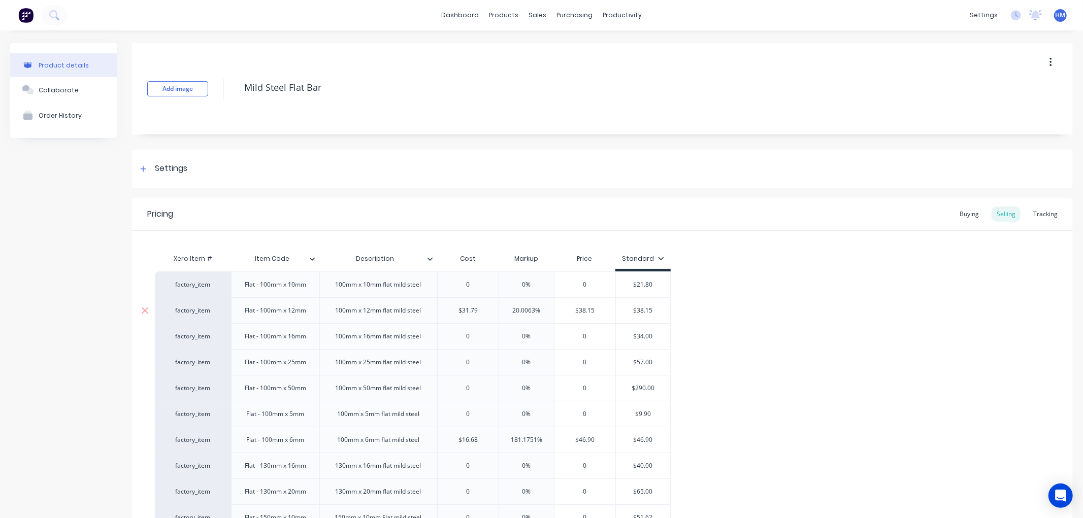
type textarea "x"
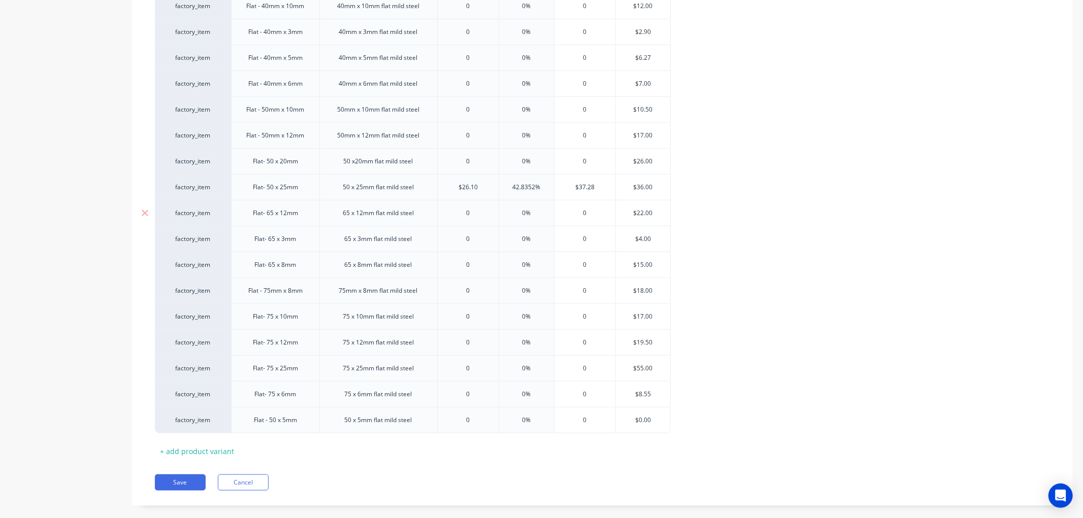
scroll to position [789, 0]
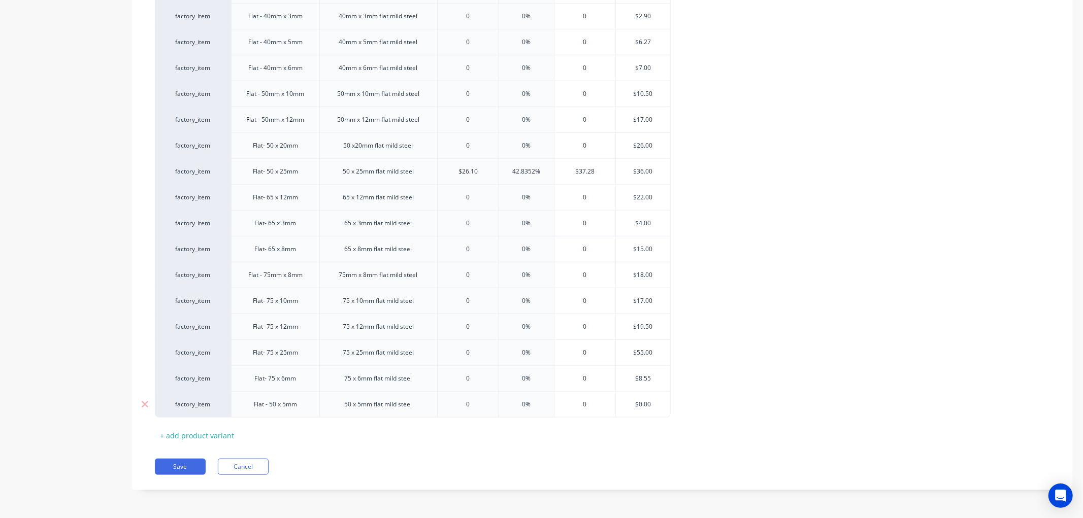
click at [284, 409] on div "Flat - 50 x 5mm" at bounding box center [275, 404] width 59 height 13
drag, startPoint x: 362, startPoint y: 404, endPoint x: 419, endPoint y: 383, distance: 61.0
click at [361, 404] on div "50 x 5mm flat mild steel" at bounding box center [379, 404] width 84 height 13
type textarea "x"
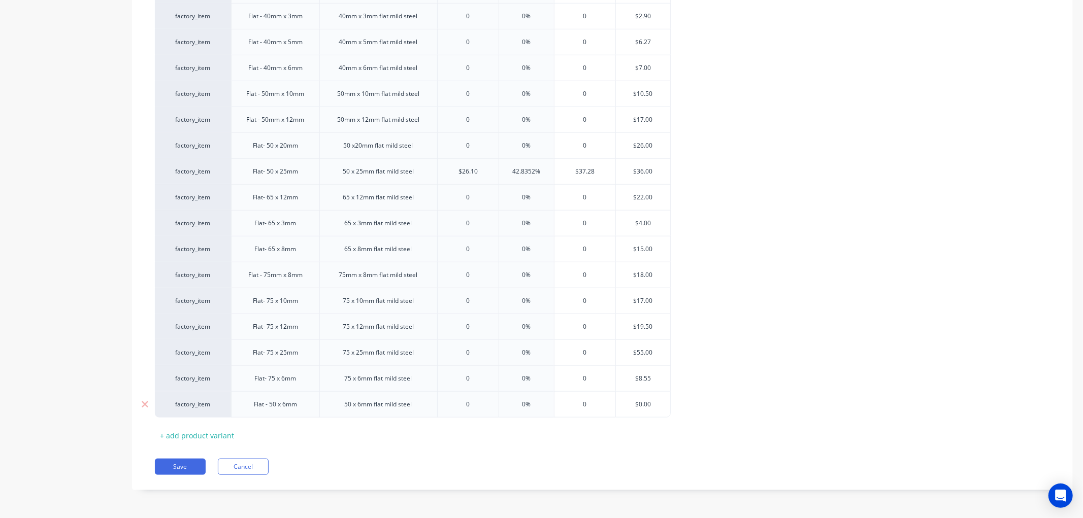
drag, startPoint x: 470, startPoint y: 400, endPoint x: 449, endPoint y: 402, distance: 20.9
click at [449, 402] on input "0" at bounding box center [468, 404] width 61 height 9
type input "6"
type textarea "x"
type input "6.09"
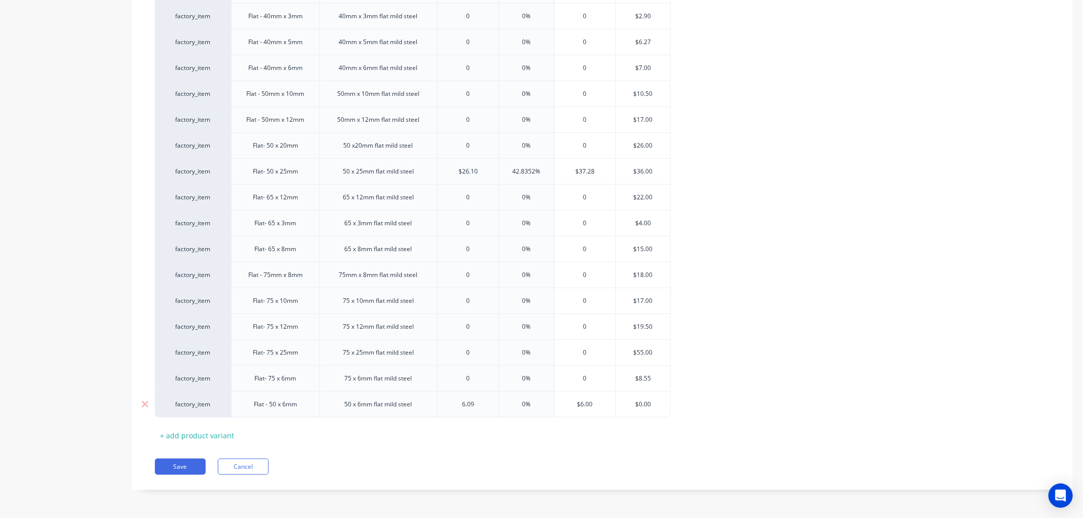
type textarea "x"
drag, startPoint x: 550, startPoint y: 403, endPoint x: 536, endPoint y: 402, distance: 14.8
type input "6.09"
click at [577, 405] on input "$6.09" at bounding box center [584, 404] width 61 height 9
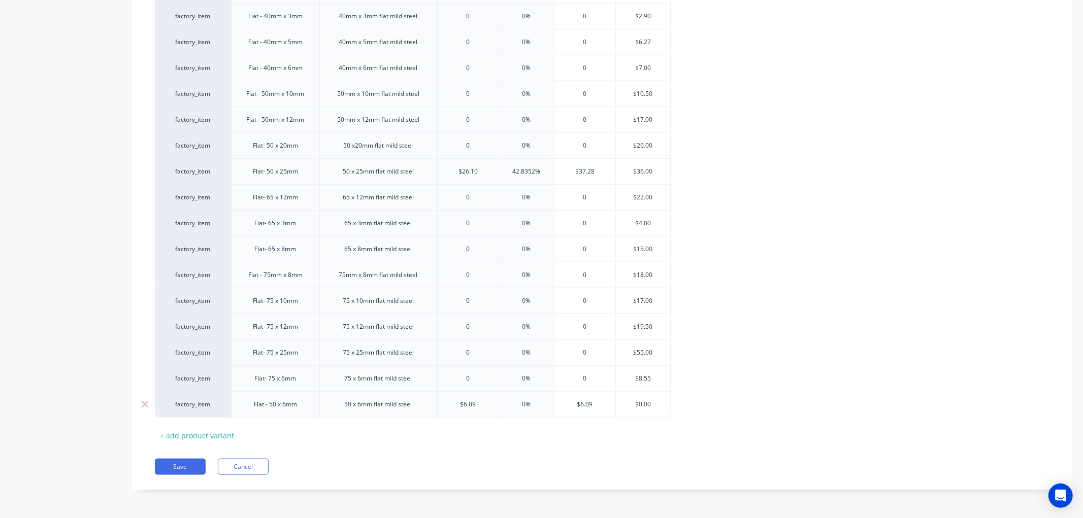
click at [565, 403] on input "$6.09" at bounding box center [584, 404] width 61 height 9
type input "8"
type textarea "x"
type input "8.7"
type textarea "x"
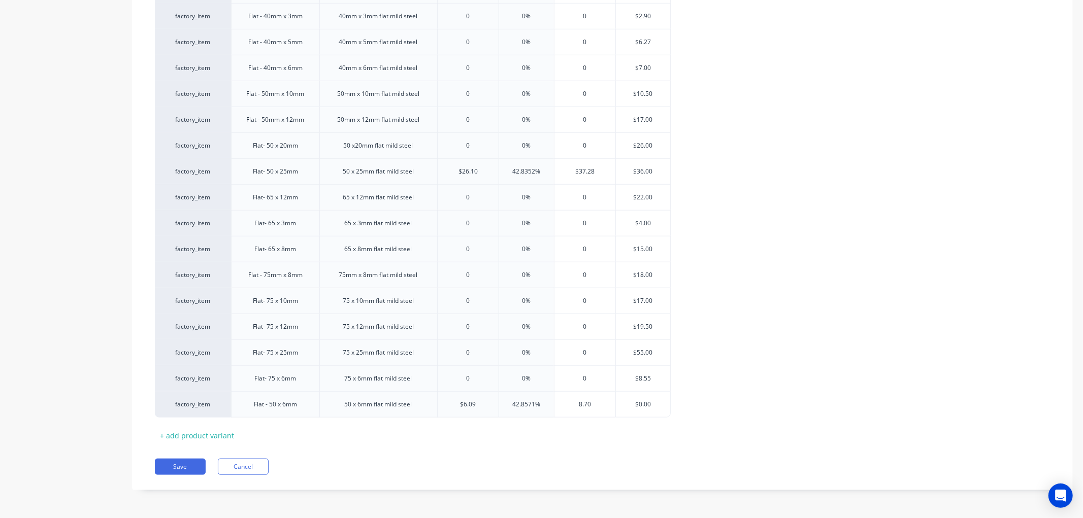
type input "8.70"
click at [186, 463] on button "Save" at bounding box center [180, 467] width 51 height 16
type textarea "x"
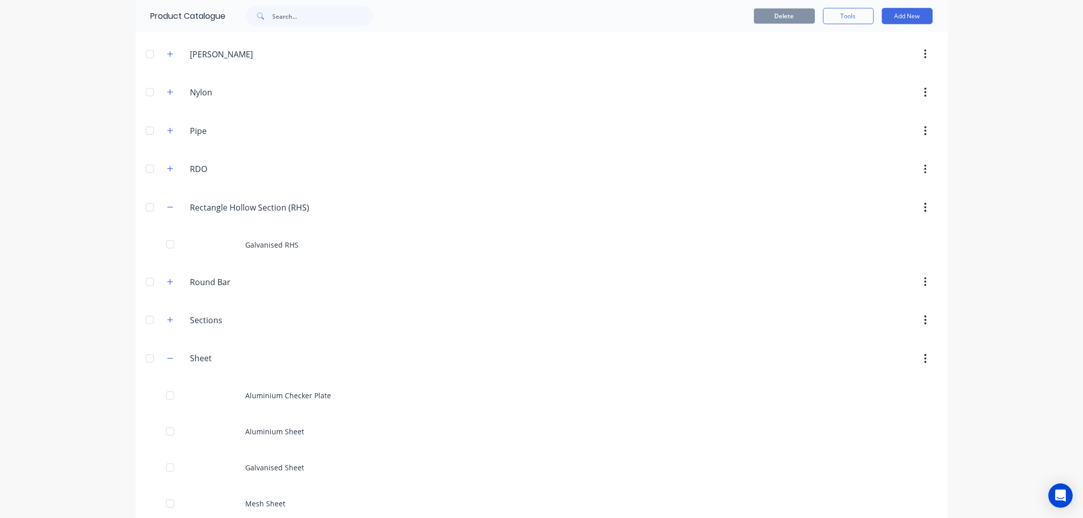
scroll to position [1297, 0]
click at [925, 208] on icon "button" at bounding box center [926, 205] width 2 height 9
click at [220, 208] on input "Rectangle Hollow Section (RHS)" at bounding box center [250, 205] width 120 height 12
click at [272, 210] on input "Hollow Section (RHS)" at bounding box center [250, 205] width 120 height 12
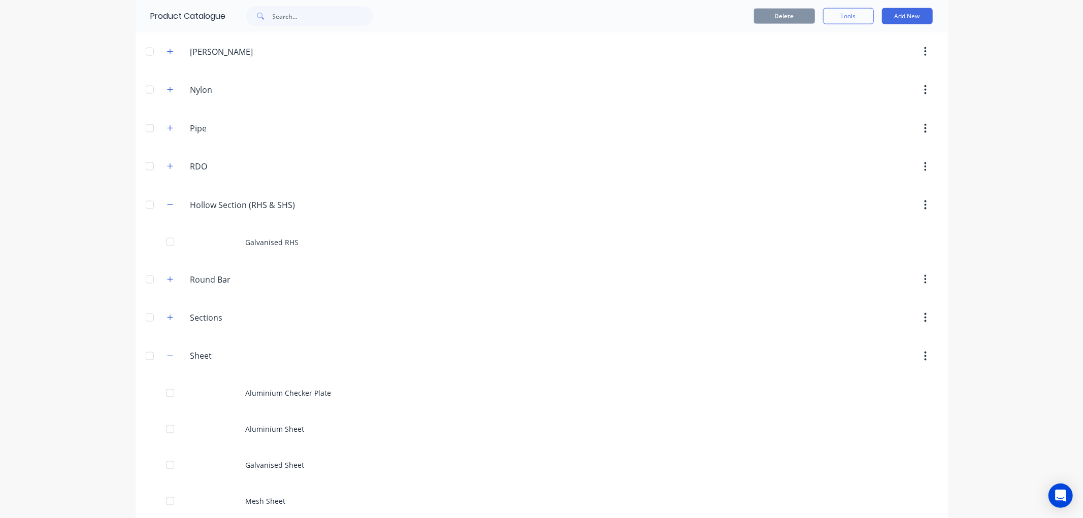
type input "Hollow Section (RHS & SHS)"
click at [331, 174] on div at bounding box center [627, 167] width 619 height 18
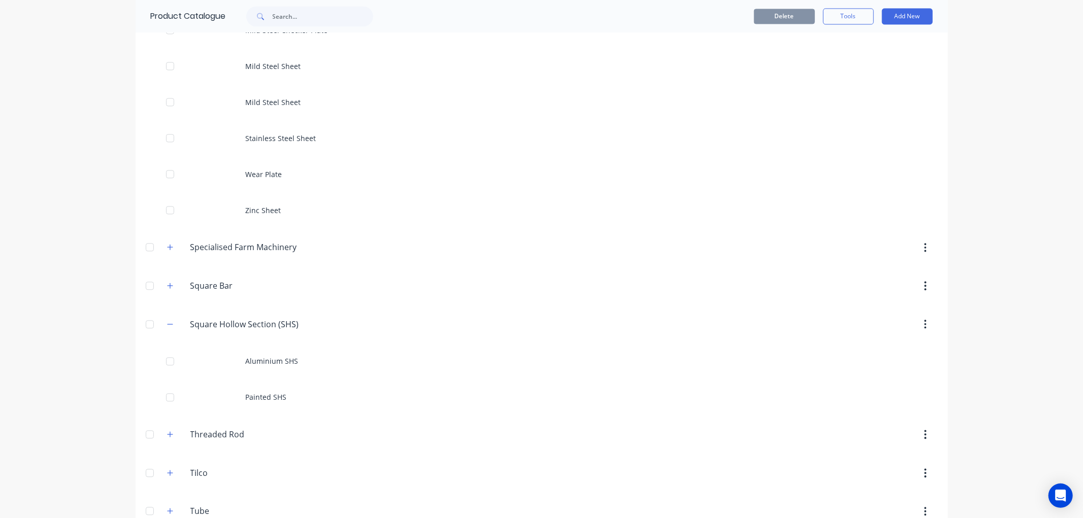
scroll to position [1832, 0]
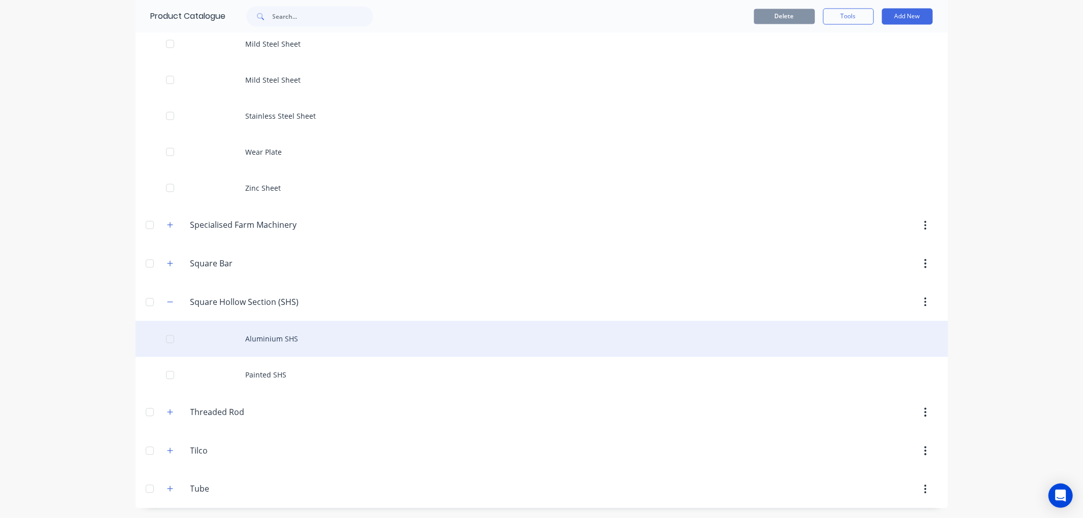
click at [251, 341] on div "Aluminium SHS" at bounding box center [542, 339] width 812 height 36
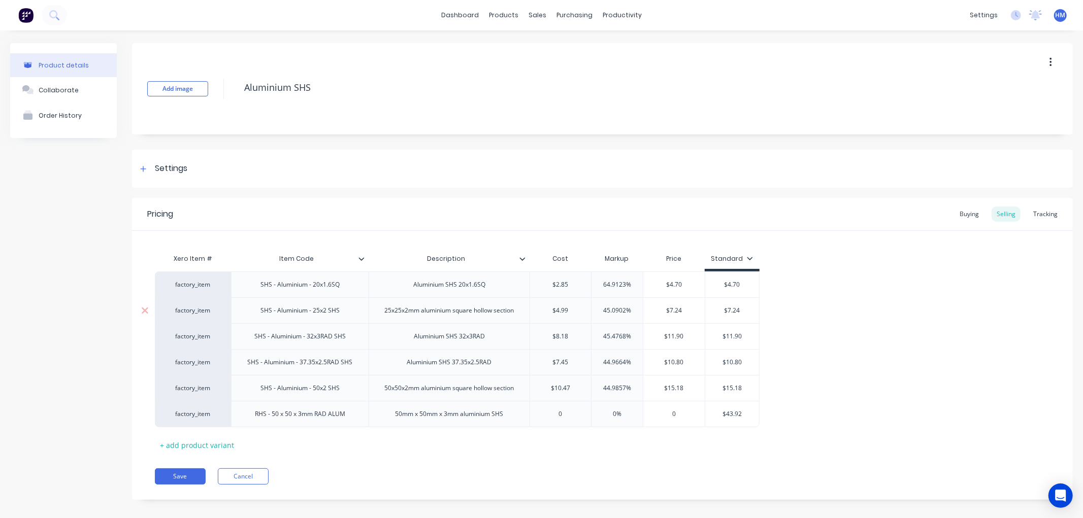
type textarea "x"
click at [165, 165] on div "Settings" at bounding box center [171, 168] width 32 height 13
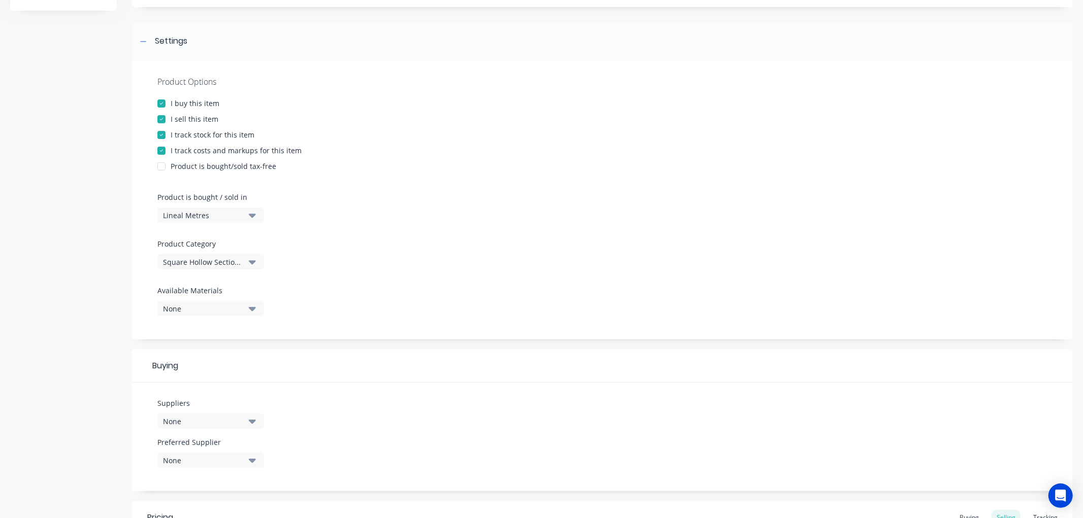
scroll to position [169, 0]
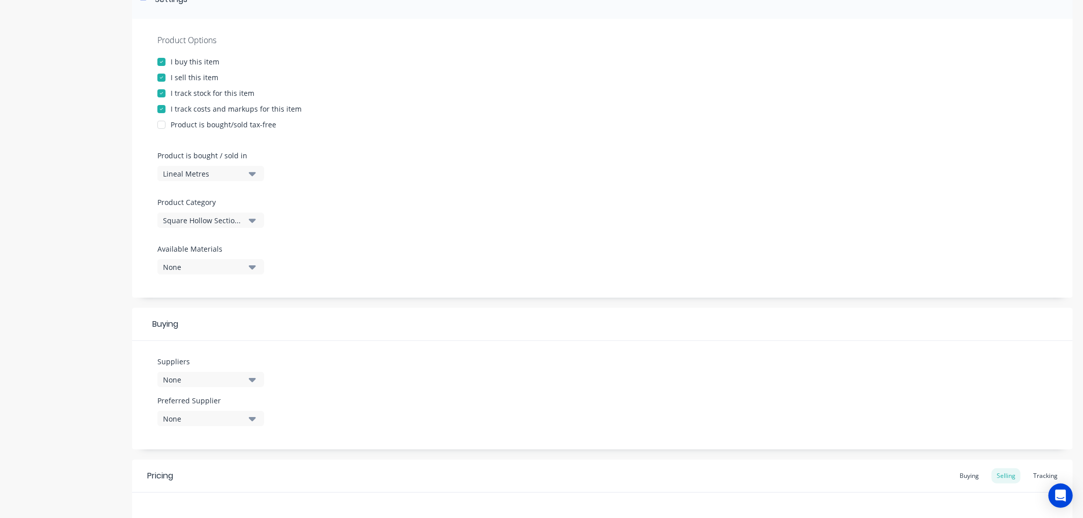
click at [253, 215] on icon "button" at bounding box center [252, 220] width 7 height 11
click at [207, 253] on Category "text" at bounding box center [241, 251] width 108 height 20
type Category "hollow"
click at [269, 319] on div "Hollow Section (RHS & SHS)" at bounding box center [233, 317] width 152 height 20
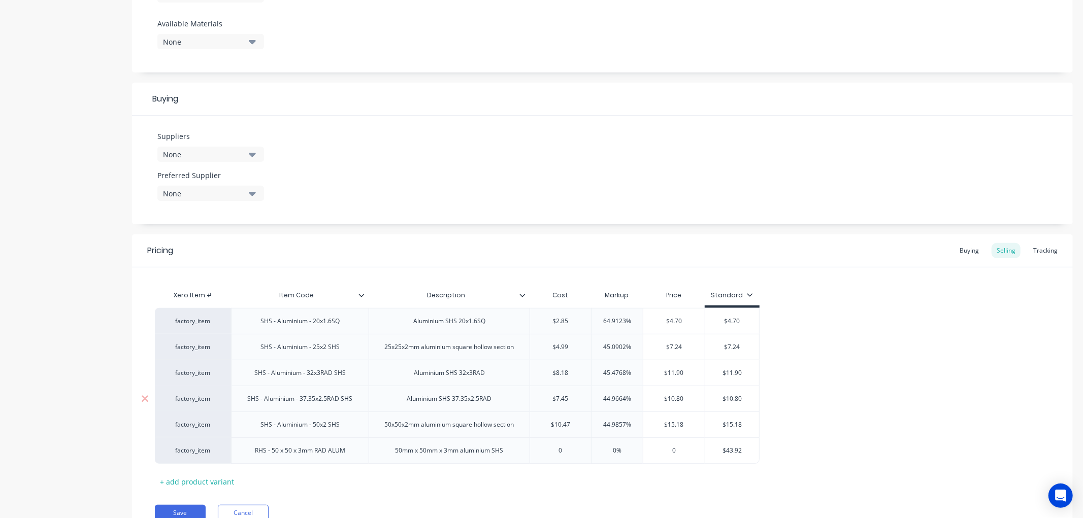
scroll to position [441, 0]
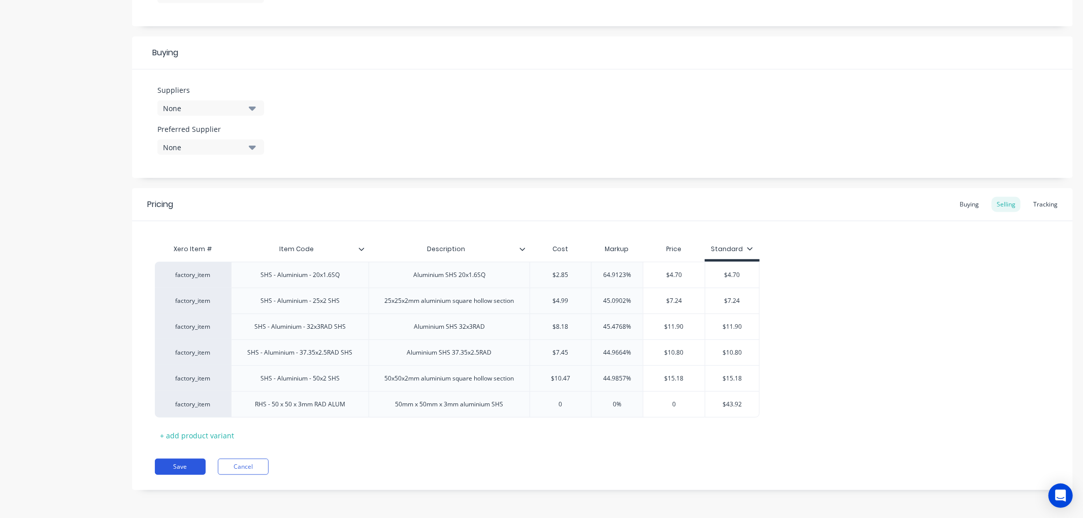
click at [185, 466] on button "Save" at bounding box center [180, 467] width 51 height 16
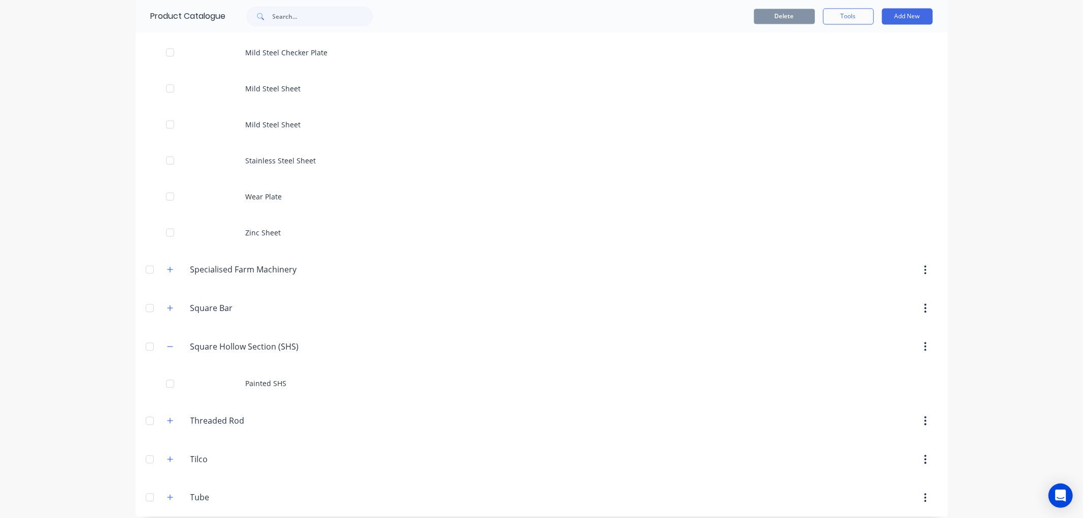
scroll to position [1832, 0]
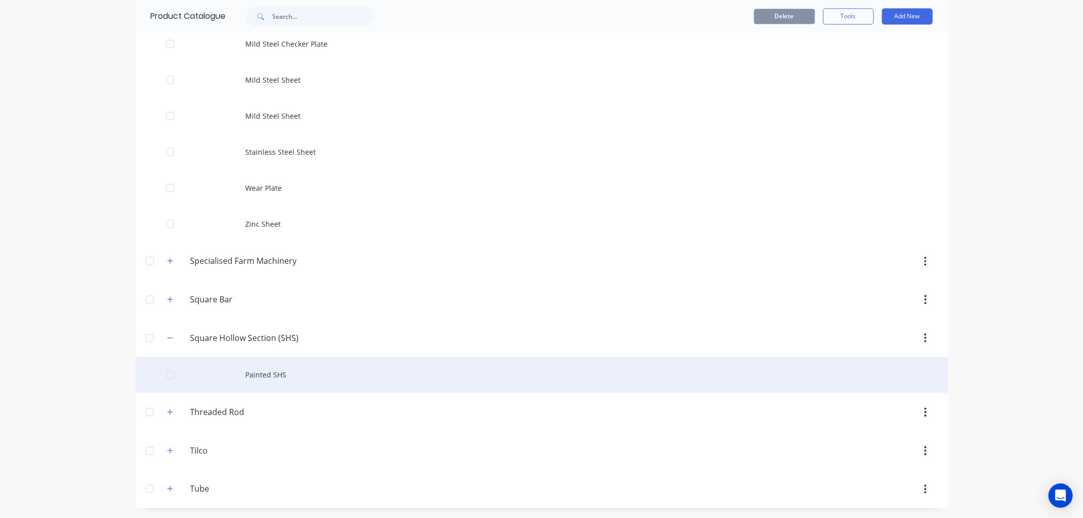
click at [227, 376] on div "Painted SHS" at bounding box center [542, 375] width 812 height 36
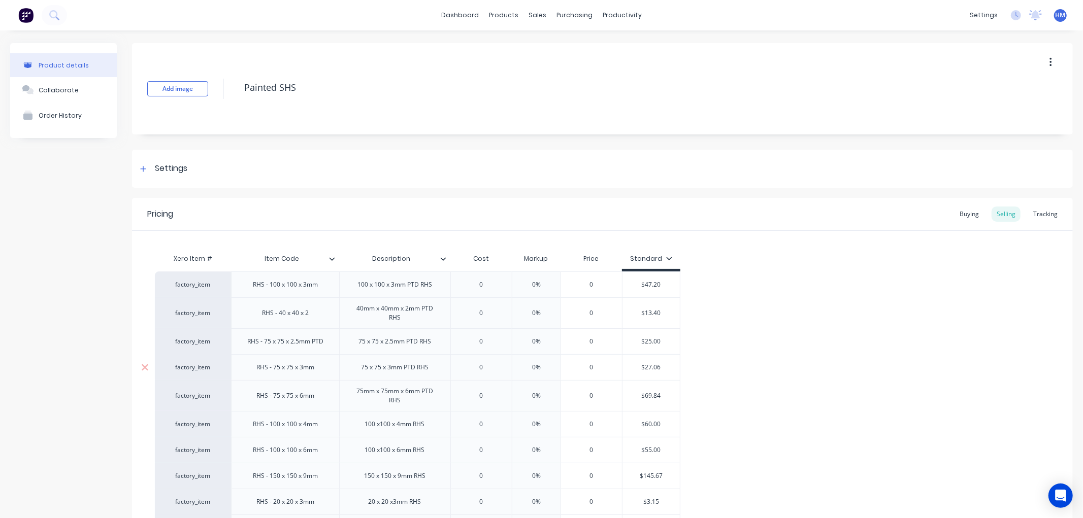
type textarea "x"
click at [166, 166] on div "Settings" at bounding box center [171, 168] width 32 height 13
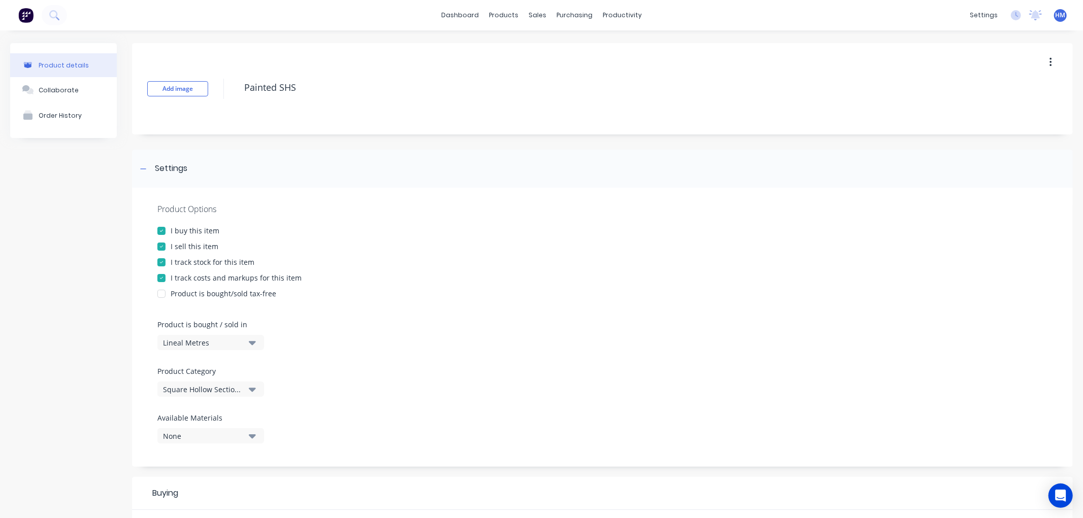
click at [219, 388] on div "Square Hollow Section (SHS)" at bounding box center [203, 389] width 81 height 11
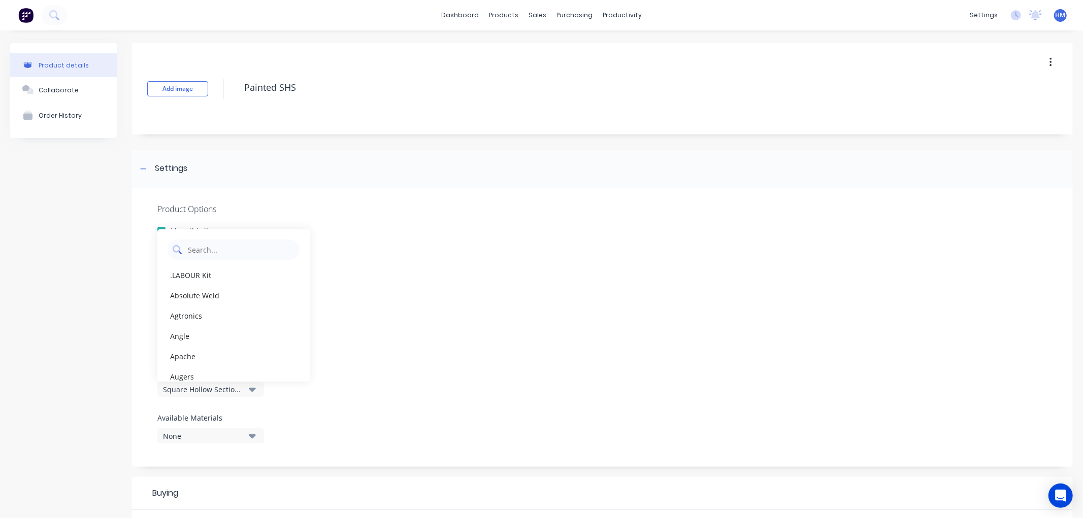
click at [215, 251] on Category "text" at bounding box center [241, 250] width 108 height 20
type Category "hollow"
click at [237, 312] on div "Hollow Section (RHS & SHS)" at bounding box center [233, 316] width 152 height 20
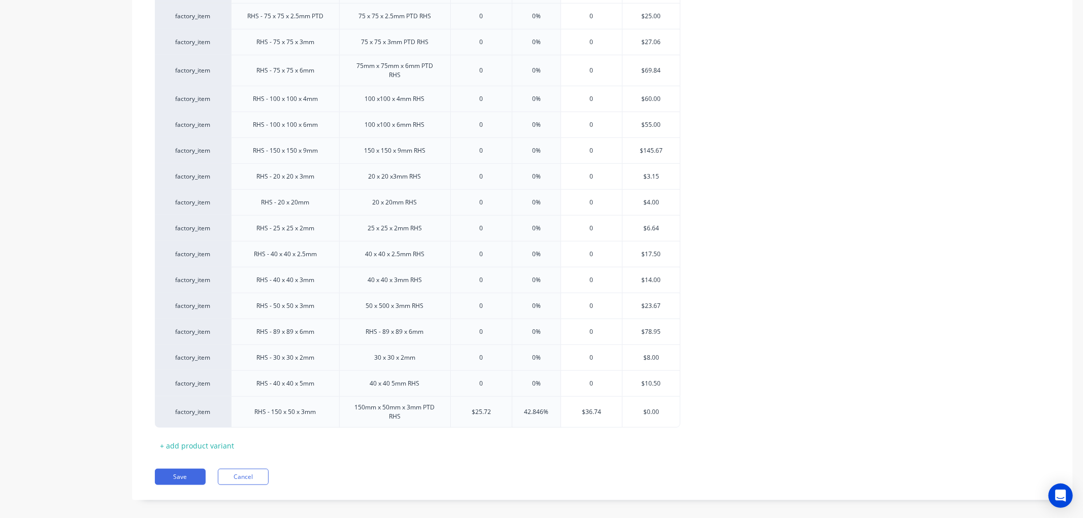
scroll to position [768, 0]
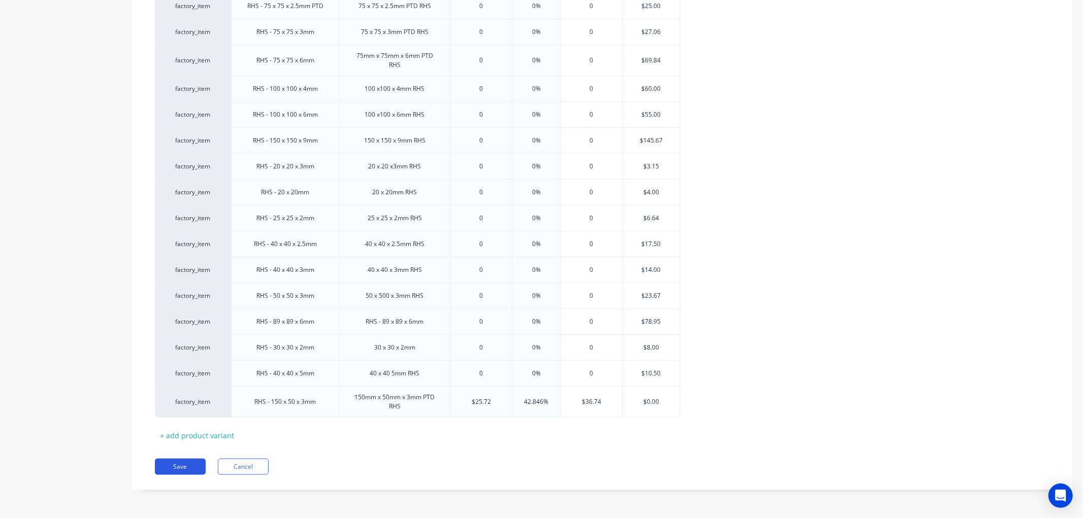
click at [171, 464] on button "Save" at bounding box center [180, 467] width 51 height 16
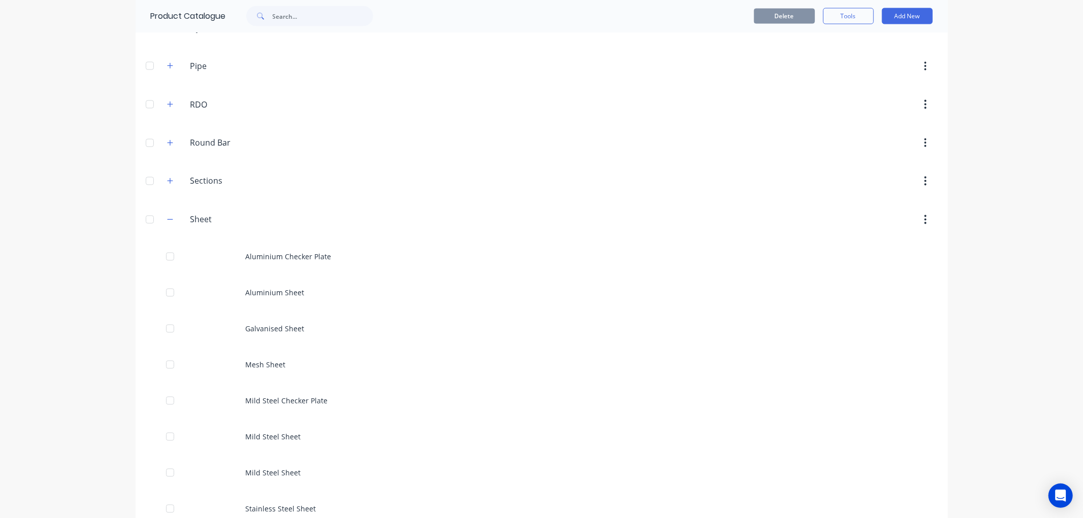
scroll to position [1523, 0]
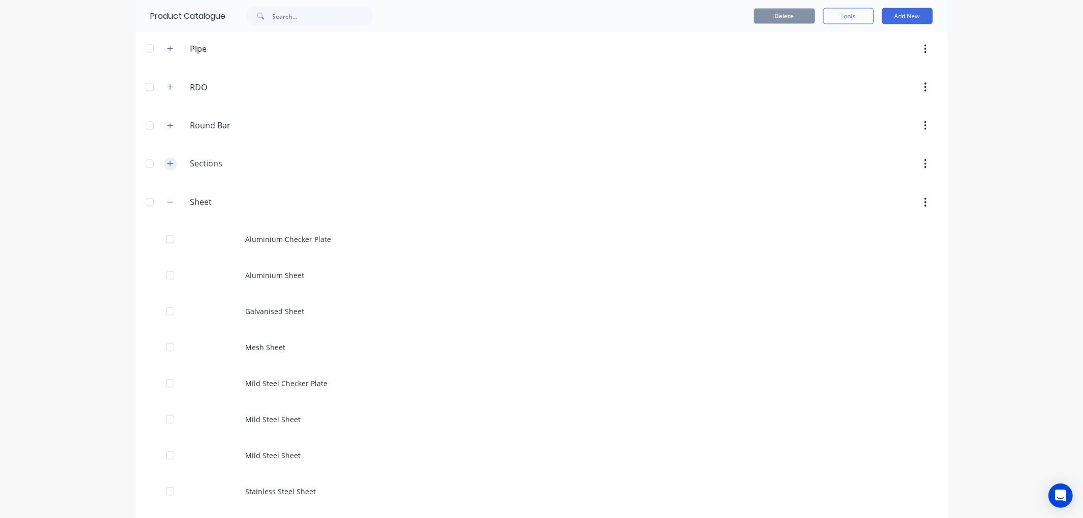
click at [167, 167] on icon "button" at bounding box center [170, 164] width 6 height 6
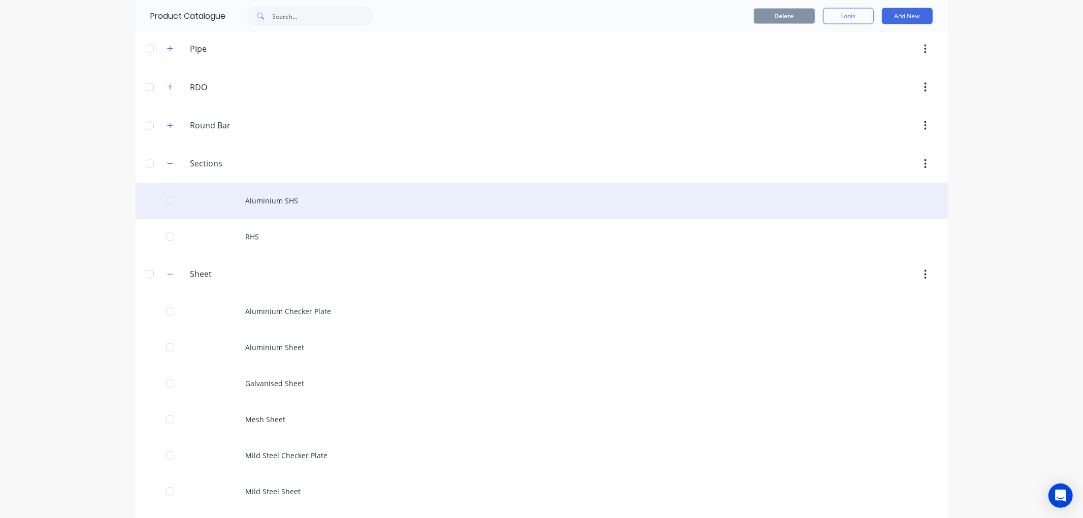
click at [201, 203] on div "Aluminium SHS" at bounding box center [542, 201] width 812 height 36
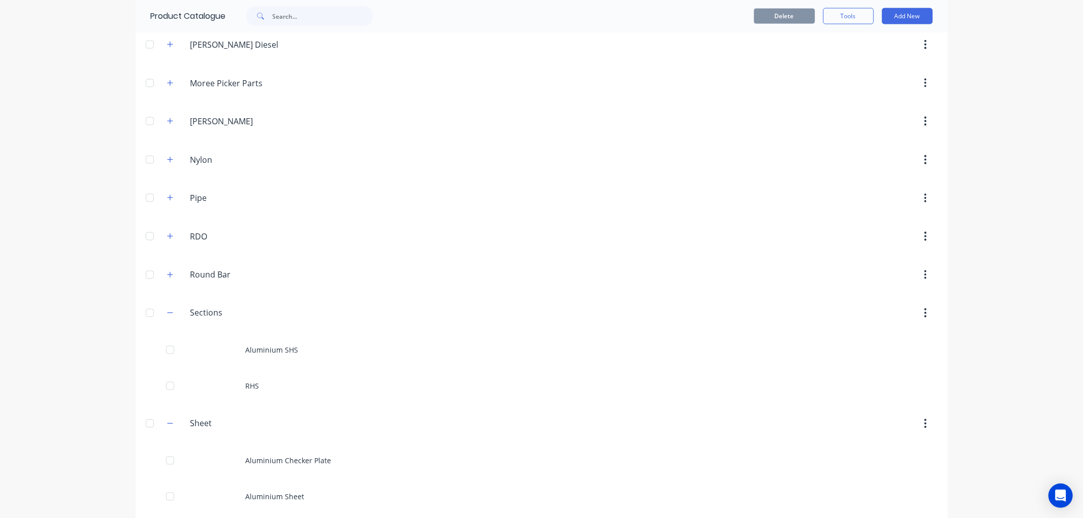
scroll to position [1410, 0]
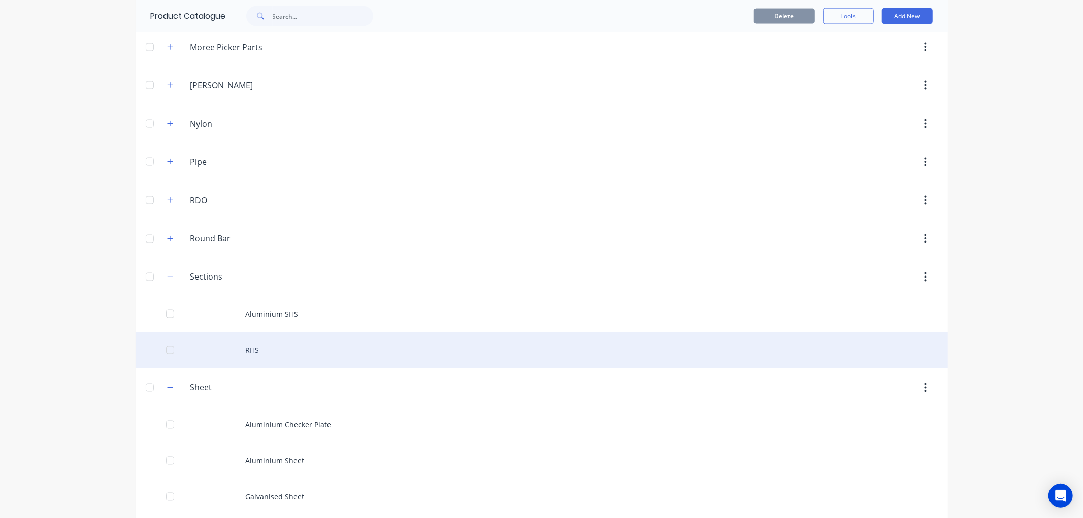
click at [245, 358] on div "RHS" at bounding box center [542, 351] width 812 height 36
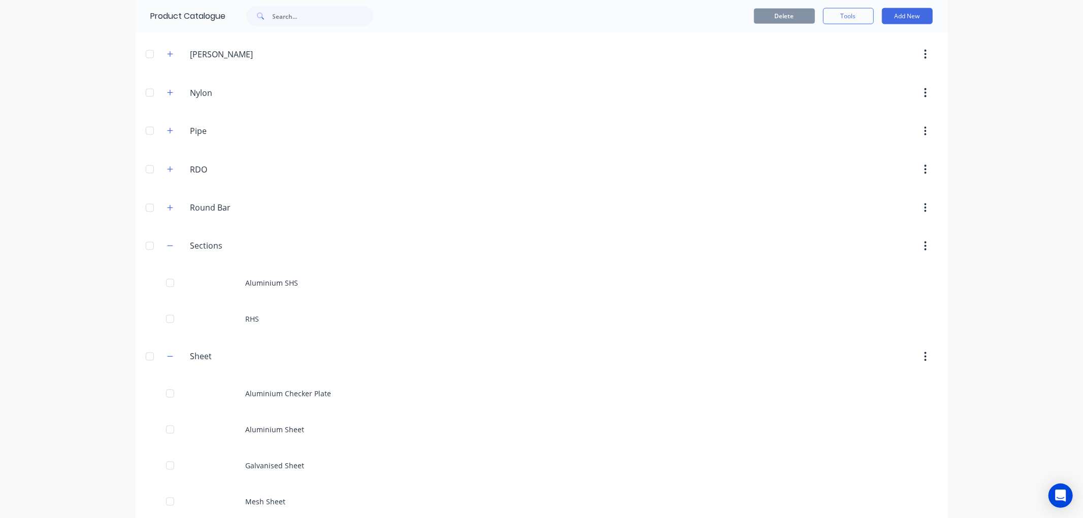
scroll to position [1523, 0]
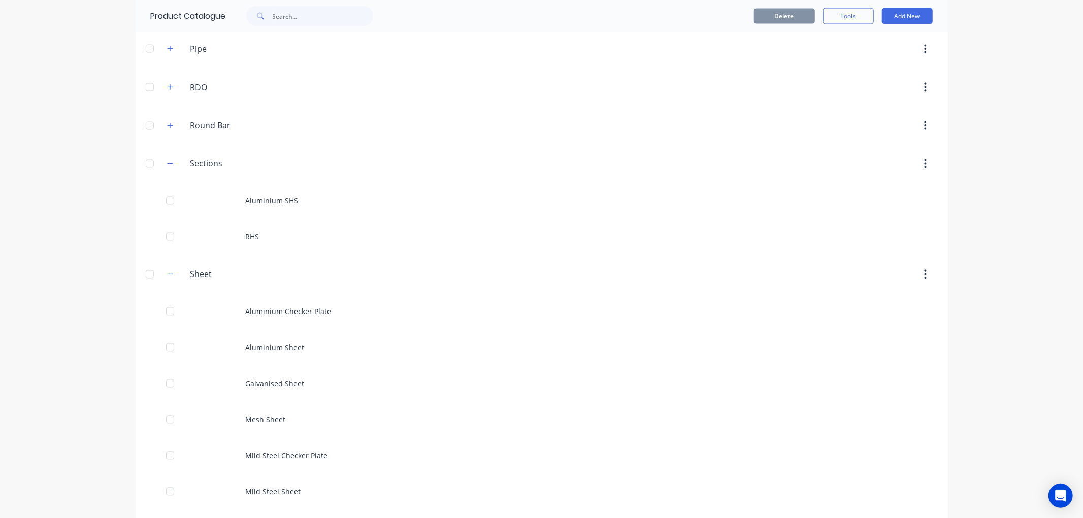
click at [924, 166] on icon "button" at bounding box center [925, 163] width 3 height 11
click at [874, 196] on div "Delete" at bounding box center [890, 190] width 78 height 15
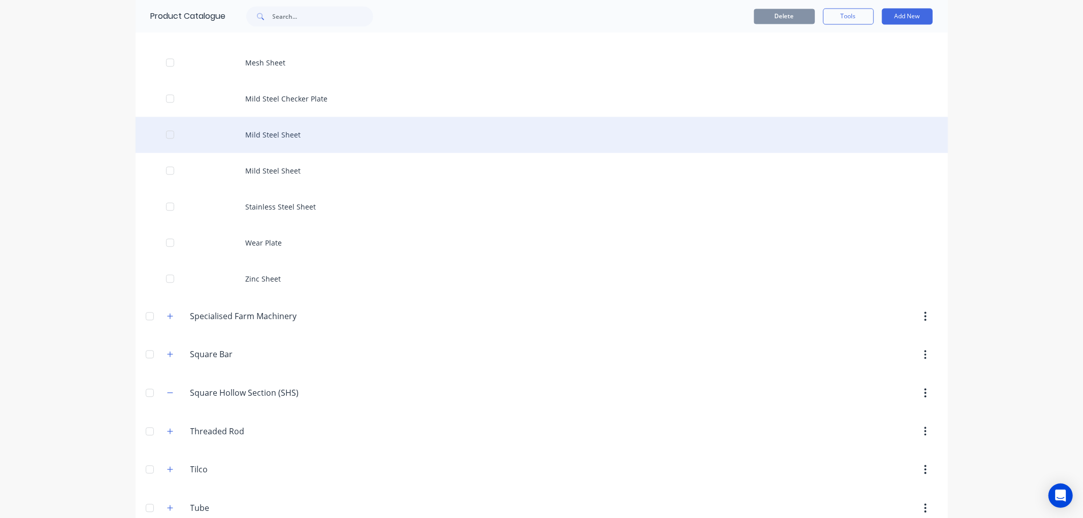
scroll to position [1793, 0]
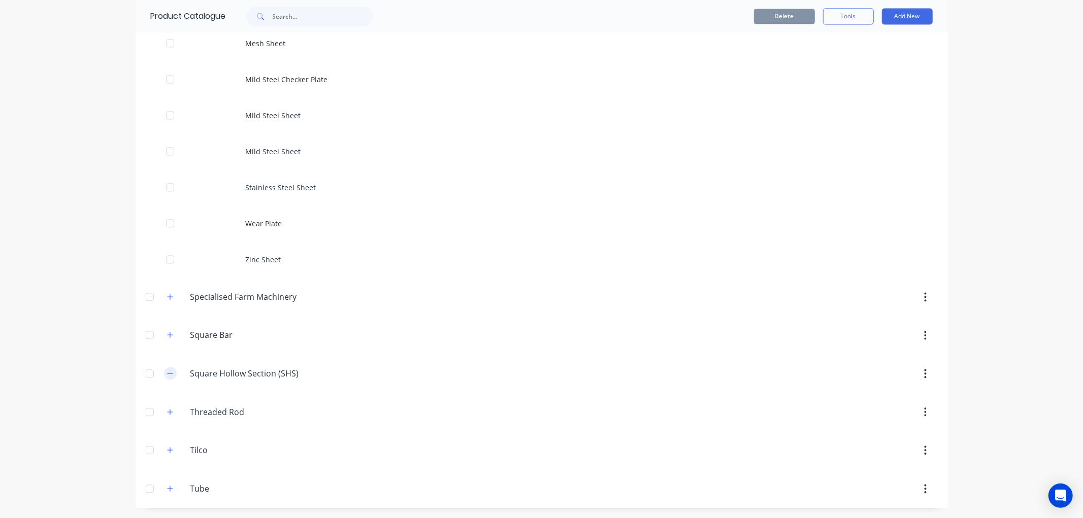
click at [168, 374] on icon "button" at bounding box center [170, 373] width 6 height 7
click at [918, 373] on button "button" at bounding box center [925, 374] width 24 height 18
click at [876, 402] on div "Delete" at bounding box center [890, 400] width 78 height 15
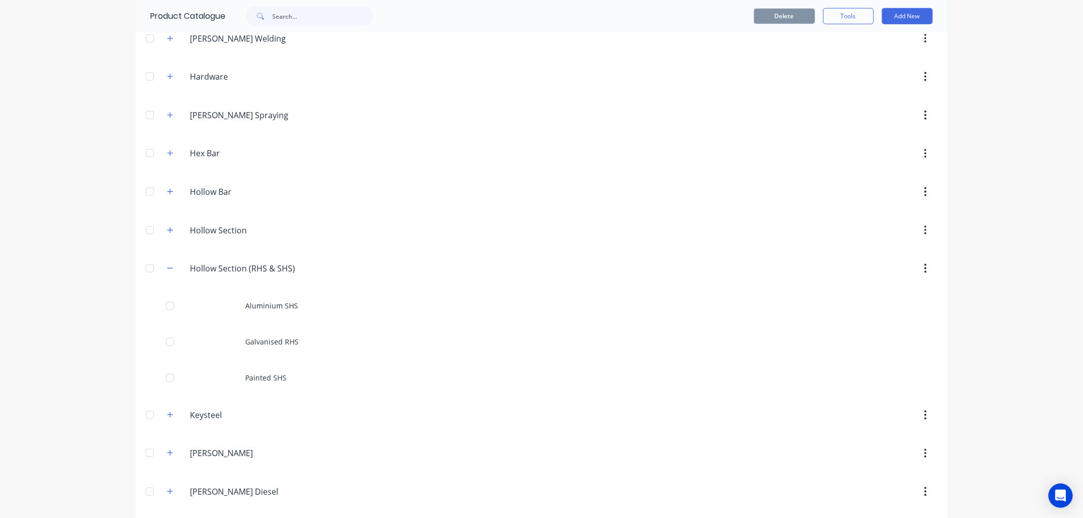
scroll to position [908, 0]
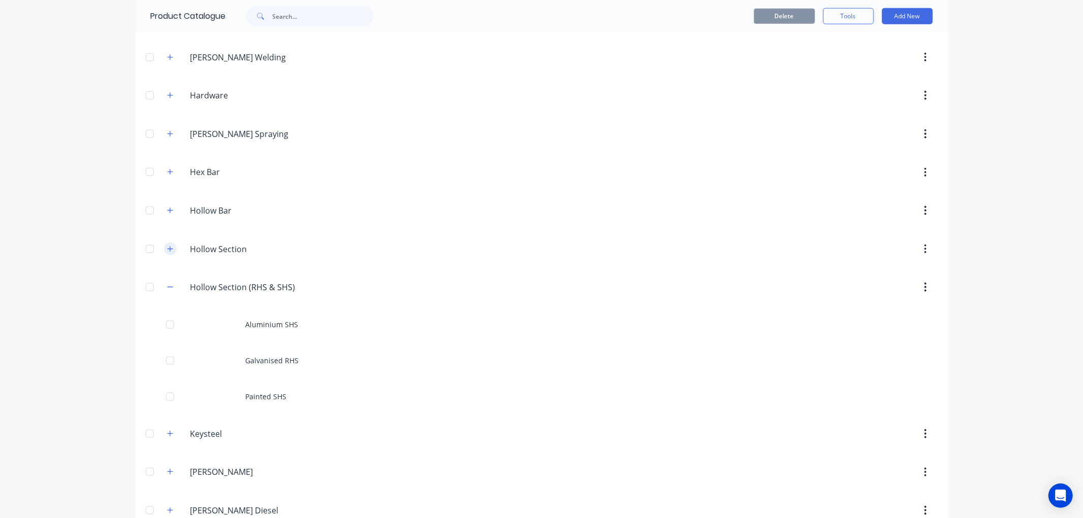
click at [167, 249] on icon "button" at bounding box center [170, 249] width 6 height 7
click at [167, 250] on icon "button" at bounding box center [170, 249] width 6 height 7
click at [167, 250] on icon "button" at bounding box center [170, 249] width 6 height 6
click at [922, 250] on button "button" at bounding box center [925, 249] width 24 height 18
click at [885, 271] on div "Delete" at bounding box center [890, 276] width 78 height 15
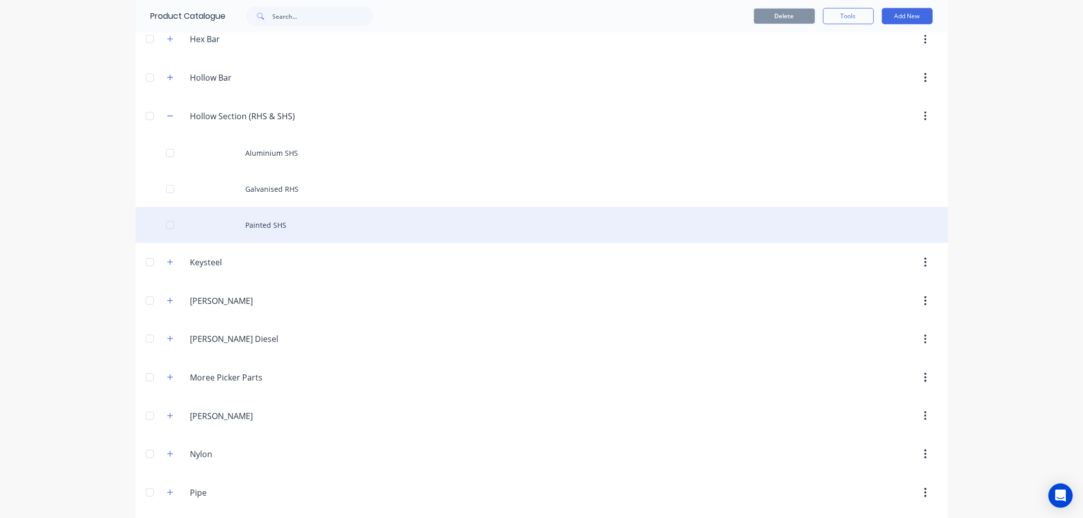
scroll to position [1021, 0]
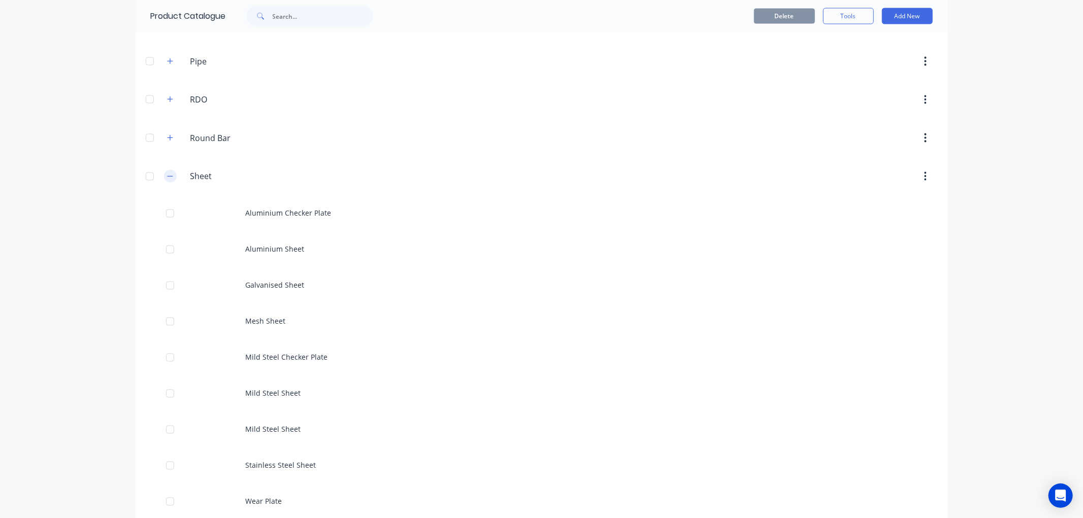
click at [167, 180] on icon "button" at bounding box center [170, 176] width 6 height 7
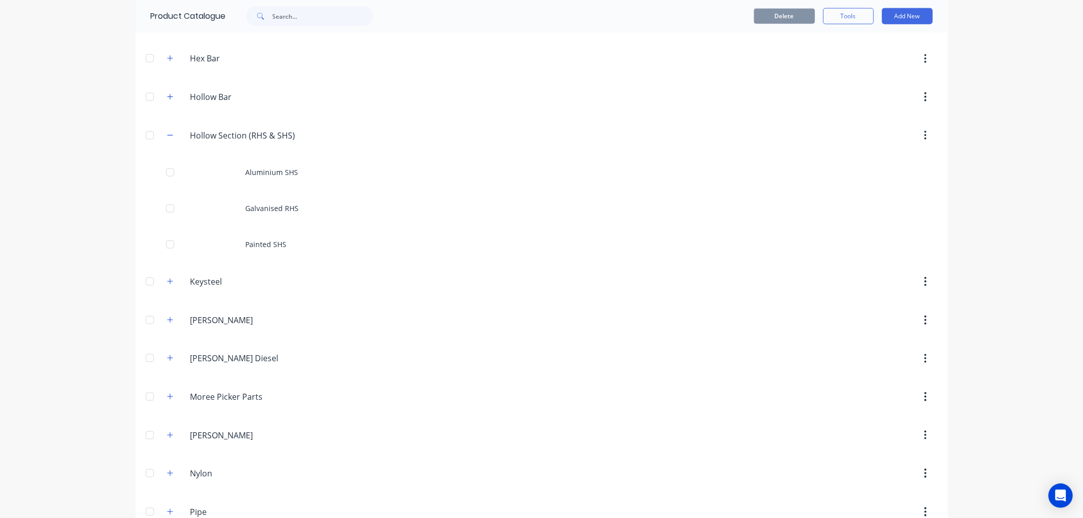
scroll to position [1017, 0]
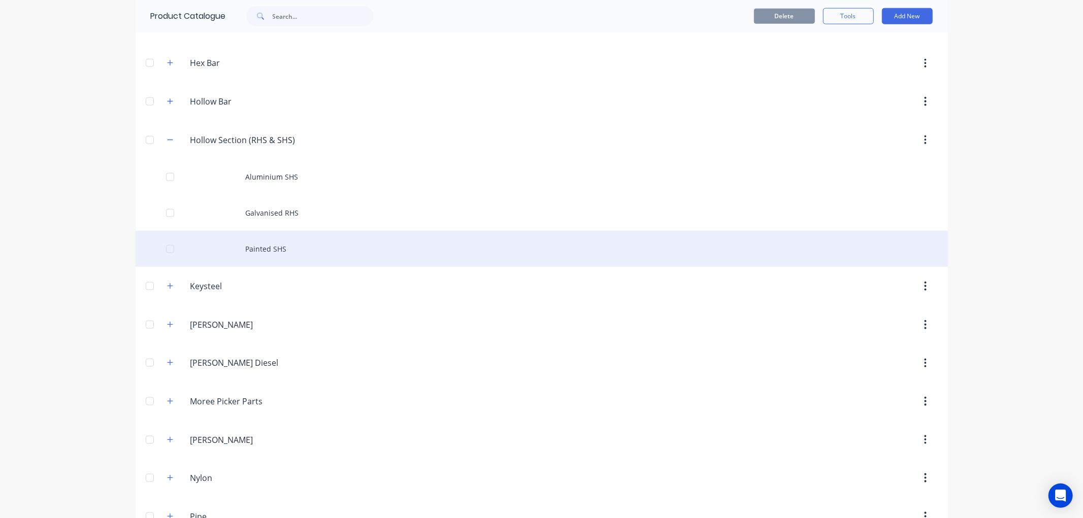
click at [262, 255] on div "Painted SHS" at bounding box center [542, 249] width 812 height 36
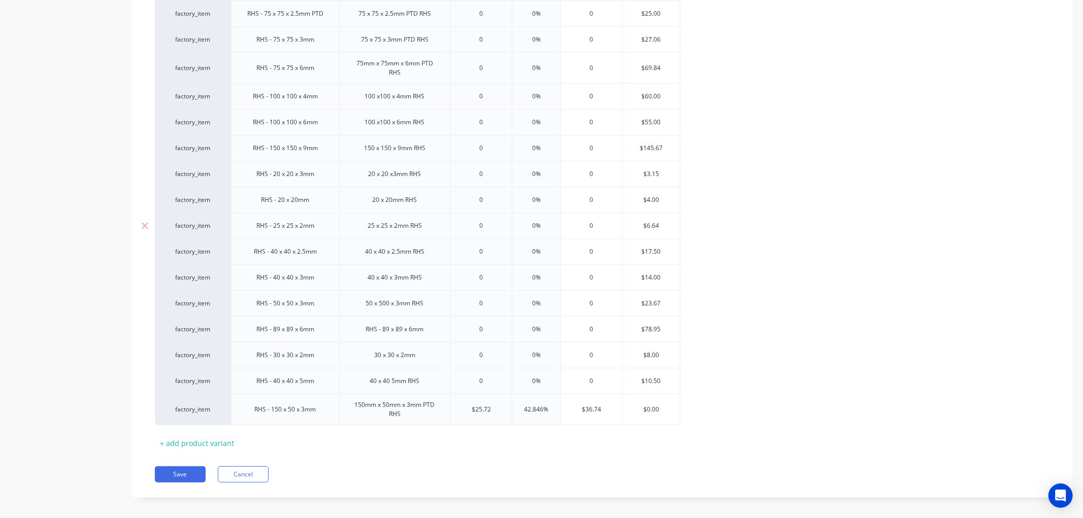
scroll to position [337, 0]
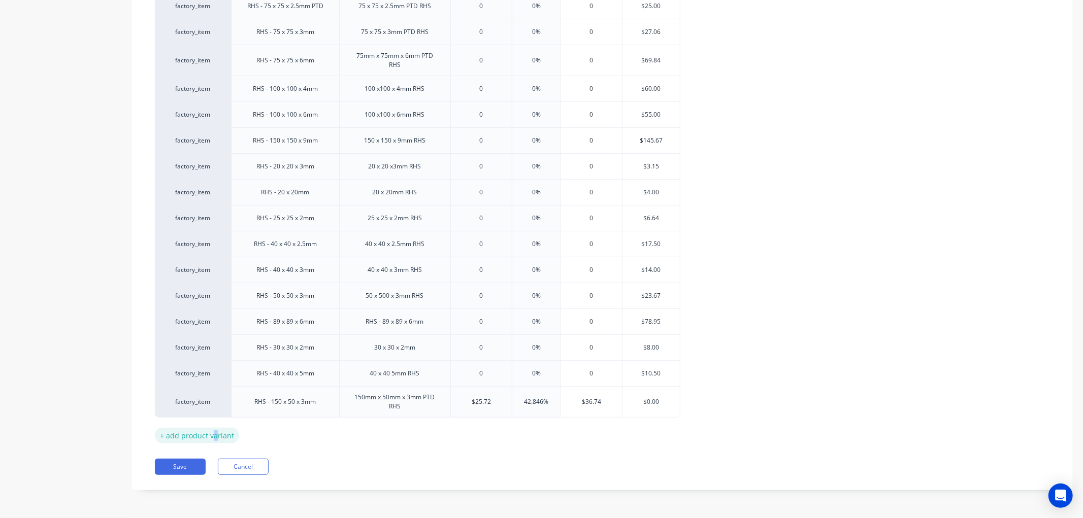
click at [213, 431] on div "+ add product variant" at bounding box center [197, 436] width 84 height 16
type textarea "x"
click at [276, 438] on div at bounding box center [285, 429] width 108 height 26
drag, startPoint x: 287, startPoint y: 432, endPoint x: 259, endPoint y: 431, distance: 27.5
click at [260, 431] on div at bounding box center [285, 429] width 51 height 13
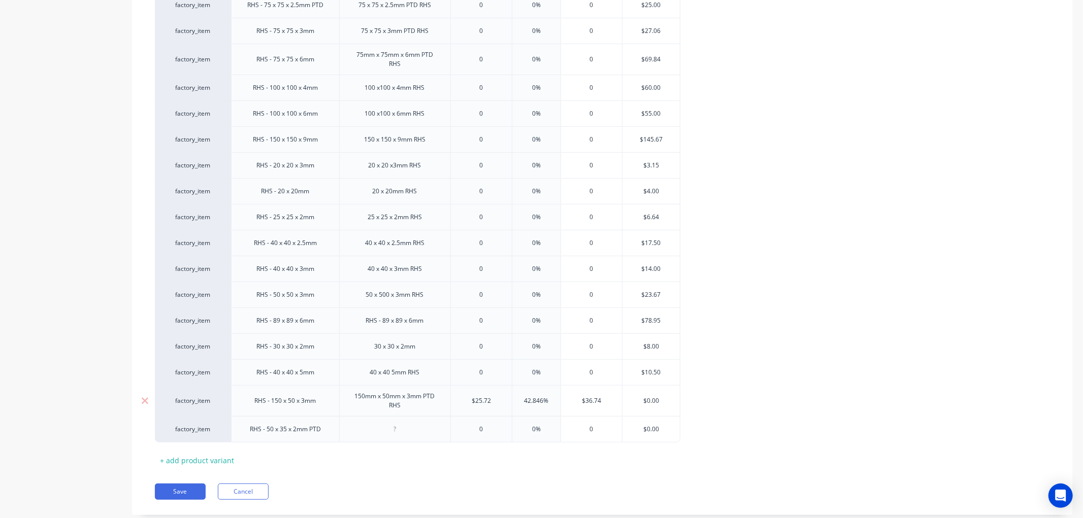
click at [322, 404] on div "RHS - 150 x 50 x 3mm" at bounding box center [285, 401] width 78 height 13
type textarea "x"
click at [327, 372] on div "RHS - 40 x 40 x 5mm" at bounding box center [285, 373] width 108 height 26
click at [315, 376] on div "RHS - 40 x 40 x 5mm" at bounding box center [285, 372] width 74 height 13
type textarea "x"
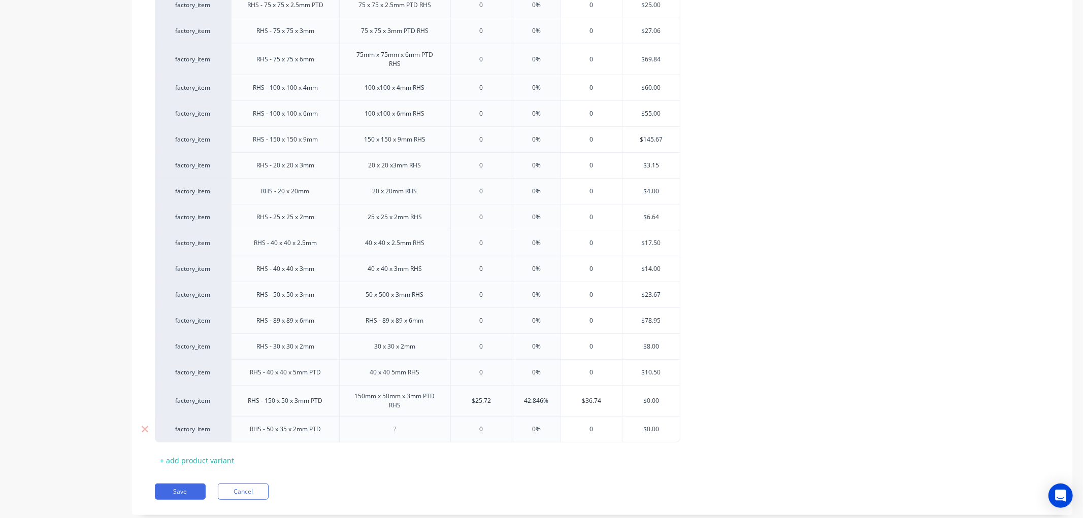
click at [404, 431] on div at bounding box center [395, 429] width 51 height 13
type textarea "x"
click at [366, 435] on div at bounding box center [394, 429] width 111 height 26
type textarea "x"
type input "0"
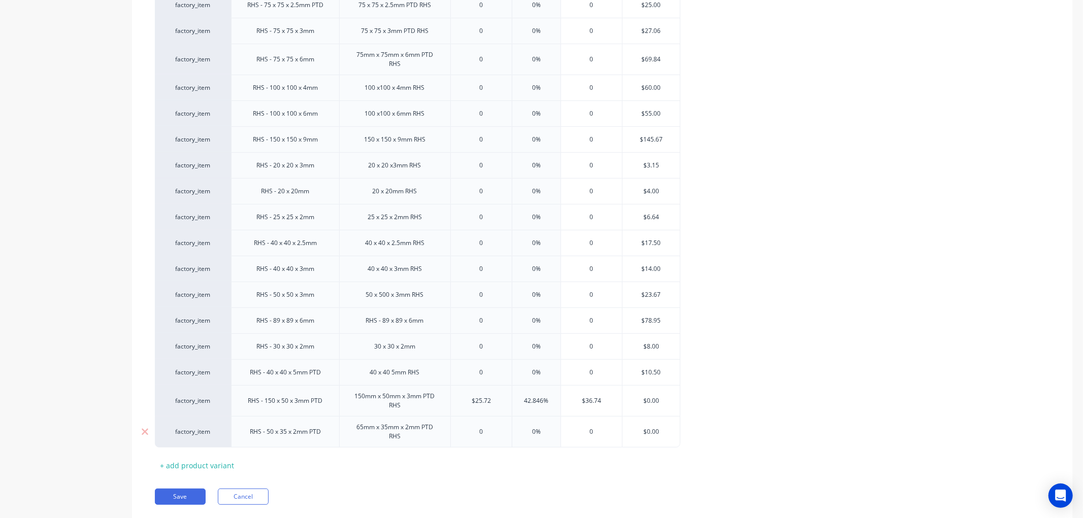
drag, startPoint x: 485, startPoint y: 429, endPoint x: 473, endPoint y: 426, distance: 12.6
click at [473, 426] on div "0 0" at bounding box center [481, 431] width 61 height 25
type textarea "x"
type input "8."
type textarea "x"
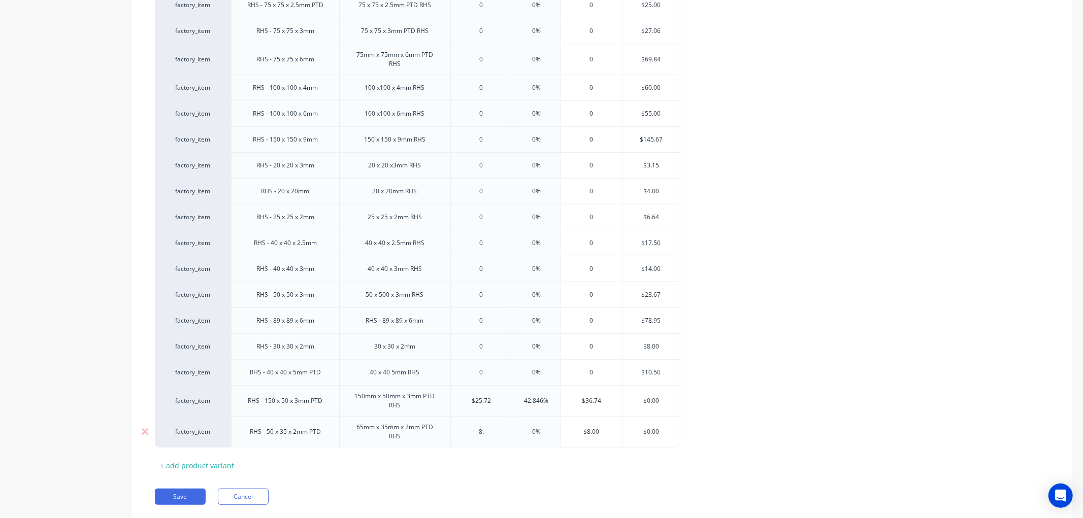
type input "8.7"
type textarea "x"
type input "8.75"
drag, startPoint x: 603, startPoint y: 434, endPoint x: 576, endPoint y: 435, distance: 26.9
click at [576, 434] on input "$8.75" at bounding box center [591, 432] width 61 height 9
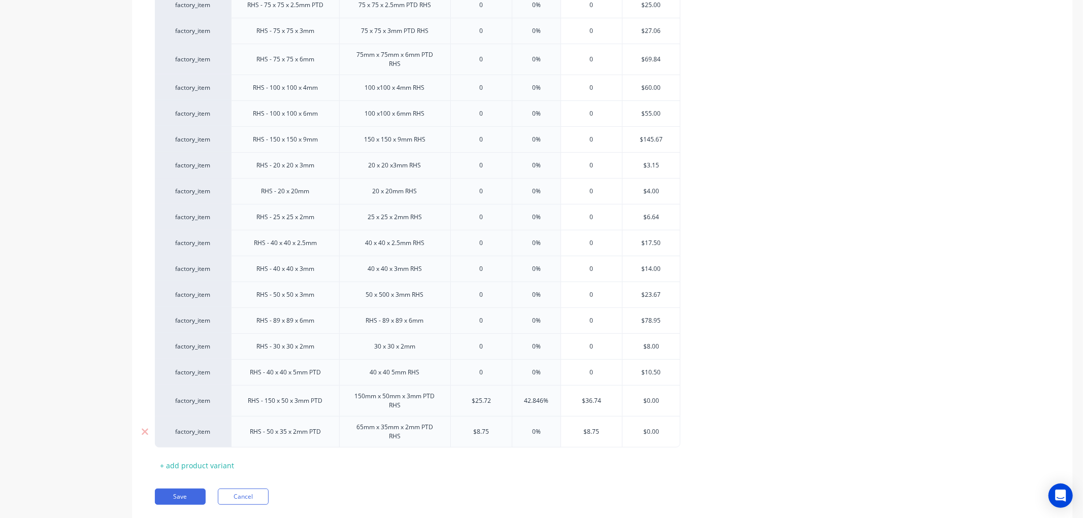
type input "1"
type textarea "x"
type input "12."
type textarea "x"
type input "12.50"
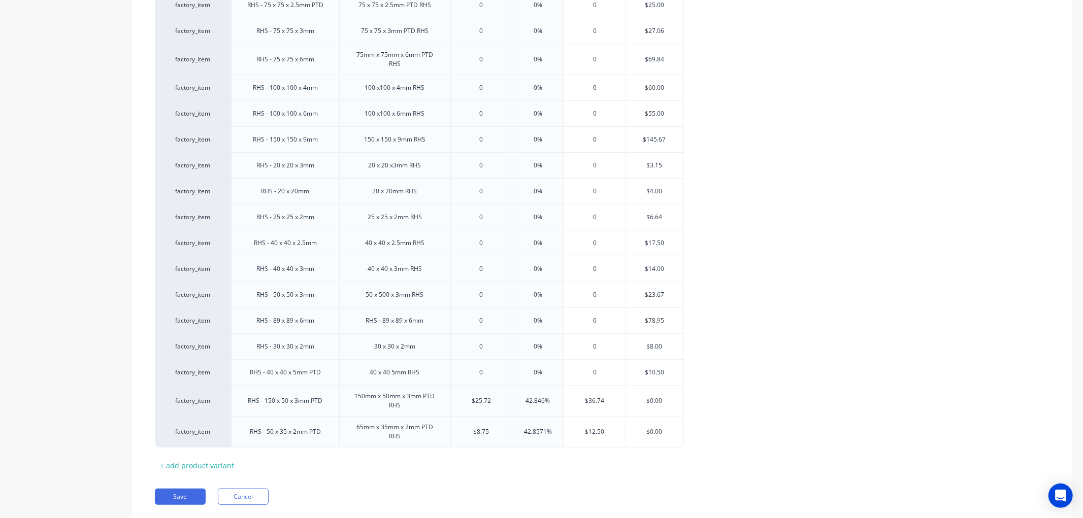
click at [592, 468] on div "Xero Item # Item Code Description Cost Markup Price Standard factory_item RHS -…" at bounding box center [602, 193] width 895 height 562
click at [183, 494] on button "Save" at bounding box center [180, 497] width 51 height 16
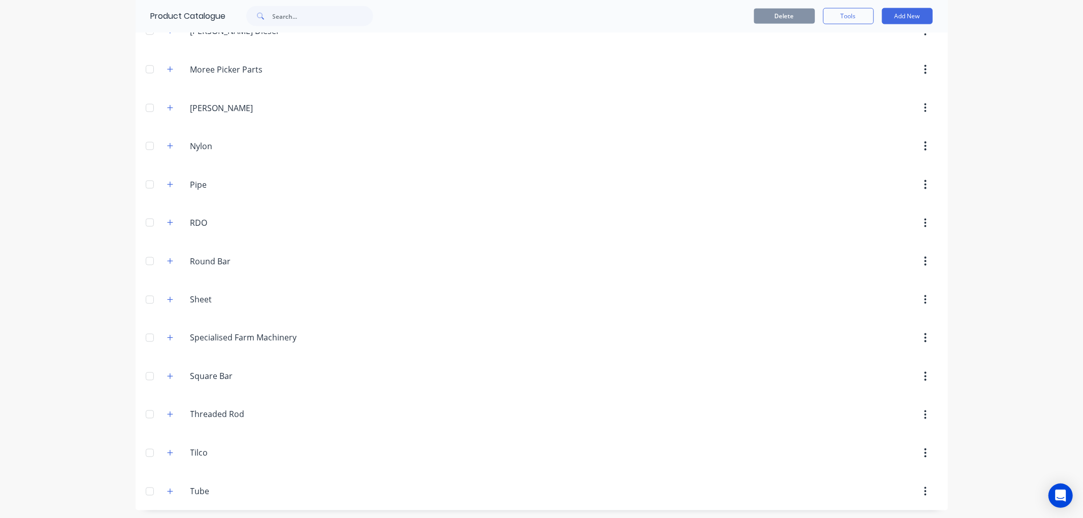
scroll to position [1354, 0]
click at [167, 297] on icon "button" at bounding box center [170, 298] width 6 height 6
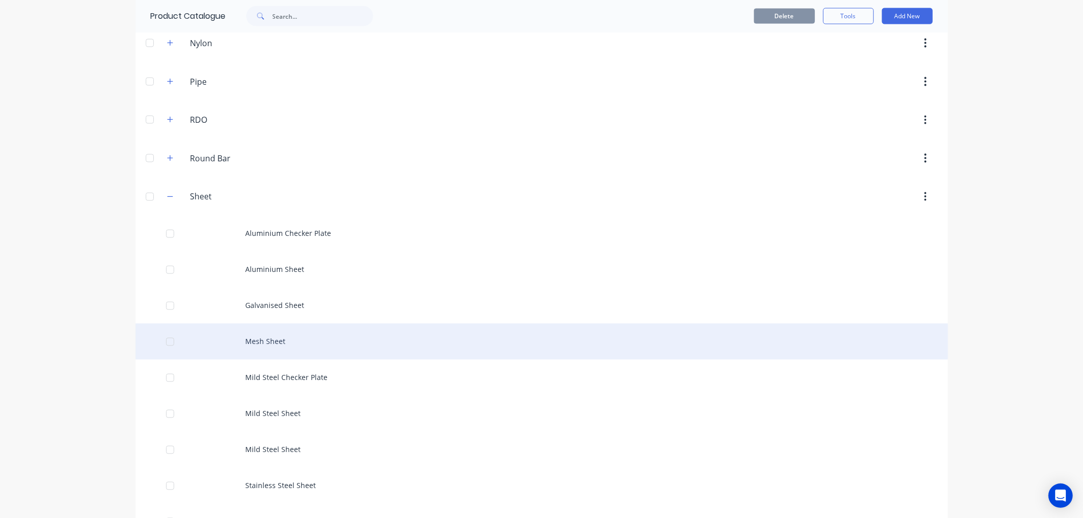
scroll to position [1466, 0]
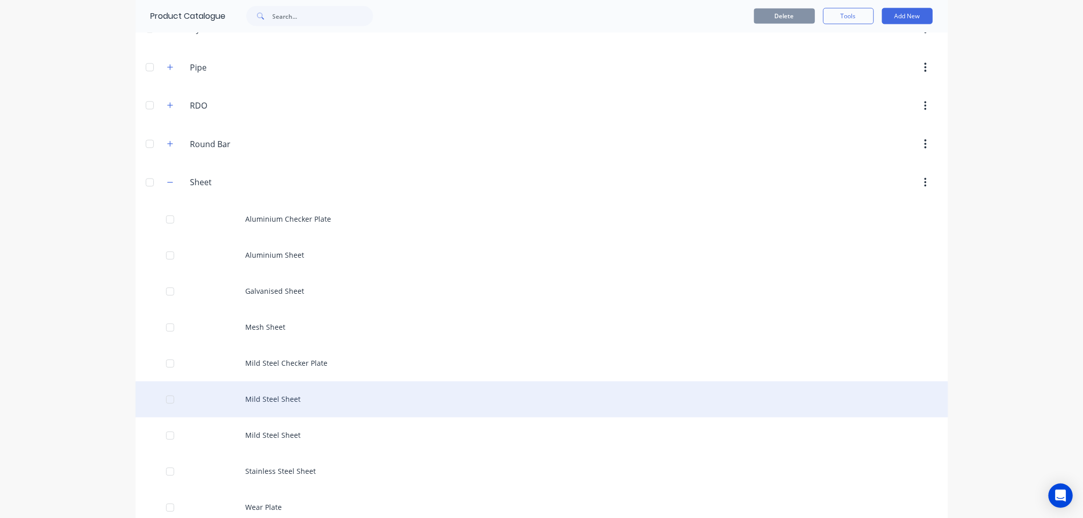
click at [293, 399] on div "Mild Steel Sheet" at bounding box center [542, 400] width 812 height 36
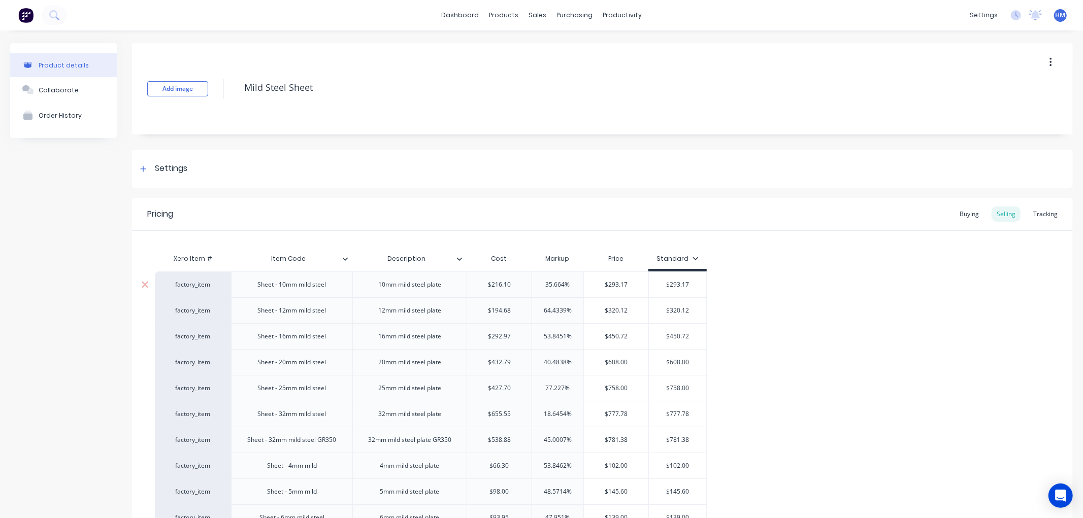
type textarea "x"
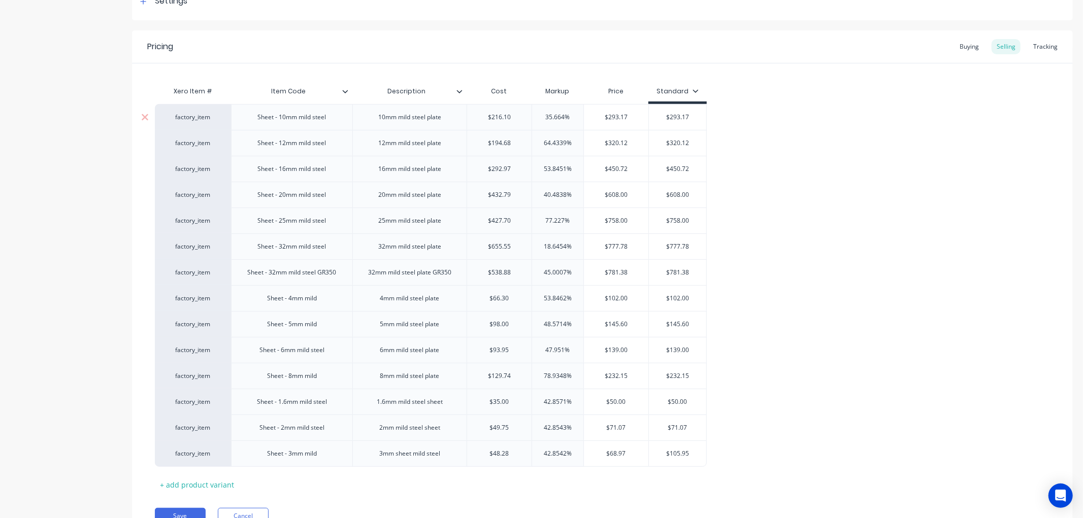
scroll to position [217, 0]
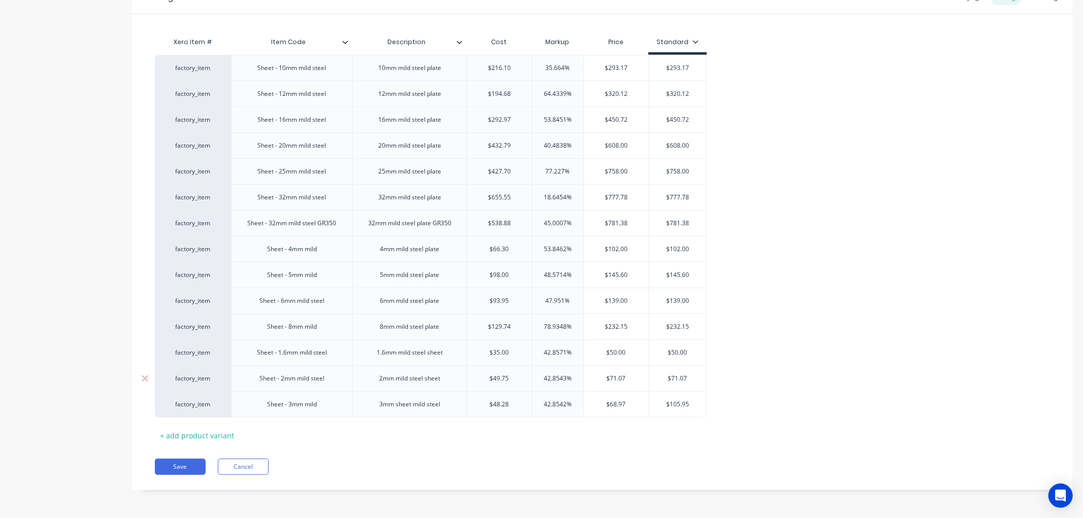
type input "$49.75"
click at [502, 377] on input "$49.75" at bounding box center [499, 378] width 64 height 9
drag, startPoint x: 515, startPoint y: 376, endPoint x: 465, endPoint y: 387, distance: 51.0
click at [485, 377] on input "$49.75" at bounding box center [499, 378] width 64 height 9
type textarea "x"
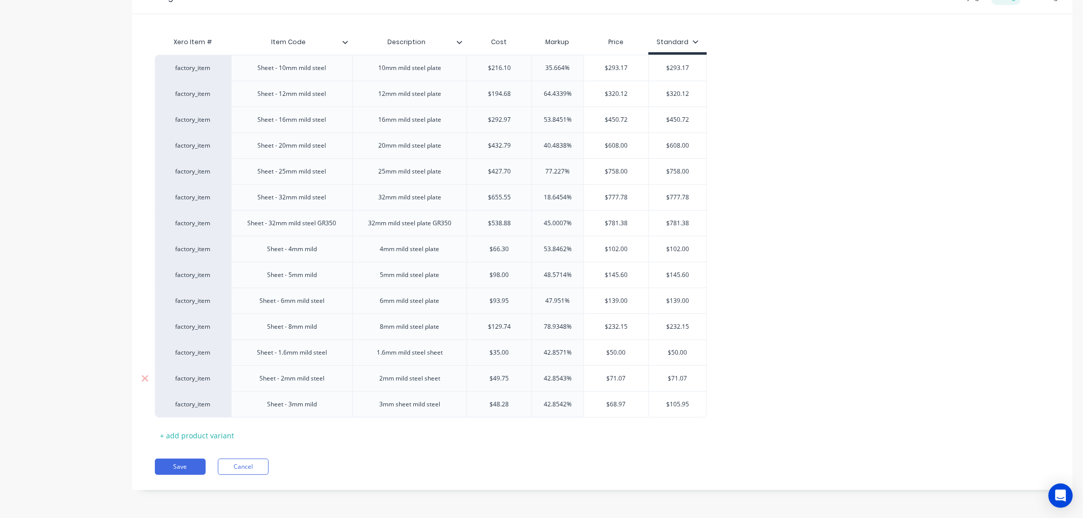
type input "3"
type textarea "x"
type input "36."
type textarea "x"
type input "36.7"
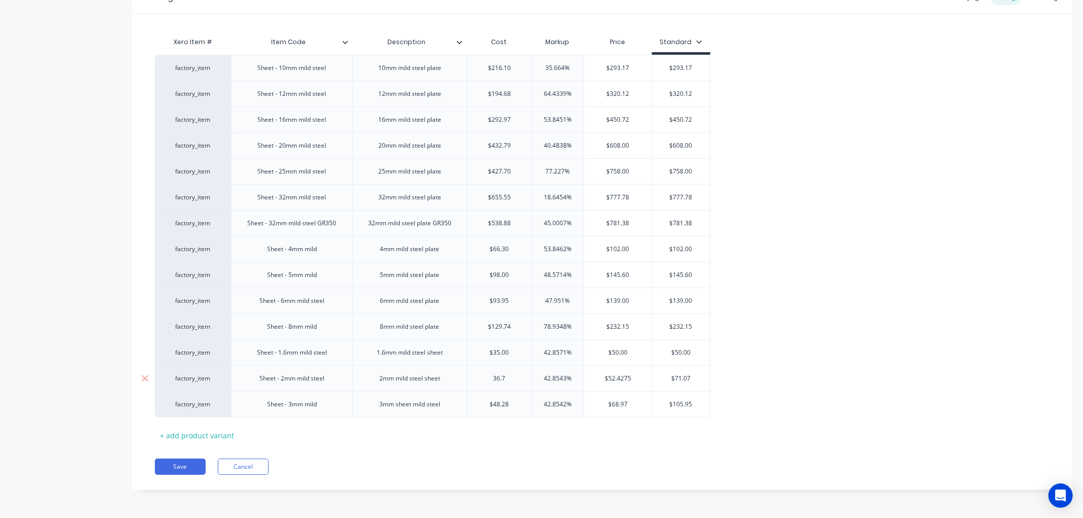
type textarea "x"
type input "36.75"
click at [635, 378] on input "$52.4989" at bounding box center [618, 378] width 68 height 9
drag, startPoint x: 636, startPoint y: 378, endPoint x: 602, endPoint y: 378, distance: 33.5
click at [602, 378] on input "$52.4989" at bounding box center [618, 378] width 68 height 9
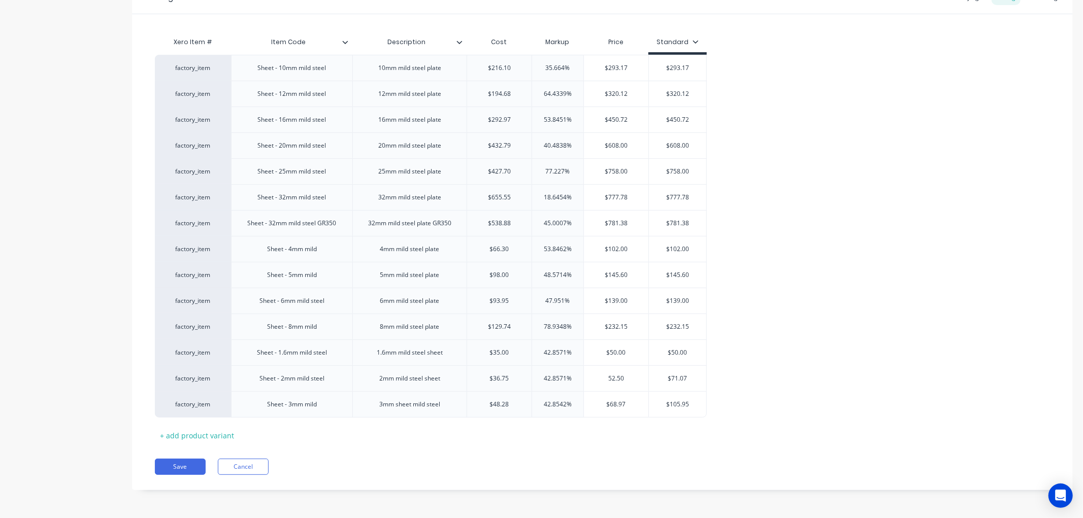
click at [733, 373] on div "factory_item Sheet - 10mm mild steel 10mm mild steel plate $216.10 35.664% $293…" at bounding box center [602, 236] width 895 height 363
click at [629, 408] on input "$68.97" at bounding box center [616, 404] width 64 height 9
drag, startPoint x: 629, startPoint y: 407, endPoint x: 596, endPoint y: 407, distance: 33.0
click at [596, 407] on input "$68.97" at bounding box center [616, 404] width 64 height 9
click at [761, 381] on div "factory_item Sheet - 10mm mild steel 10mm mild steel plate $216.10 35.664% $293…" at bounding box center [602, 236] width 895 height 363
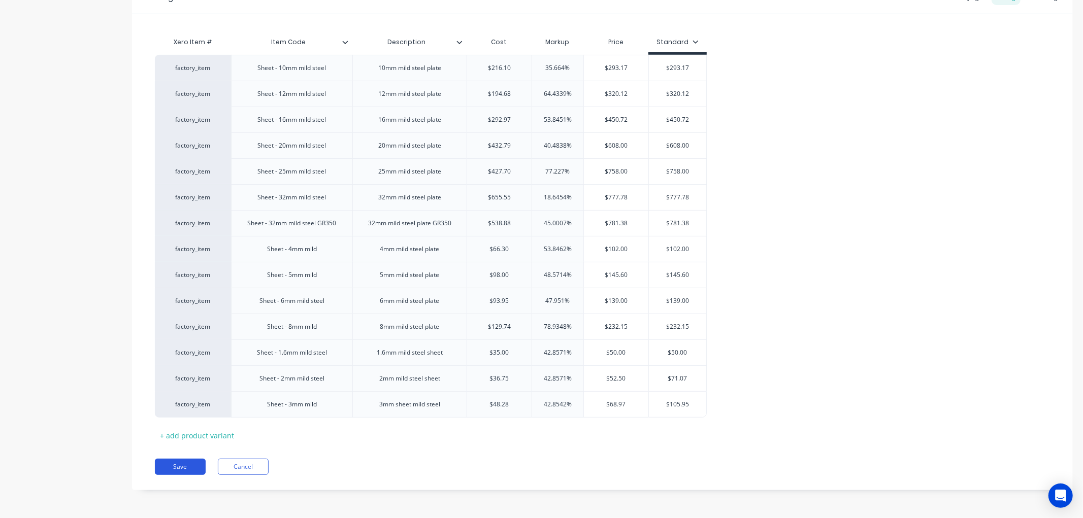
click at [176, 465] on button "Save" at bounding box center [180, 467] width 51 height 16
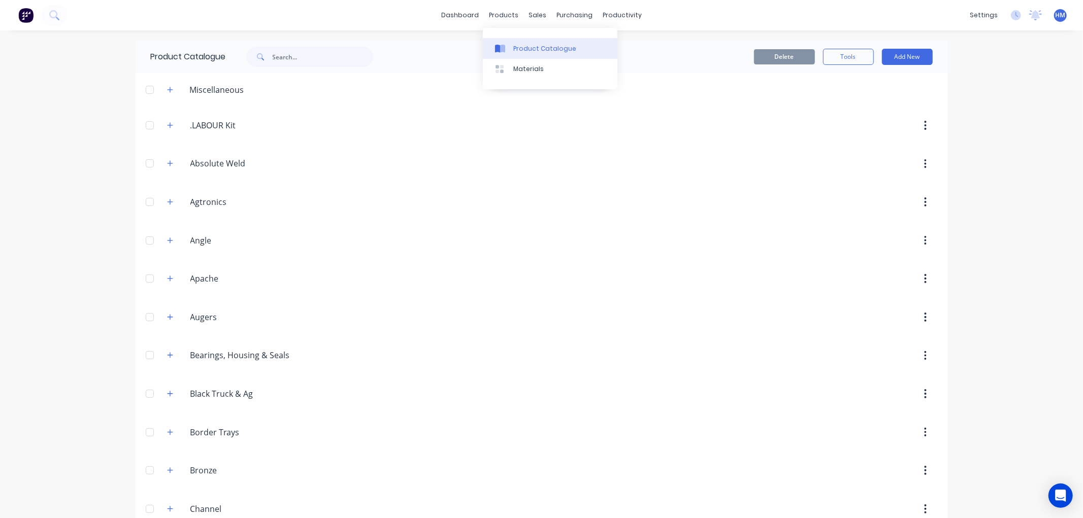
click at [521, 44] on div "Product Catalogue" at bounding box center [544, 48] width 63 height 9
click at [582, 47] on div "Purchase Orders" at bounding box center [603, 48] width 54 height 9
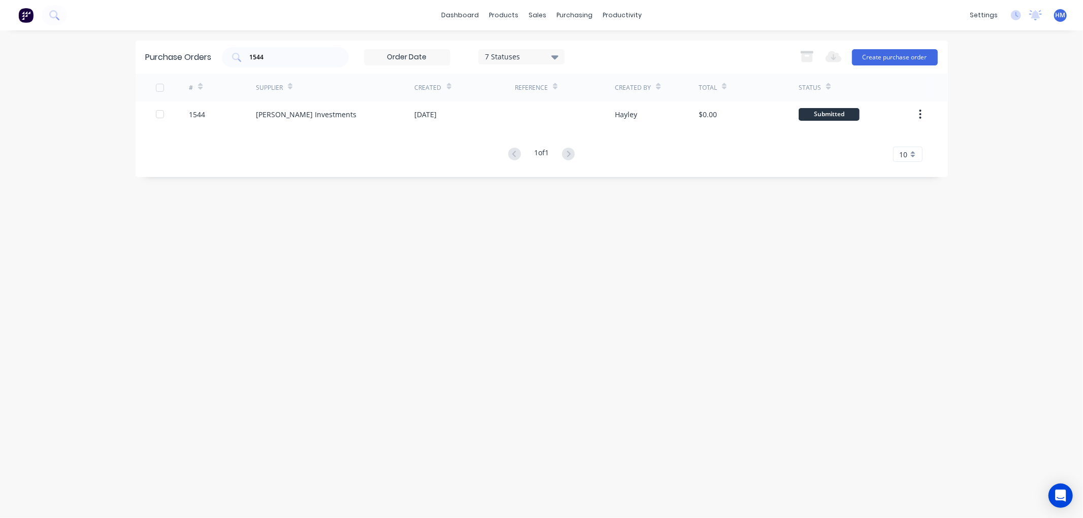
drag, startPoint x: 283, startPoint y: 56, endPoint x: 178, endPoint y: 56, distance: 105.6
click at [178, 56] on div "Purchase Orders 1544 7 Statuses 7 Statuses Export to Excel (XLSX) Create purcha…" at bounding box center [542, 57] width 812 height 33
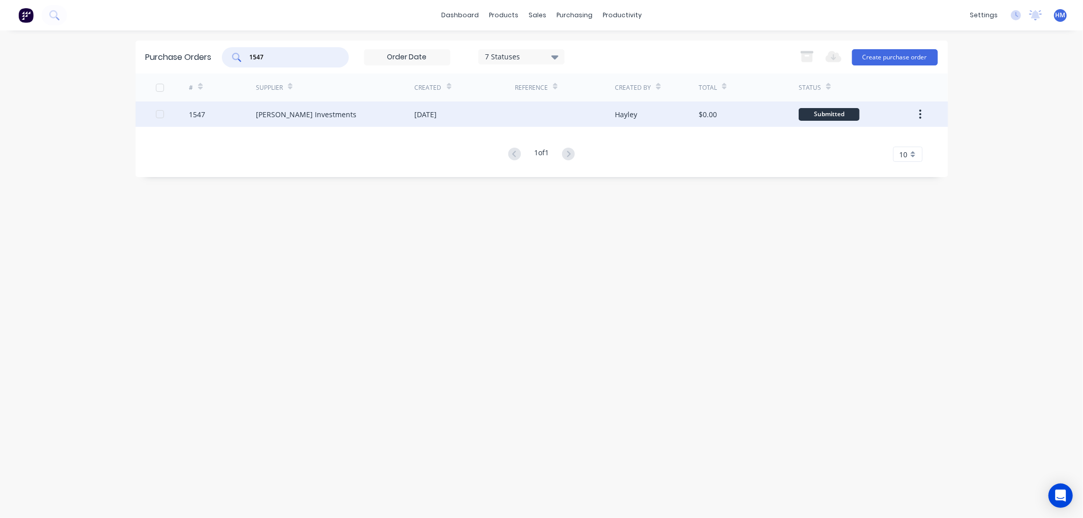
click at [237, 114] on div "1547" at bounding box center [222, 114] width 67 height 25
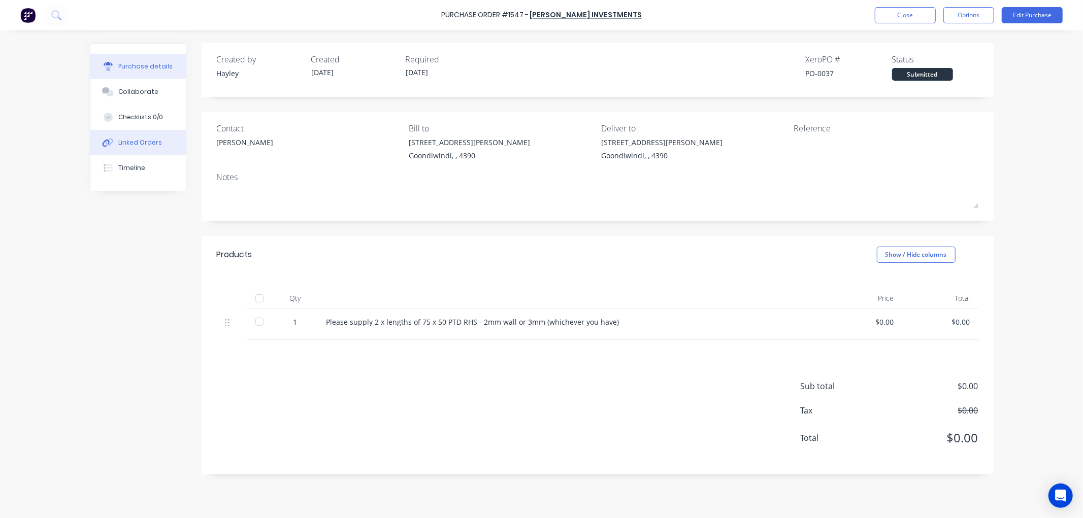
click at [141, 144] on div "Linked Orders" at bounding box center [140, 142] width 44 height 9
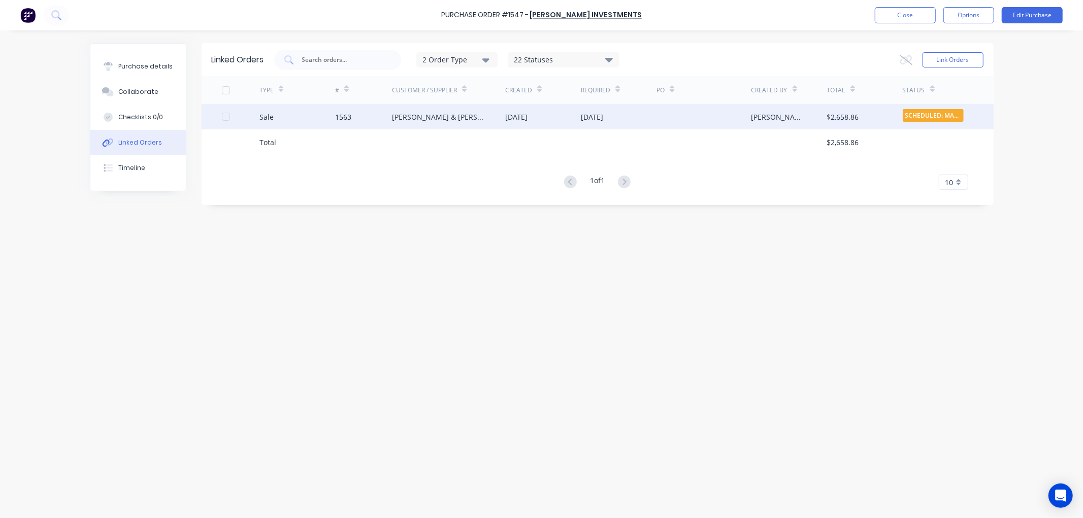
click at [315, 113] on div "Sale" at bounding box center [297, 116] width 76 height 25
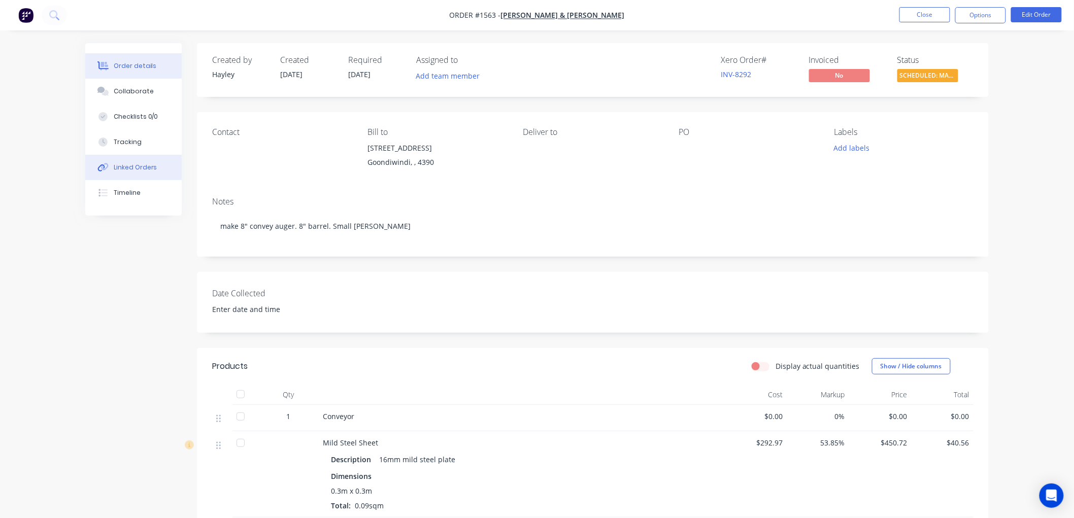
click at [135, 168] on div "Linked Orders" at bounding box center [136, 167] width 44 height 9
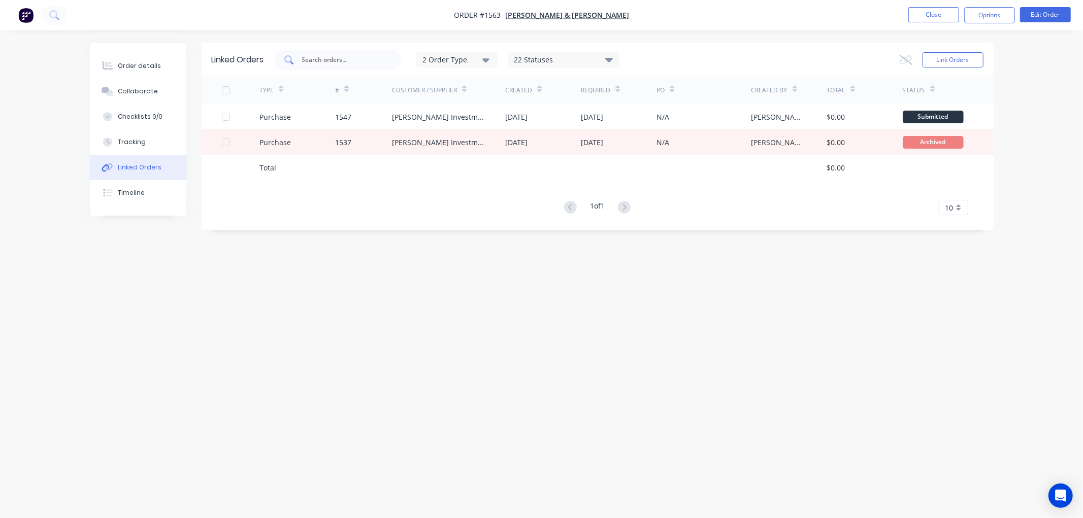
click at [351, 59] on input "text" at bounding box center [343, 60] width 84 height 10
click at [924, 14] on button "Close" at bounding box center [933, 14] width 51 height 15
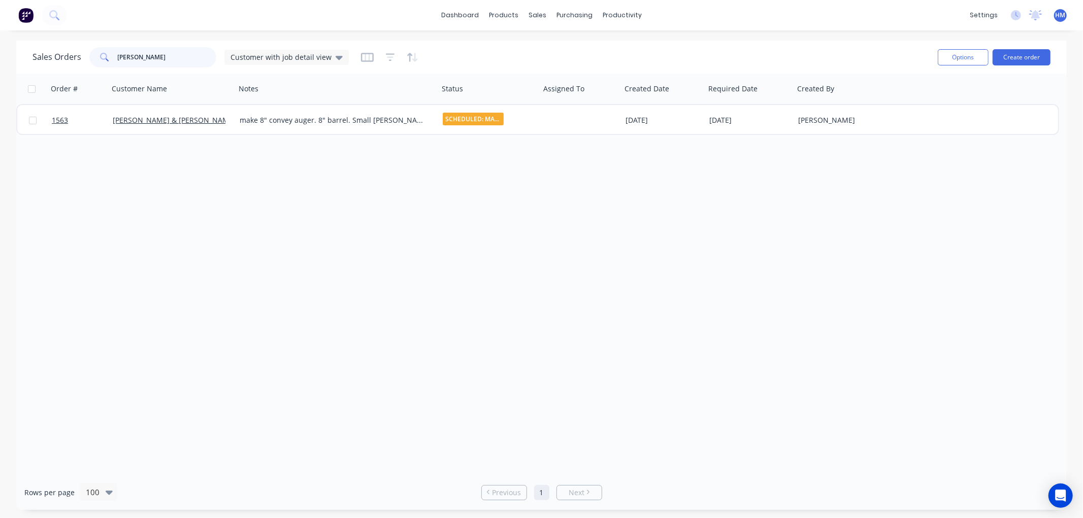
drag, startPoint x: 135, startPoint y: 56, endPoint x: 41, endPoint y: 63, distance: 94.2
click at [41, 63] on div "Sales Orders kim Customer with job detail view" at bounding box center [190, 57] width 316 height 20
click at [585, 47] on div "Purchase Orders" at bounding box center [608, 48] width 54 height 9
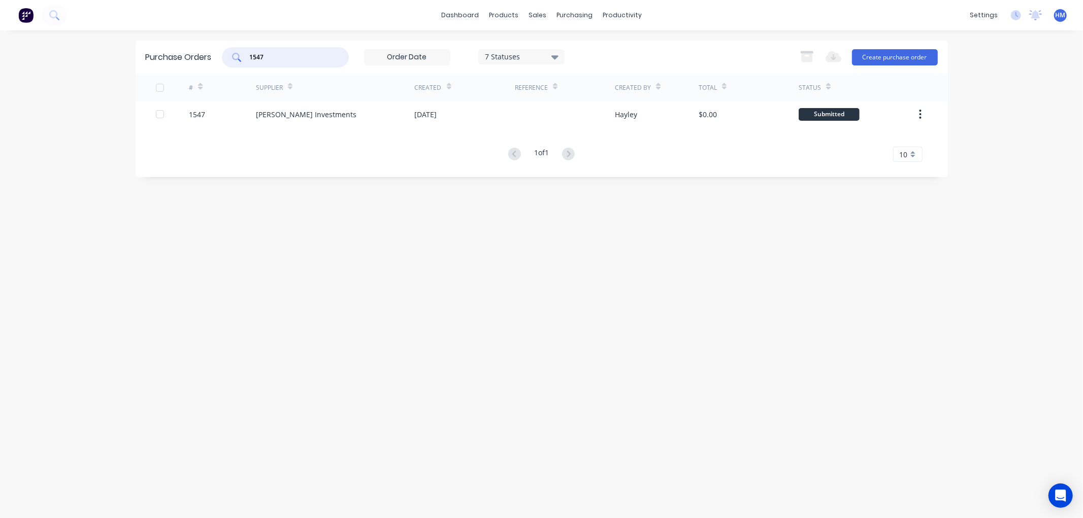
drag, startPoint x: 293, startPoint y: 53, endPoint x: 174, endPoint y: 67, distance: 119.6
click at [174, 67] on div "Purchase Orders 1547 7 Statuses 7 Statuses Export to Excel (XLSX) Create purcha…" at bounding box center [542, 57] width 812 height 33
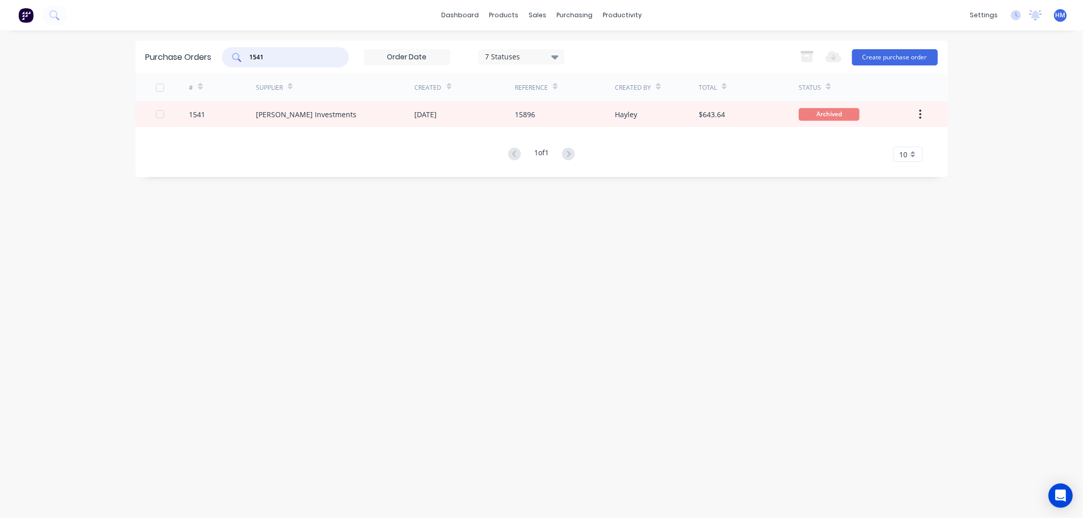
drag, startPoint x: 284, startPoint y: 59, endPoint x: 230, endPoint y: 59, distance: 54.8
click at [230, 59] on div "1541" at bounding box center [285, 57] width 127 height 20
drag, startPoint x: 586, startPoint y: 48, endPoint x: 580, endPoint y: 51, distance: 7.1
click at [586, 48] on div "Purchase Orders" at bounding box center [608, 48] width 54 height 9
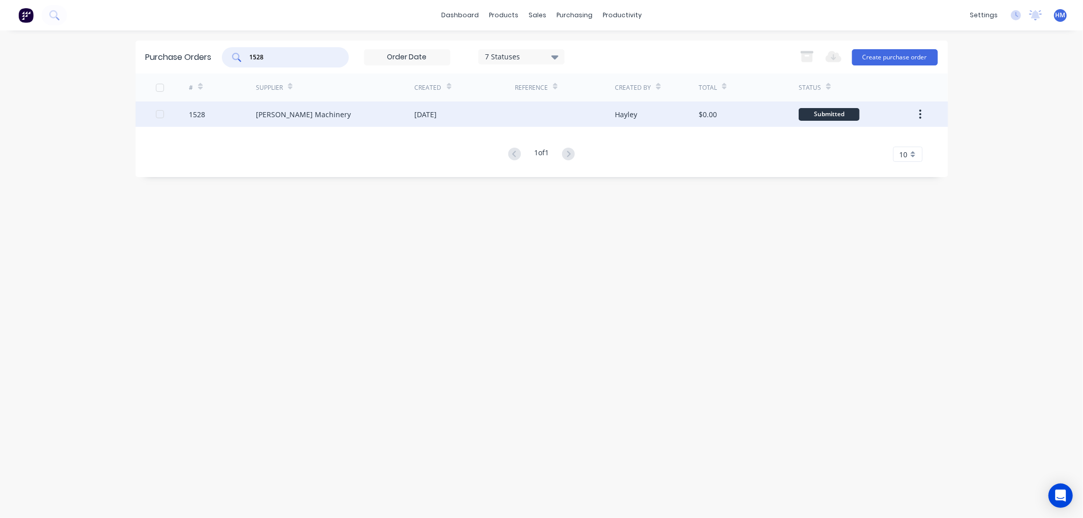
click at [236, 112] on div "1528" at bounding box center [222, 114] width 67 height 25
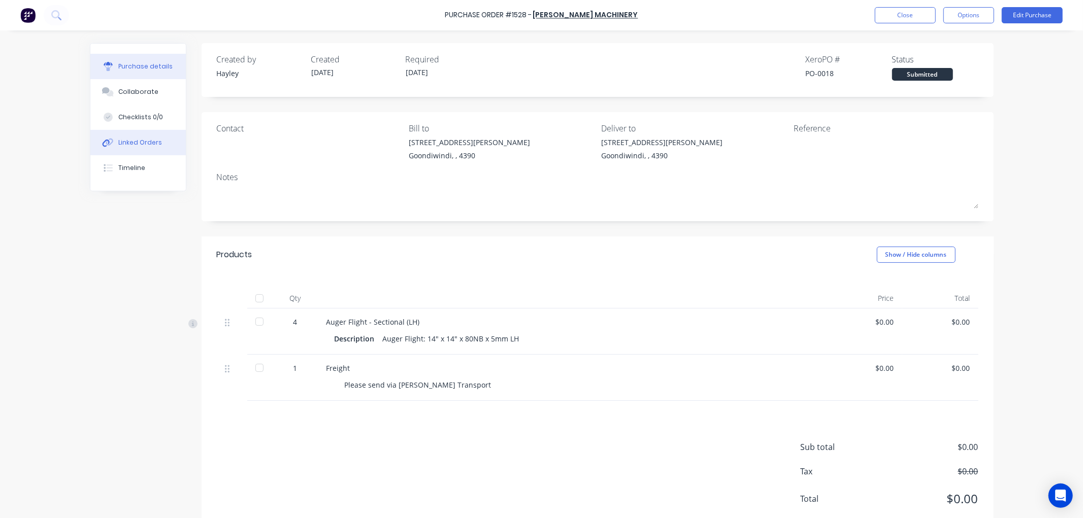
click at [127, 142] on div "Linked Orders" at bounding box center [140, 142] width 44 height 9
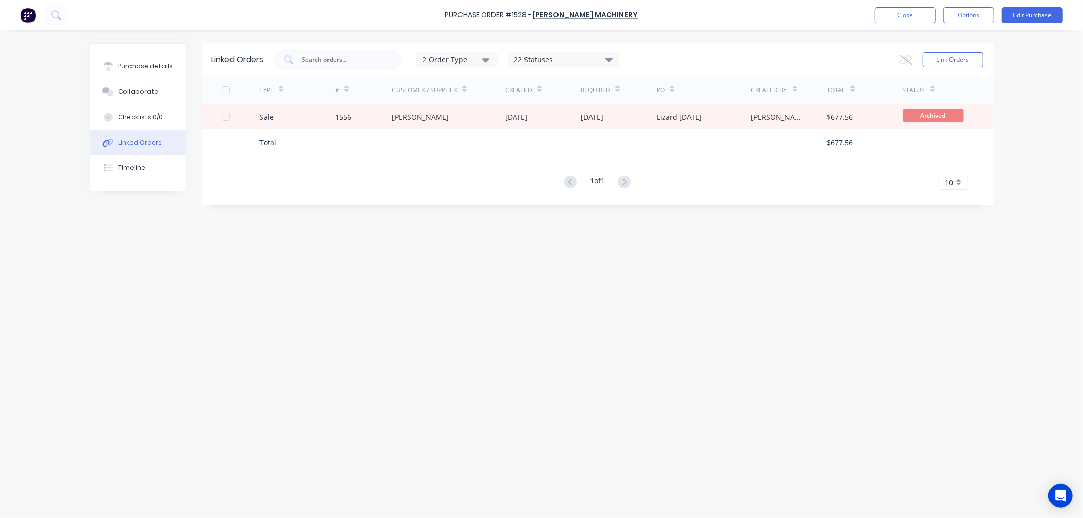
click at [127, 142] on div "Linked Orders" at bounding box center [140, 142] width 44 height 9
click at [150, 63] on div "Purchase details" at bounding box center [145, 66] width 54 height 9
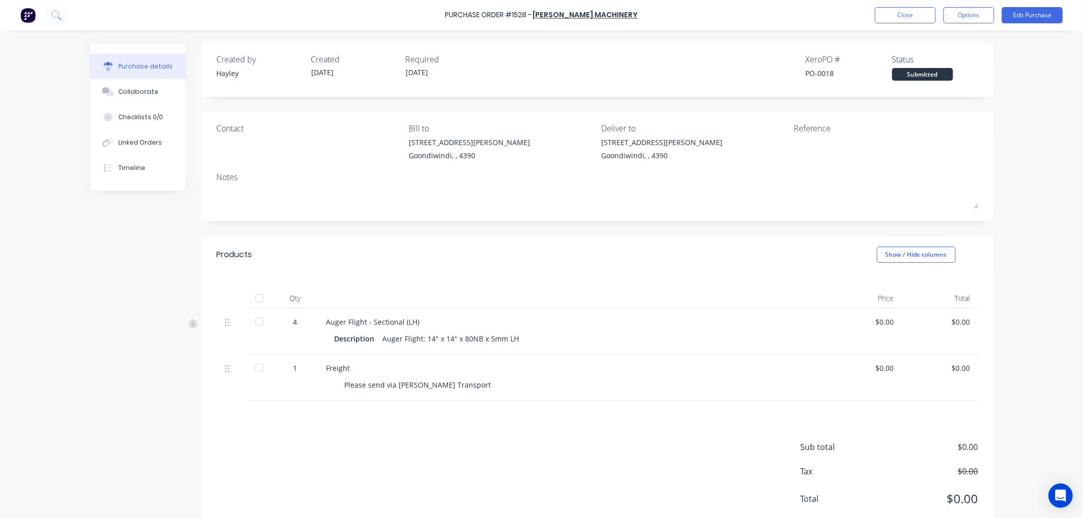
click at [930, 72] on div "Submitted" at bounding box center [922, 74] width 61 height 13
drag, startPoint x: 973, startPoint y: 3, endPoint x: 972, endPoint y: 13, distance: 9.7
click at [973, 5] on div "Purchase Order #1528 - Hagan Machinery Close Options Edit Purchase" at bounding box center [541, 15] width 1083 height 30
click at [972, 13] on button "Options" at bounding box center [968, 15] width 51 height 16
click at [951, 136] on div "Archive" at bounding box center [946, 143] width 78 height 15
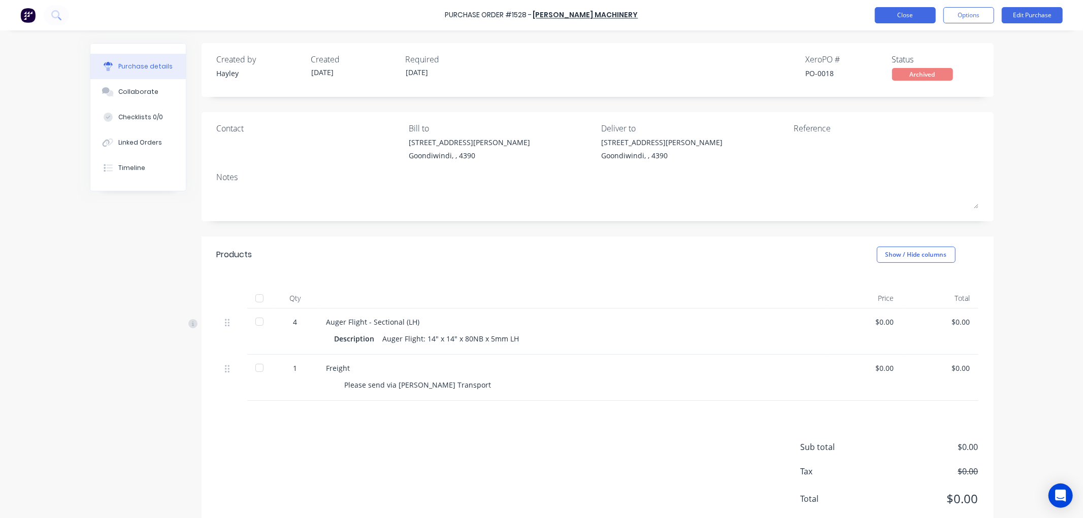
click at [899, 17] on button "Close" at bounding box center [905, 15] width 61 height 16
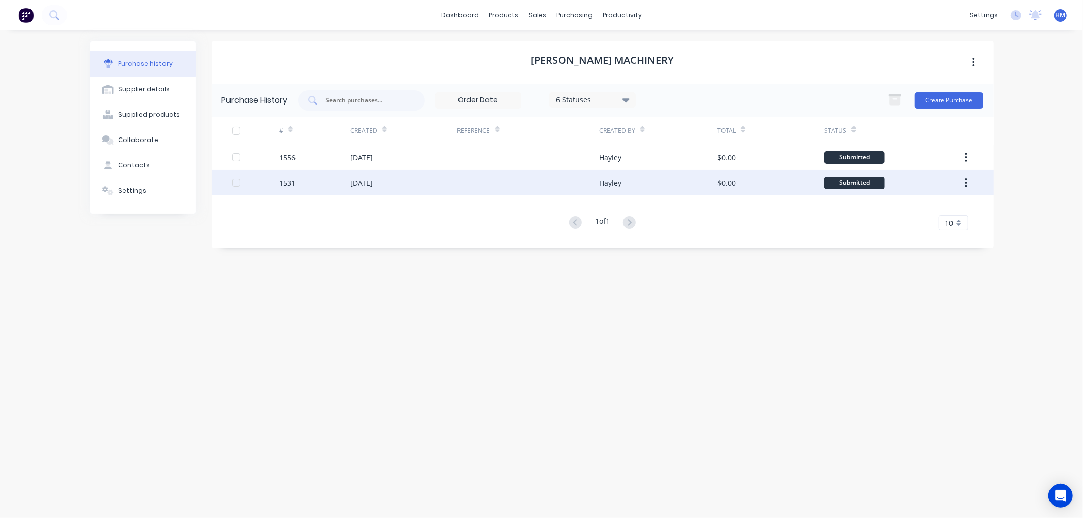
click at [310, 179] on div "1531" at bounding box center [314, 182] width 71 height 25
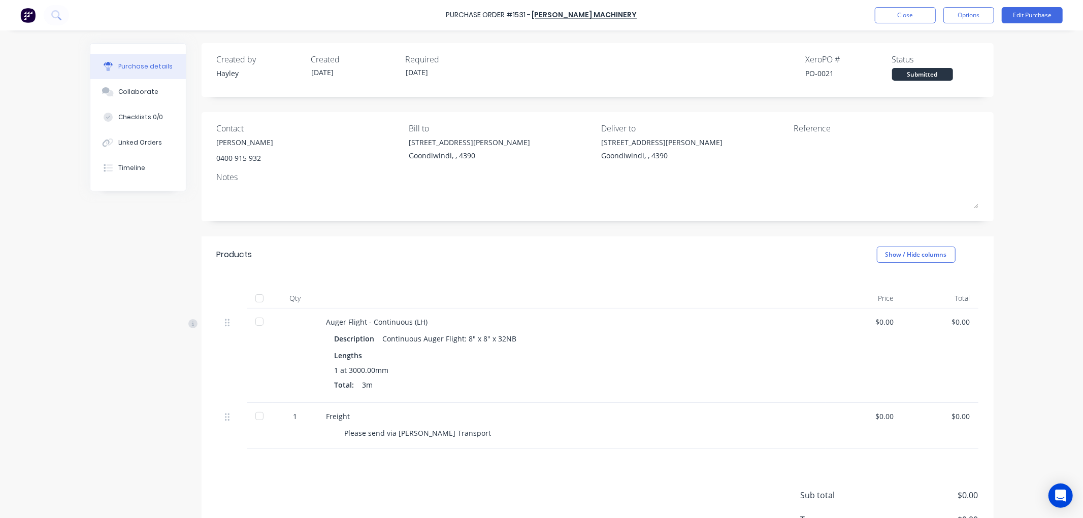
click at [155, 58] on button "Purchase details" at bounding box center [137, 66] width 95 height 25
click at [886, 13] on button "Close" at bounding box center [905, 15] width 61 height 16
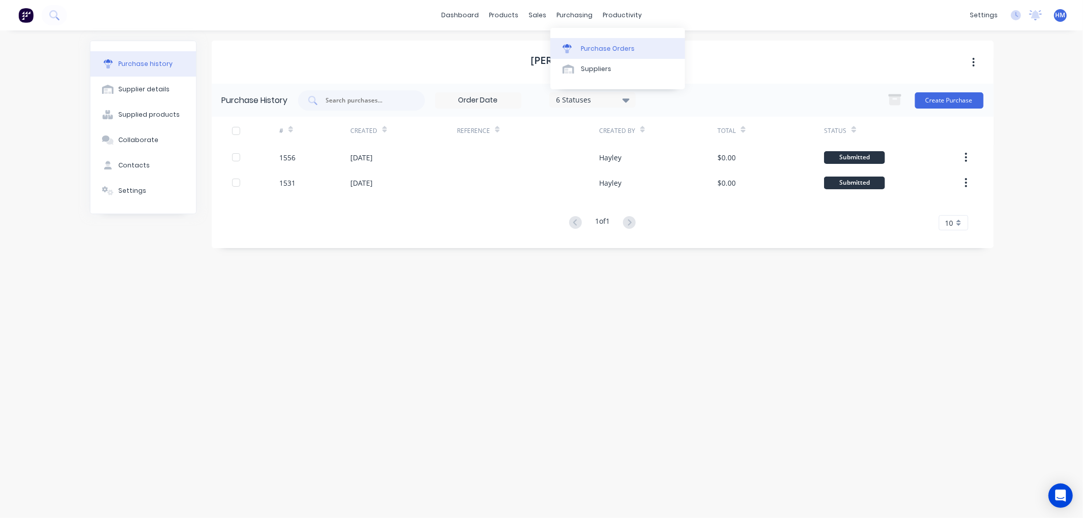
click at [582, 47] on div "Purchase Orders" at bounding box center [608, 48] width 54 height 9
